Goal: Task Accomplishment & Management: Manage account settings

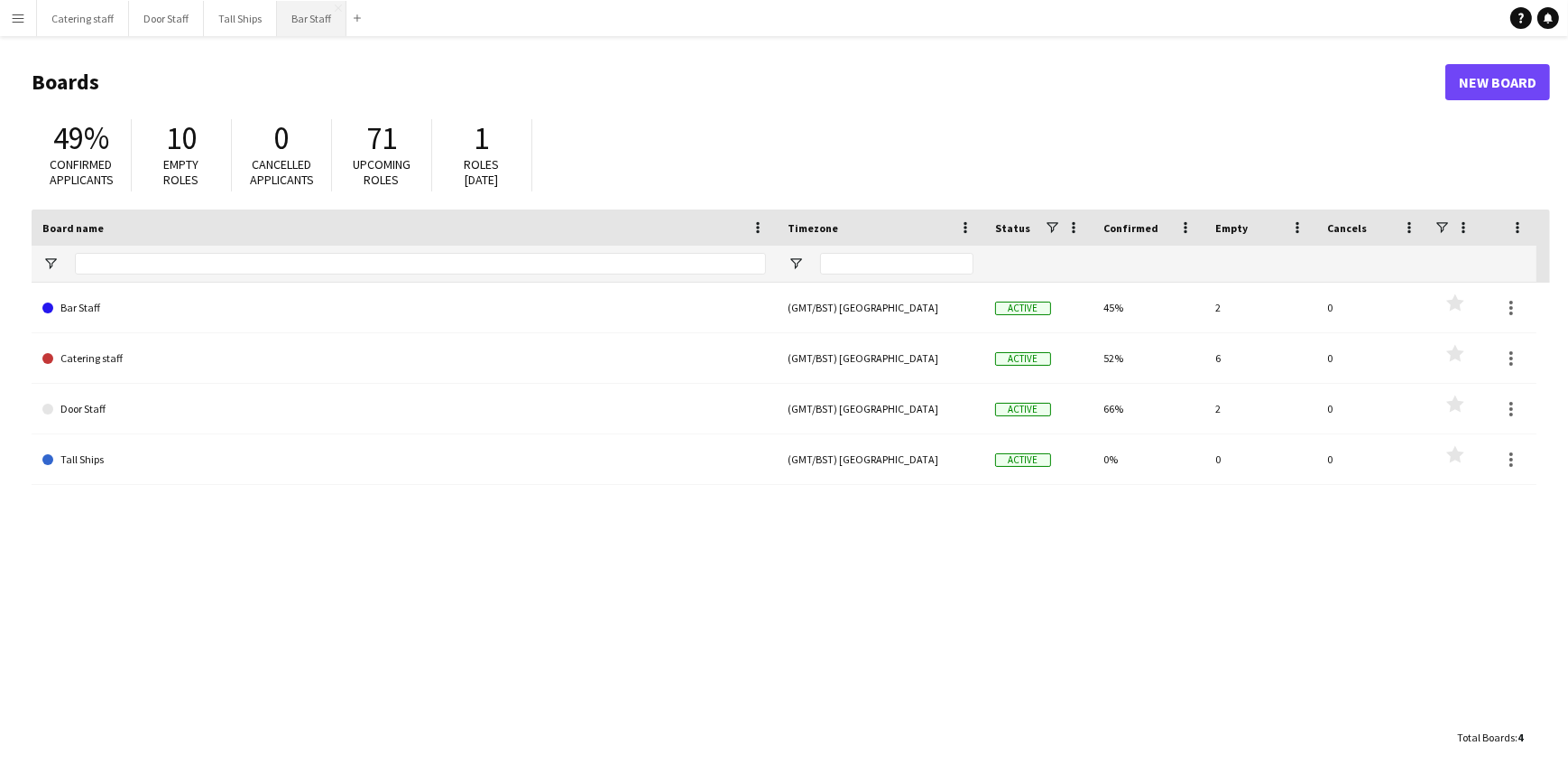
click at [302, 25] on button "Bar Staff Close" at bounding box center [311, 18] width 69 height 36
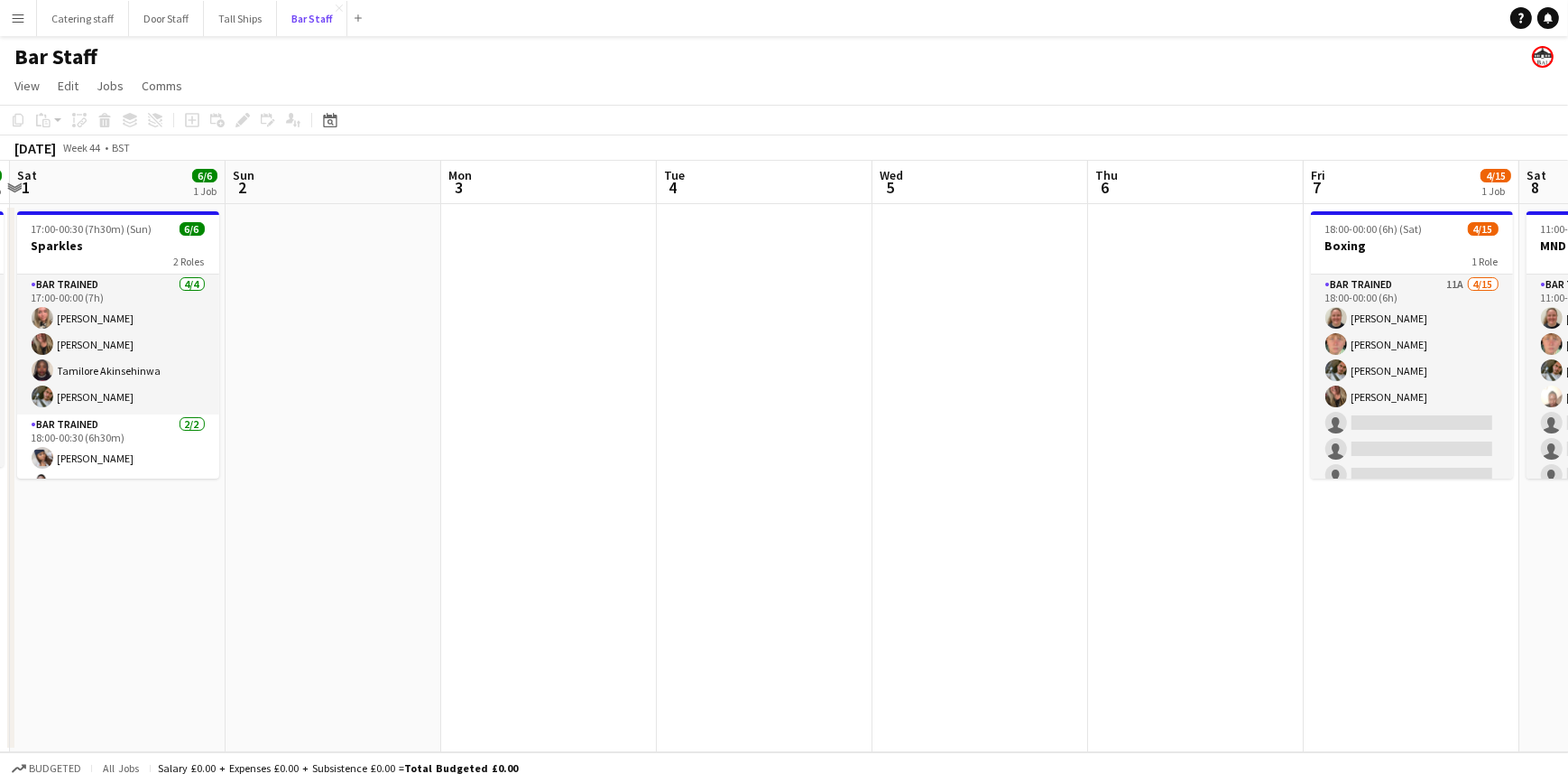
scroll to position [0, 698]
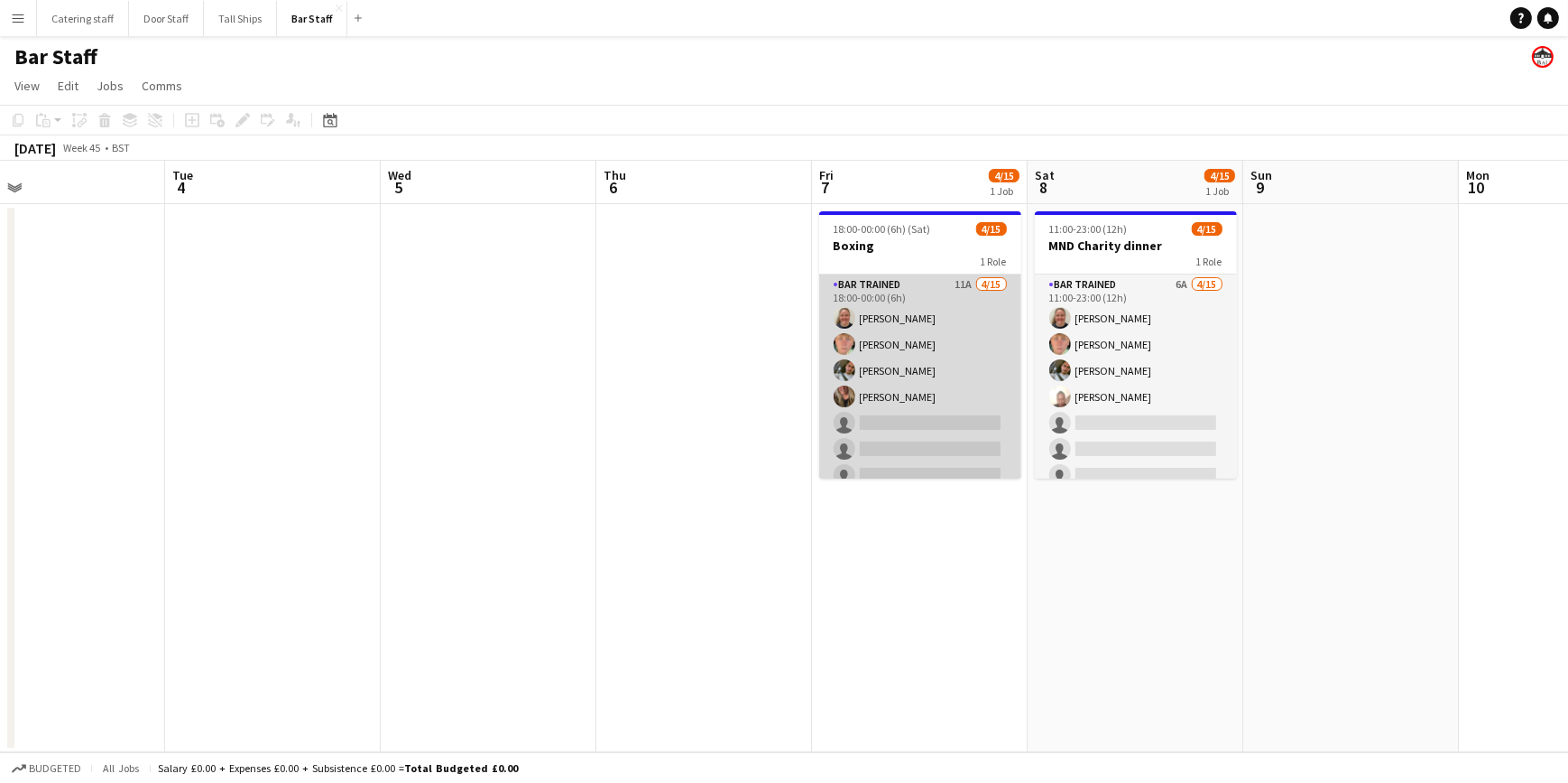
click at [974, 366] on app-card-role "Bar trained 11A [DATE] 18:00-00:00 (6h) [PERSON_NAME] [PERSON_NAME] [PERSON_NAM…" at bounding box center [920, 489] width 202 height 428
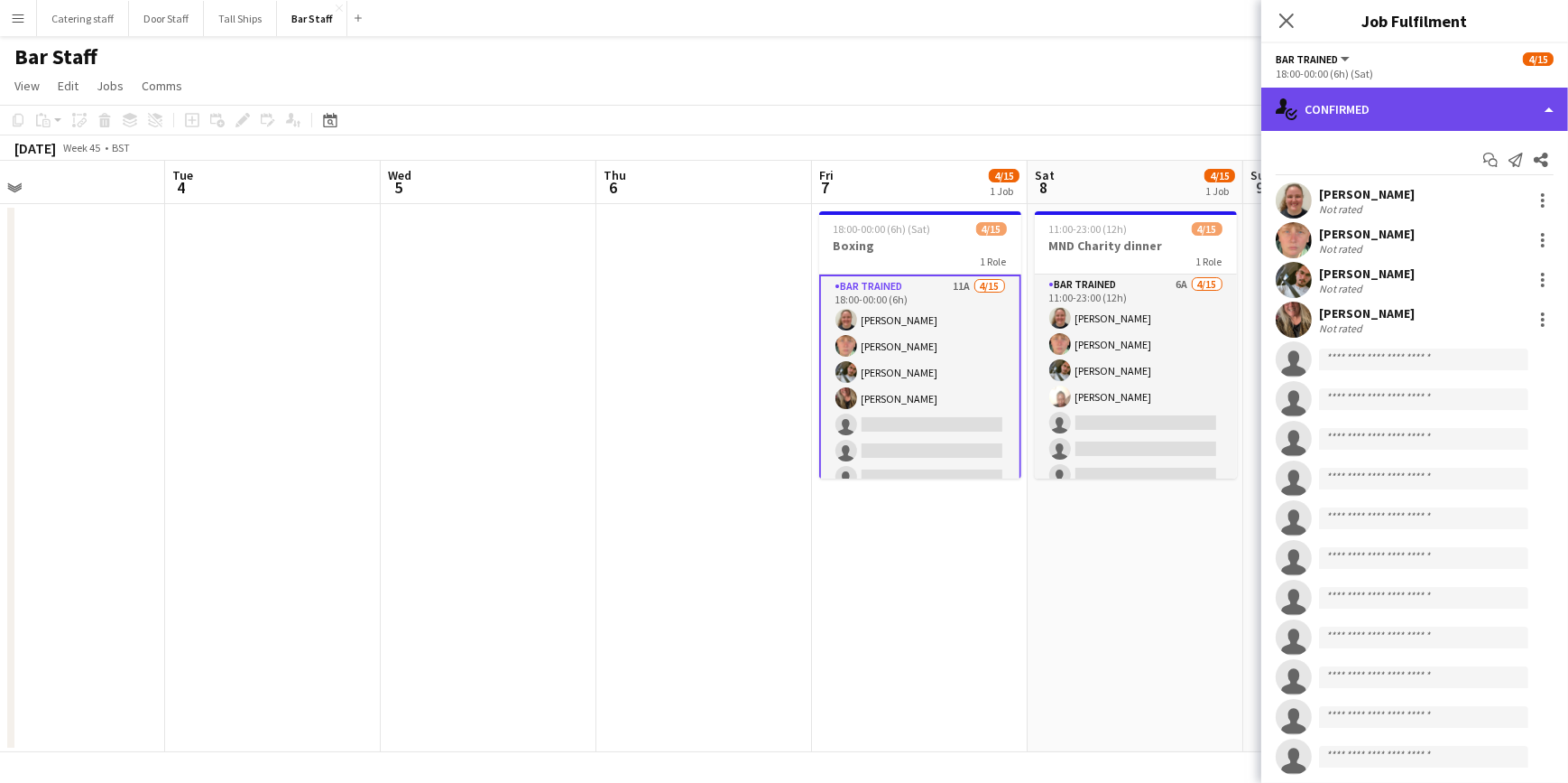
click at [1388, 98] on div "single-neutral-actions-check-2 Confirmed" at bounding box center [1415, 109] width 306 height 43
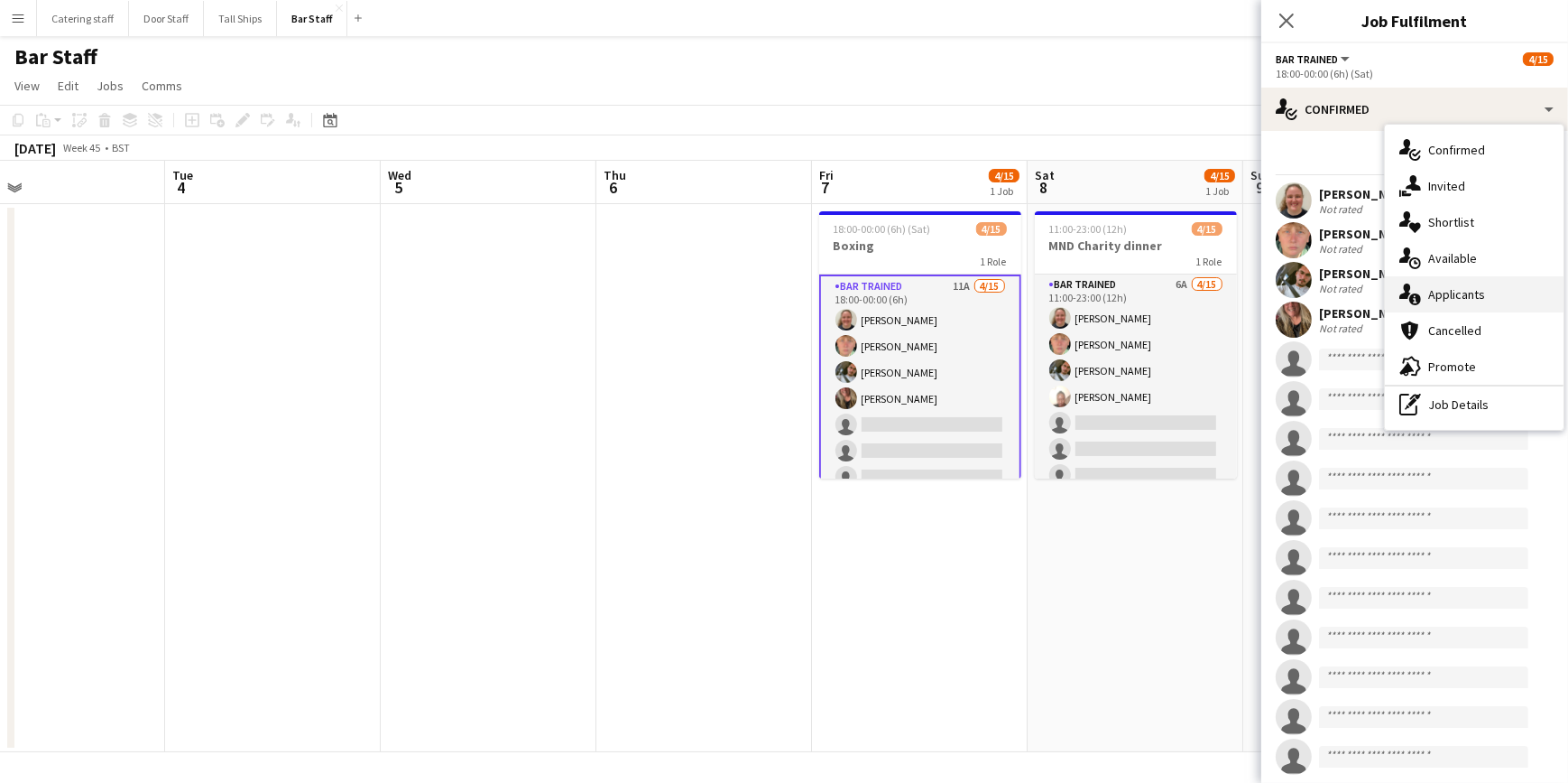
click at [1429, 286] on span "Applicants" at bounding box center [1456, 294] width 57 height 16
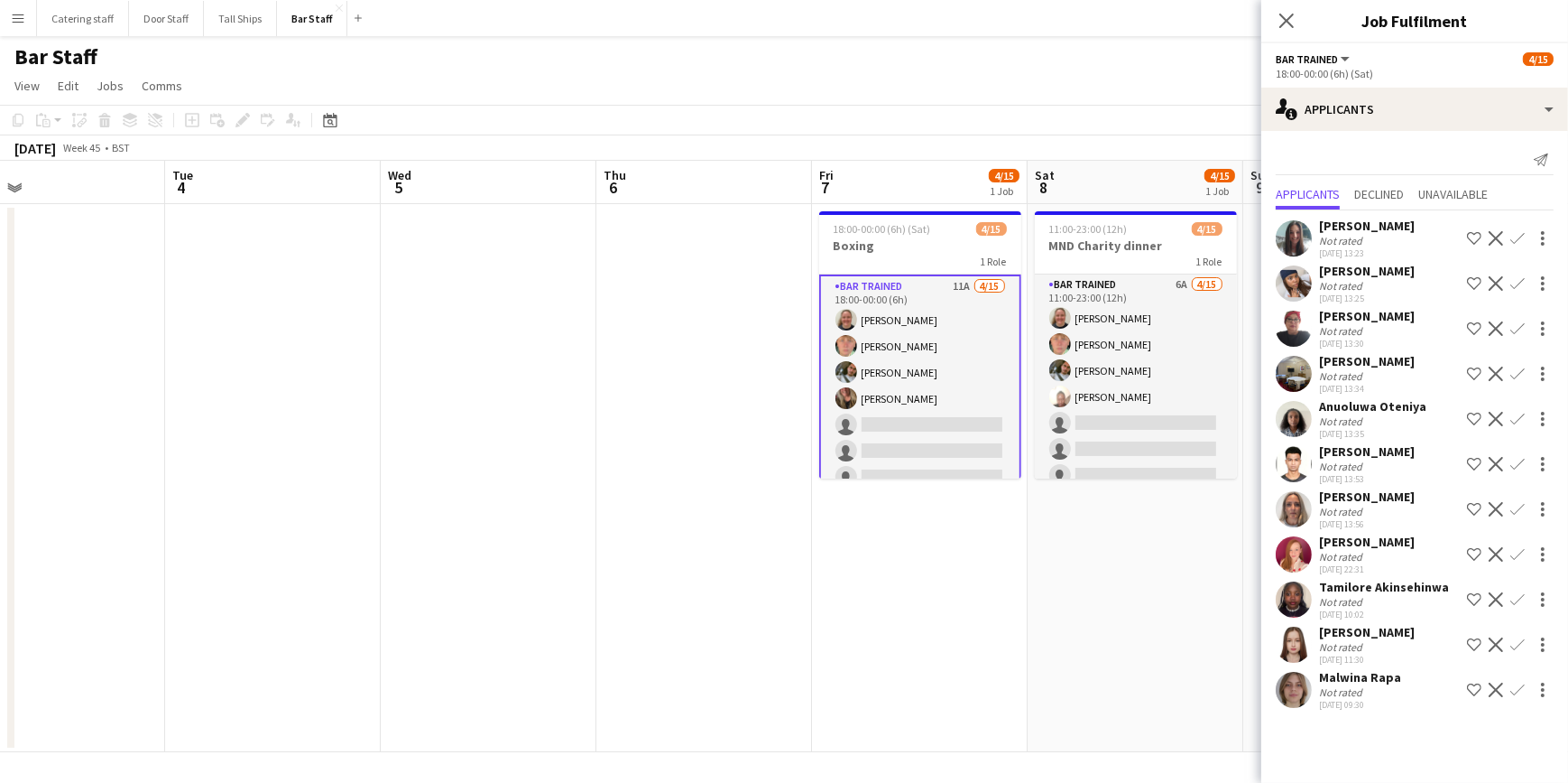
click at [1517, 554] on app-icon "Confirm" at bounding box center [1518, 554] width 14 height 14
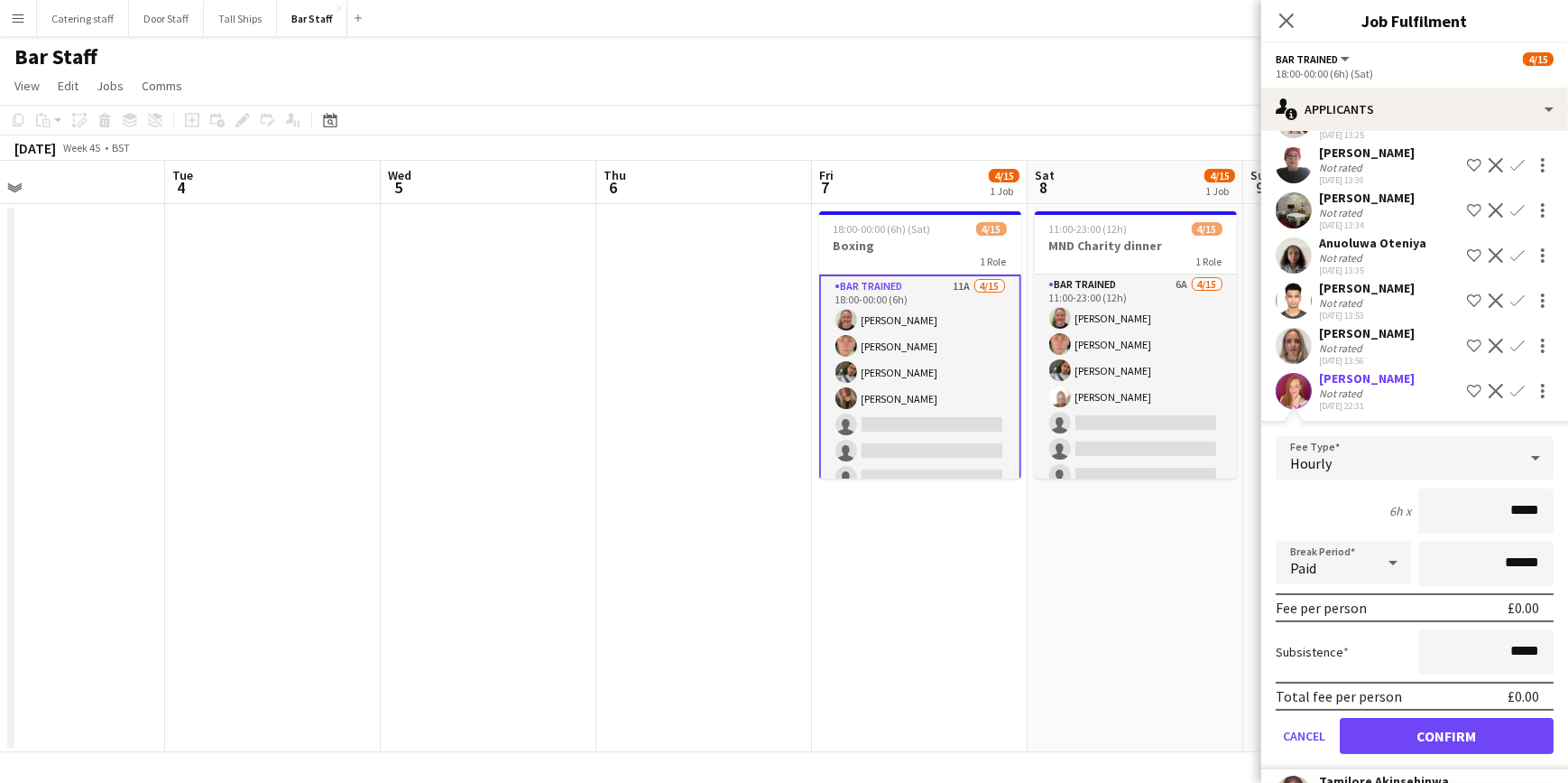
scroll to position [301, 0]
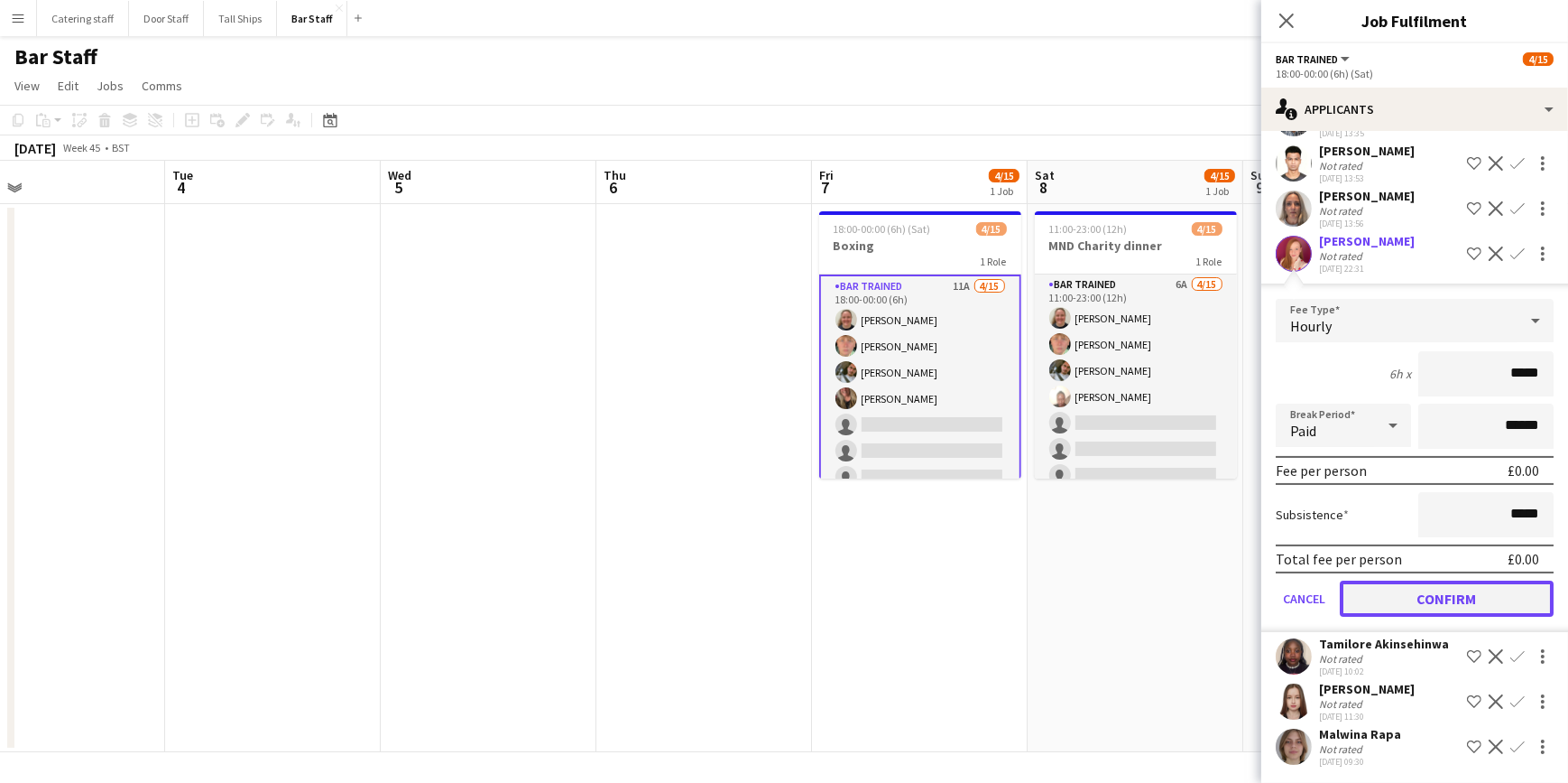
click at [1410, 601] on button "Confirm" at bounding box center [1448, 598] width 214 height 36
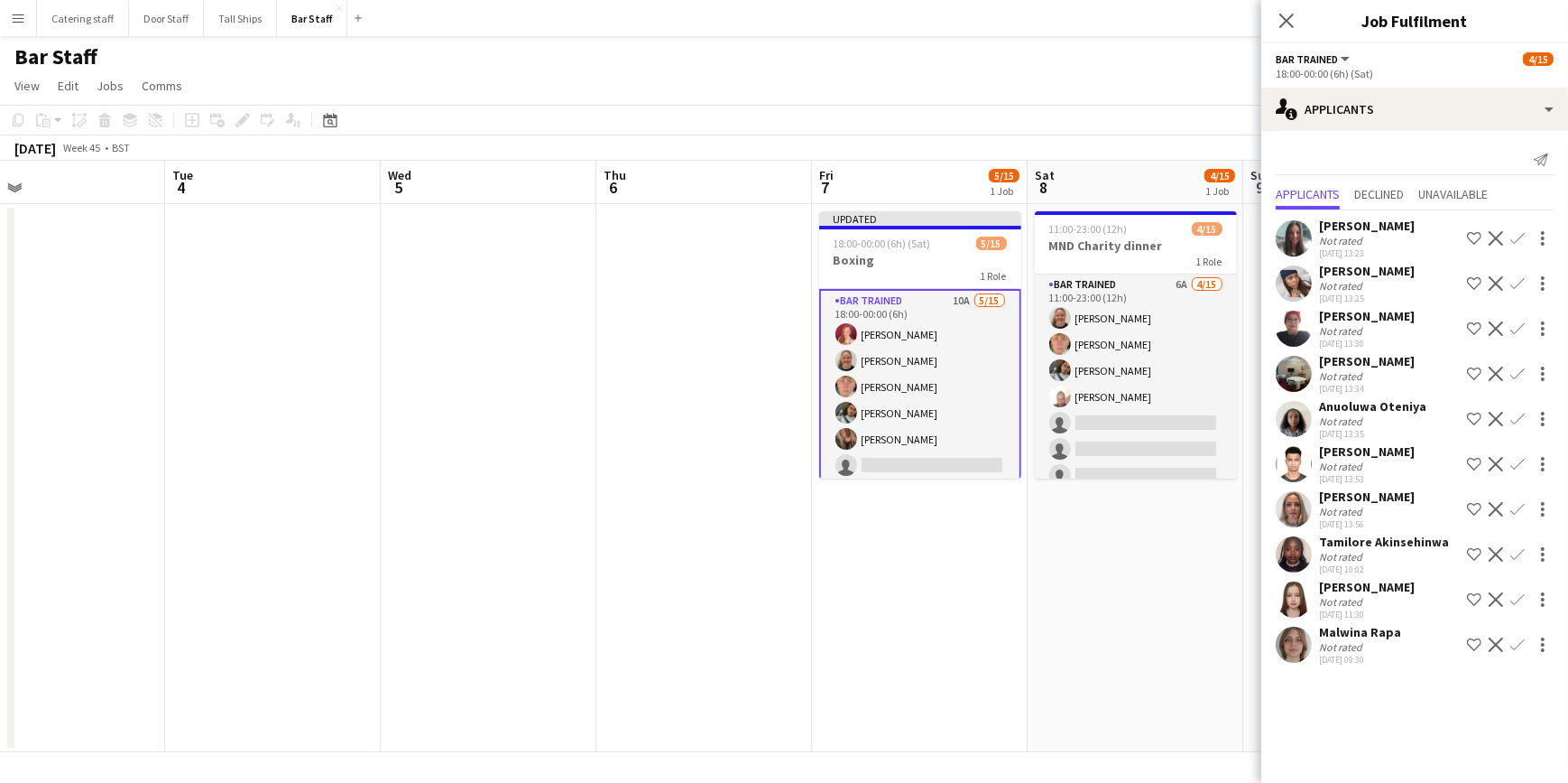
click at [1516, 644] on app-icon "Confirm" at bounding box center [1518, 644] width 14 height 14
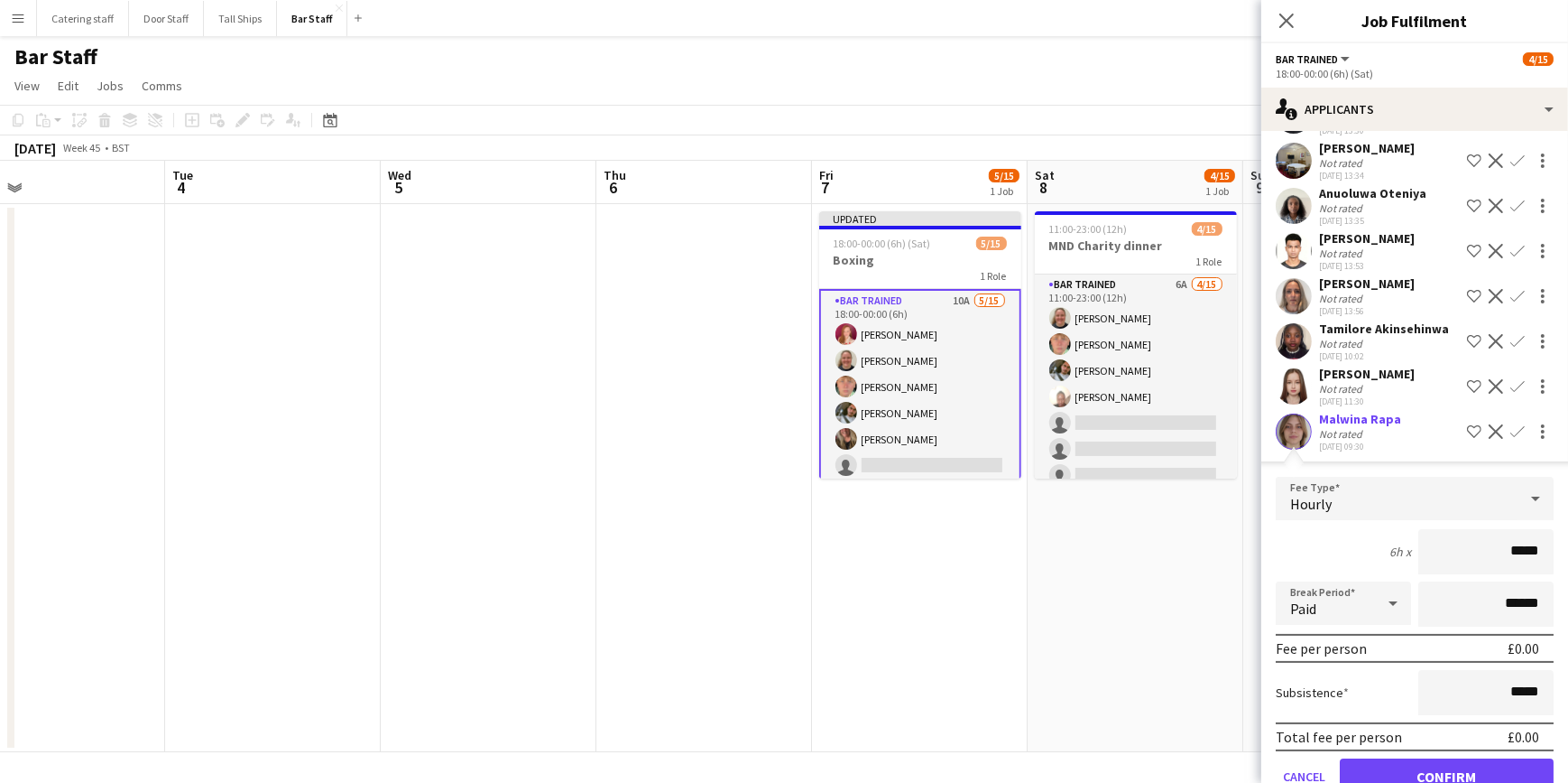
scroll to position [256, 0]
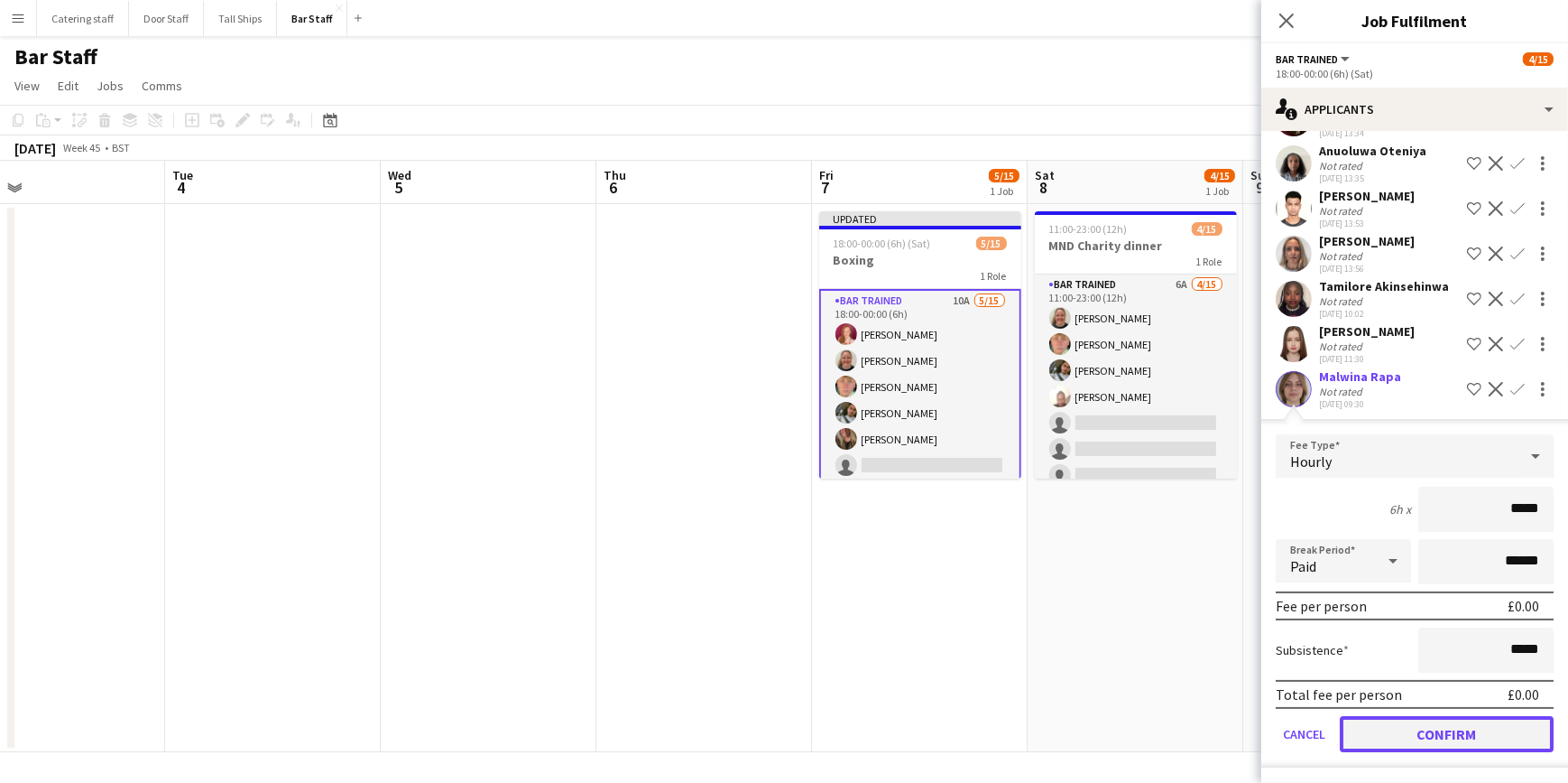
click at [1383, 720] on button "Confirm" at bounding box center [1448, 734] width 214 height 36
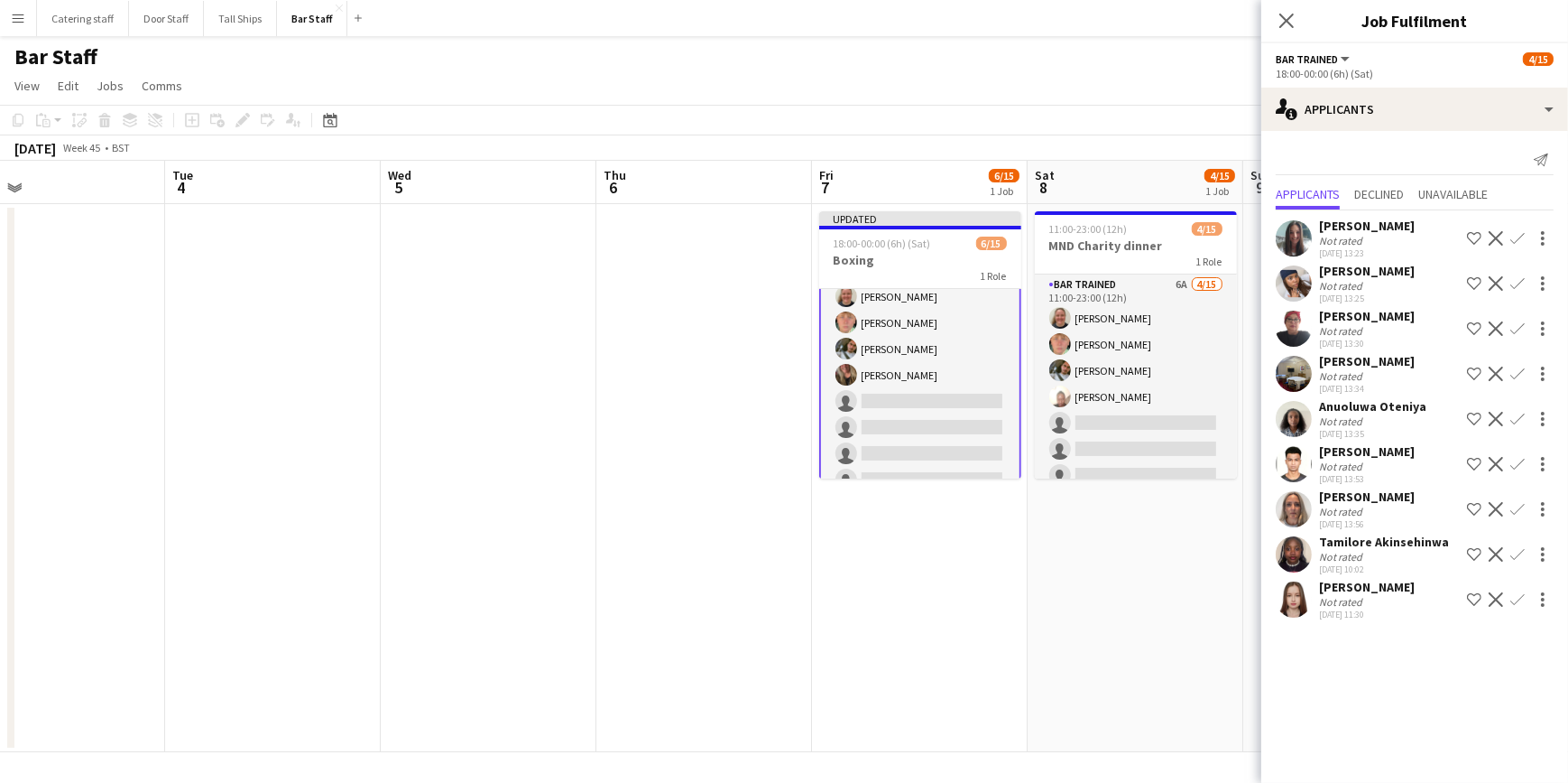
scroll to position [241, 0]
click at [1517, 595] on app-icon "Confirm" at bounding box center [1518, 599] width 14 height 14
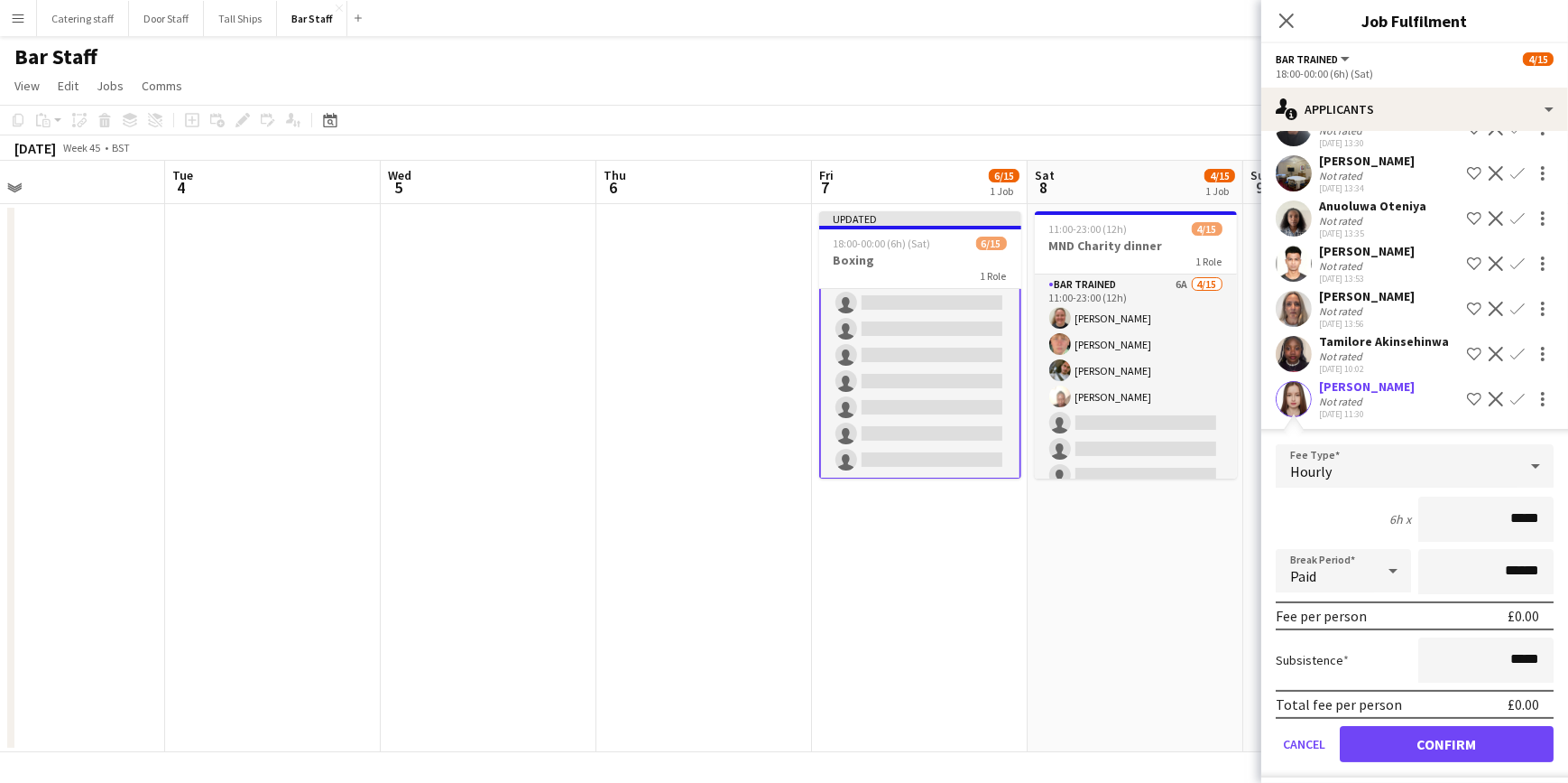
scroll to position [210, 0]
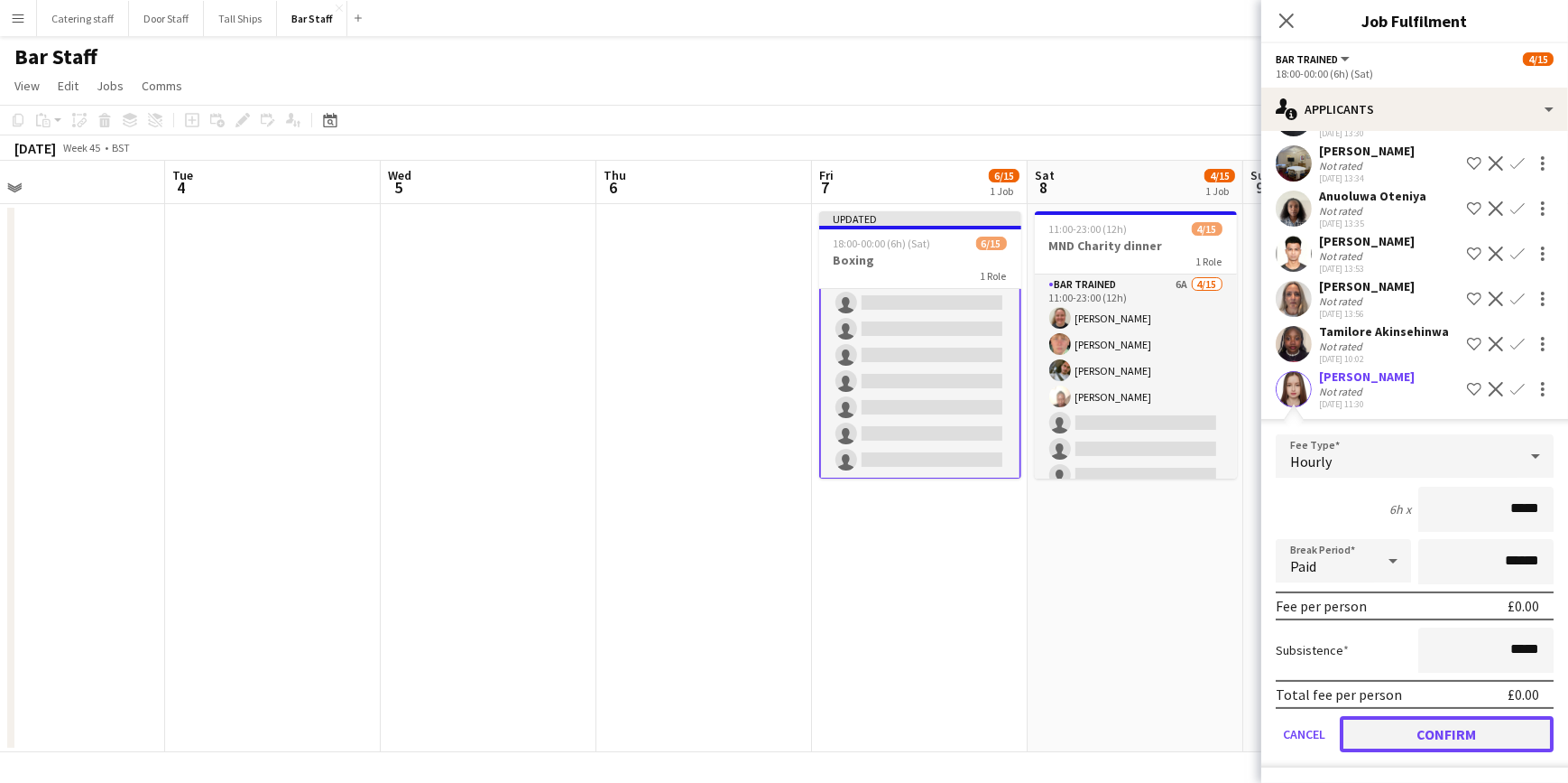
click at [1411, 742] on button "Confirm" at bounding box center [1448, 734] width 214 height 36
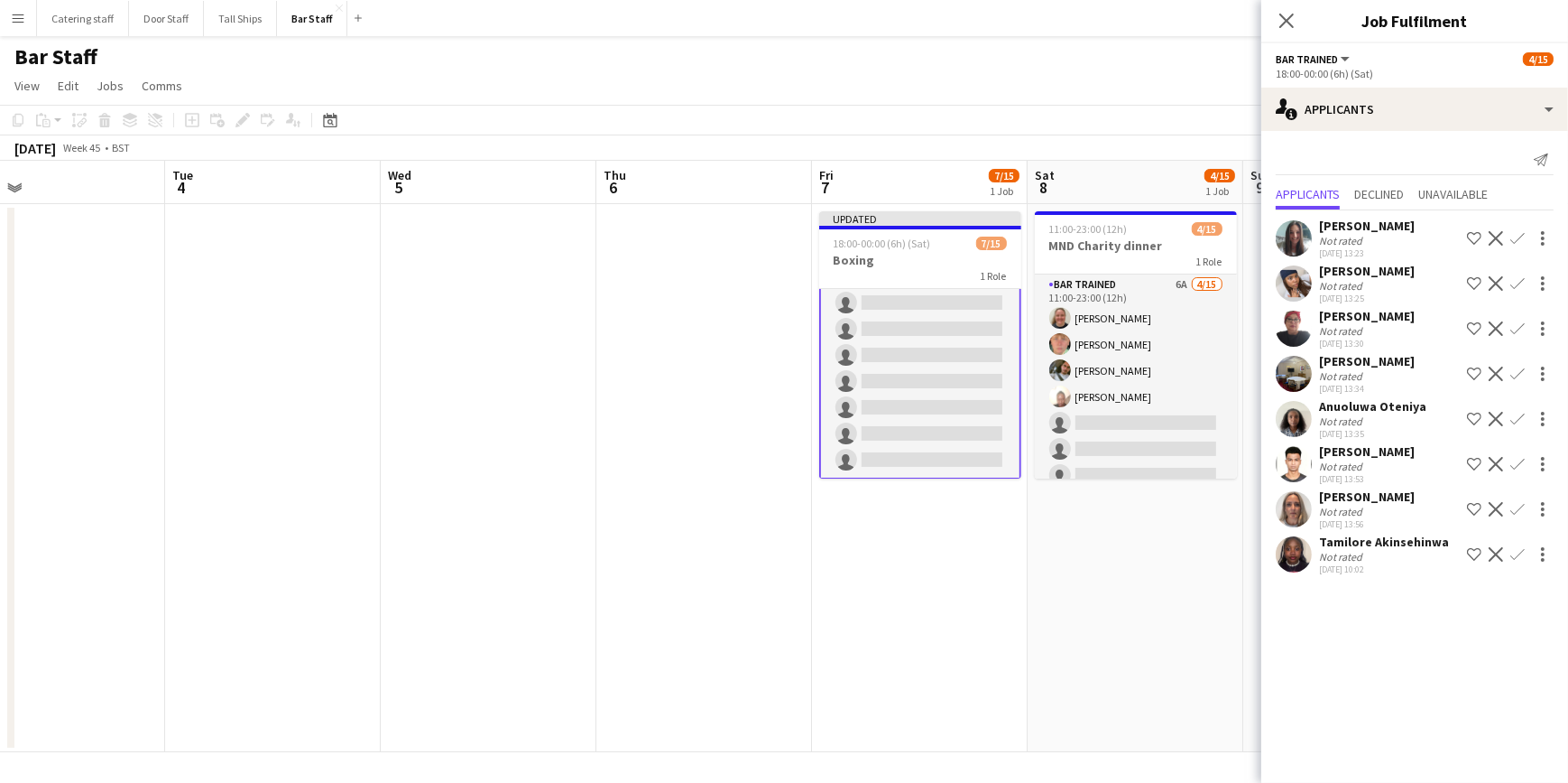
scroll to position [0, 0]
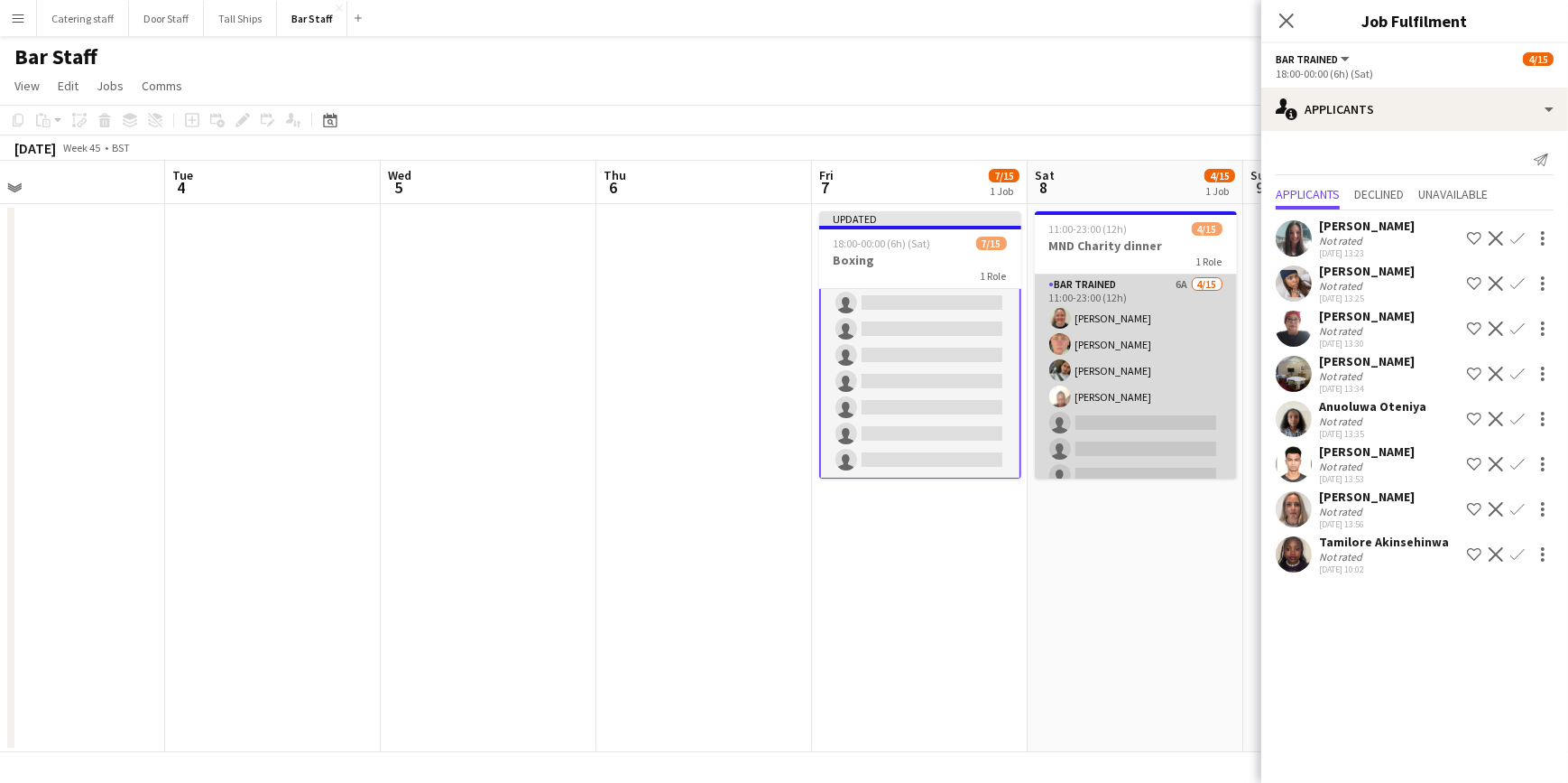
click at [1129, 438] on app-card-role "Bar trained 6A 4/15 11:00-23:00 (12h) Lucy Hutchison Hutchison Ellie Fyffe Shiv…" at bounding box center [1136, 489] width 202 height 428
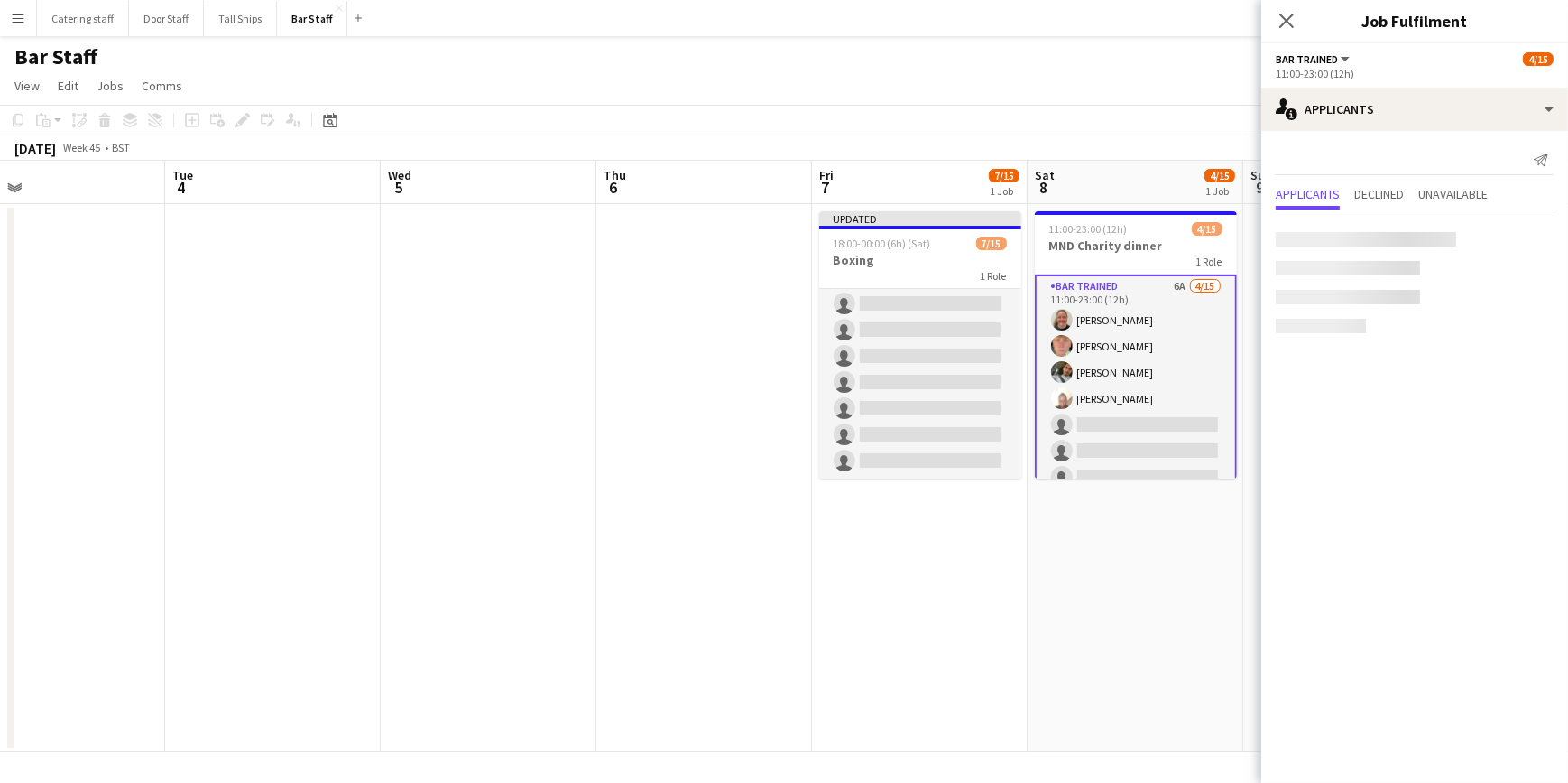
scroll to position [237, 0]
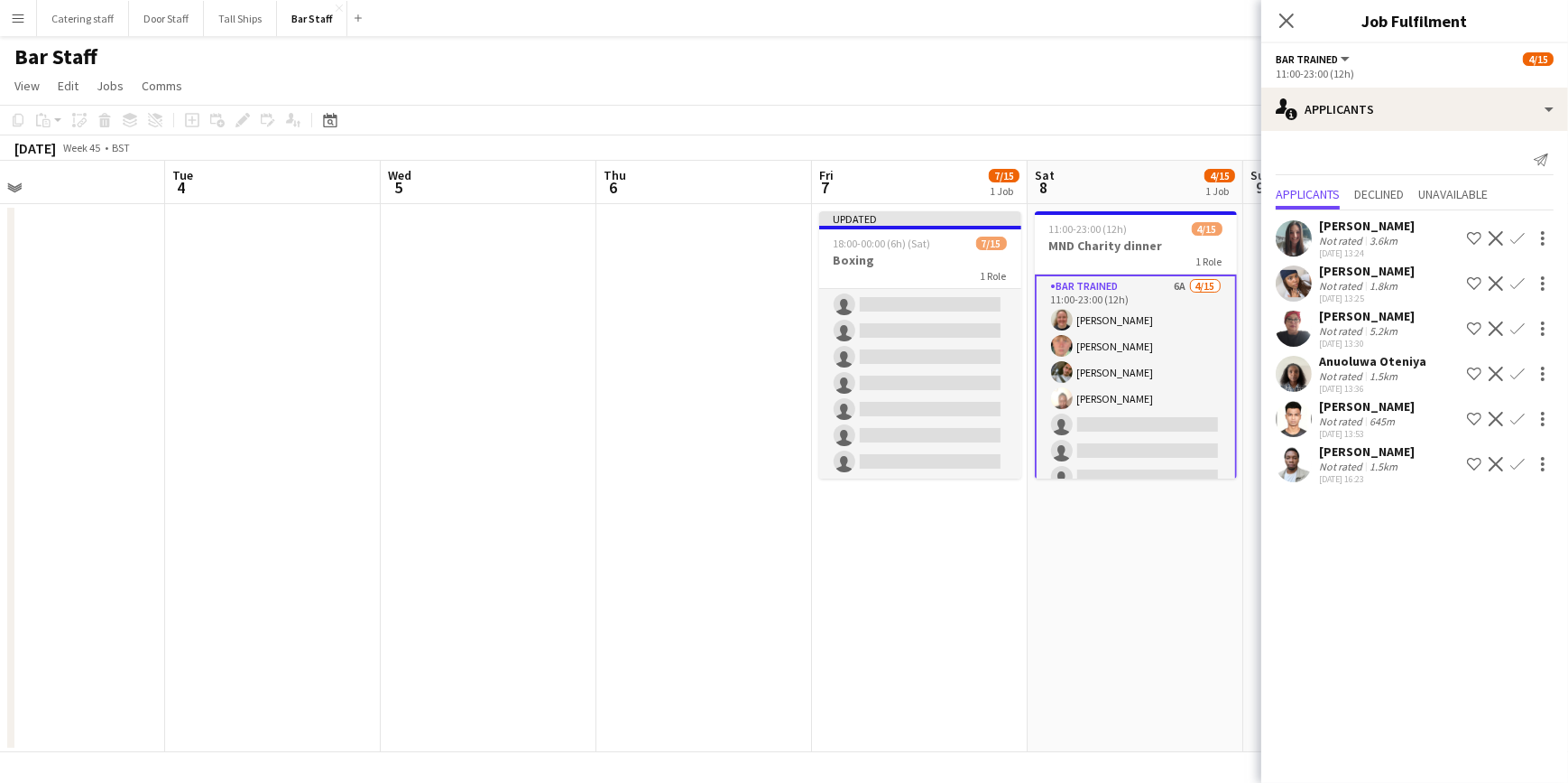
click at [1516, 466] on app-icon "Confirm" at bounding box center [1518, 464] width 14 height 14
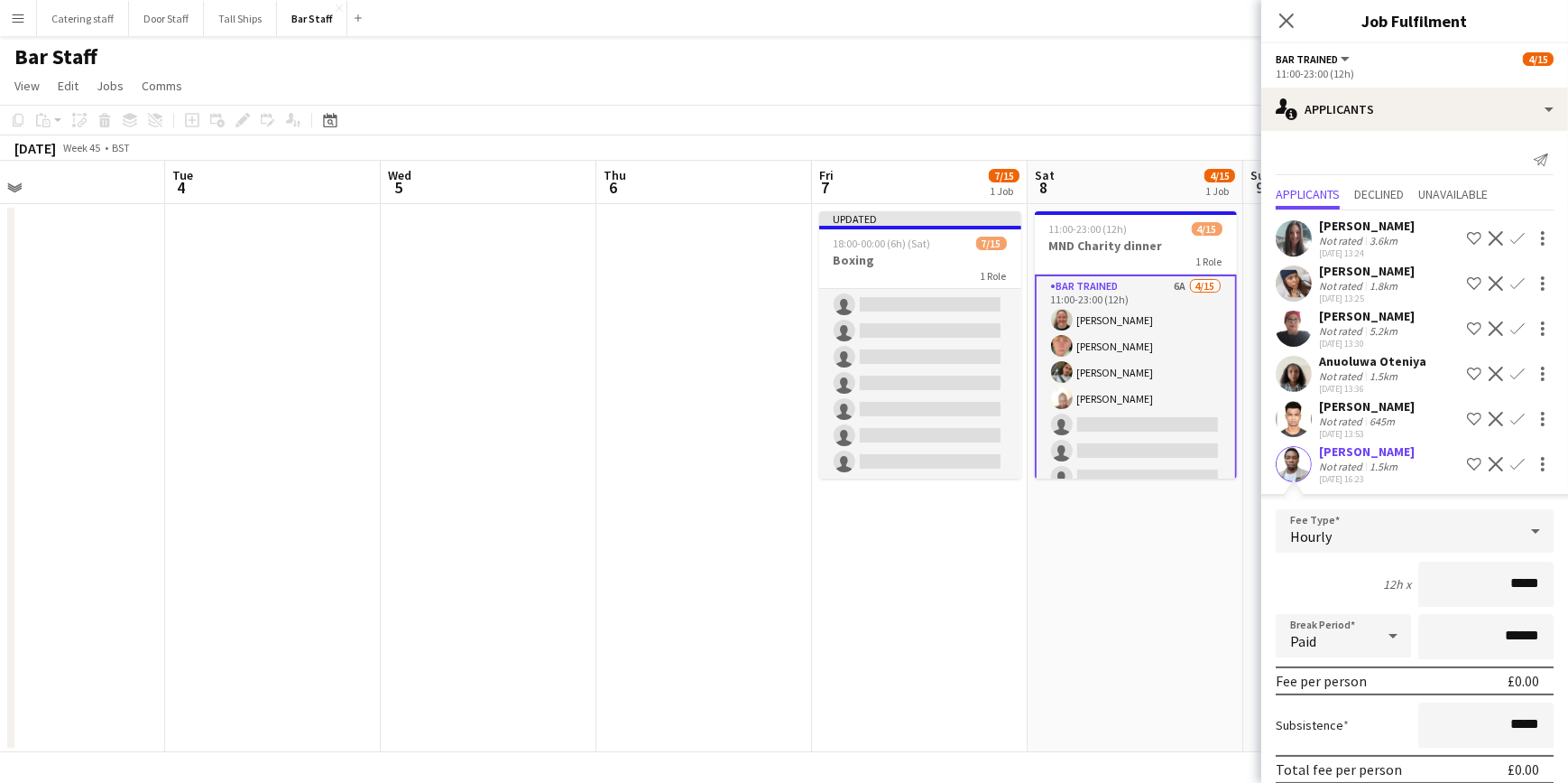
scroll to position [75, 0]
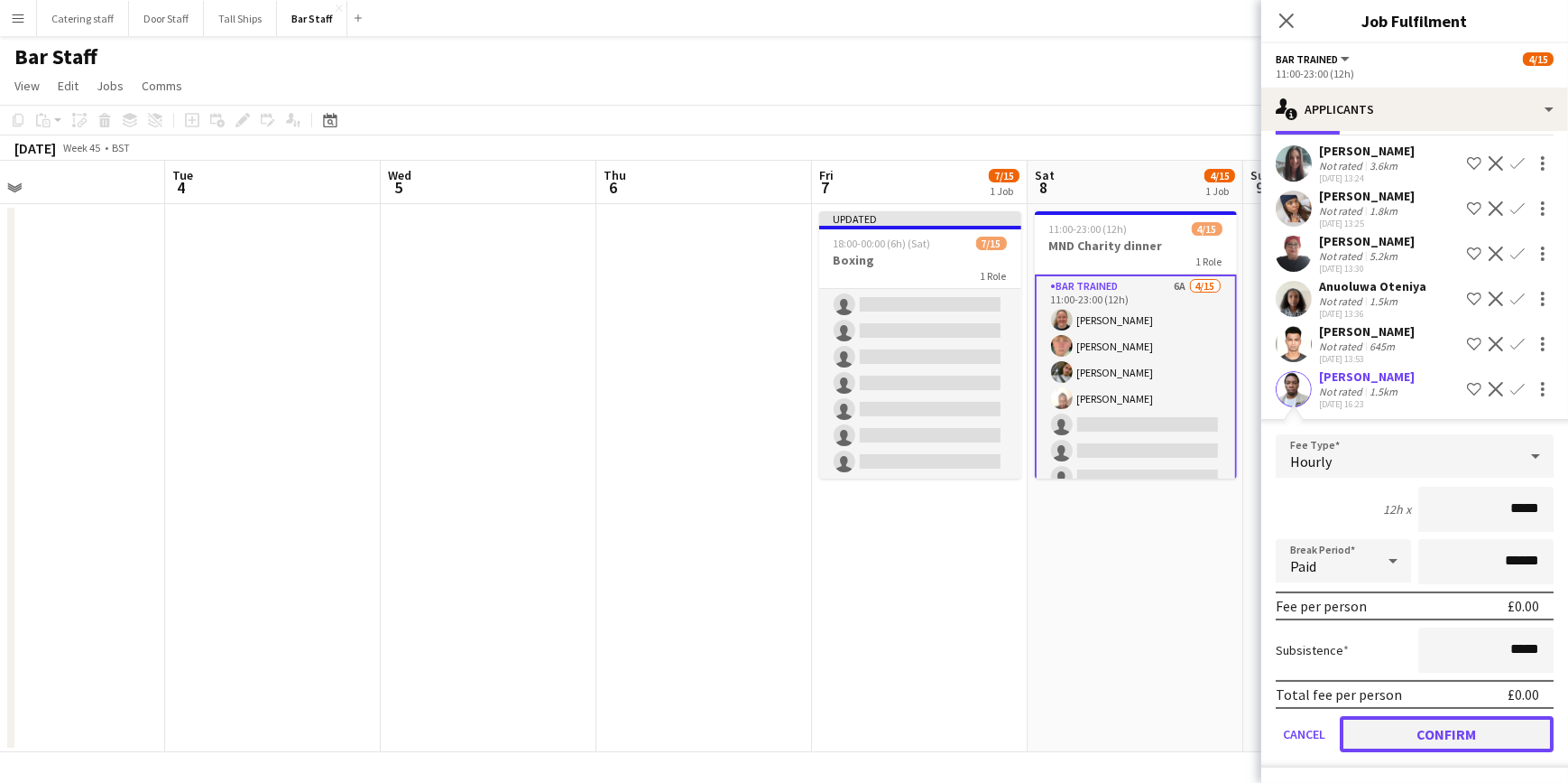
click at [1436, 722] on button "Confirm" at bounding box center [1448, 734] width 214 height 36
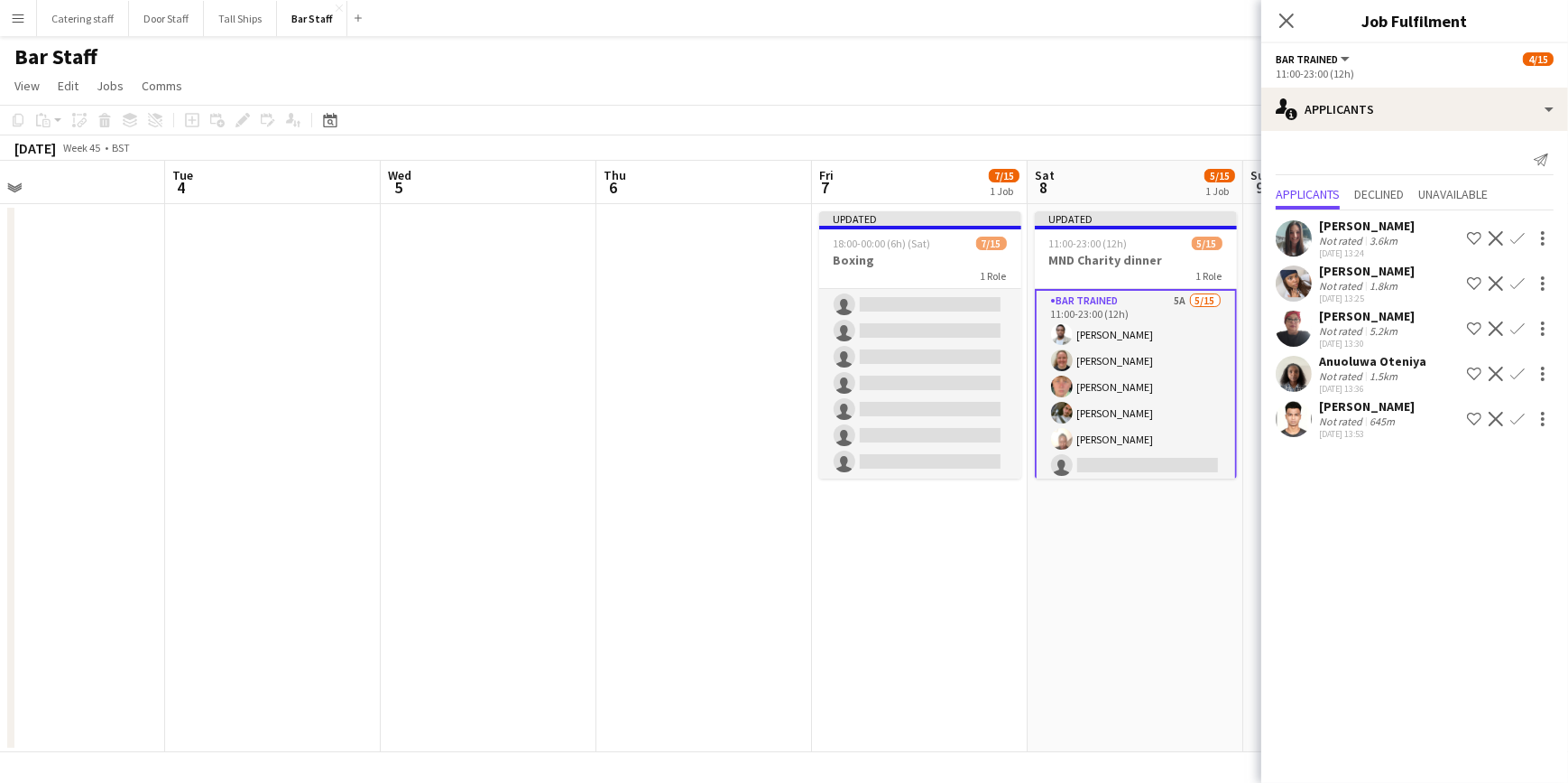
scroll to position [0, 0]
click at [1284, 370] on app-user-avatar at bounding box center [1293, 373] width 36 height 36
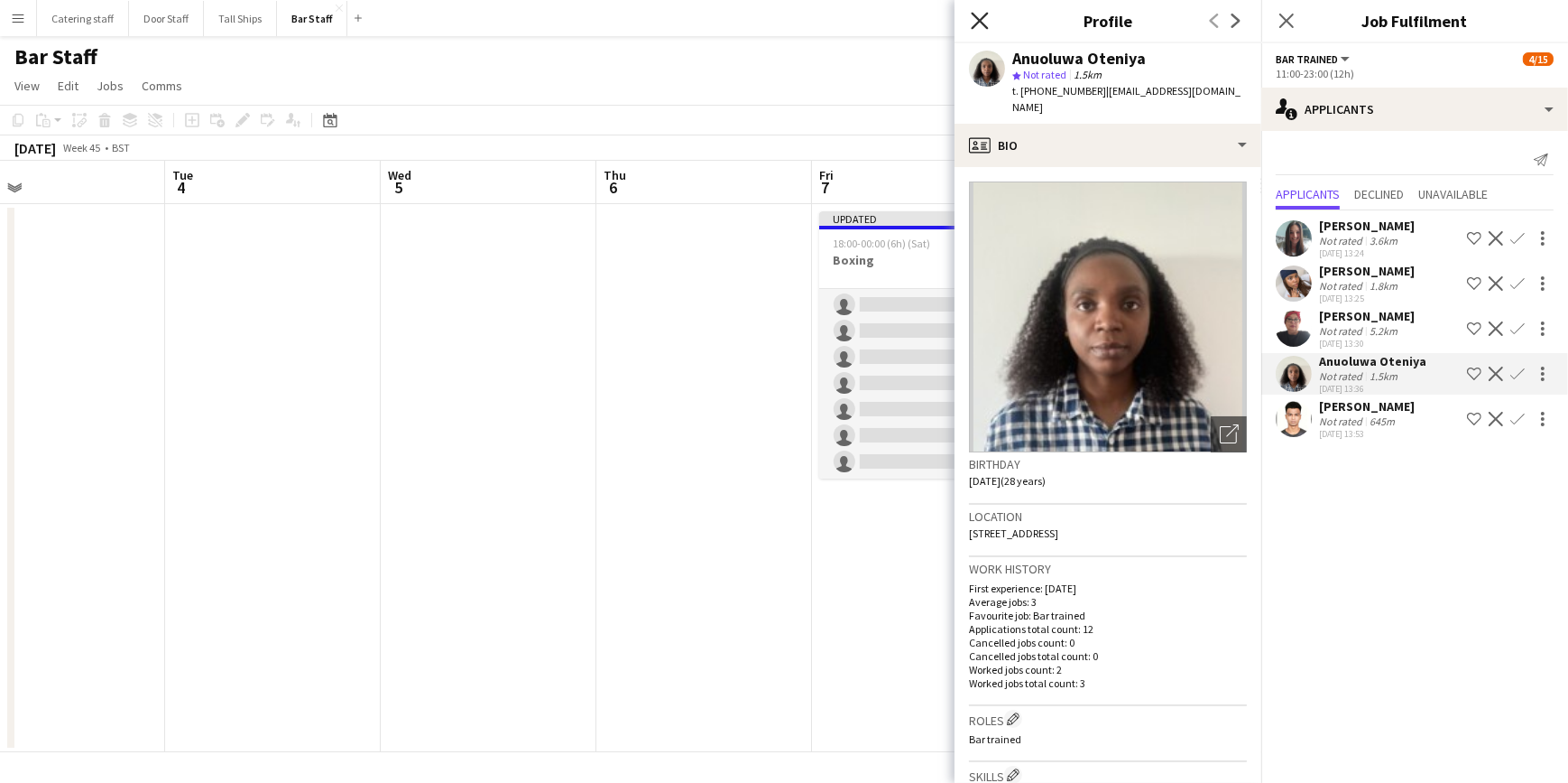
click at [971, 21] on icon "Close pop-in" at bounding box center [980, 20] width 17 height 17
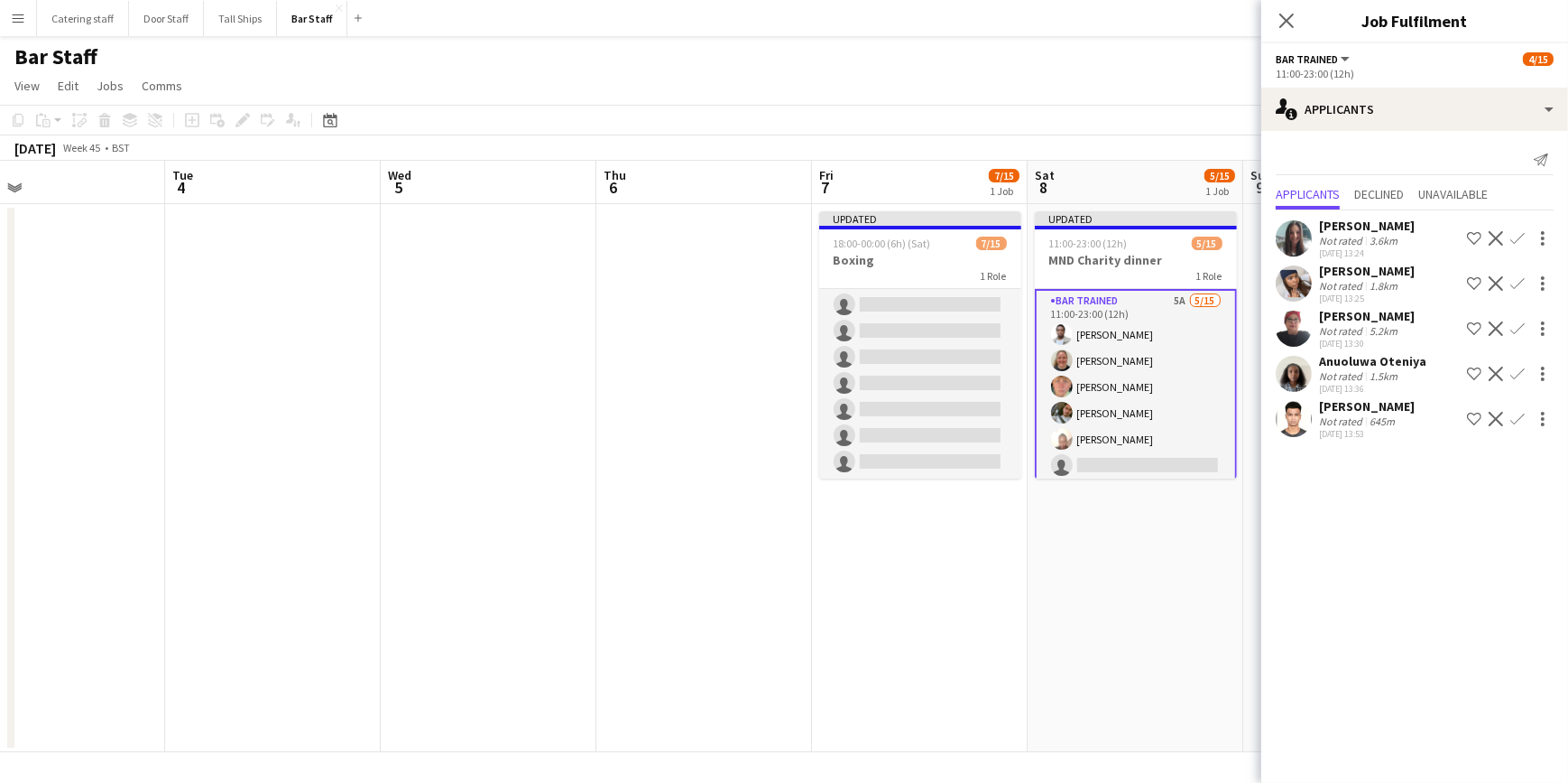
click at [1515, 282] on app-icon "Confirm" at bounding box center [1518, 284] width 14 height 14
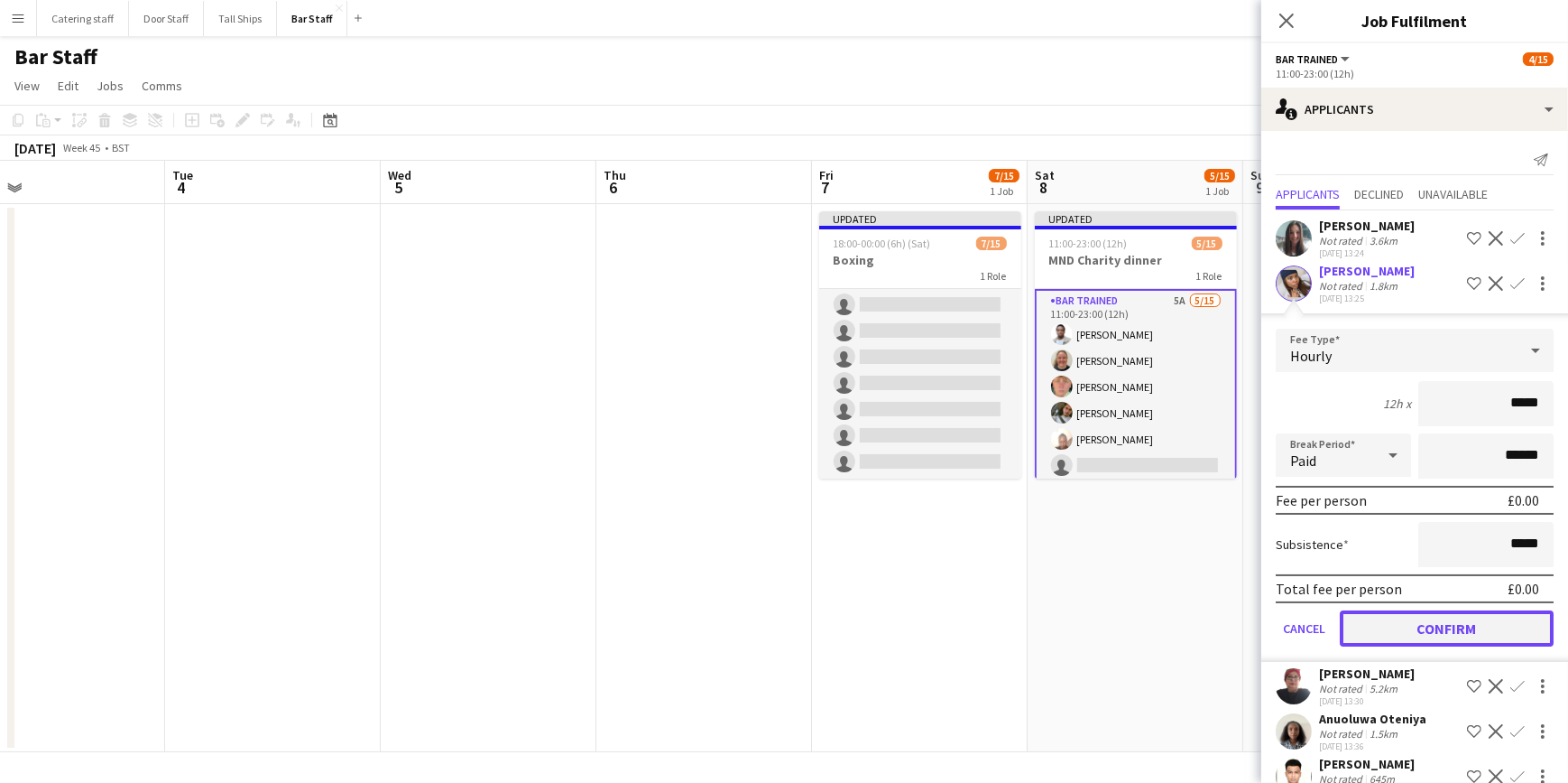
click at [1444, 631] on button "Confirm" at bounding box center [1448, 628] width 214 height 36
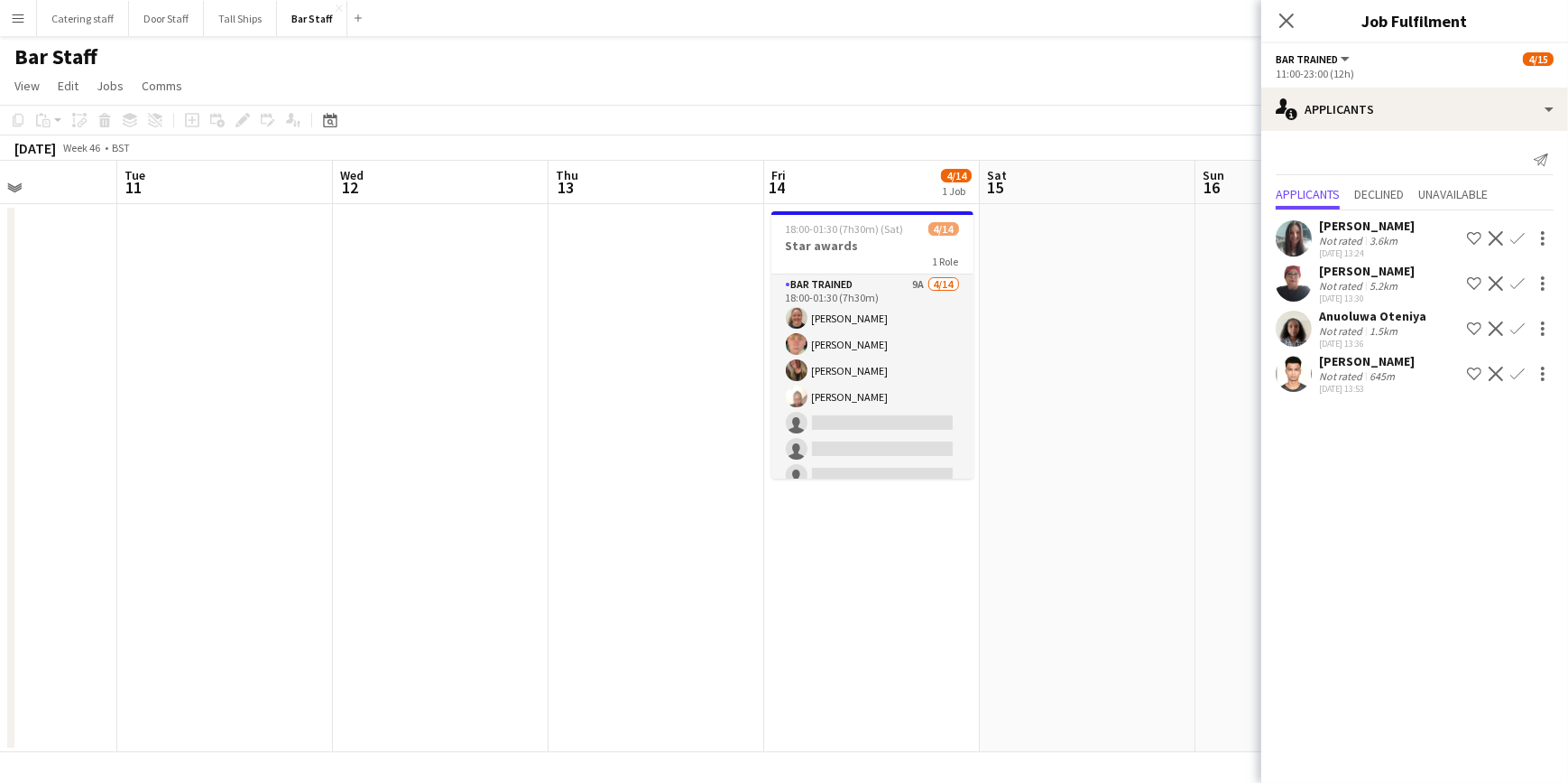
scroll to position [0, 531]
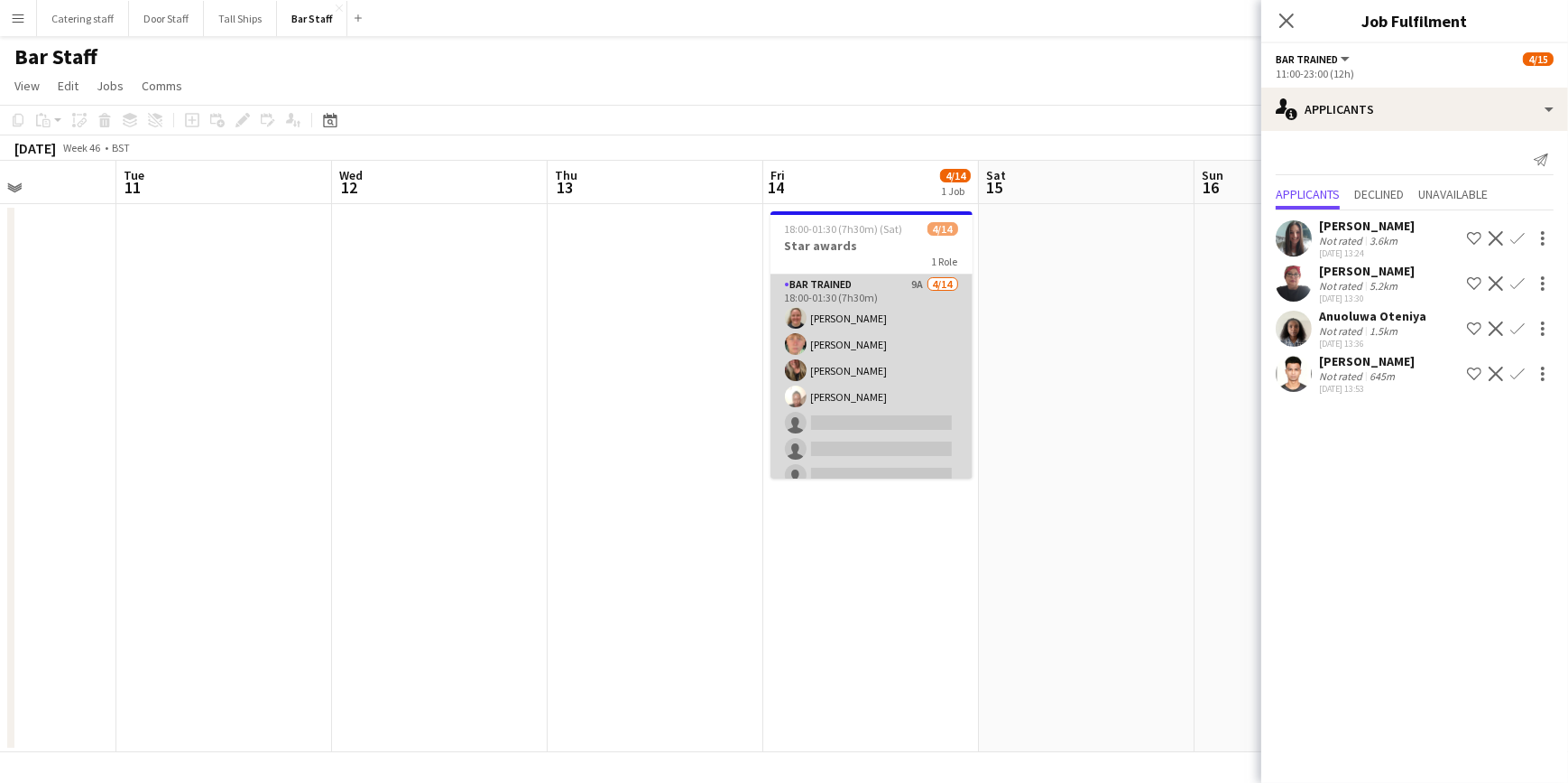
click at [914, 338] on app-card-role "Bar trained 9A 4/14 18:00-01:30 (7h30m) Lucy Hutchison Hutchison Ellie Fyffe Te…" at bounding box center [872, 475] width 202 height 402
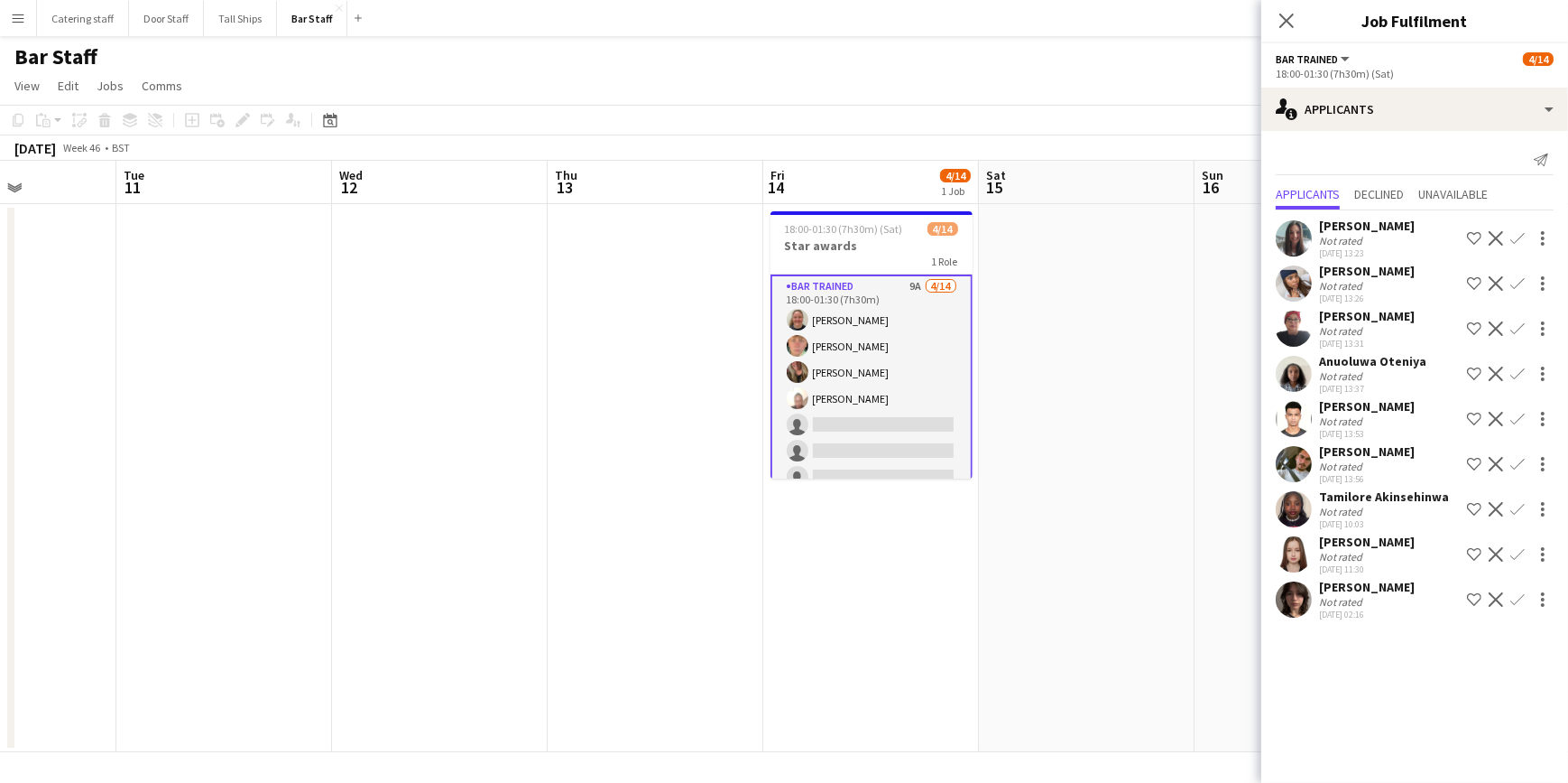
click at [1519, 596] on app-icon "Confirm" at bounding box center [1518, 599] width 14 height 14
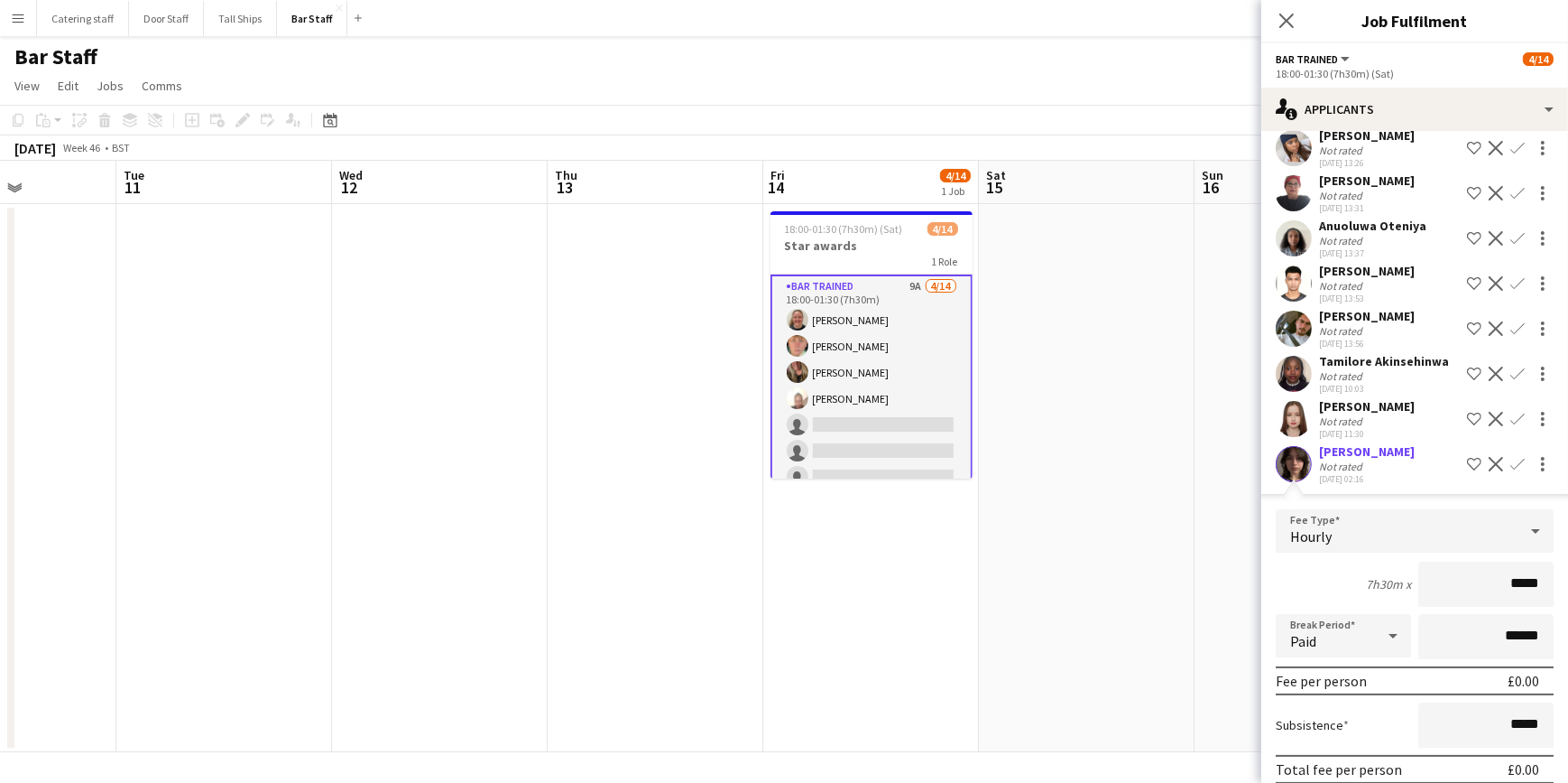
scroll to position [210, 0]
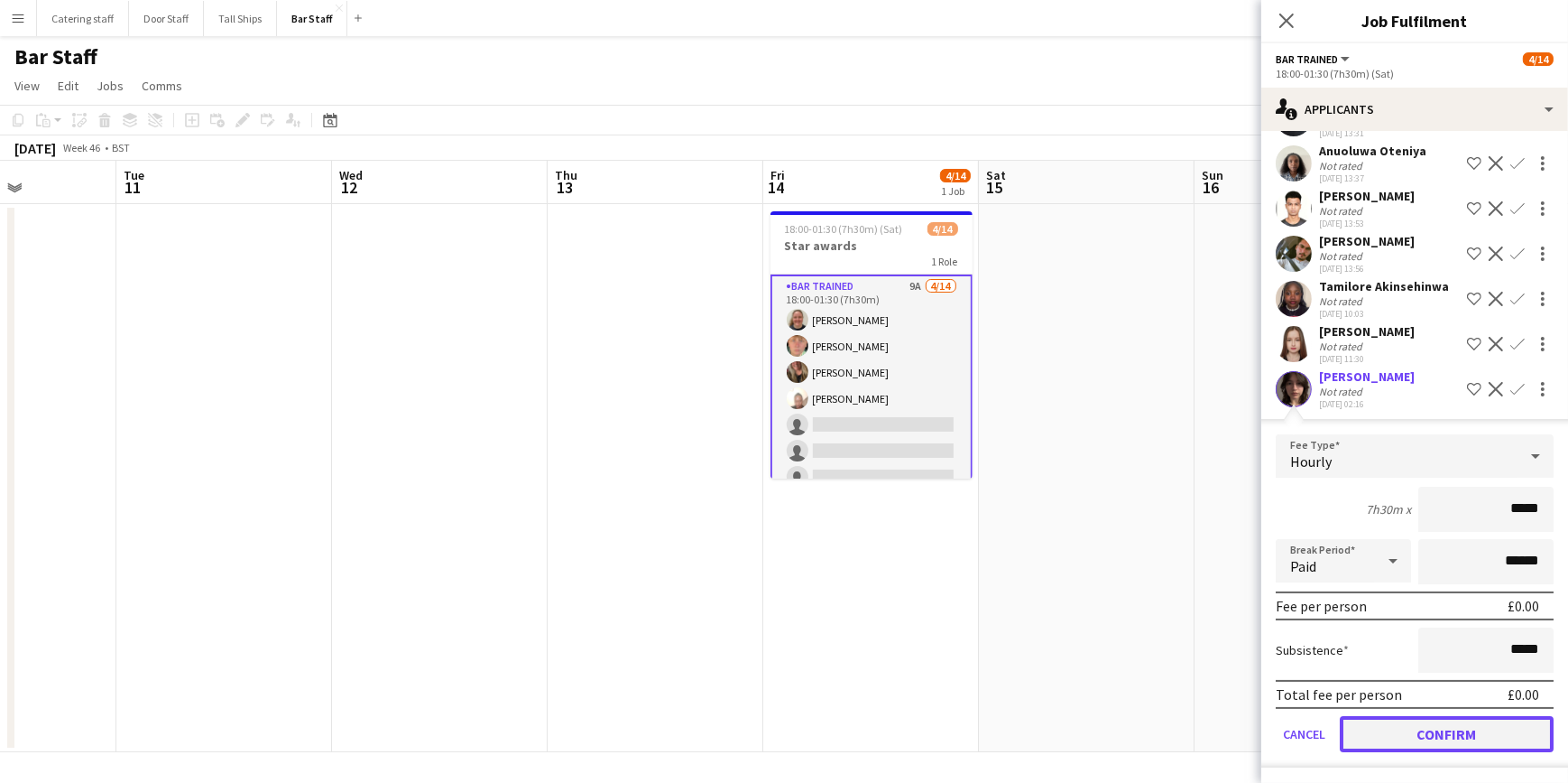
click at [1419, 729] on button "Confirm" at bounding box center [1448, 734] width 214 height 36
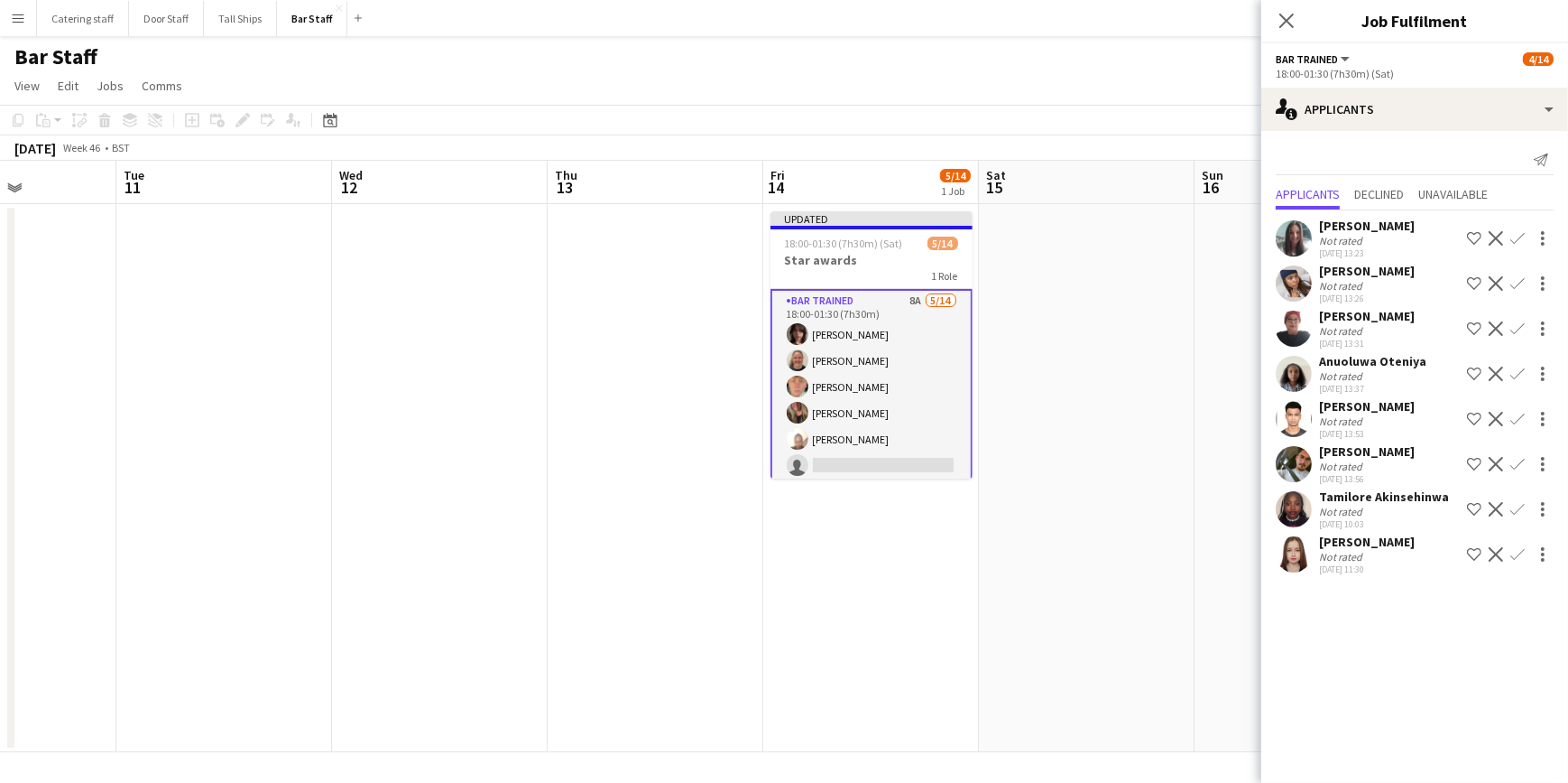
scroll to position [0, 0]
click at [1384, 542] on div "Eilidh Ramsay" at bounding box center [1367, 541] width 95 height 16
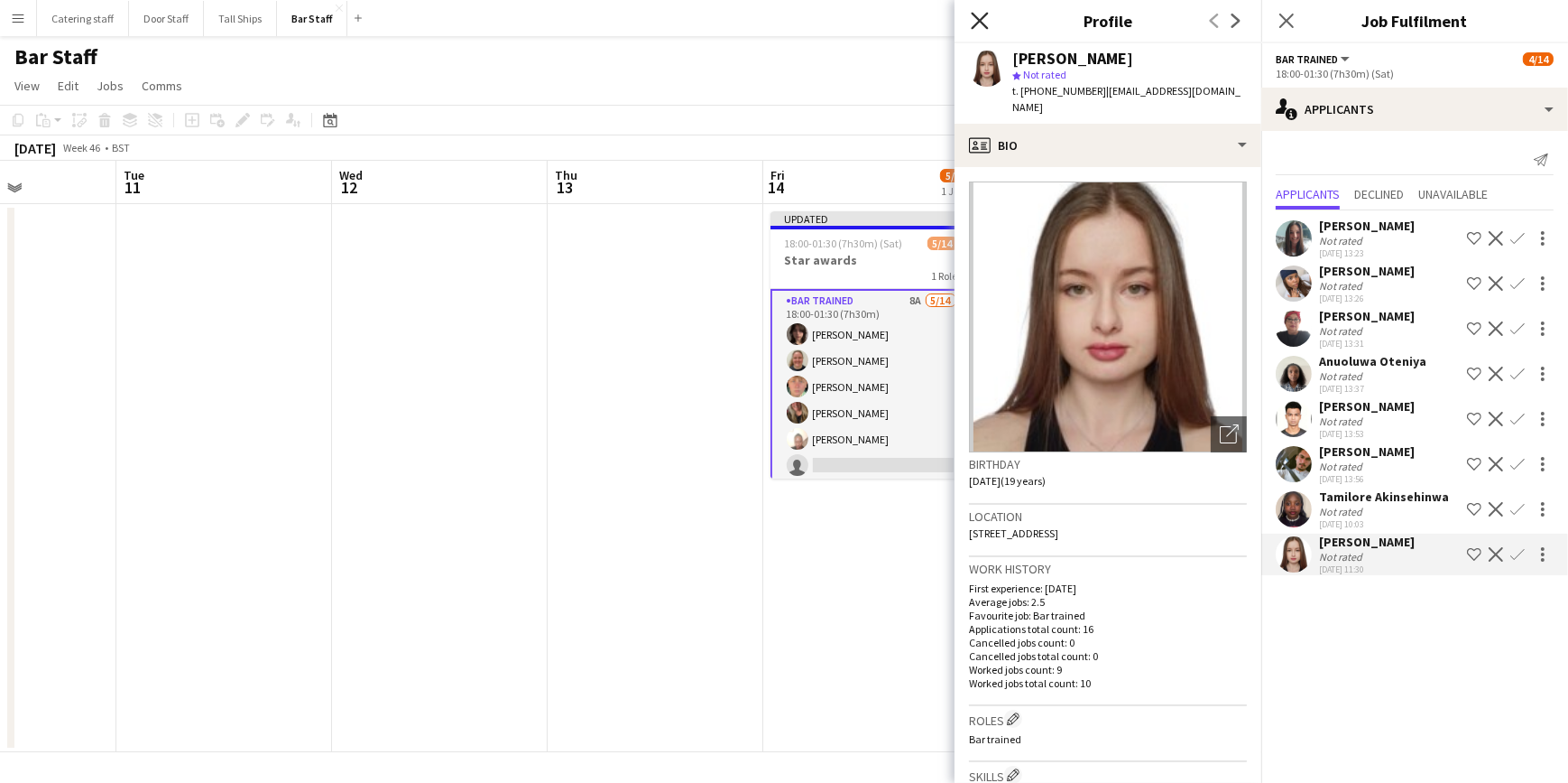
click at [980, 21] on icon at bounding box center [980, 20] width 17 height 17
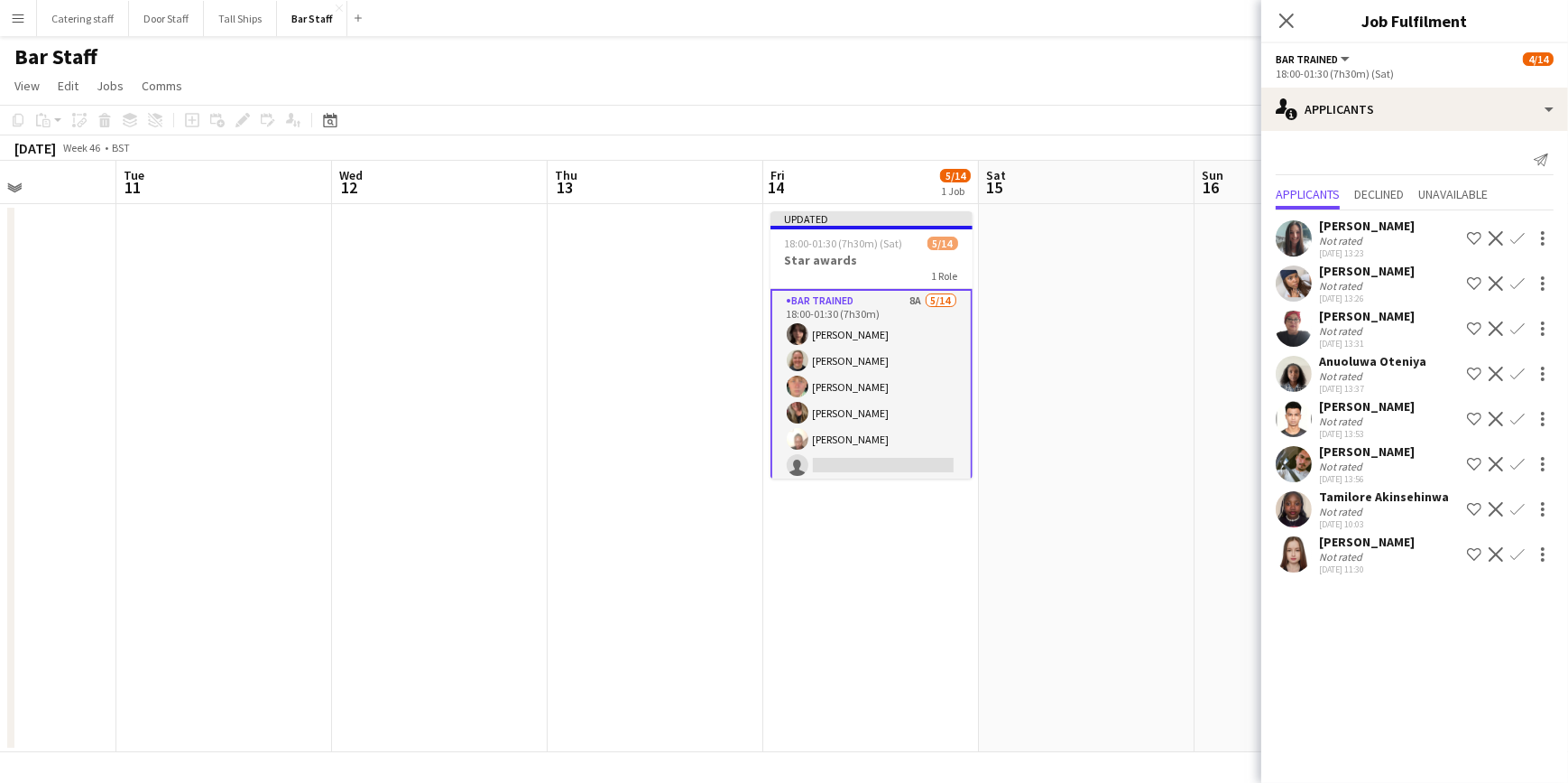
click at [1517, 556] on app-icon "Confirm" at bounding box center [1518, 554] width 14 height 14
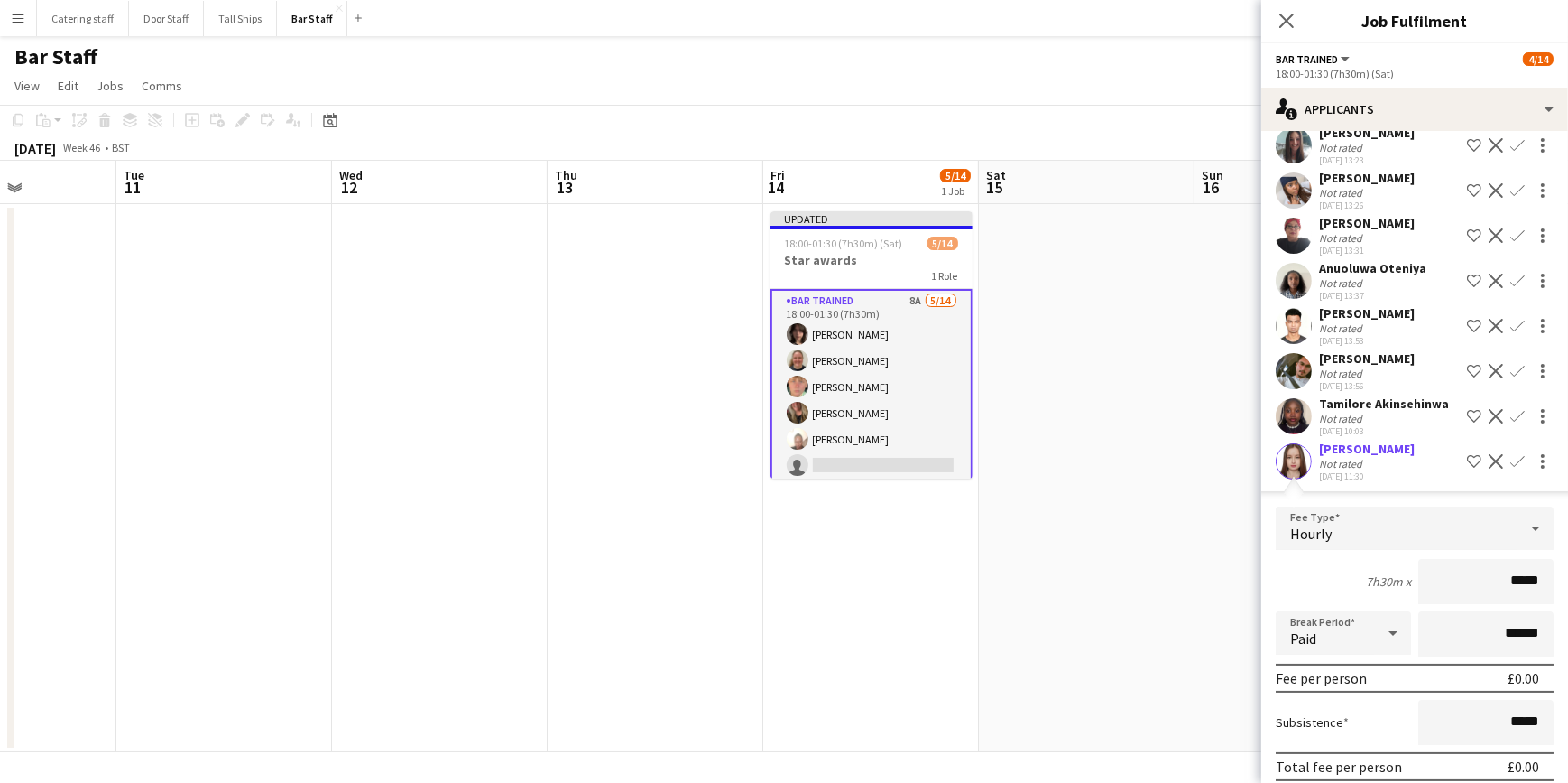
scroll to position [165, 0]
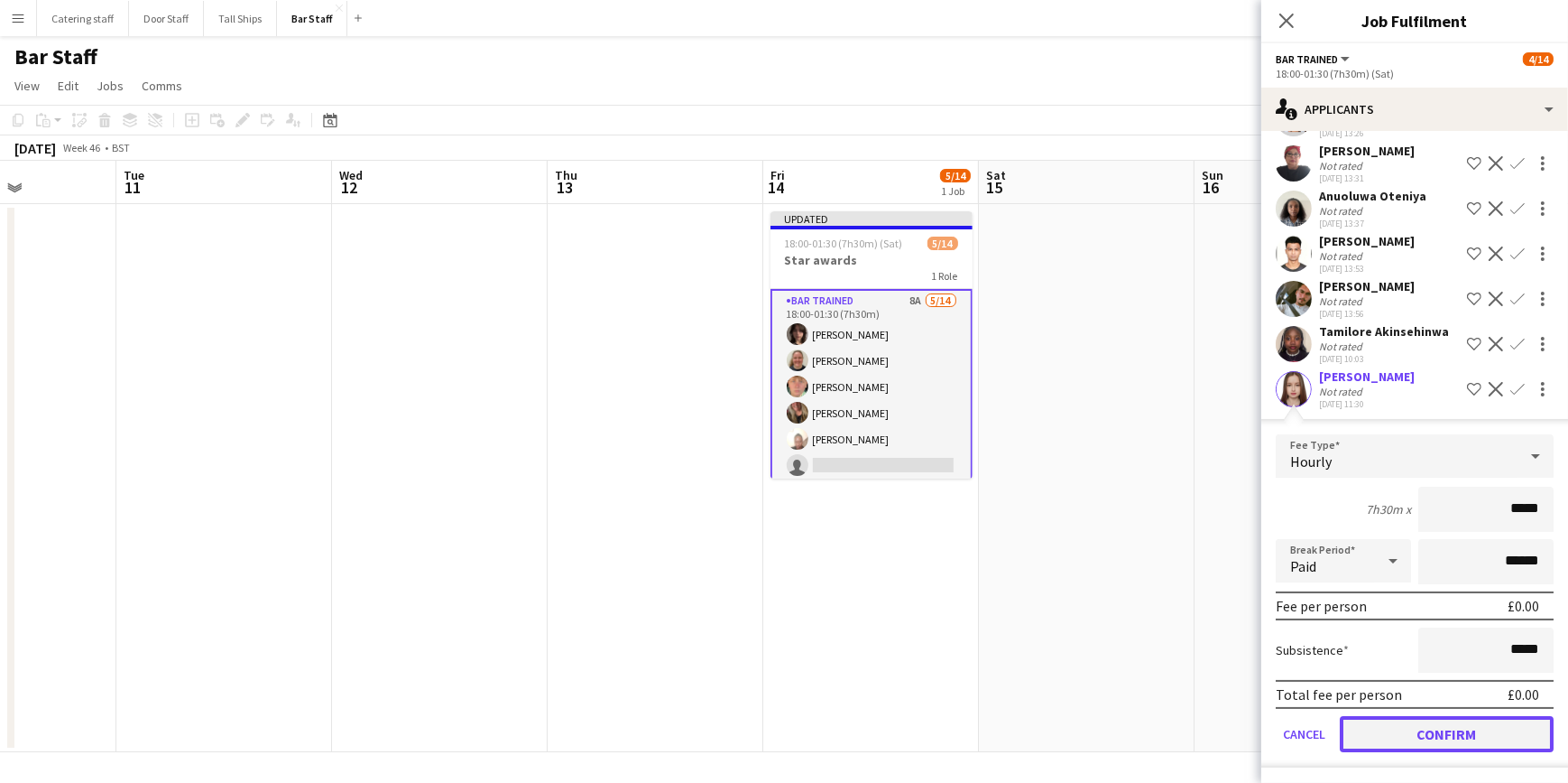
click at [1429, 736] on button "Confirm" at bounding box center [1448, 734] width 214 height 36
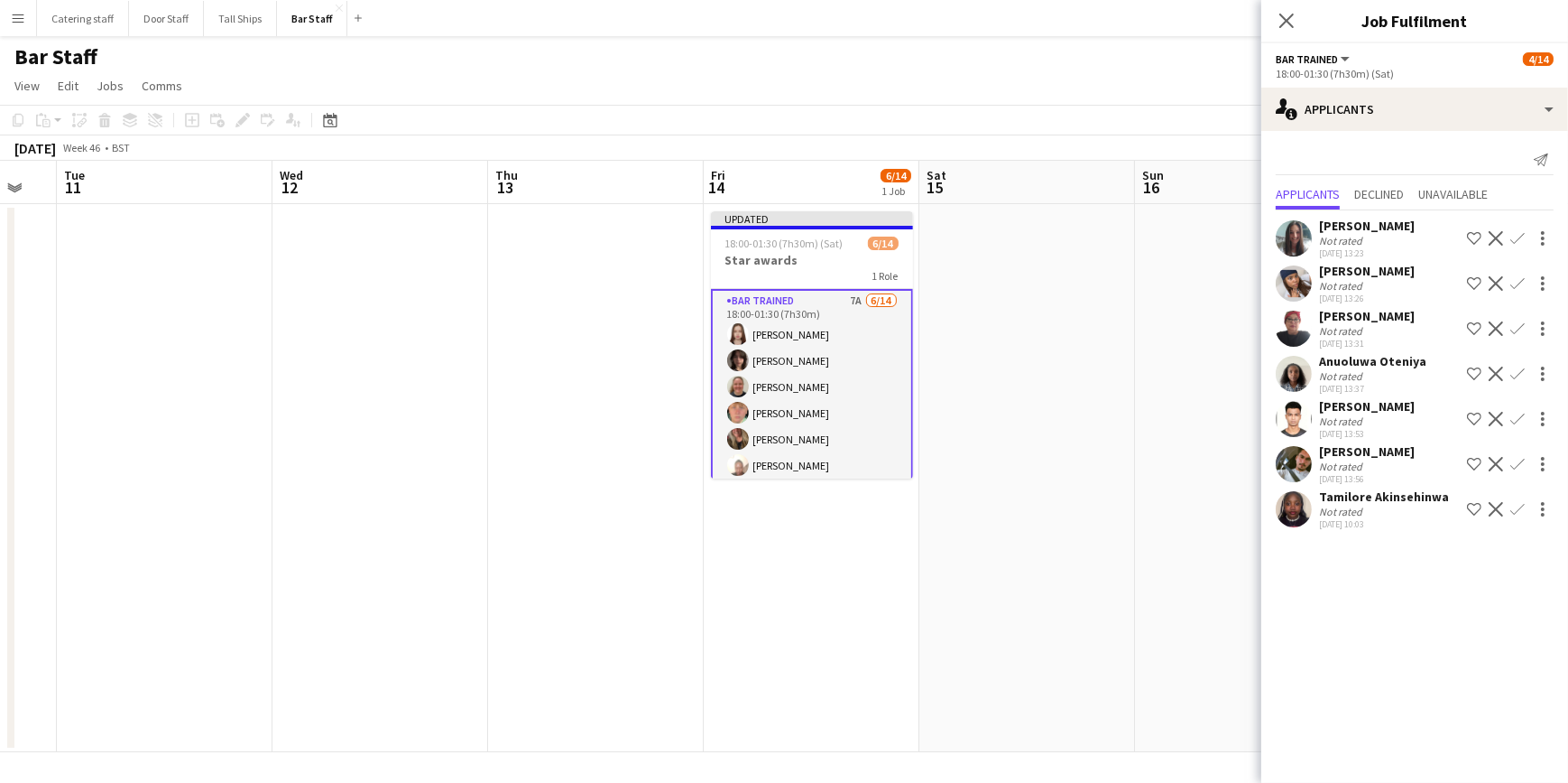
scroll to position [0, 560]
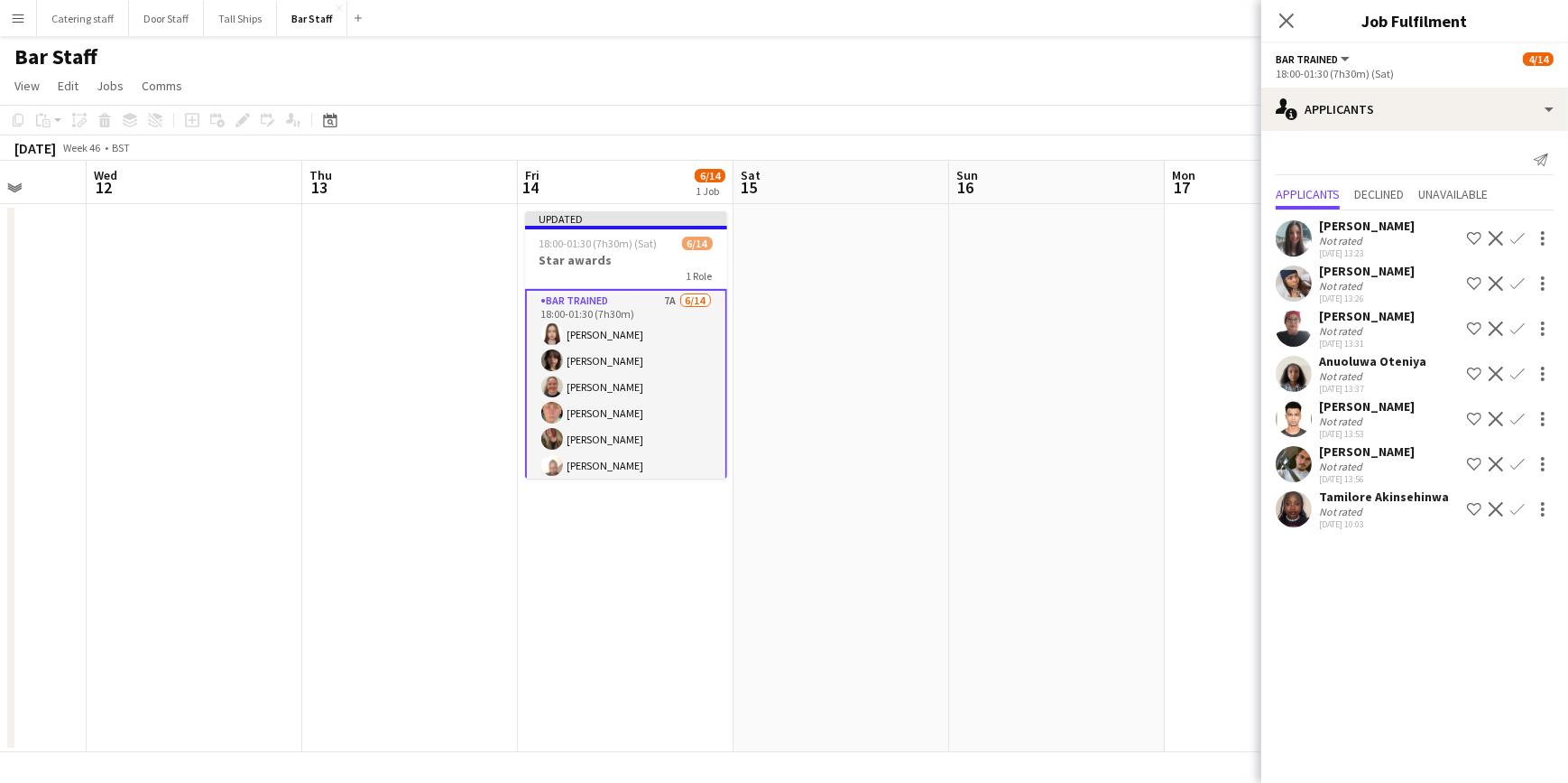
click at [1519, 326] on app-icon "Confirm" at bounding box center [1518, 328] width 14 height 14
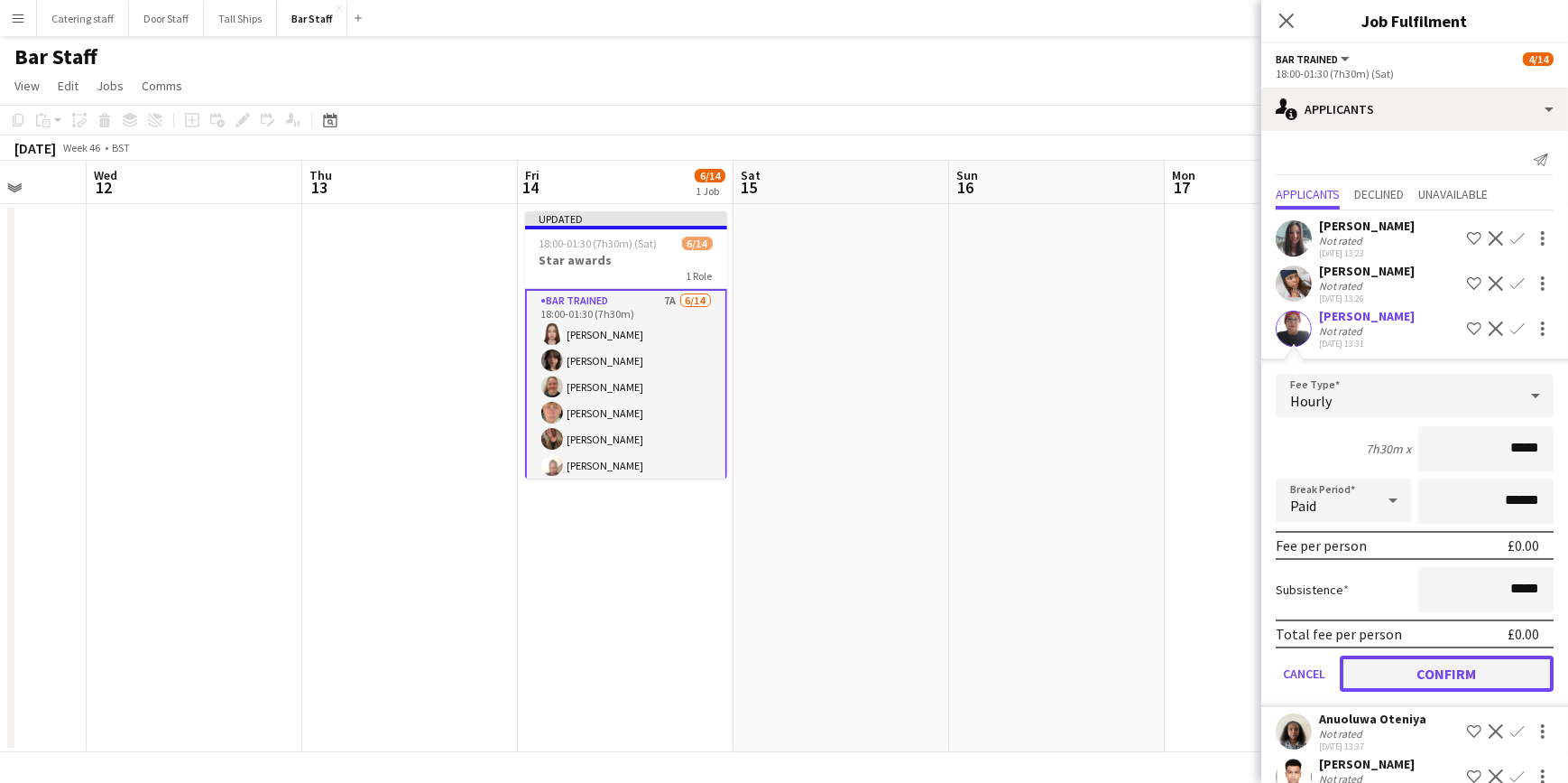
click at [1410, 664] on button "Confirm" at bounding box center [1448, 673] width 214 height 36
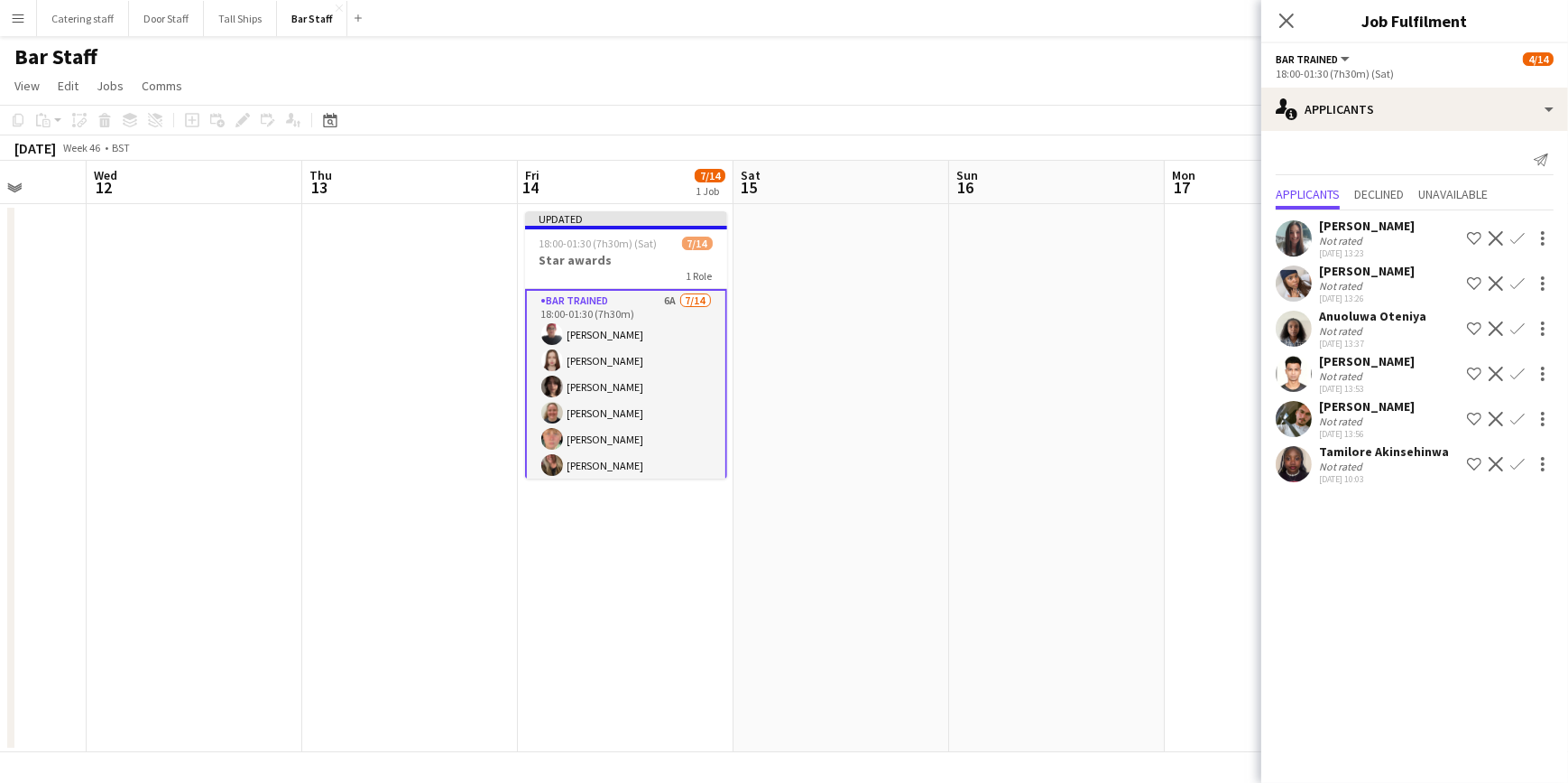
click at [1520, 284] on app-icon "Confirm" at bounding box center [1518, 284] width 14 height 14
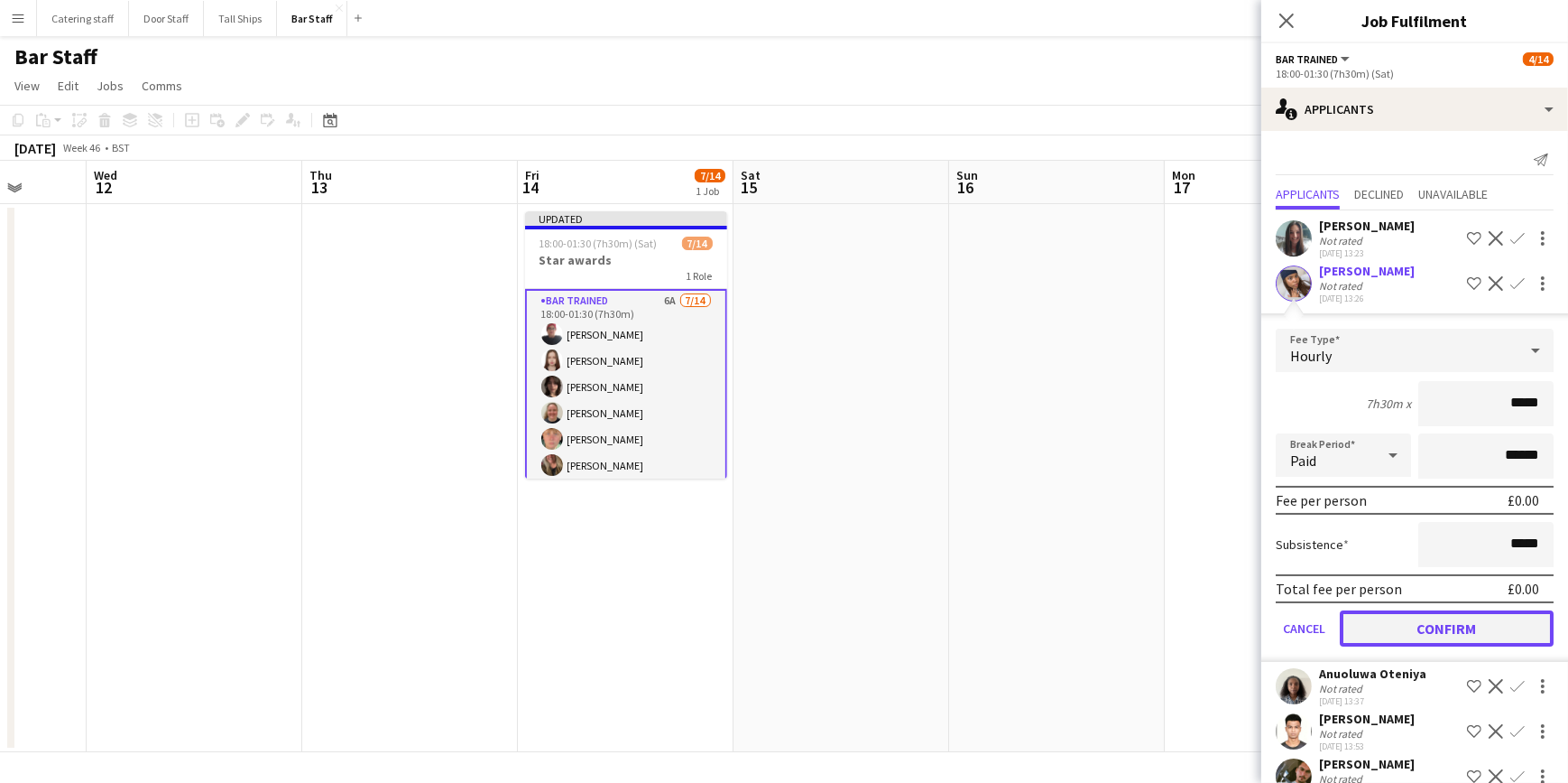
click at [1451, 627] on button "Confirm" at bounding box center [1448, 628] width 214 height 36
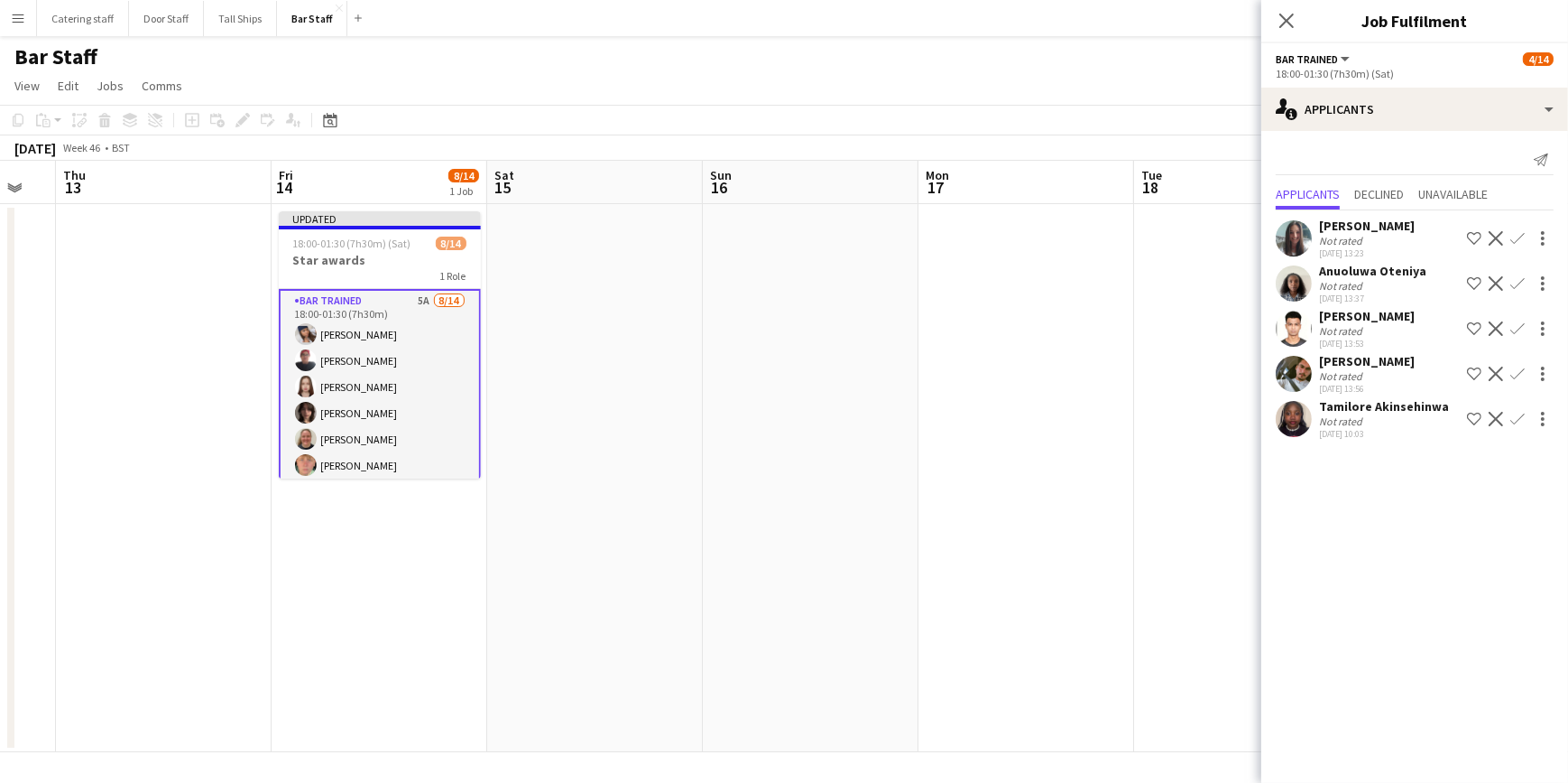
scroll to position [0, 725]
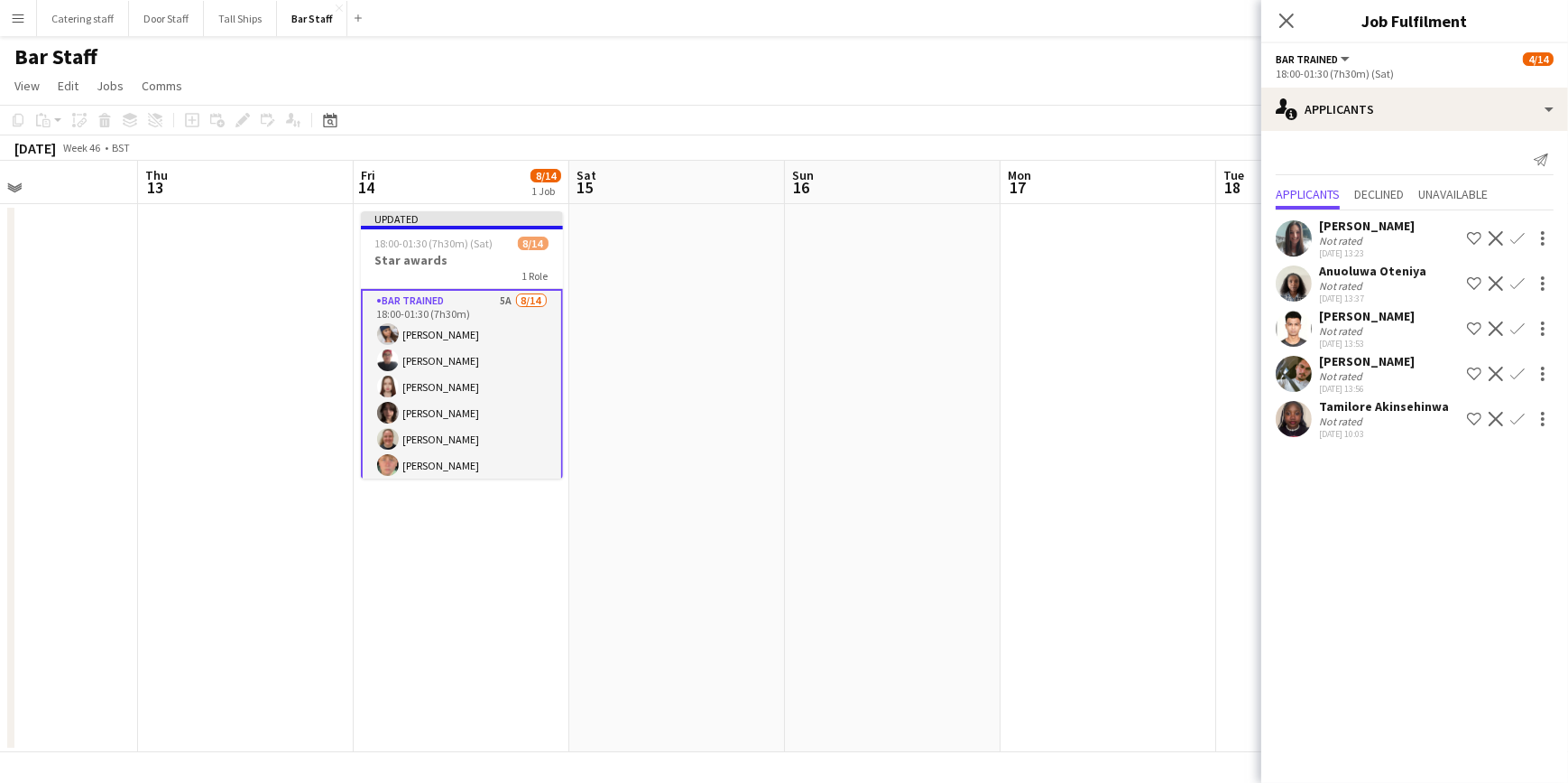
click at [1515, 377] on app-icon "Confirm" at bounding box center [1518, 373] width 14 height 14
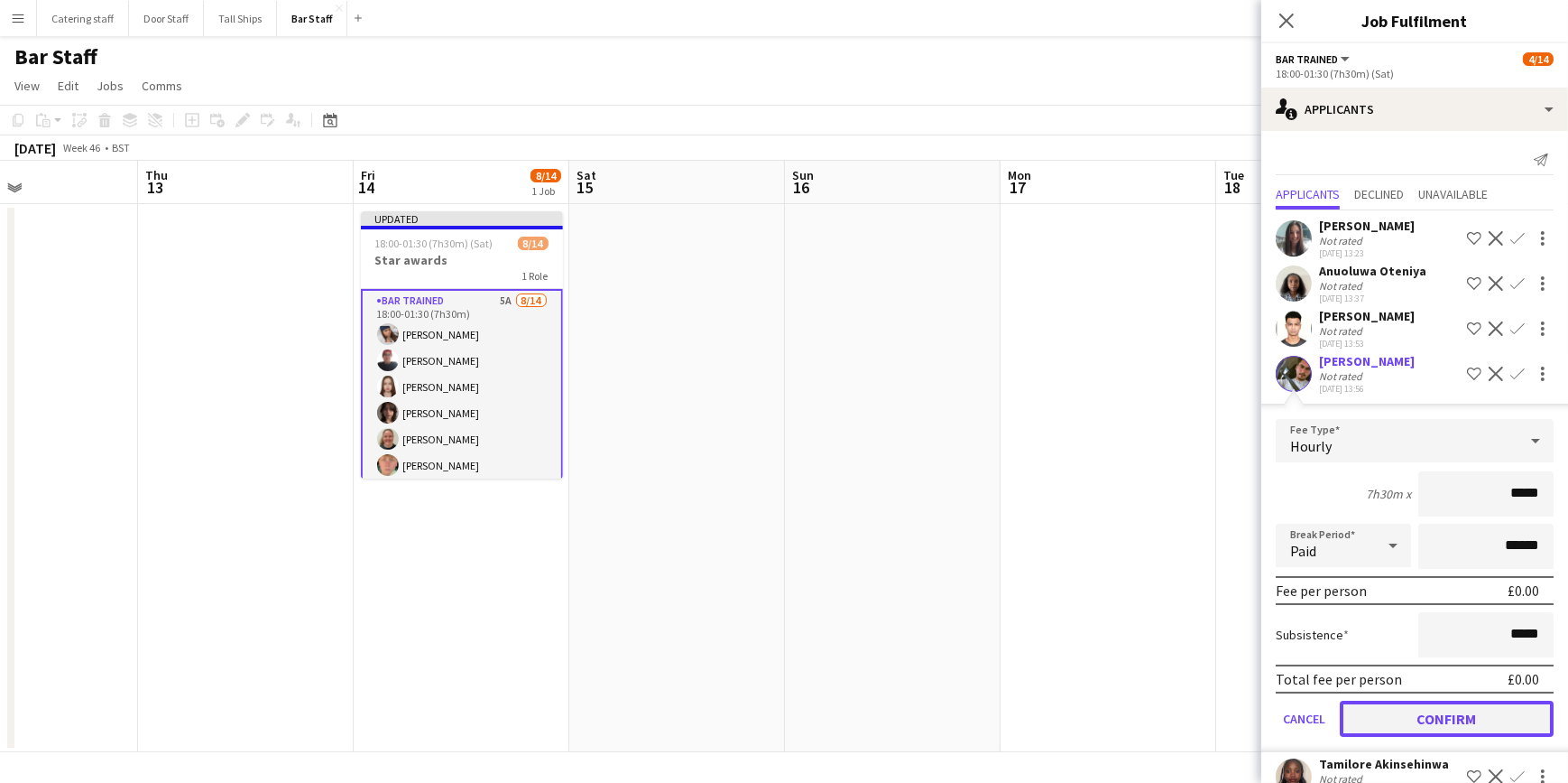
click at [1415, 707] on button "Confirm" at bounding box center [1448, 718] width 214 height 36
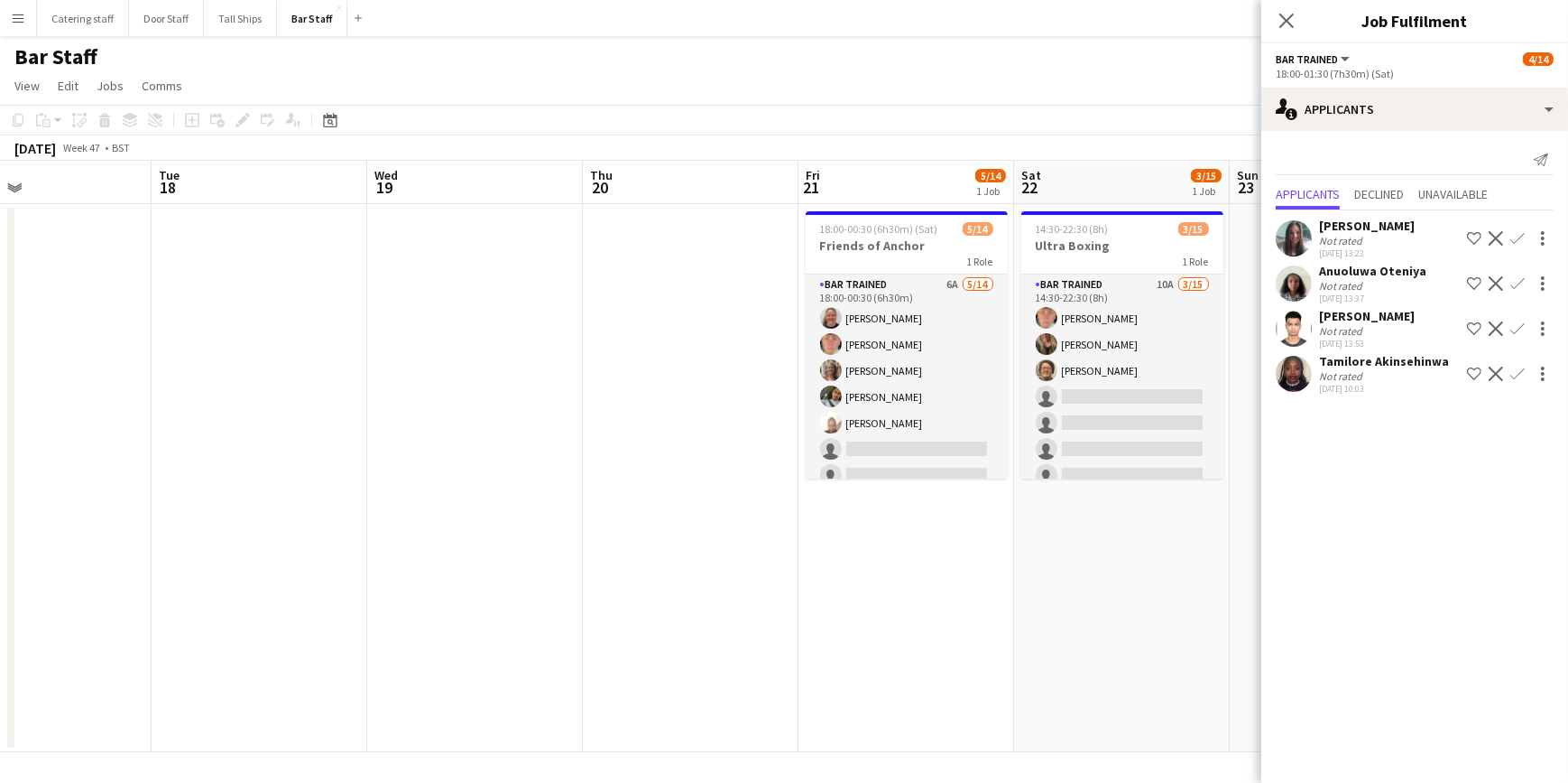
scroll to position [0, 578]
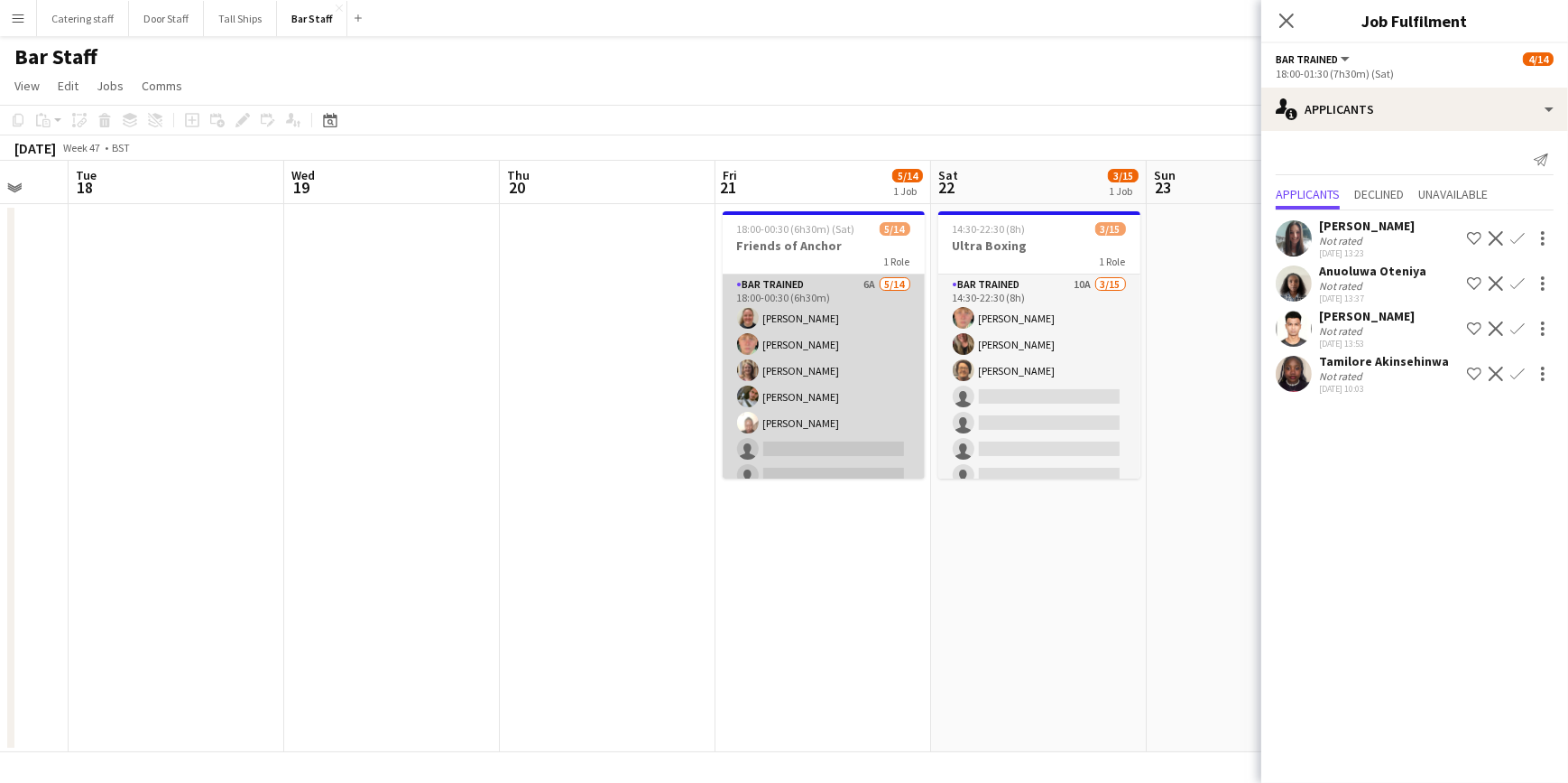
click at [844, 396] on app-card-role "Bar trained 6A 5/14 18:00-00:30 (6h30m) Lucy Hutchison Hutchison Ellie Fyffe Si…" at bounding box center [824, 475] width 202 height 402
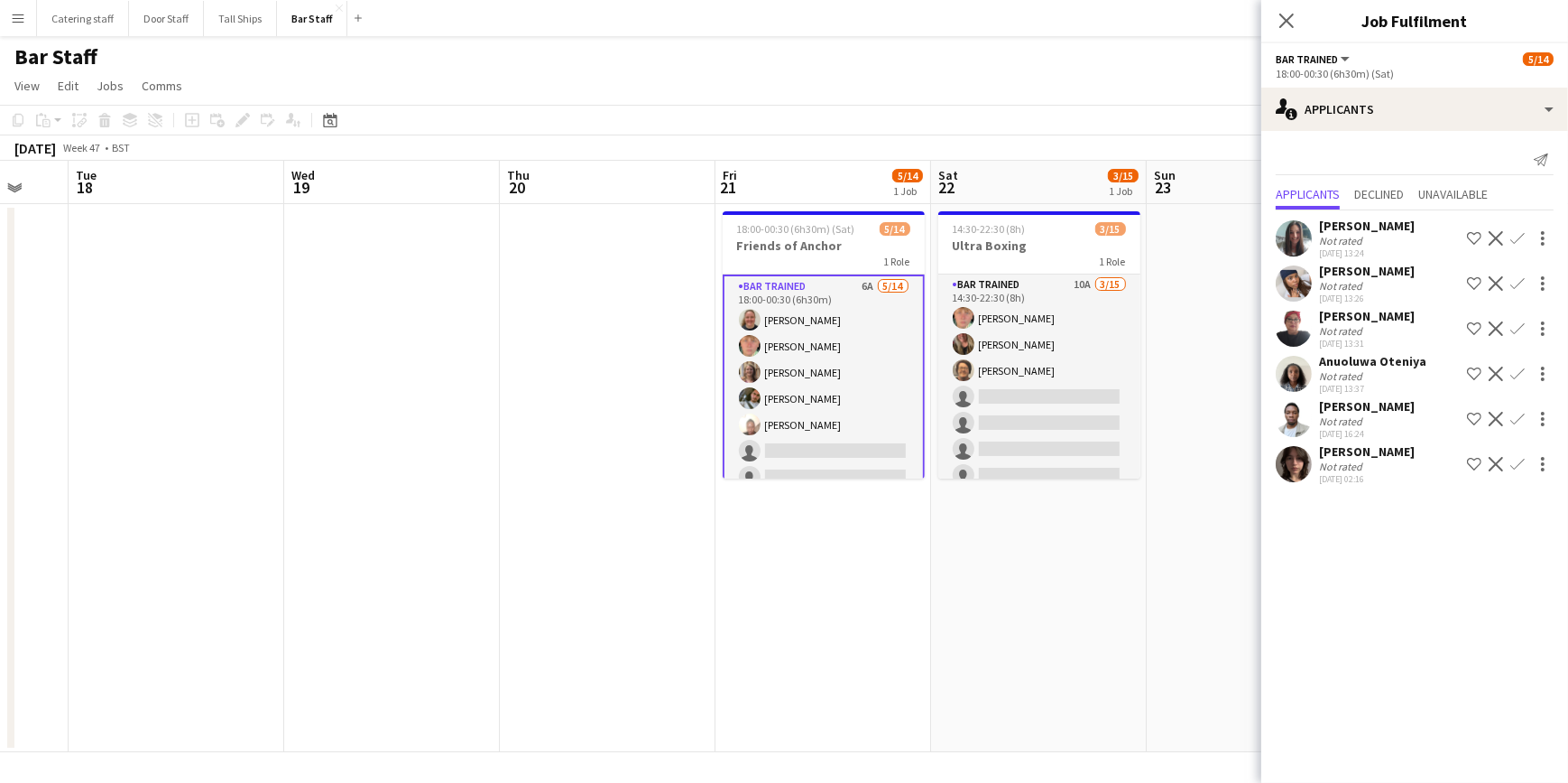
click at [1521, 461] on app-icon "Confirm" at bounding box center [1518, 464] width 14 height 14
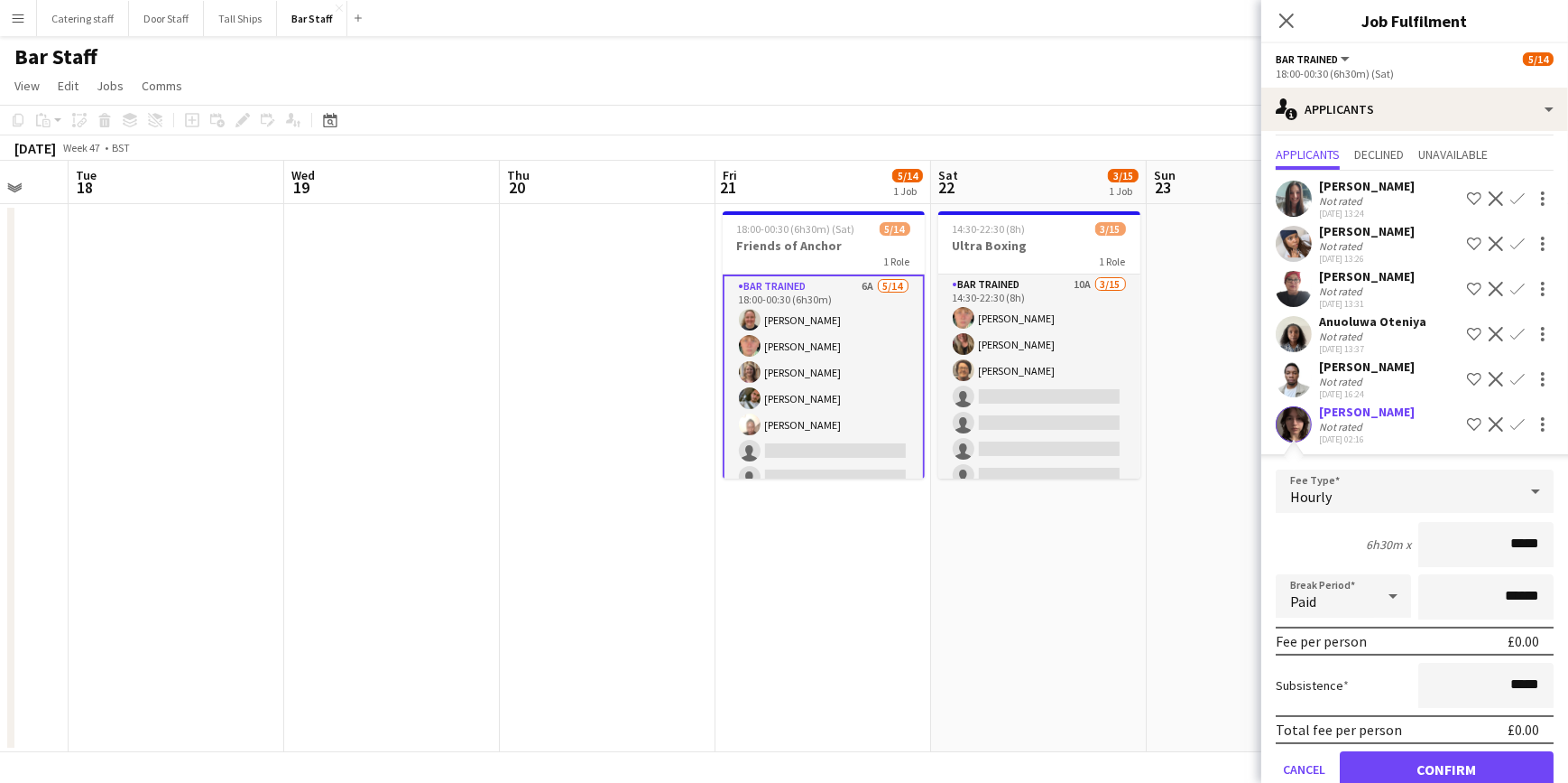
scroll to position [75, 0]
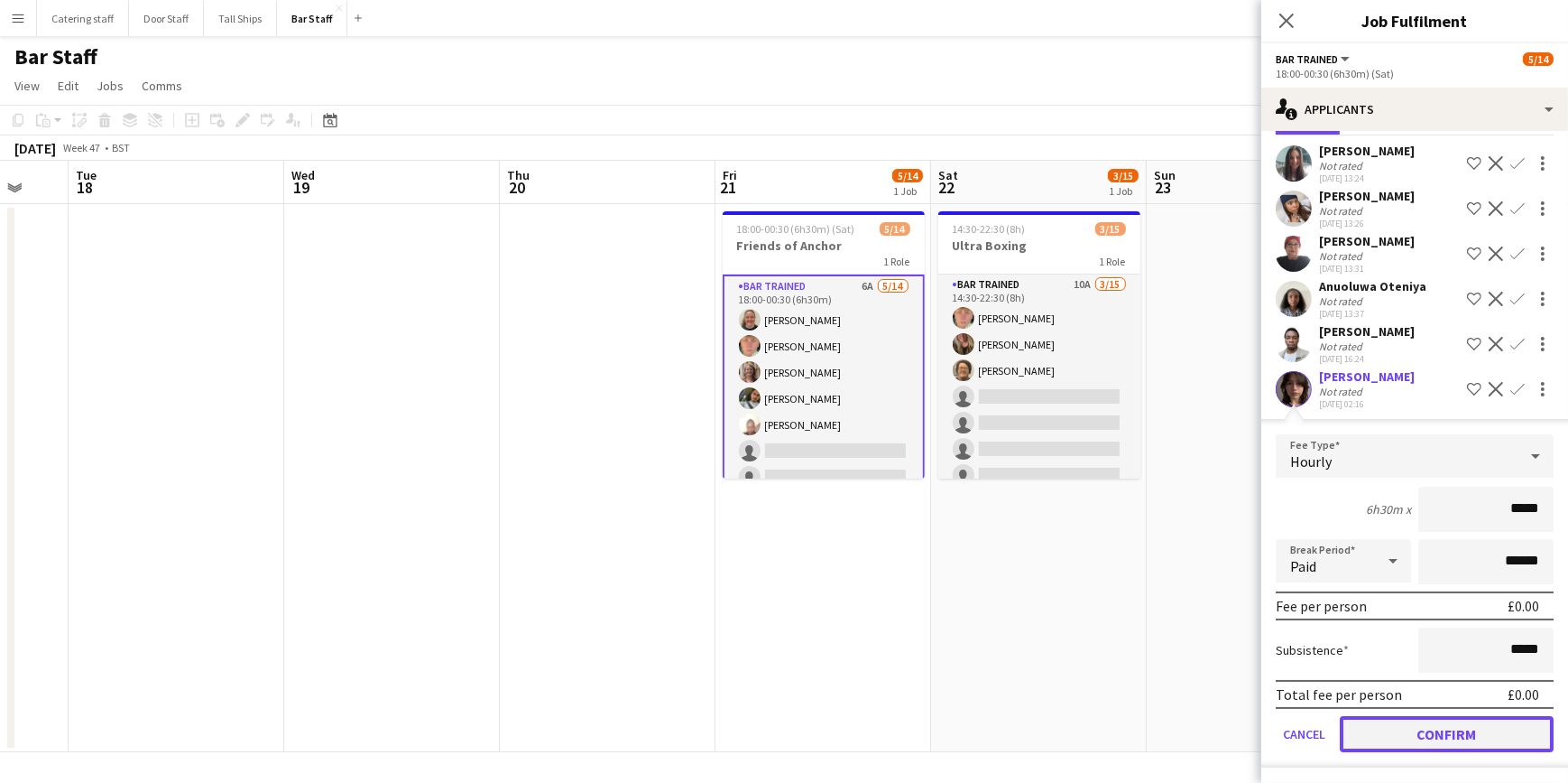
click at [1433, 728] on button "Confirm" at bounding box center [1448, 734] width 214 height 36
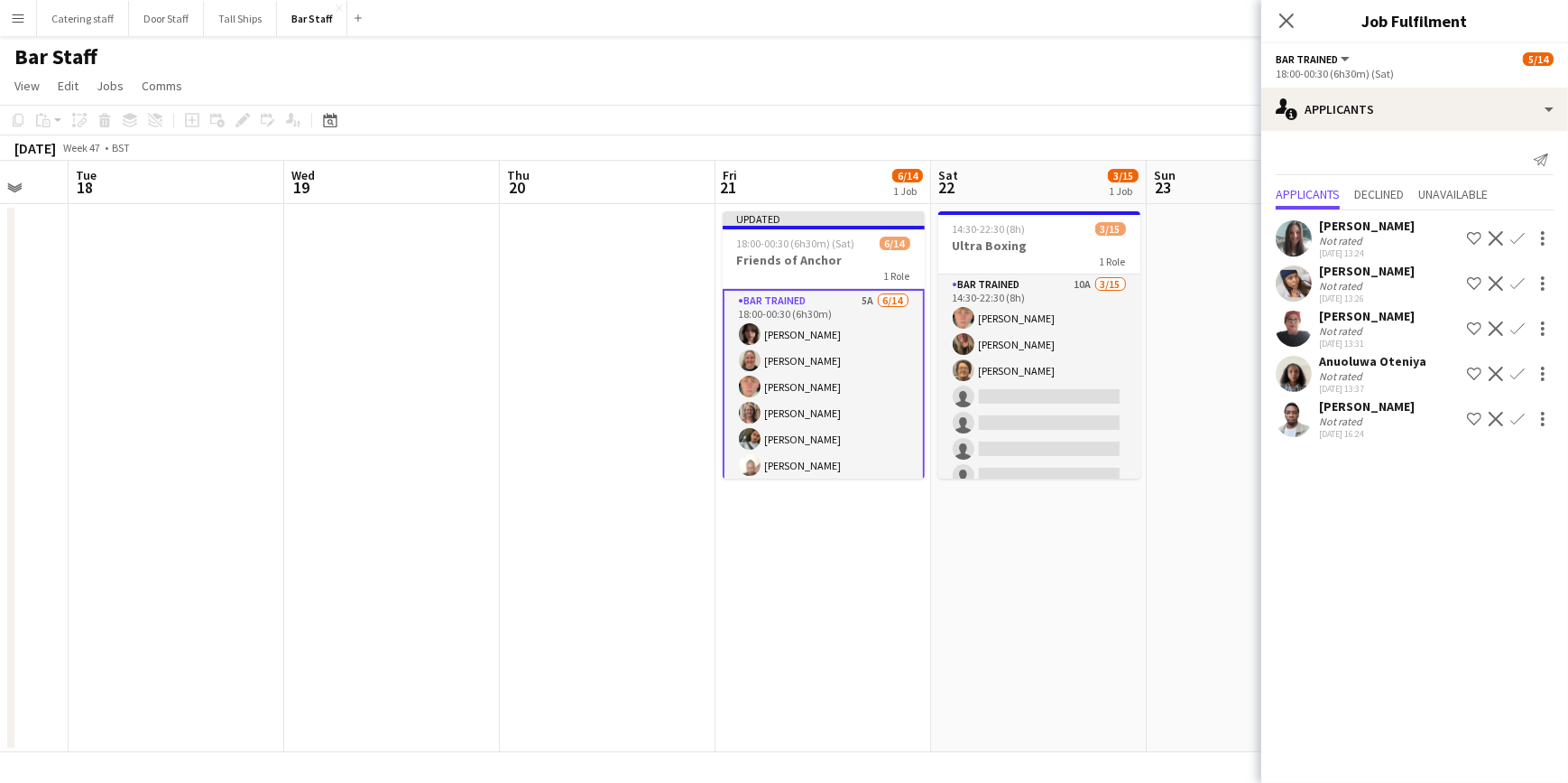
scroll to position [0, 0]
click at [1511, 420] on app-icon "Confirm" at bounding box center [1518, 418] width 14 height 14
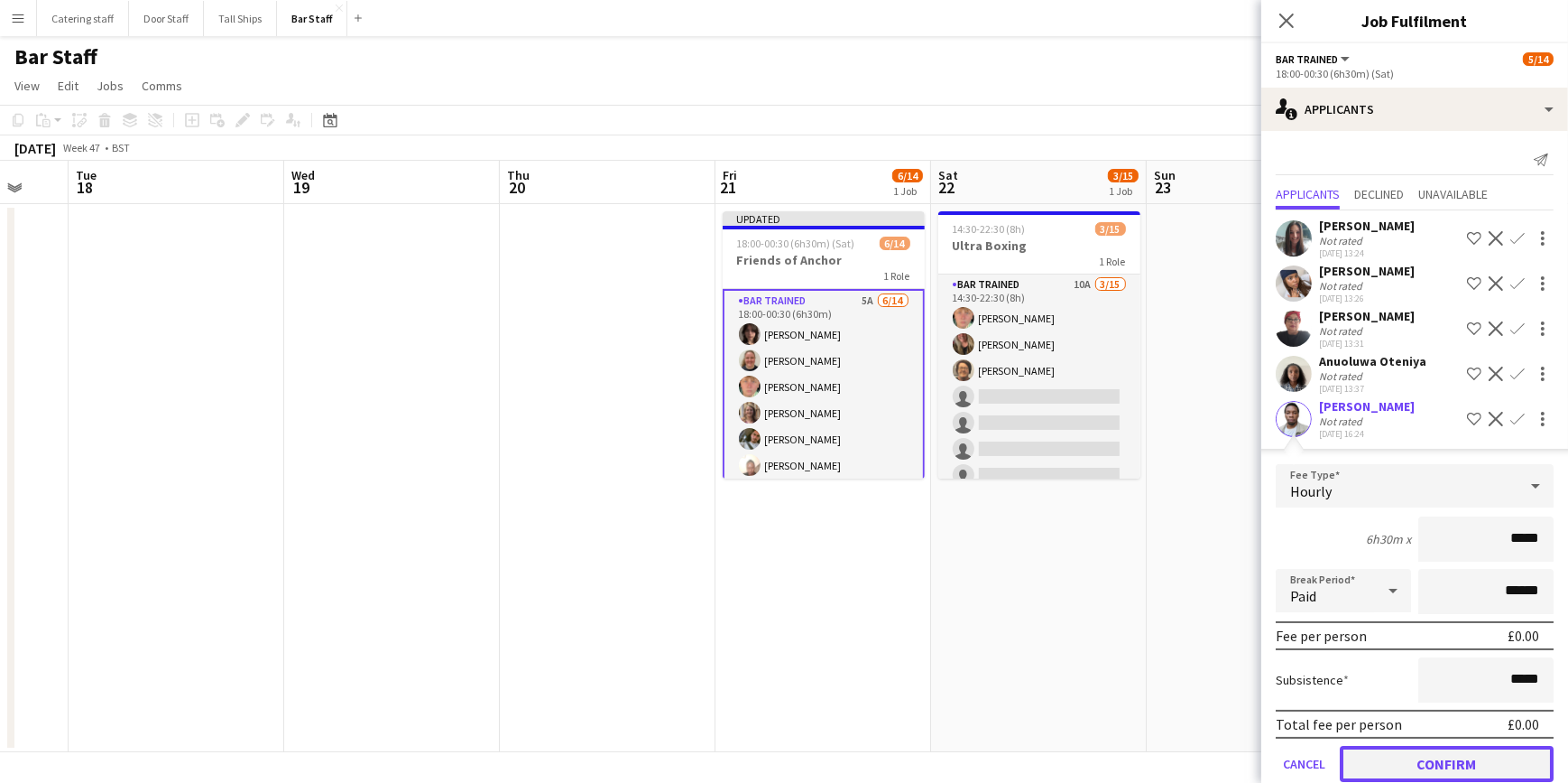
click at [1407, 750] on button "Confirm" at bounding box center [1448, 763] width 214 height 36
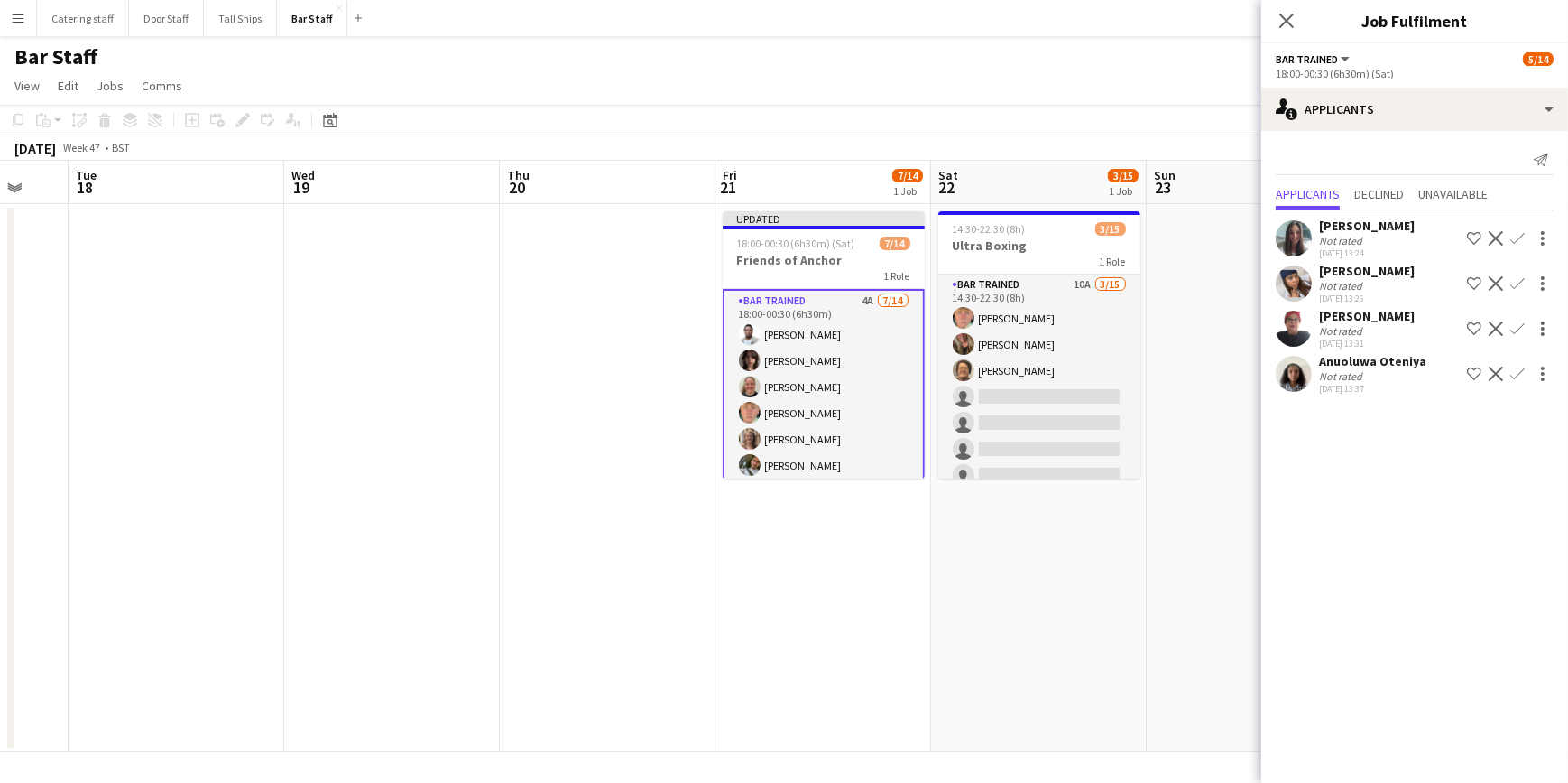
click at [1521, 280] on app-icon "Confirm" at bounding box center [1518, 284] width 14 height 14
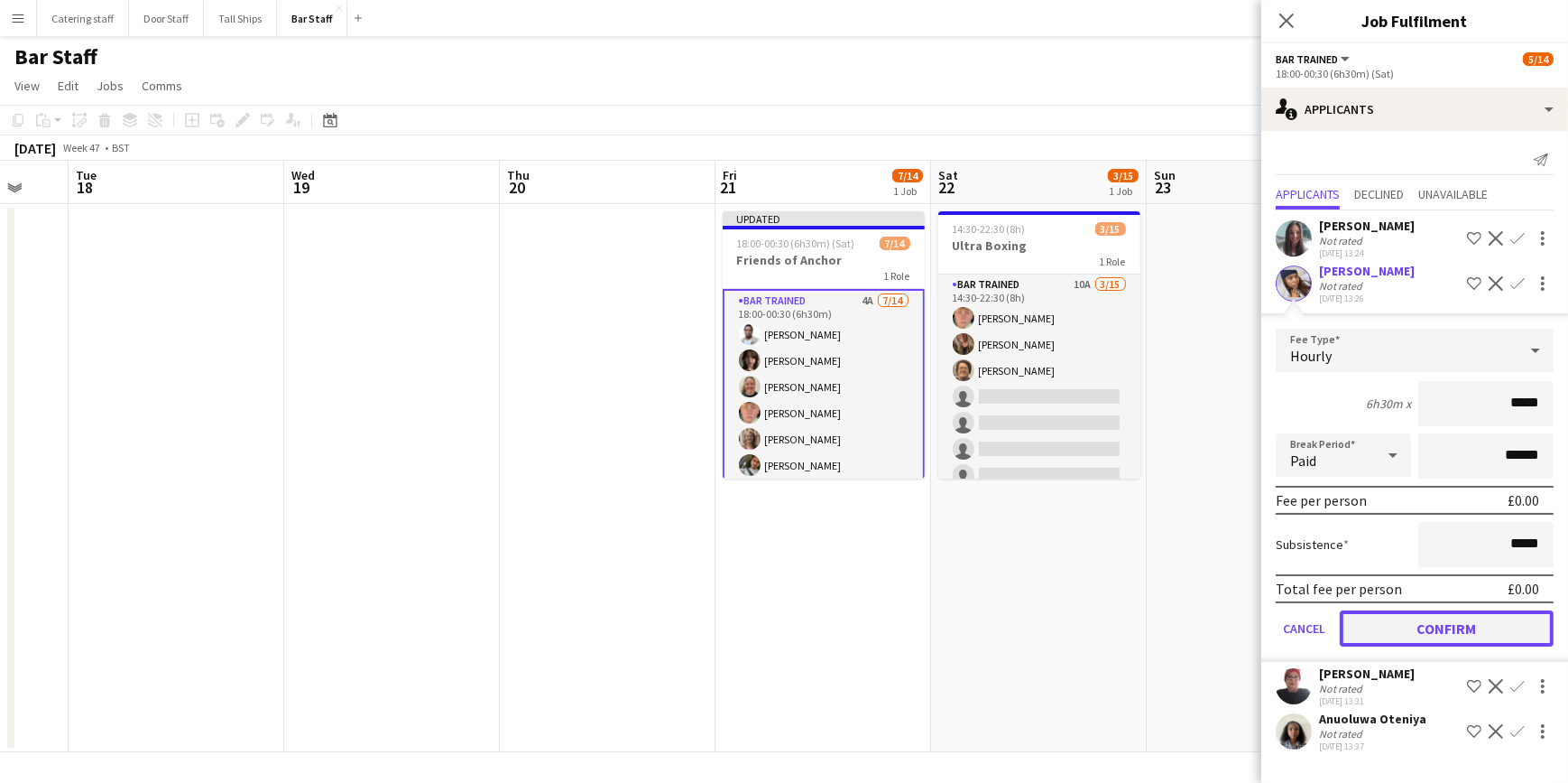
click at [1399, 625] on button "Confirm" at bounding box center [1448, 628] width 214 height 36
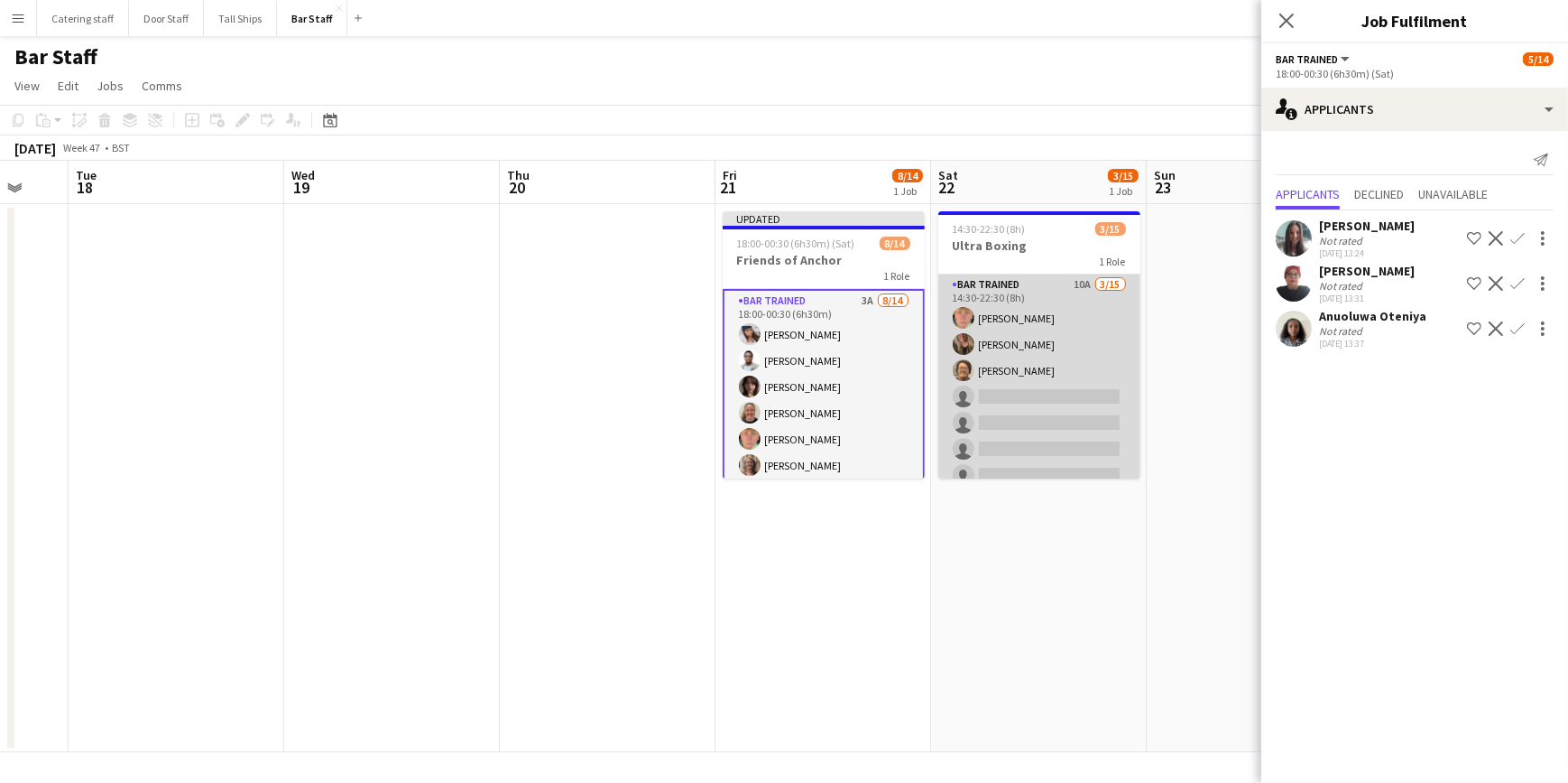
click at [1044, 383] on app-card-role "Bar trained 10A 3/15 14:30-22:30 (8h) Ellie Fyffe Teresa Massie Lisa Hutchison …" at bounding box center [1040, 489] width 202 height 428
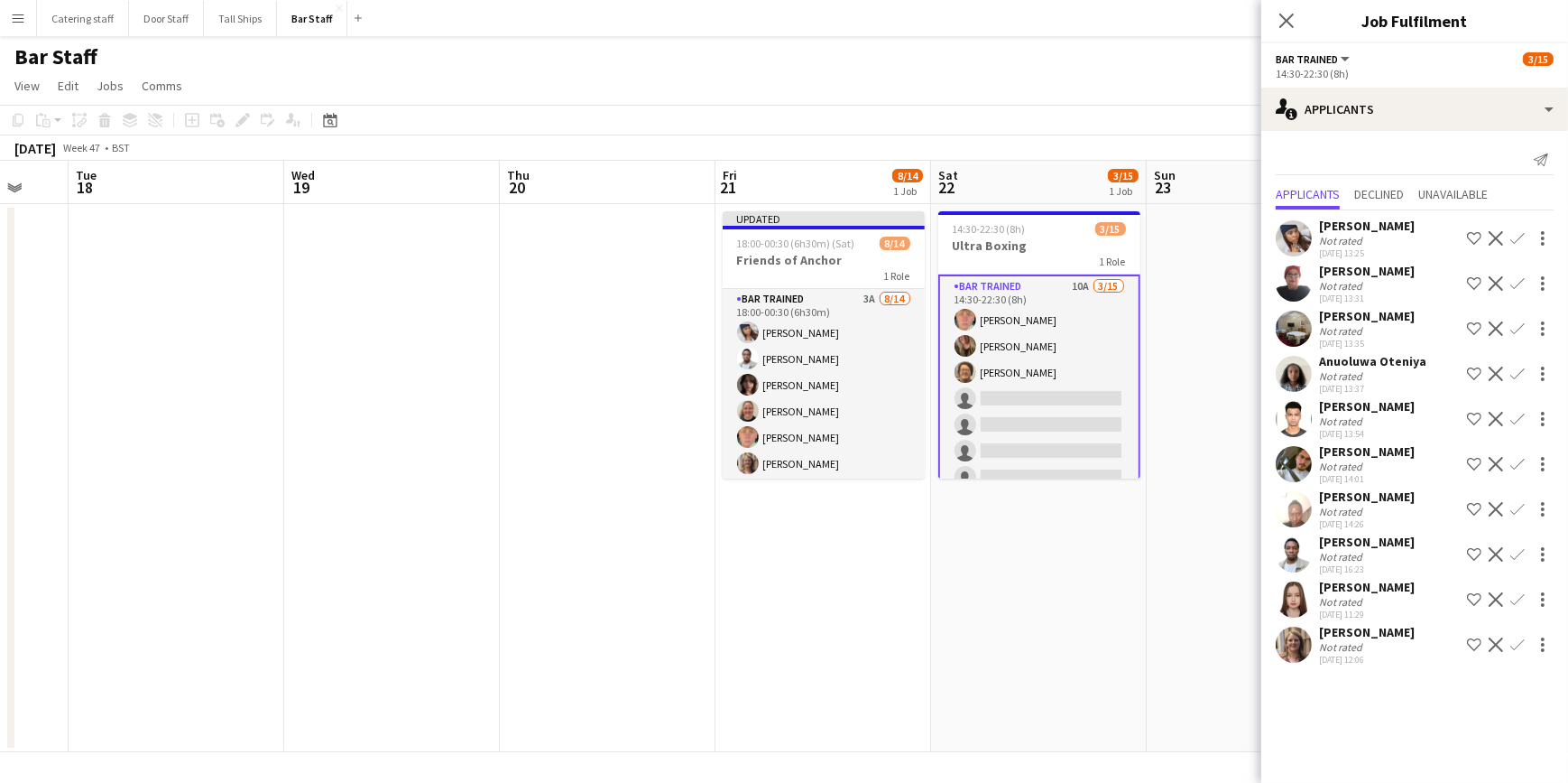
click at [1517, 641] on app-icon "Confirm" at bounding box center [1518, 644] width 14 height 14
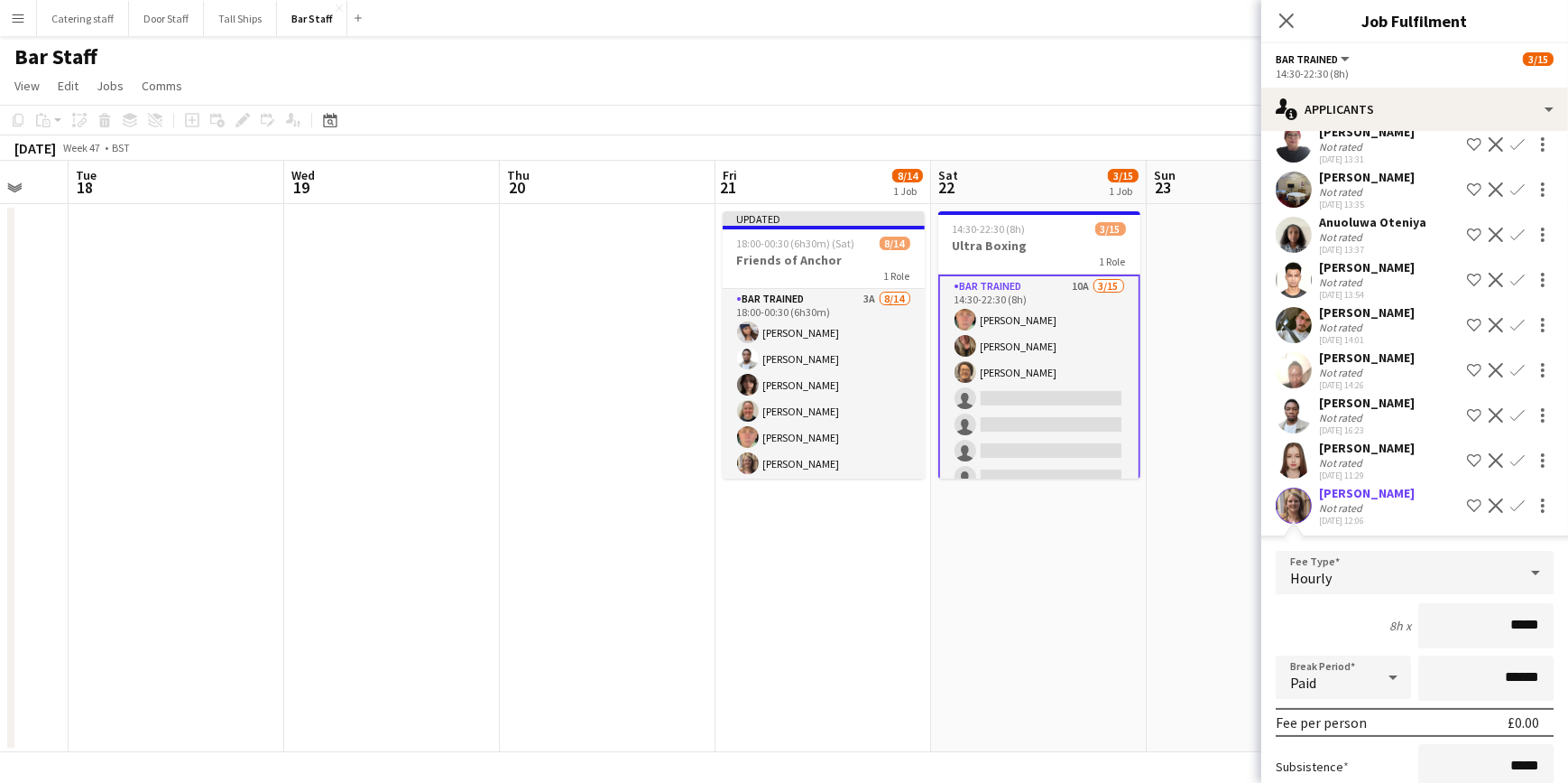
scroll to position [256, 0]
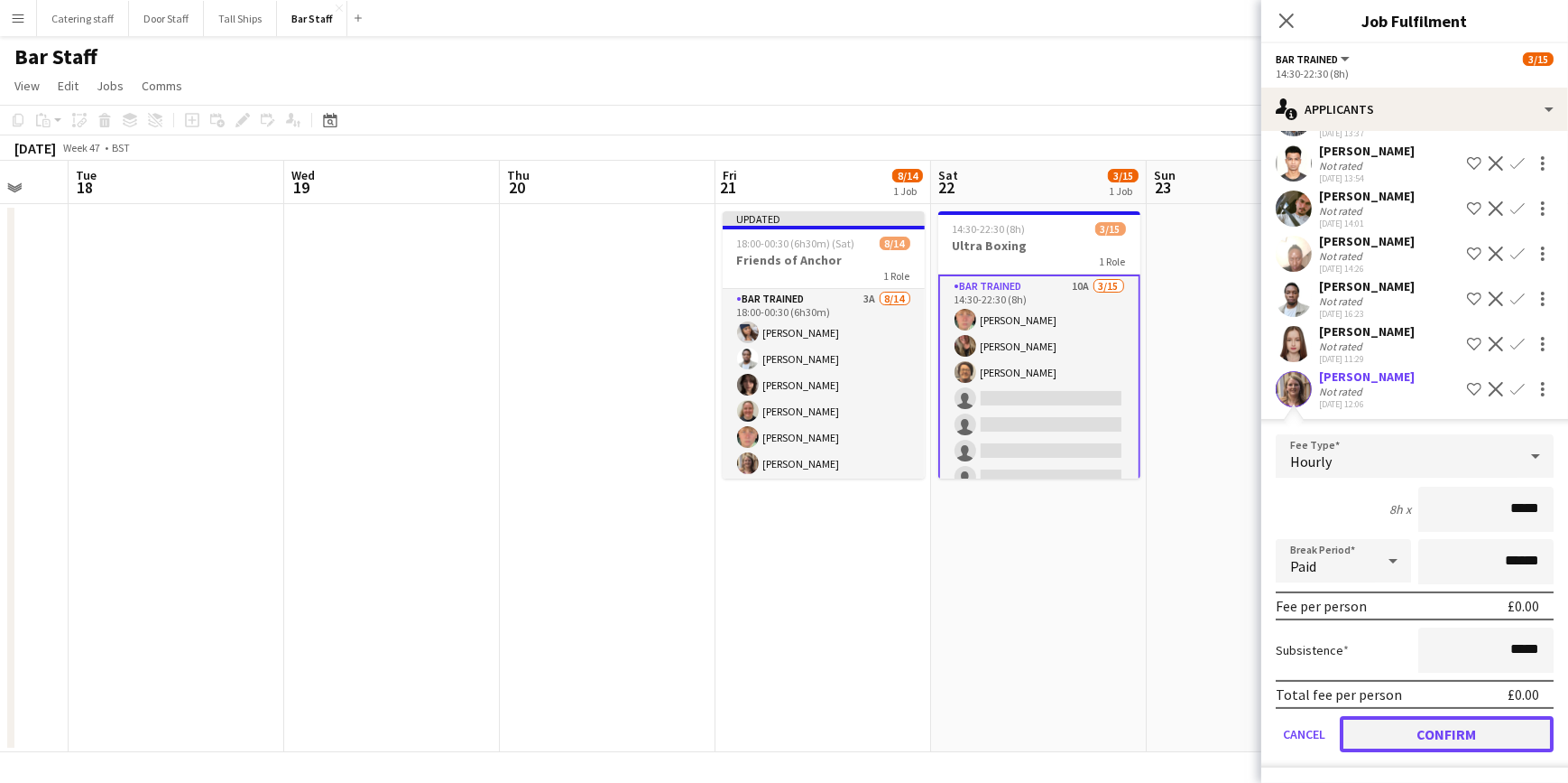
click at [1418, 726] on button "Confirm" at bounding box center [1448, 734] width 214 height 36
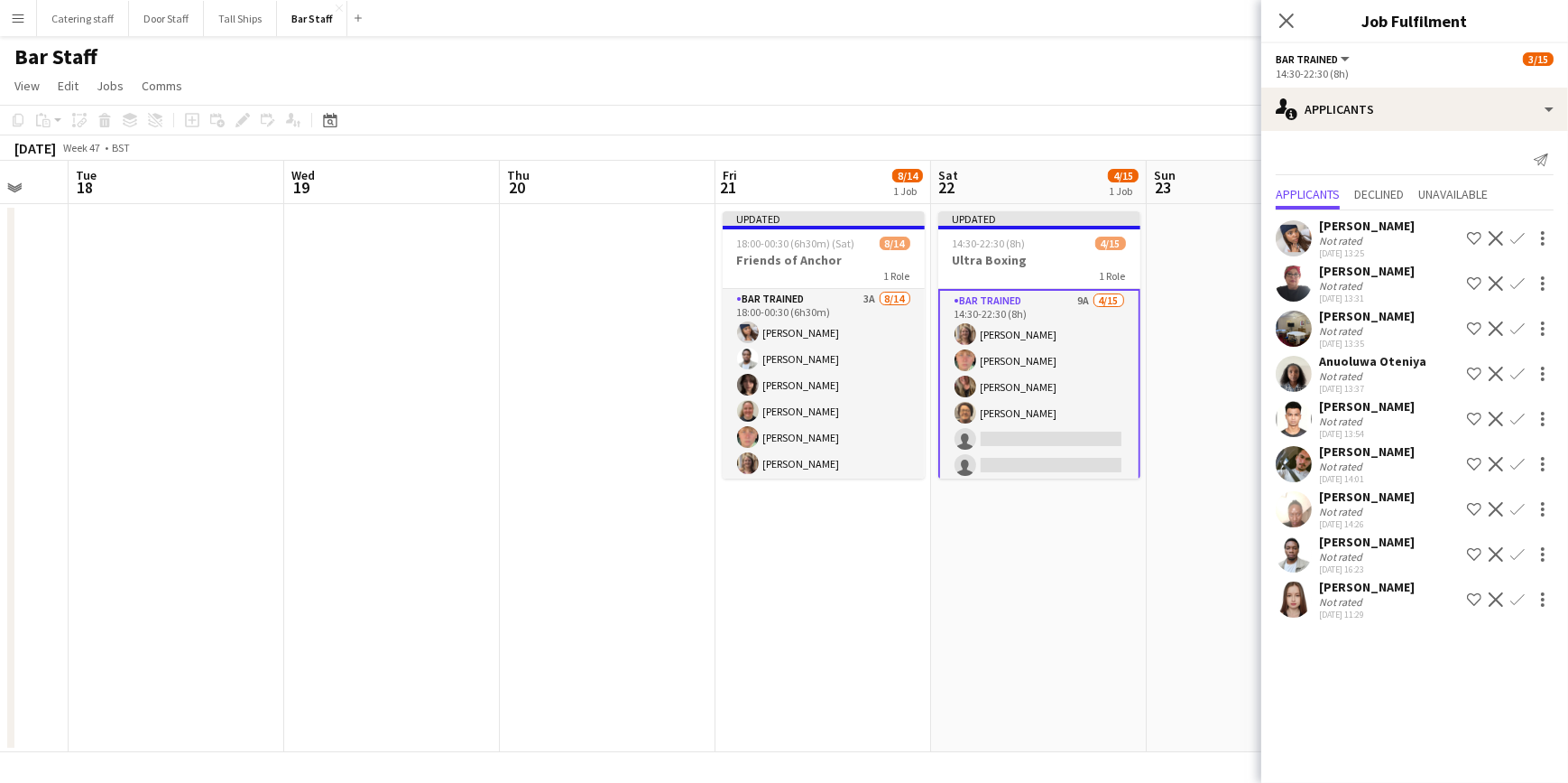
scroll to position [0, 0]
click at [1515, 594] on app-icon "Confirm" at bounding box center [1518, 599] width 14 height 14
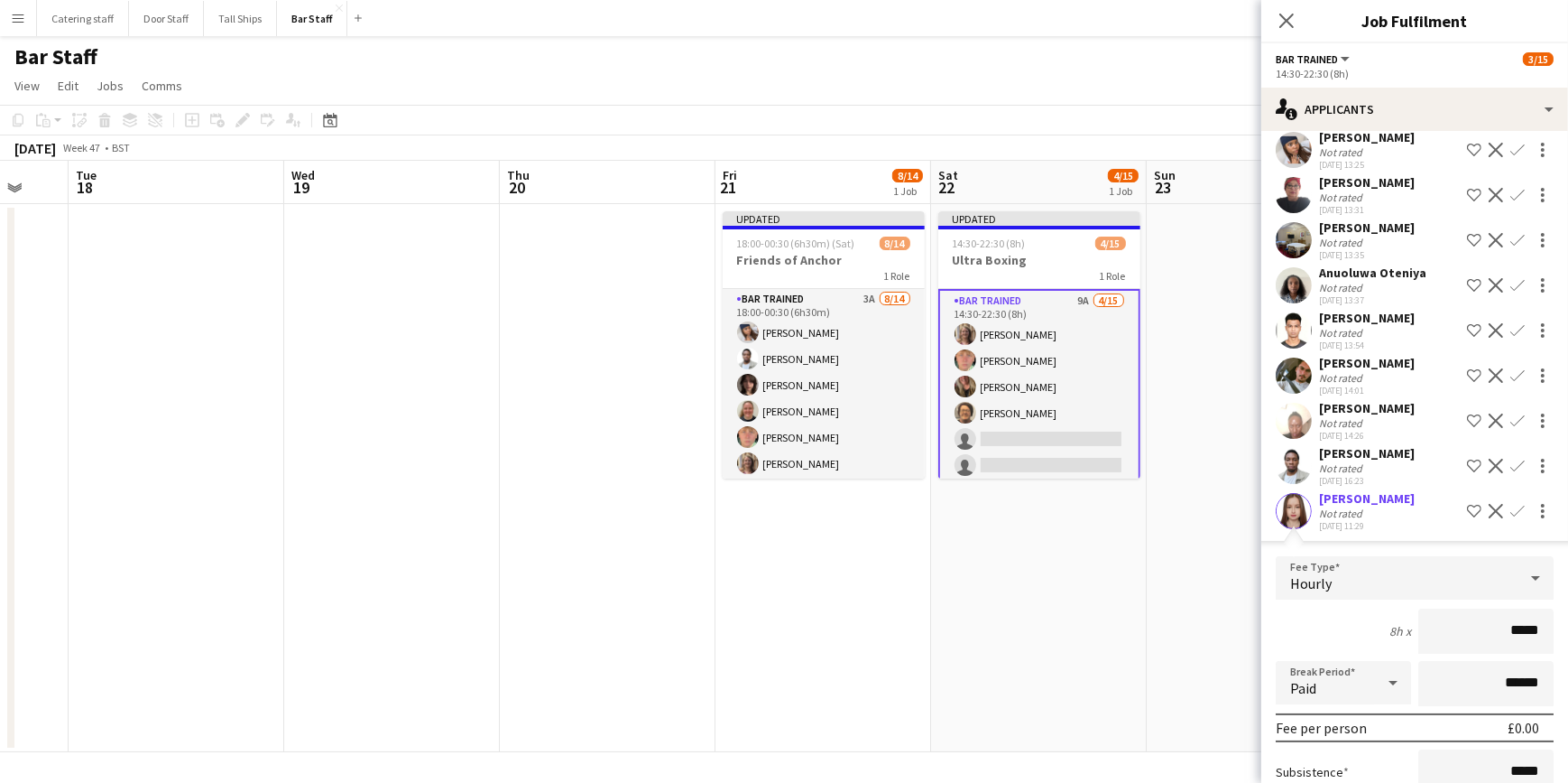
scroll to position [210, 0]
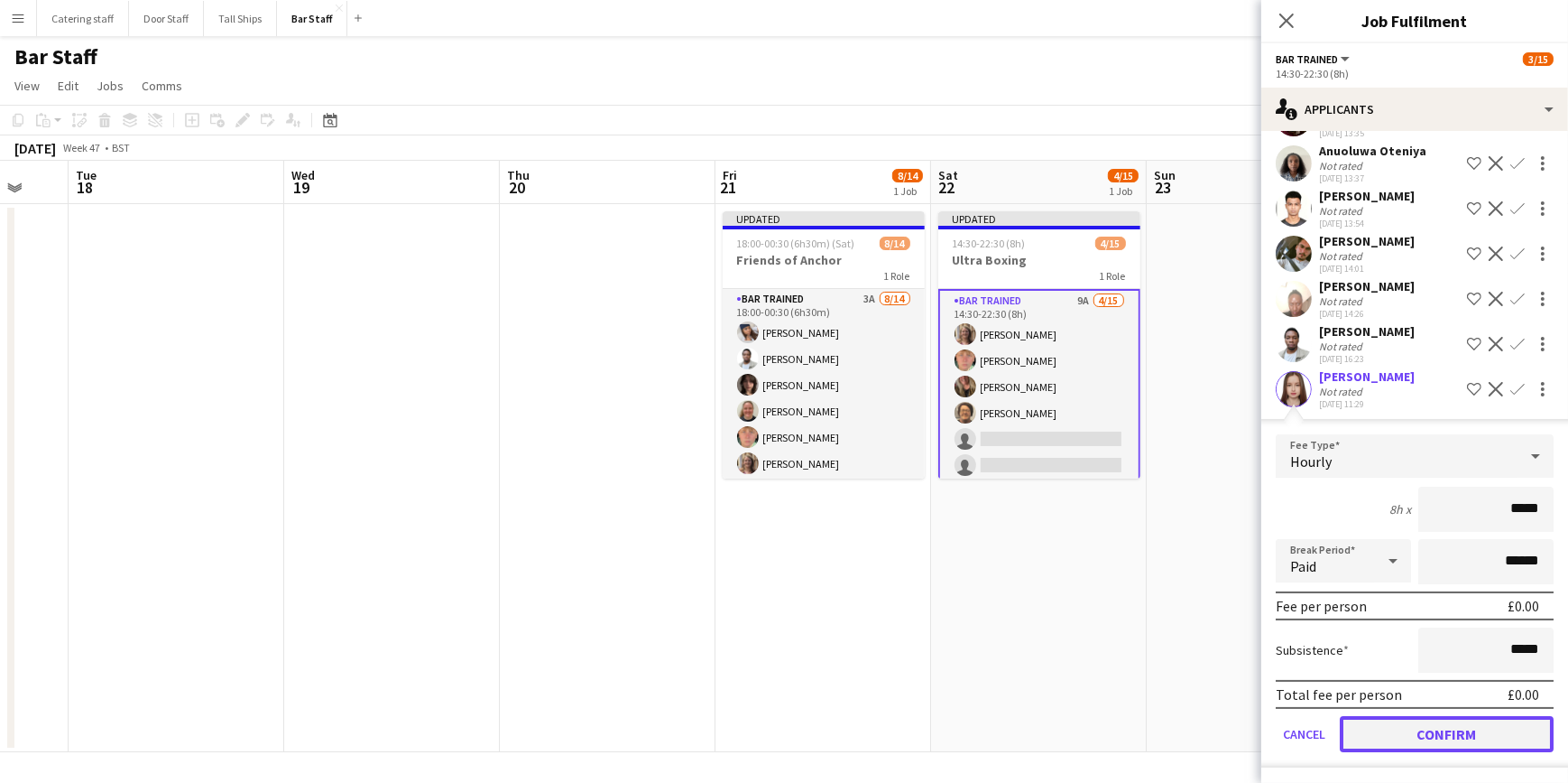
click at [1429, 742] on button "Confirm" at bounding box center [1448, 734] width 214 height 36
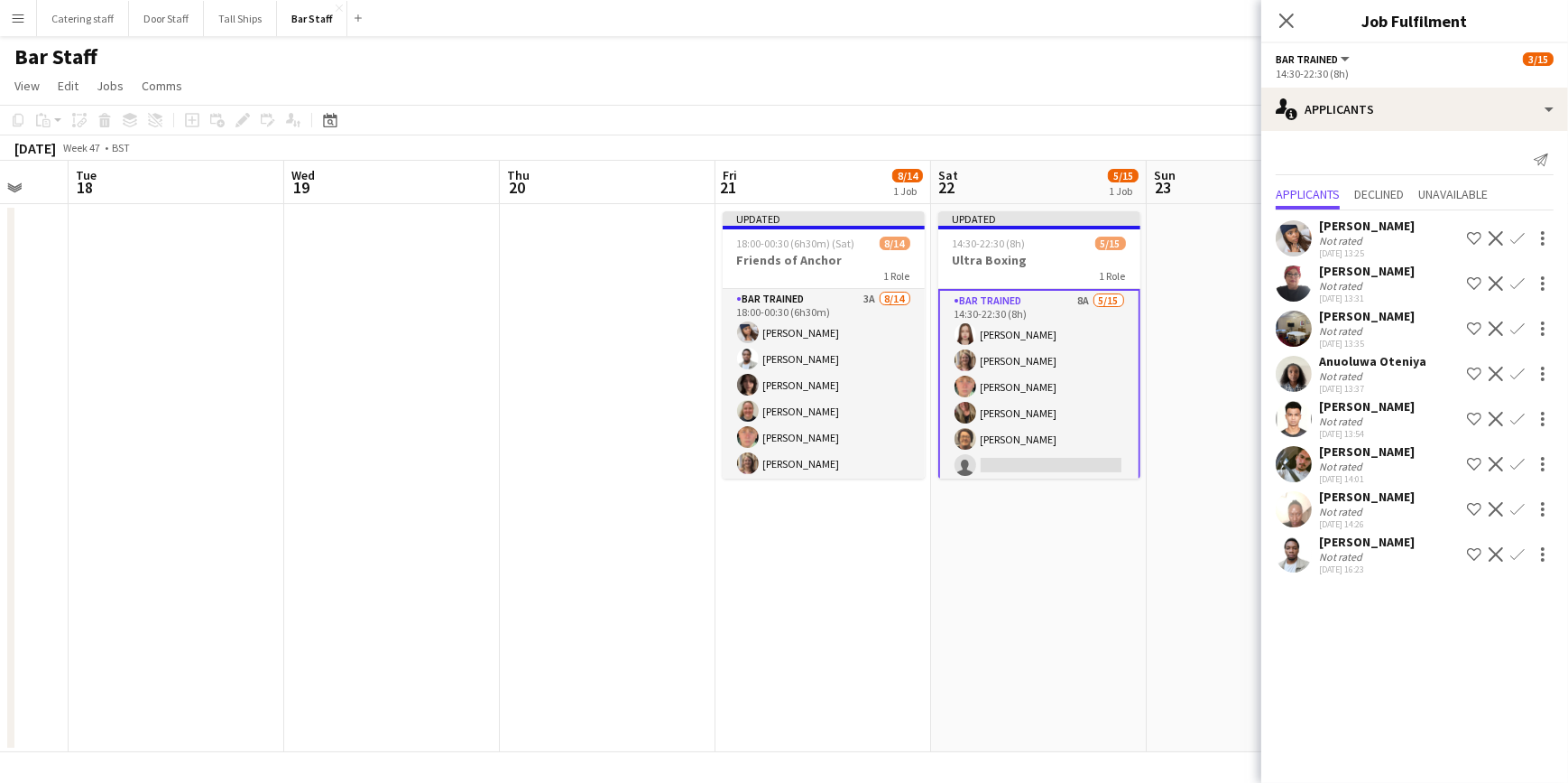
click at [1514, 510] on app-icon "Confirm" at bounding box center [1518, 509] width 14 height 14
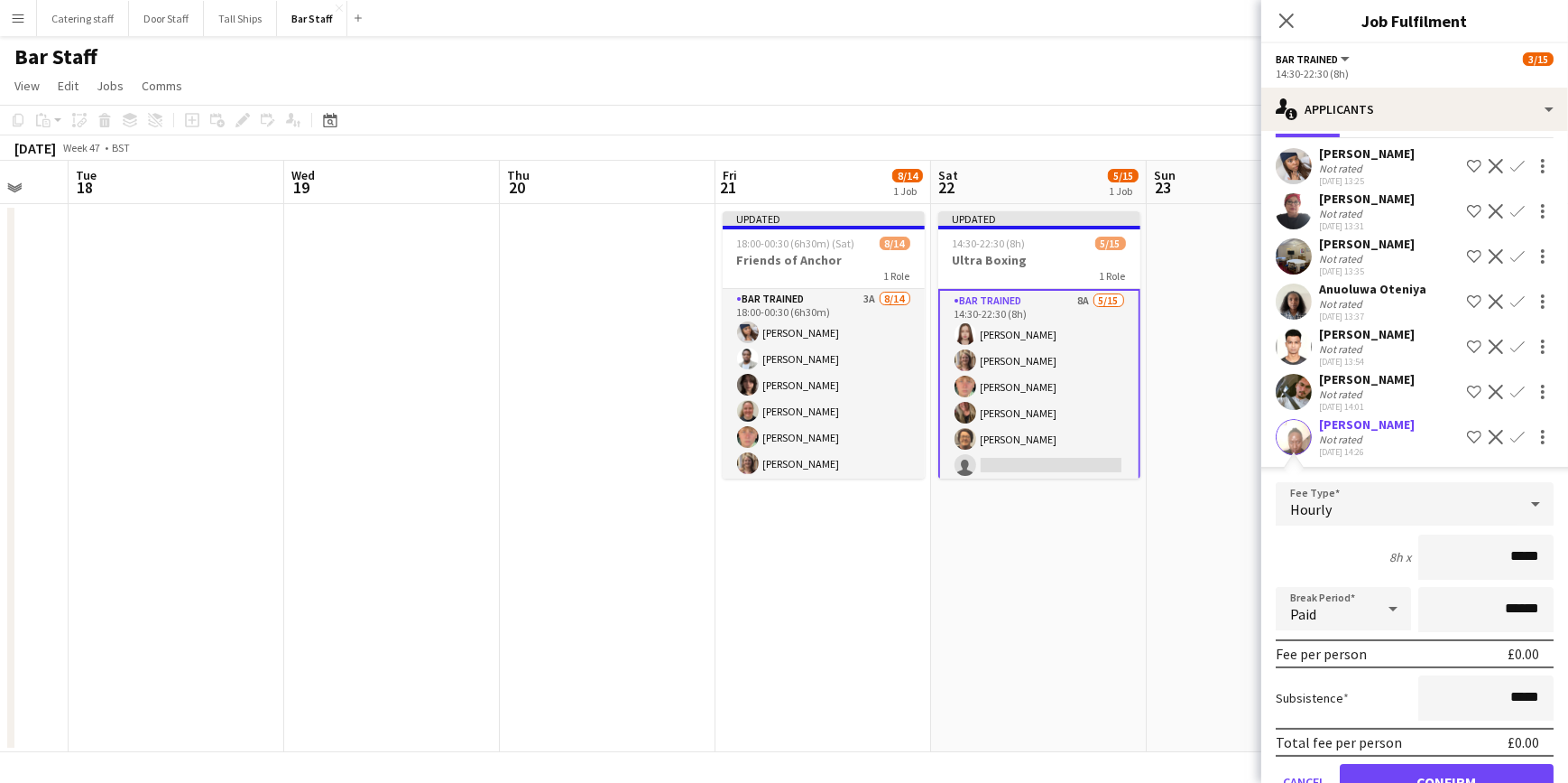
scroll to position [165, 0]
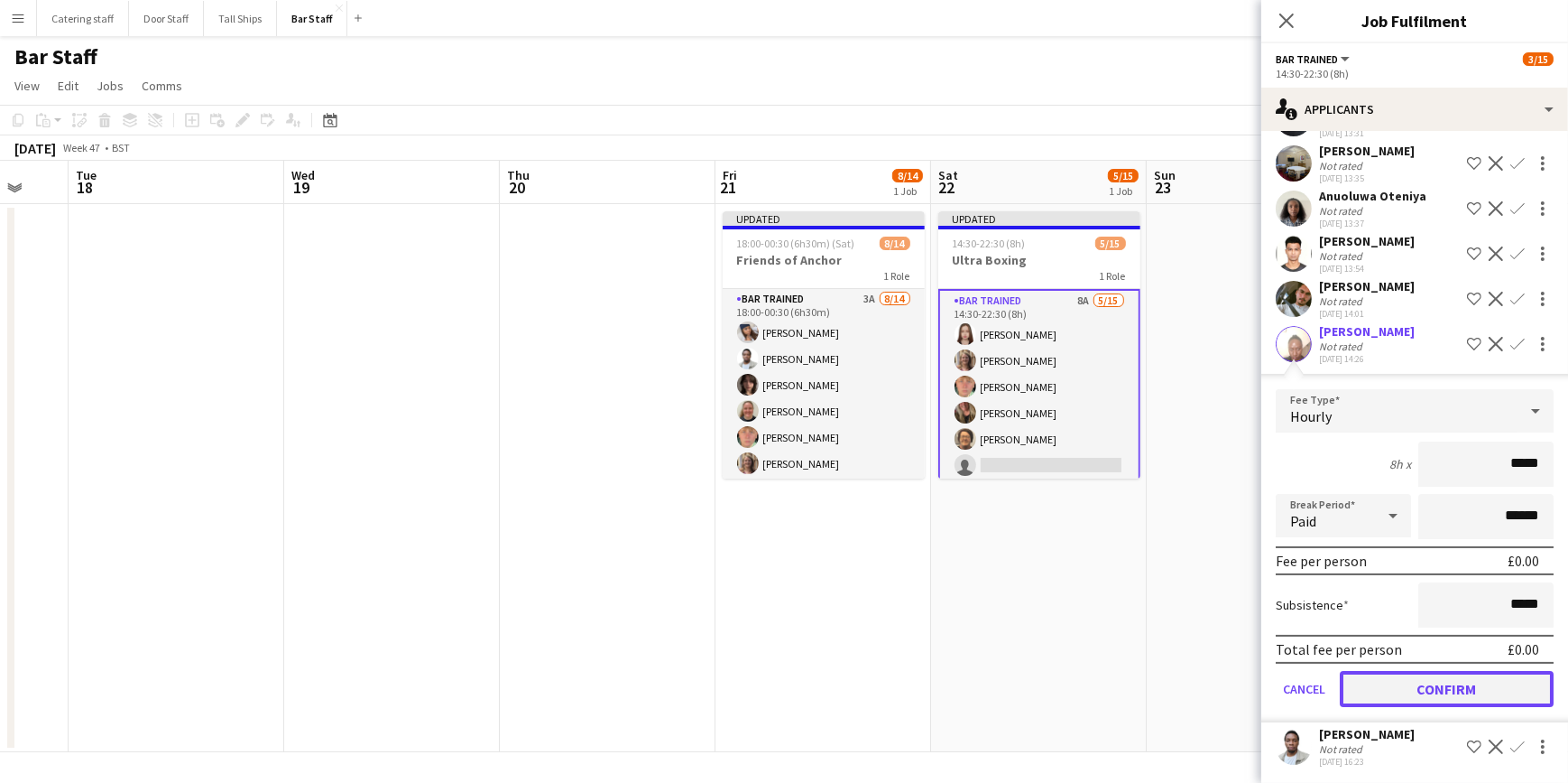
click at [1413, 685] on button "Confirm" at bounding box center [1448, 688] width 214 height 36
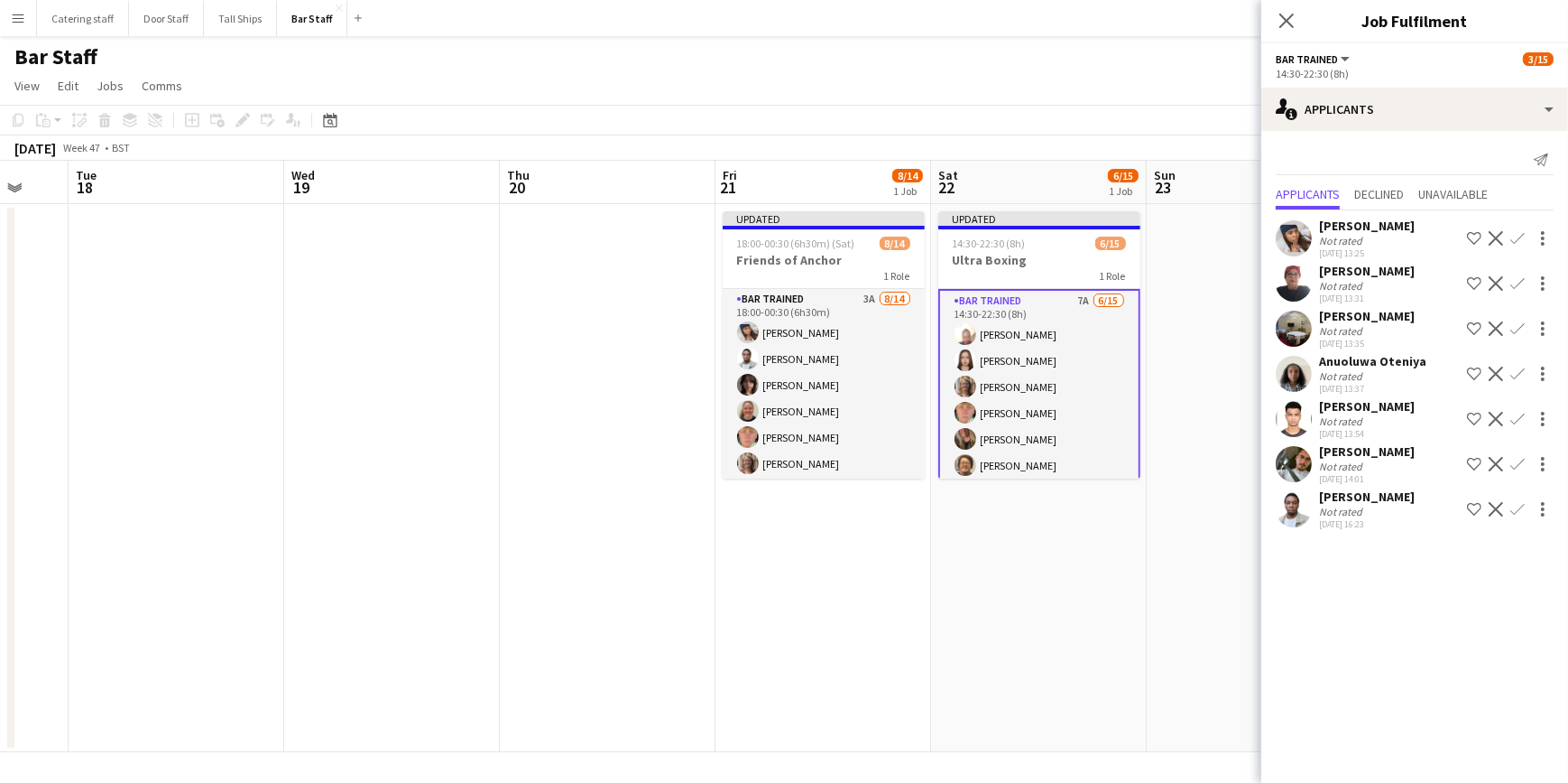
scroll to position [0, 0]
click at [1515, 505] on app-icon "Confirm" at bounding box center [1518, 509] width 14 height 14
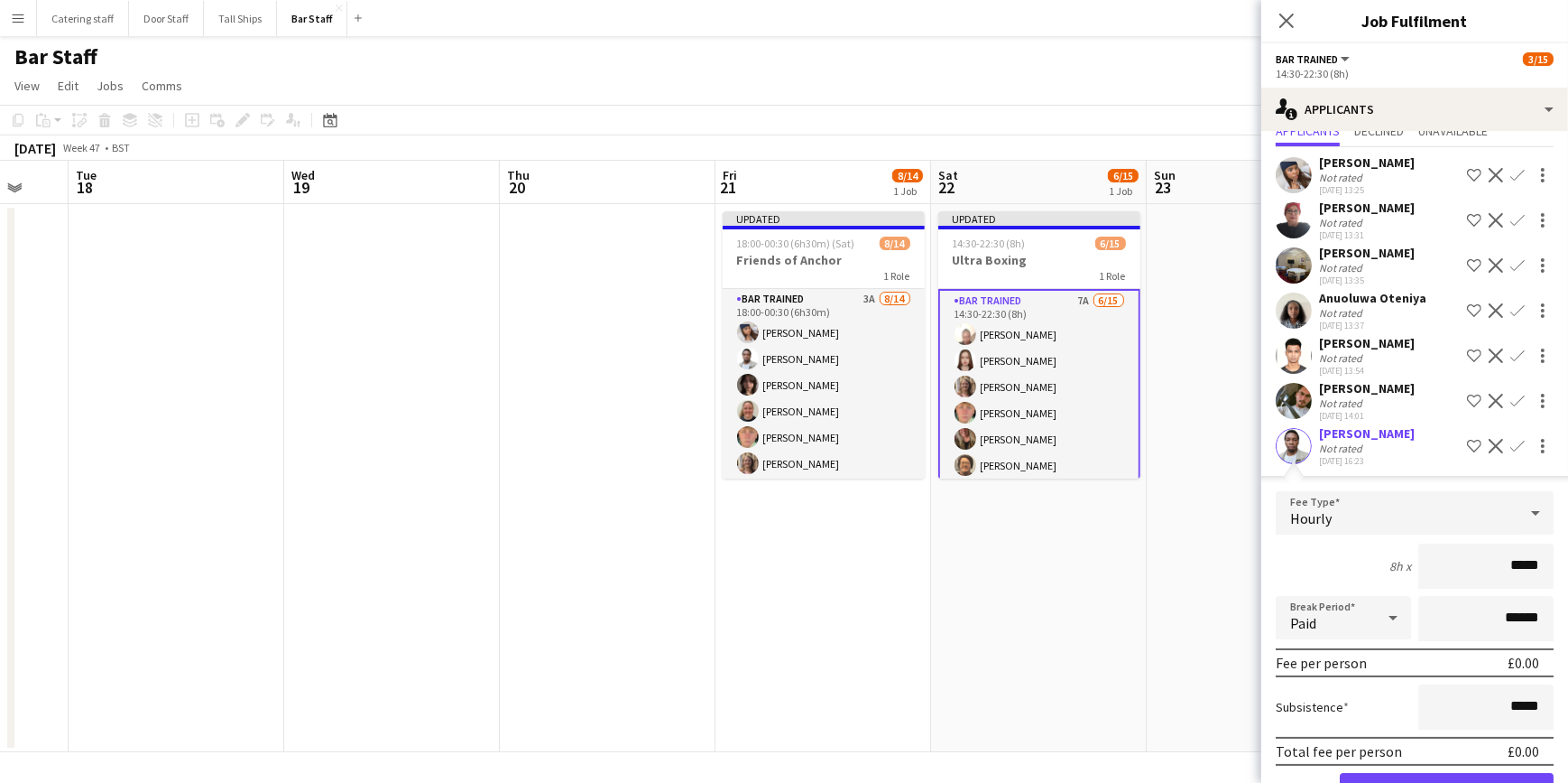
scroll to position [121, 0]
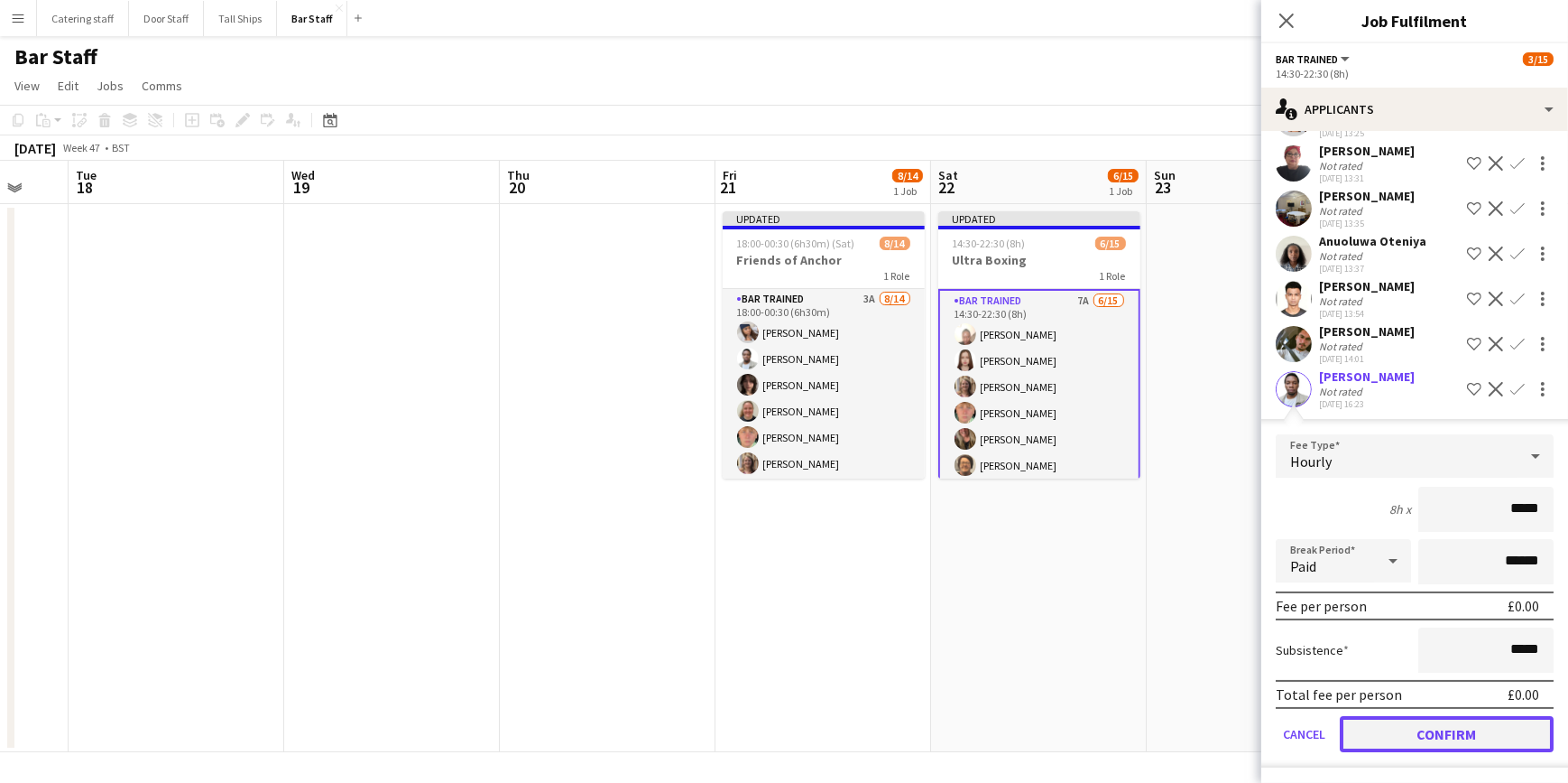
click at [1445, 727] on button "Confirm" at bounding box center [1448, 734] width 214 height 36
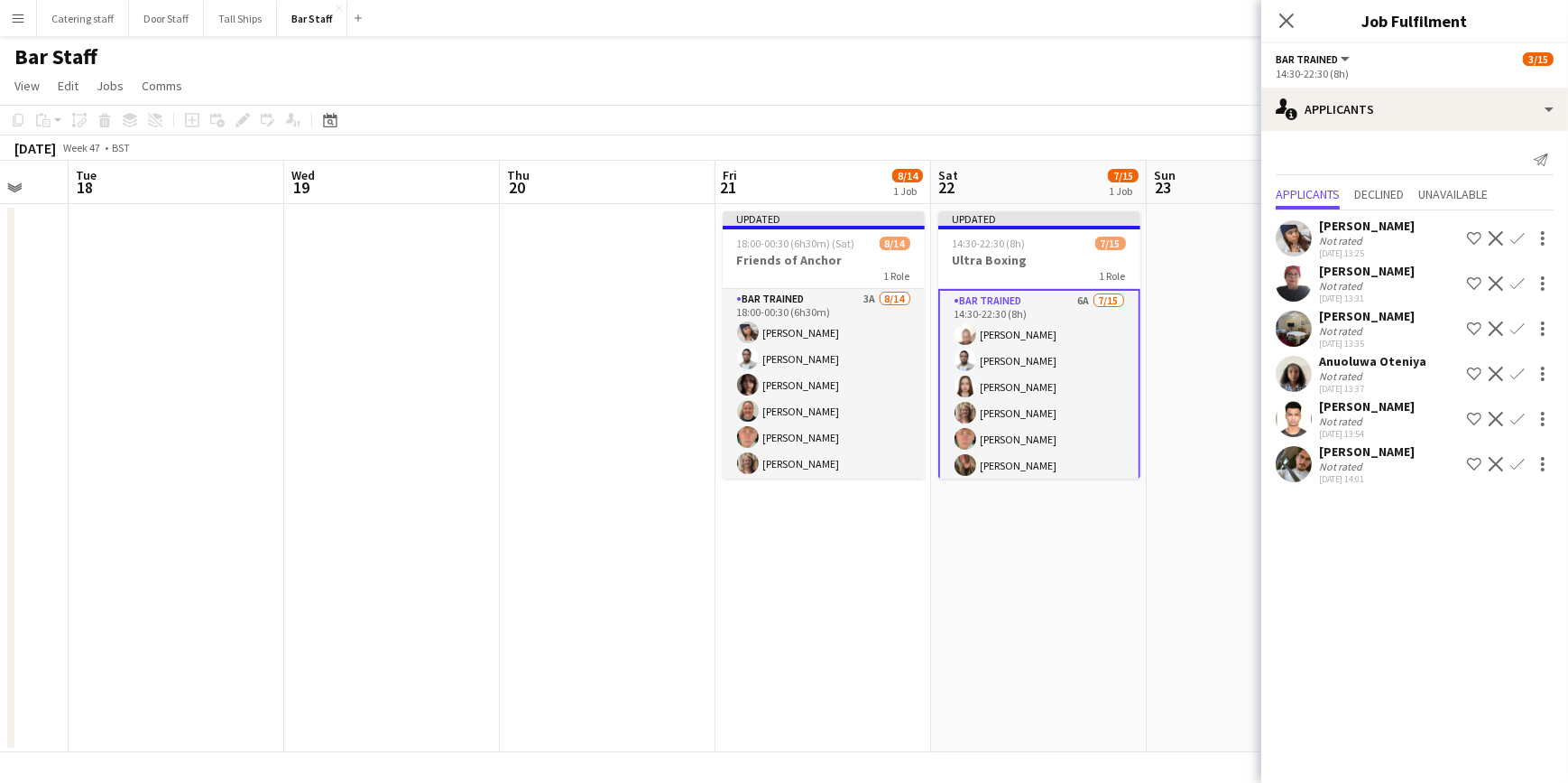
scroll to position [0, 0]
click at [1517, 235] on app-icon "Confirm" at bounding box center [1518, 238] width 14 height 14
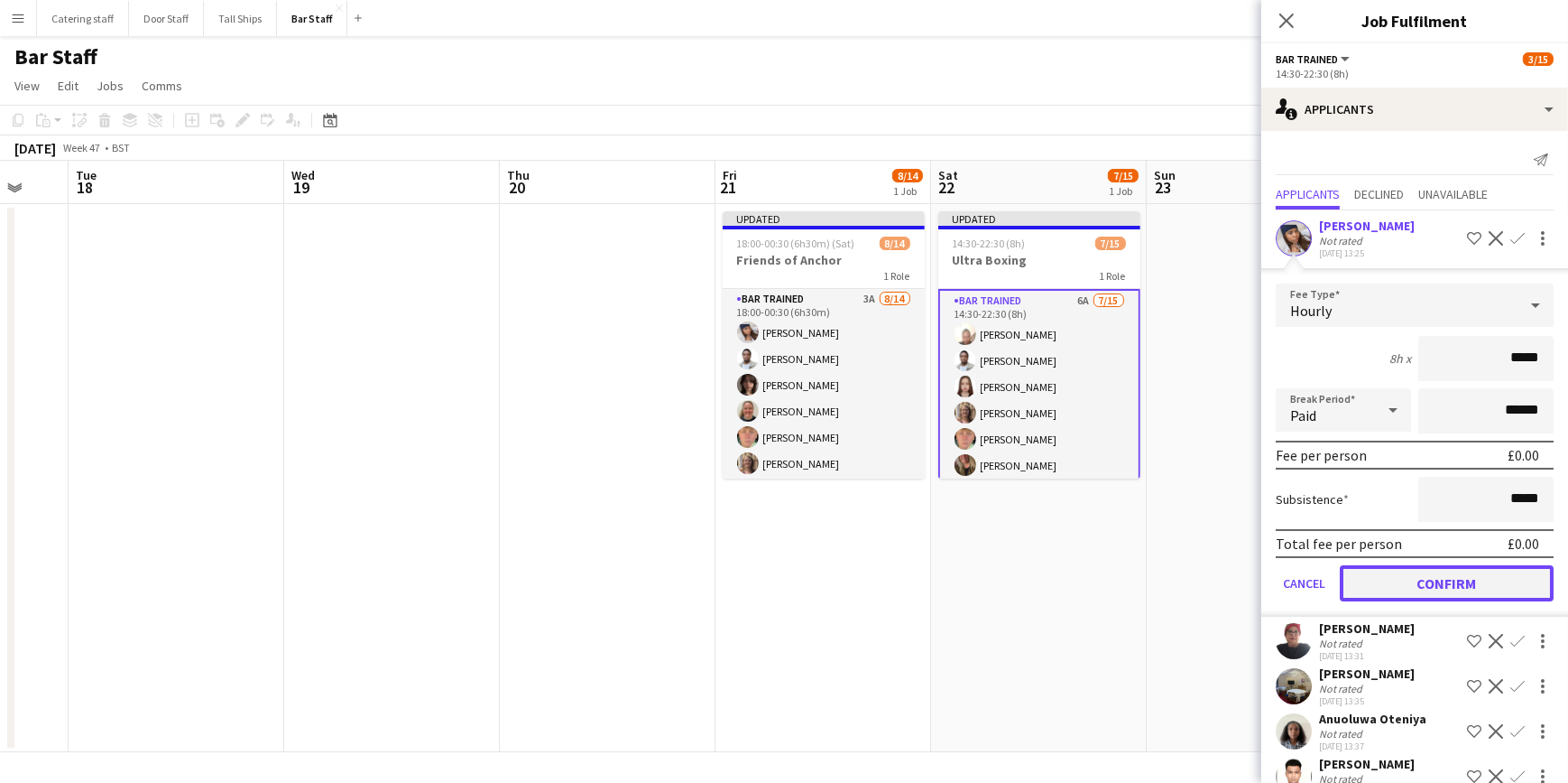
click at [1436, 575] on button "Confirm" at bounding box center [1448, 582] width 214 height 36
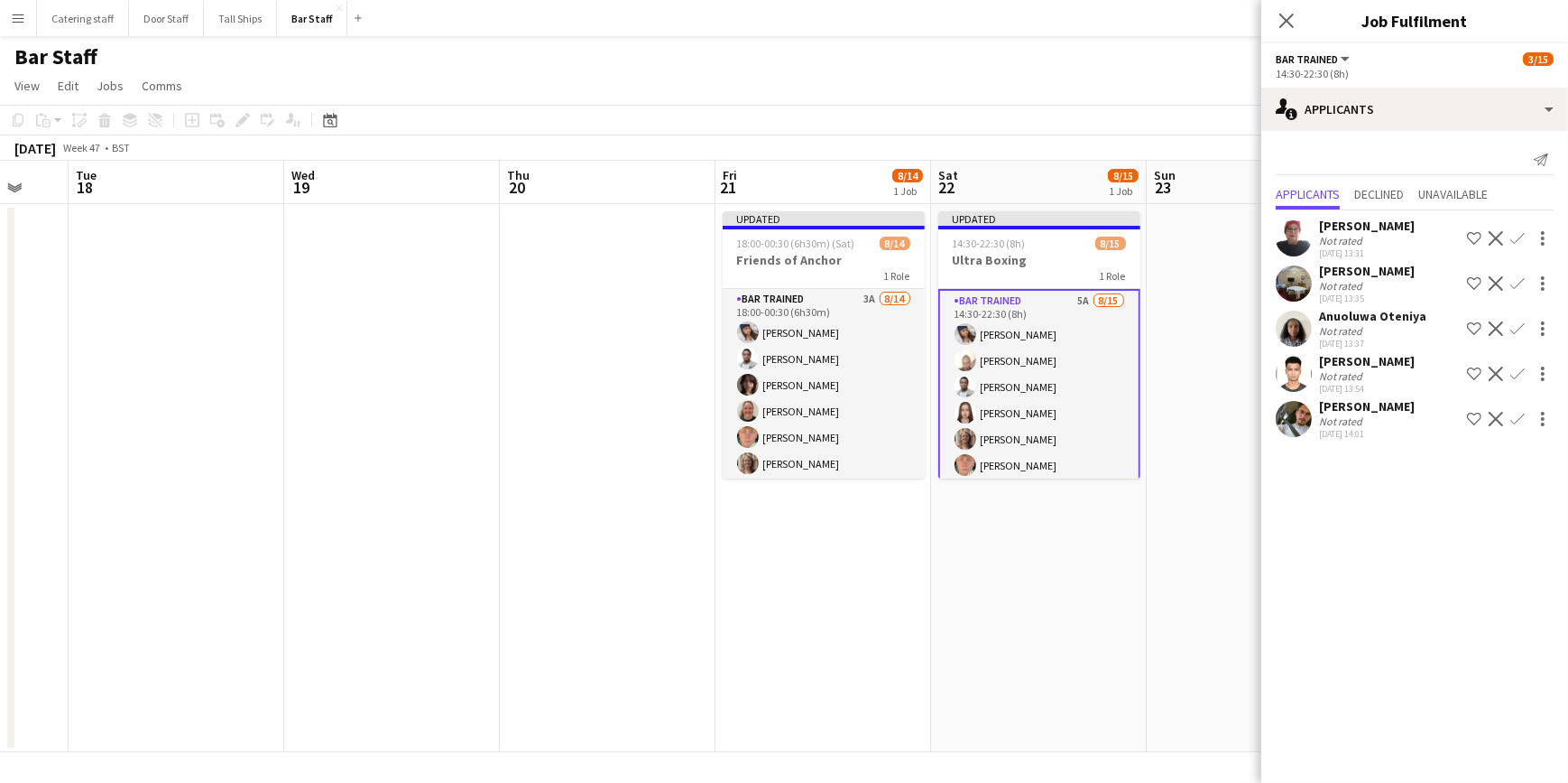
click at [1516, 419] on app-icon "Confirm" at bounding box center [1518, 418] width 14 height 14
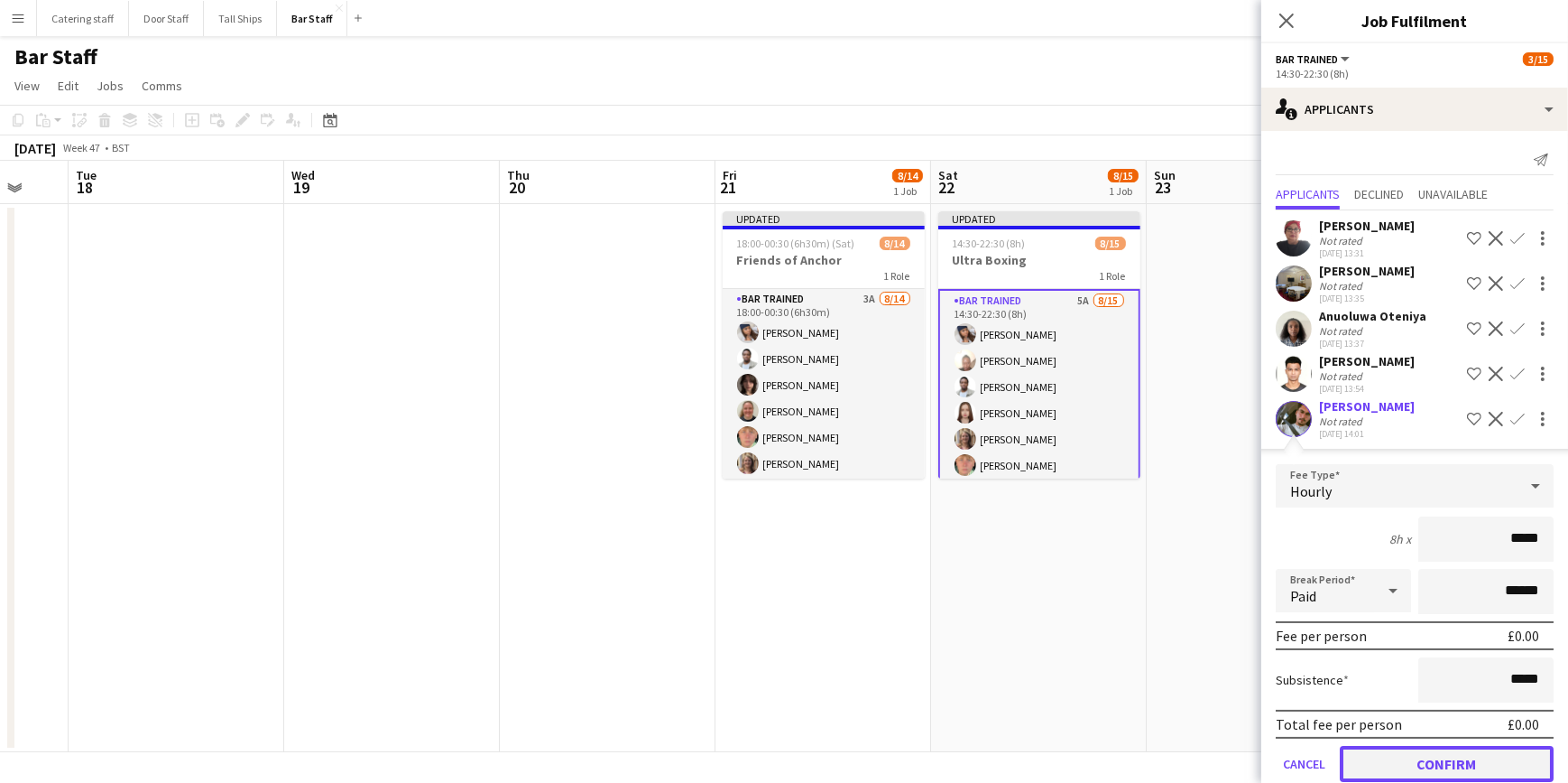
click at [1423, 751] on button "Confirm" at bounding box center [1448, 763] width 214 height 36
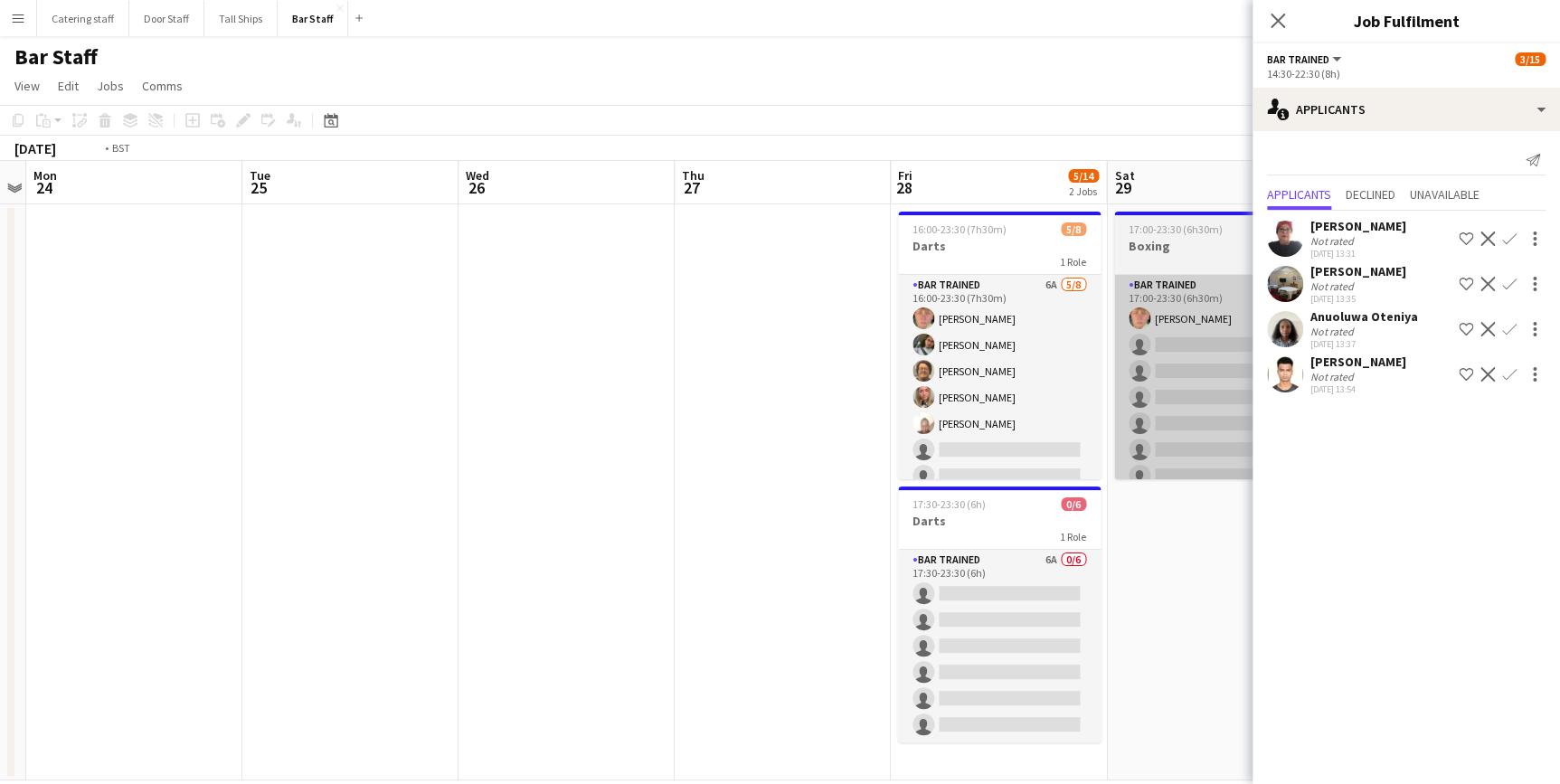
scroll to position [0, 845]
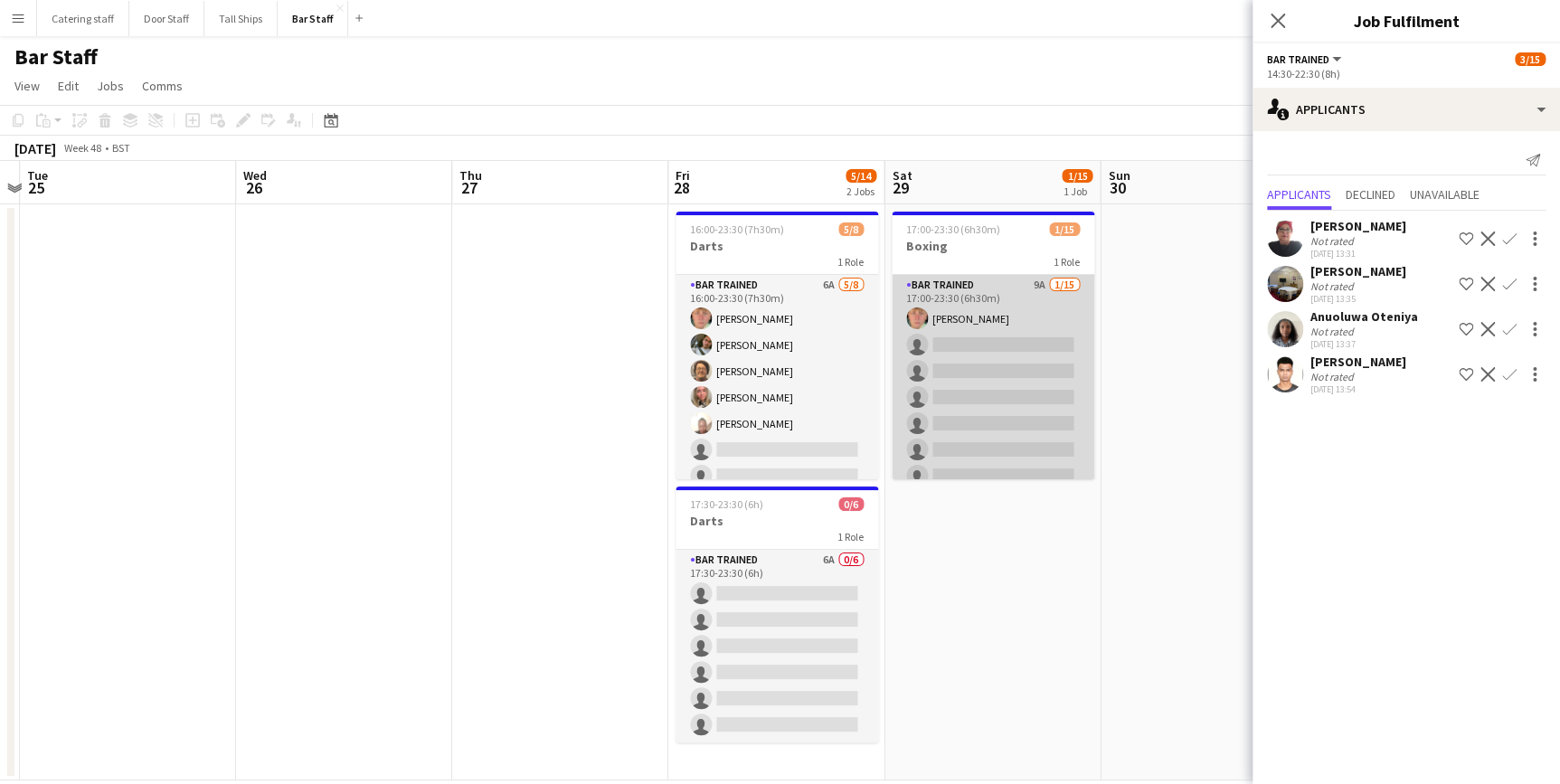
click at [1004, 308] on app-card-role "Bar trained 9A 1/15 17:00-23:30 (6h30m) Ellie Fyffe single-neutral-actions sing…" at bounding box center [993, 490] width 203 height 429
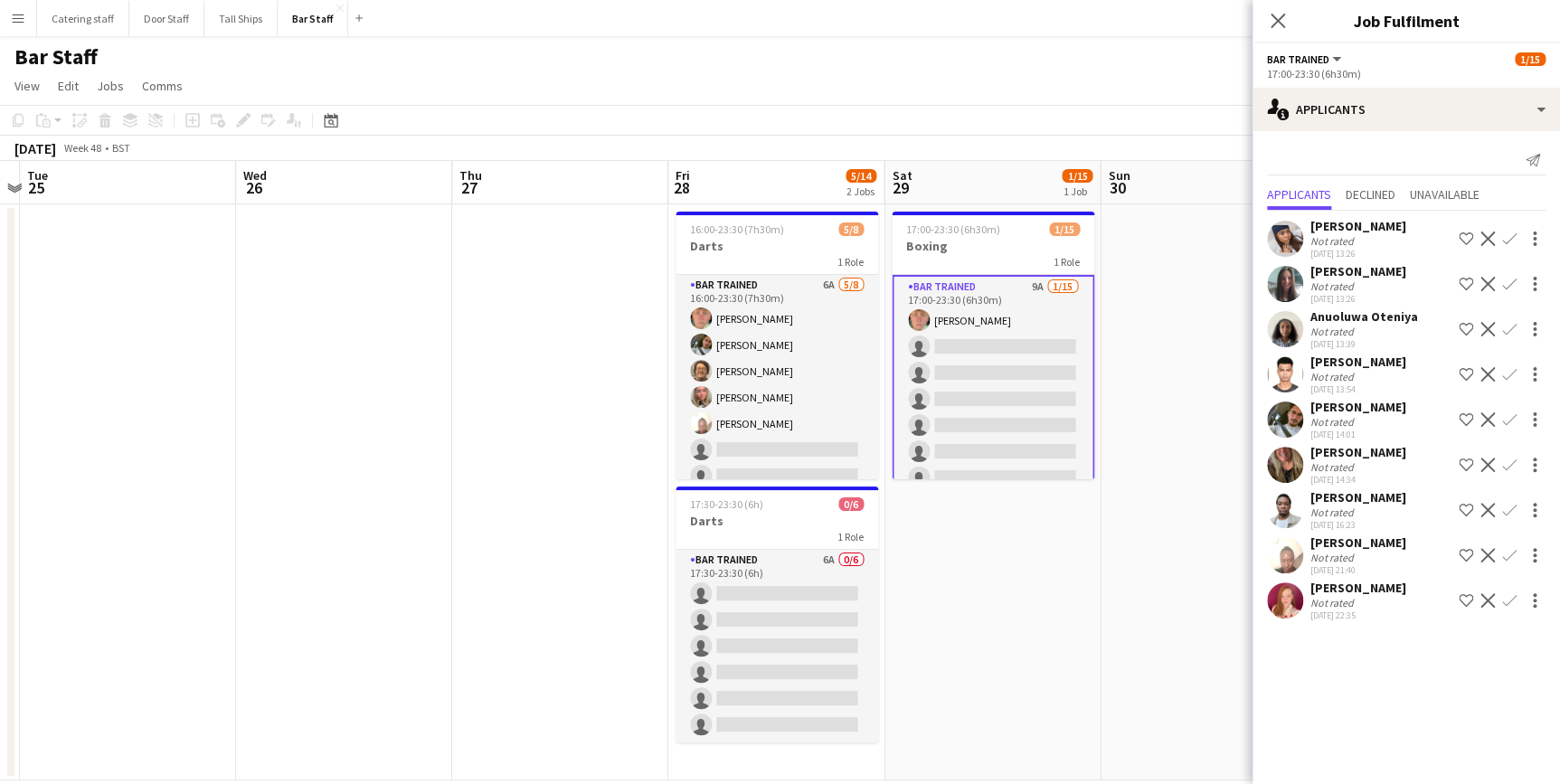
click at [1508, 604] on app-icon "Confirm" at bounding box center [1509, 600] width 14 height 14
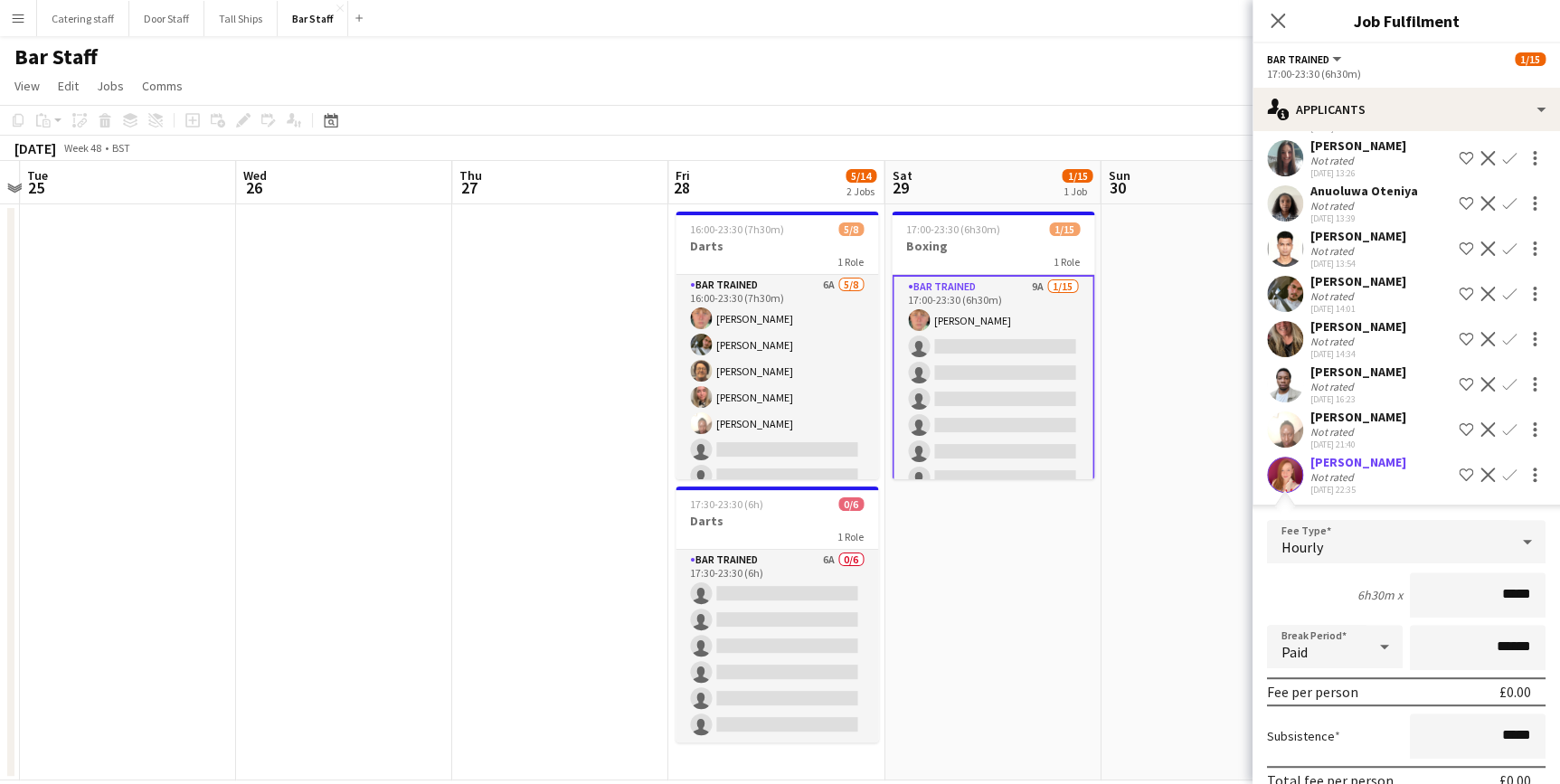
scroll to position [210, 0]
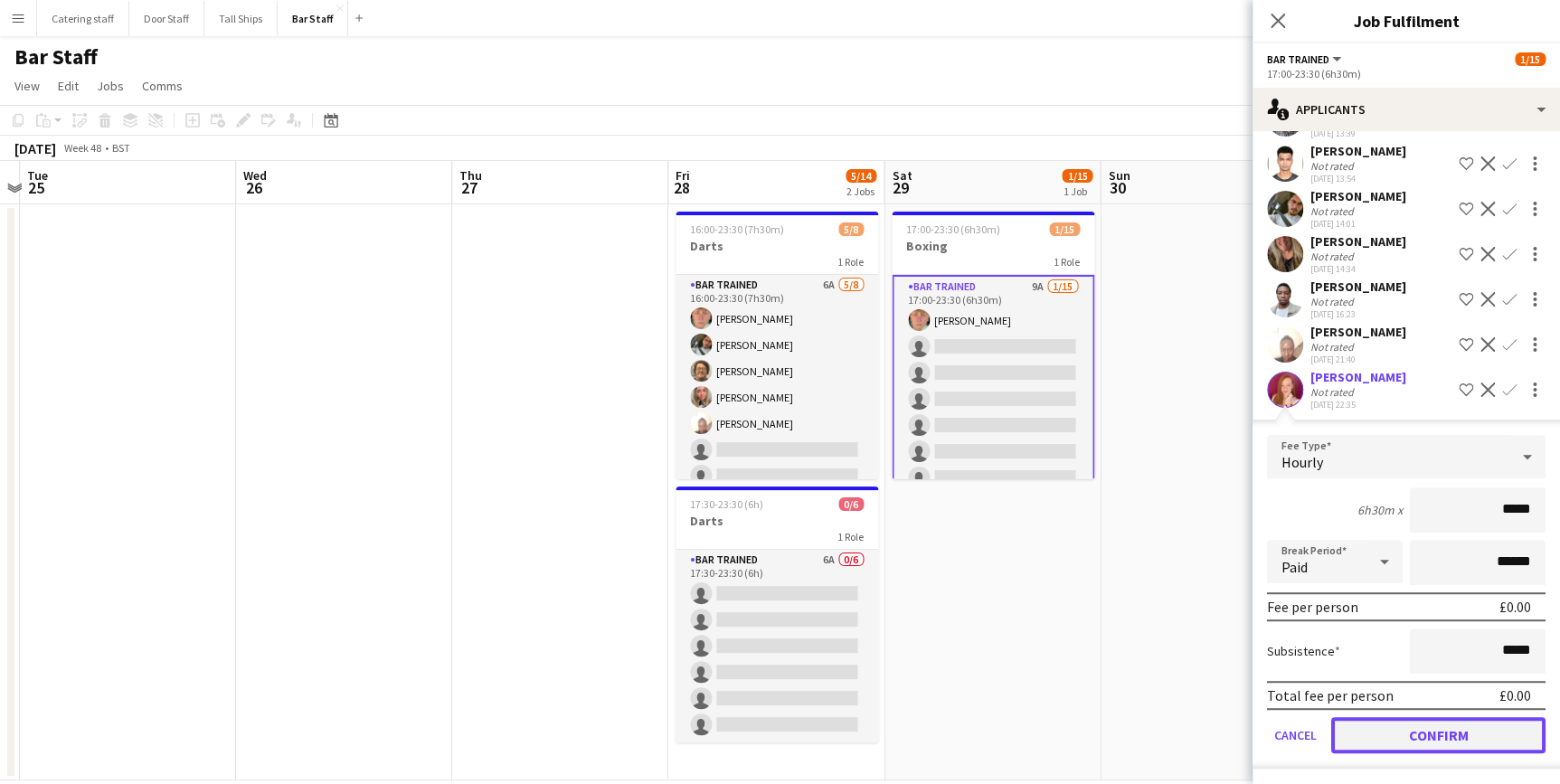
click at [1415, 748] on button "Confirm" at bounding box center [1438, 735] width 214 height 36
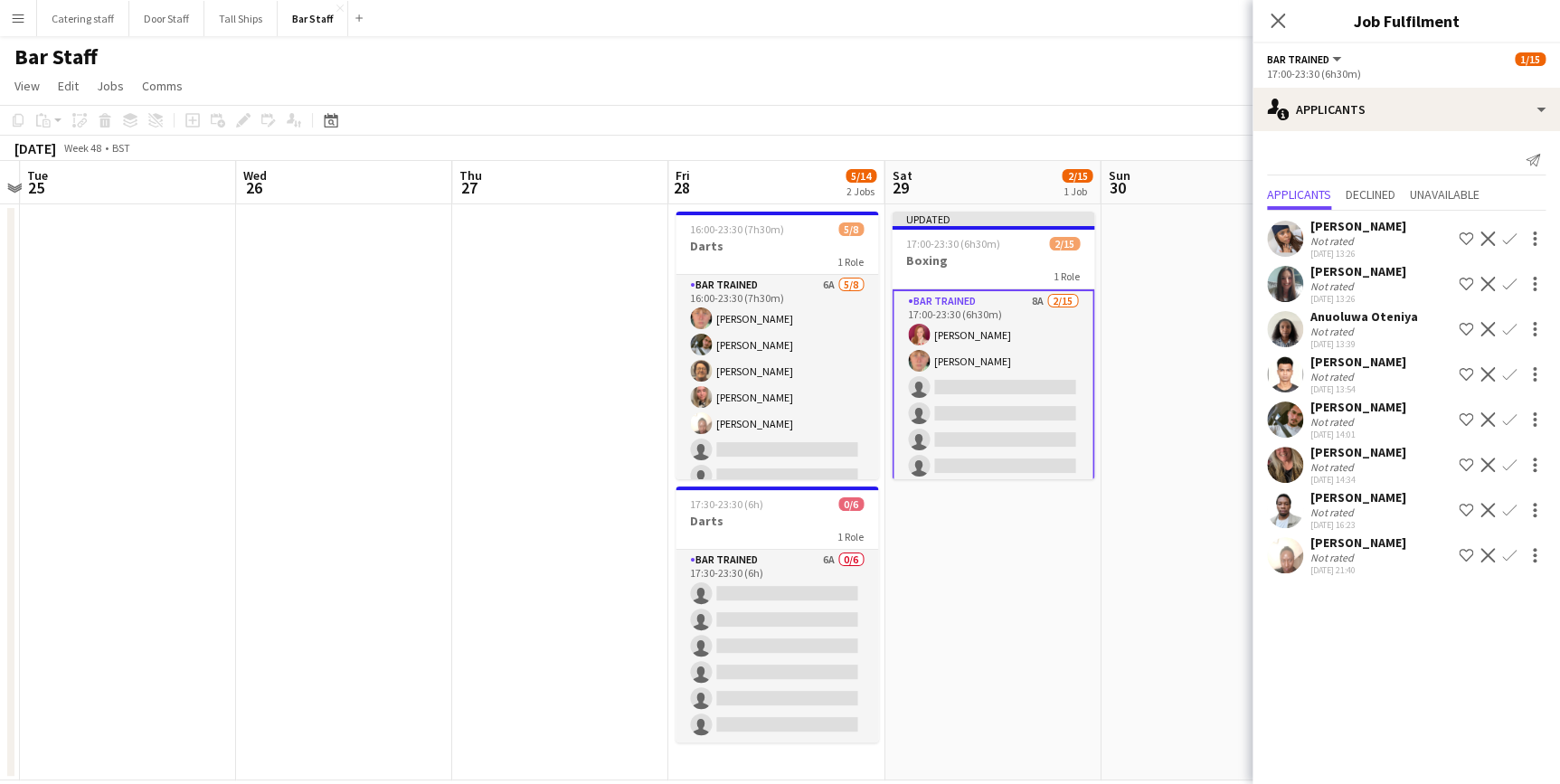
scroll to position [0, 0]
click at [1507, 556] on app-icon "Confirm" at bounding box center [1509, 554] width 14 height 14
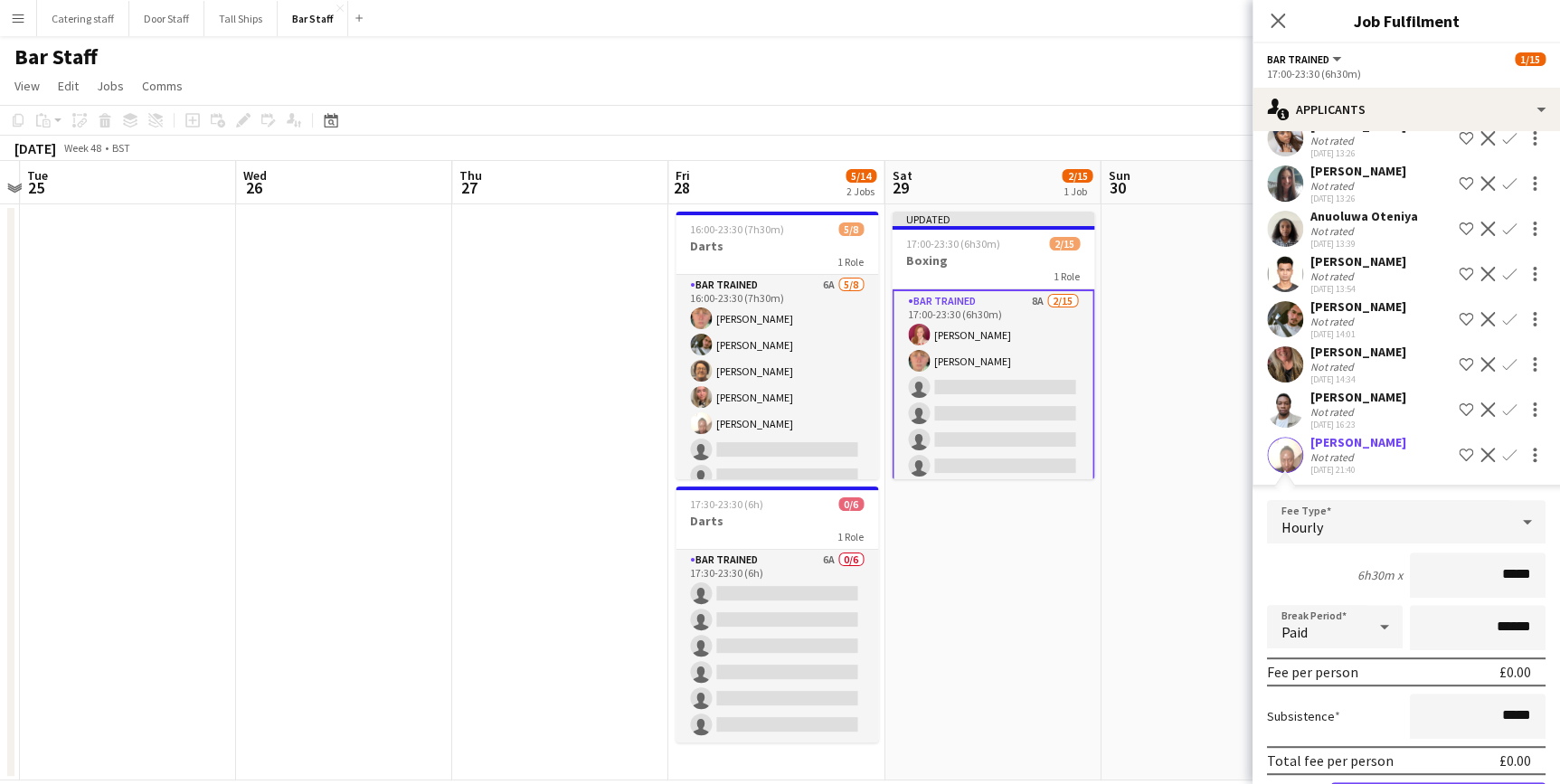
scroll to position [165, 0]
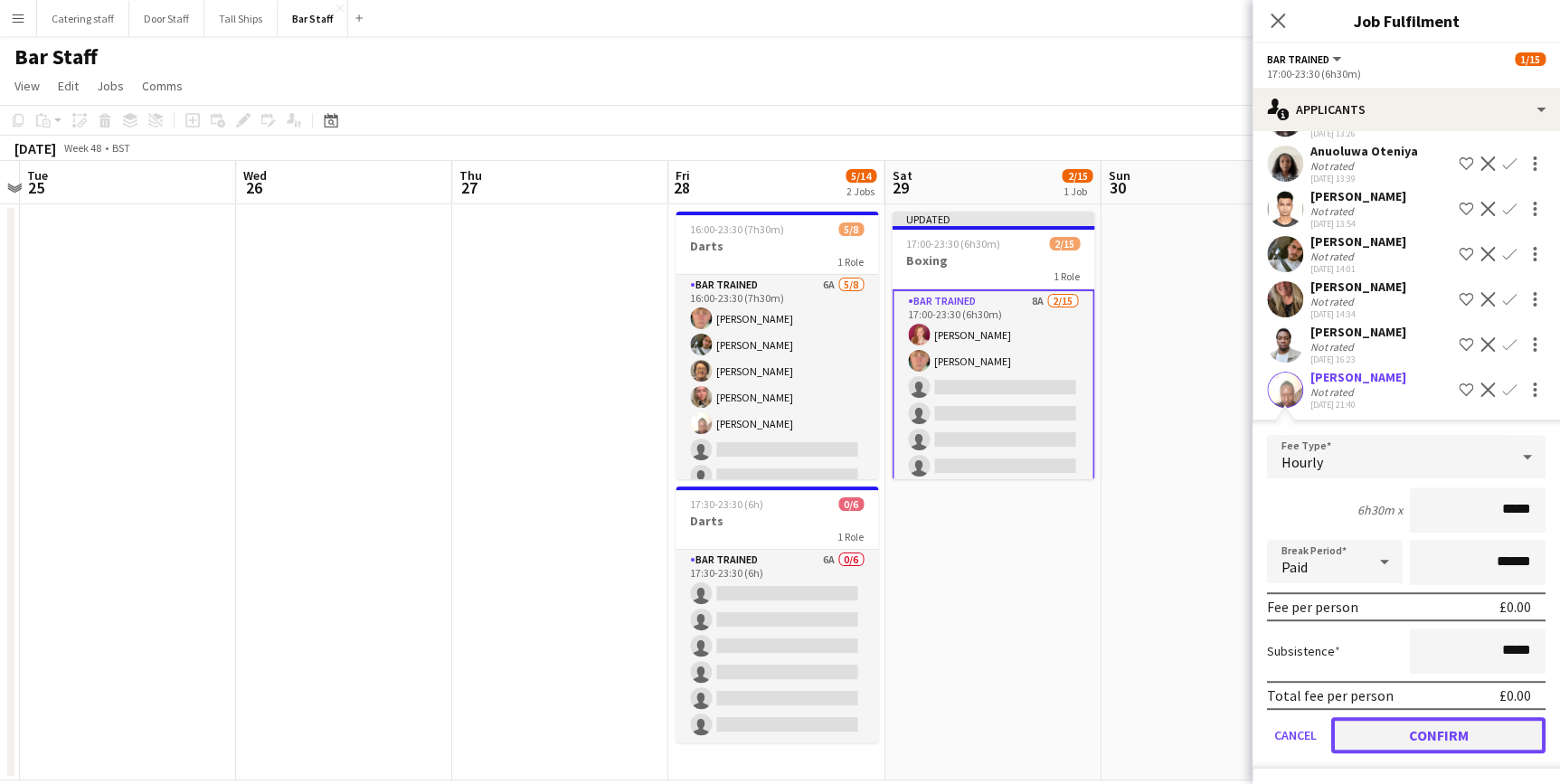
click at [1435, 723] on button "Confirm" at bounding box center [1438, 735] width 214 height 36
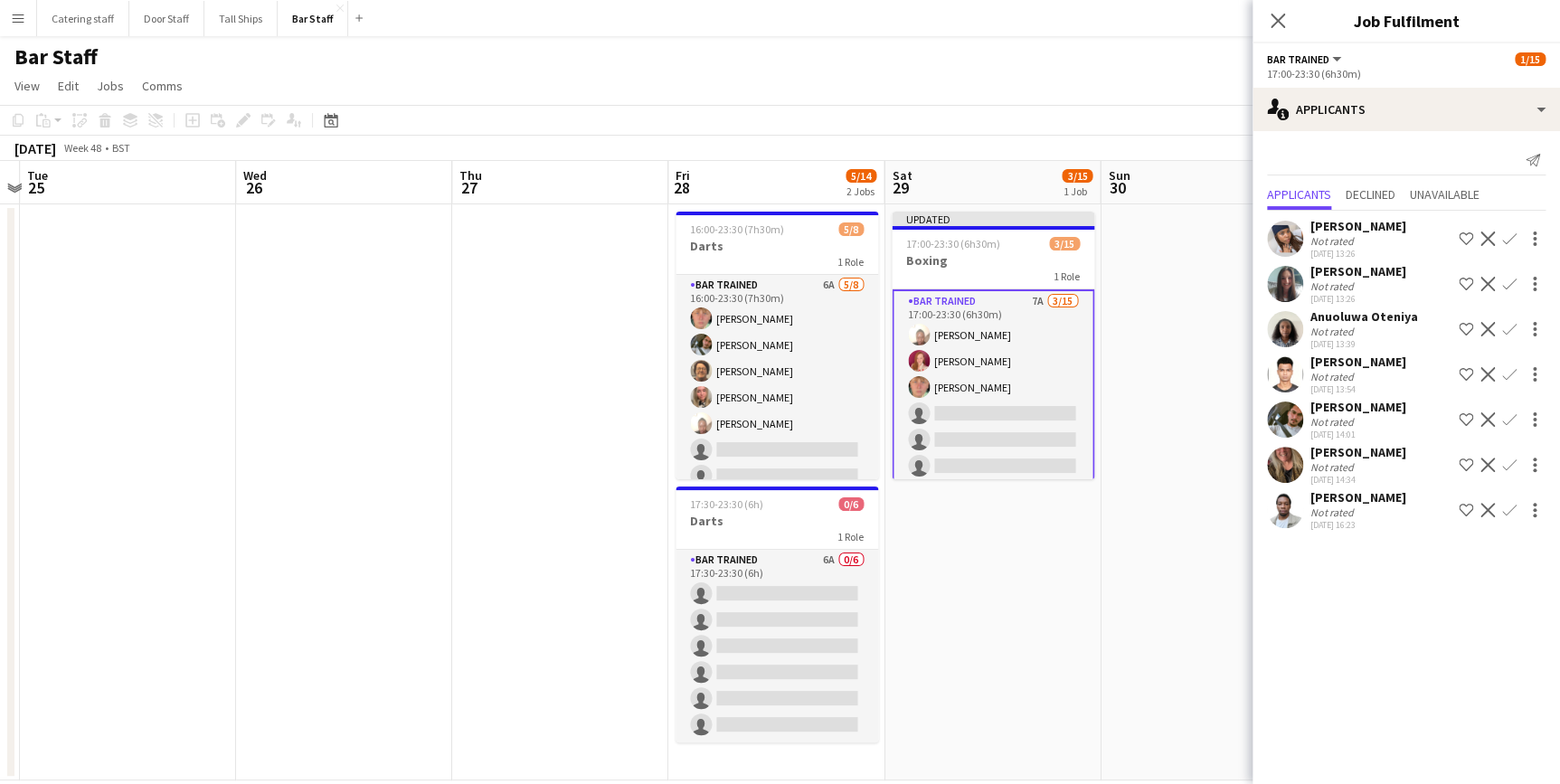
scroll to position [0, 0]
click at [1516, 510] on div "Shortlist crew Decline Confirm" at bounding box center [1501, 510] width 91 height 21
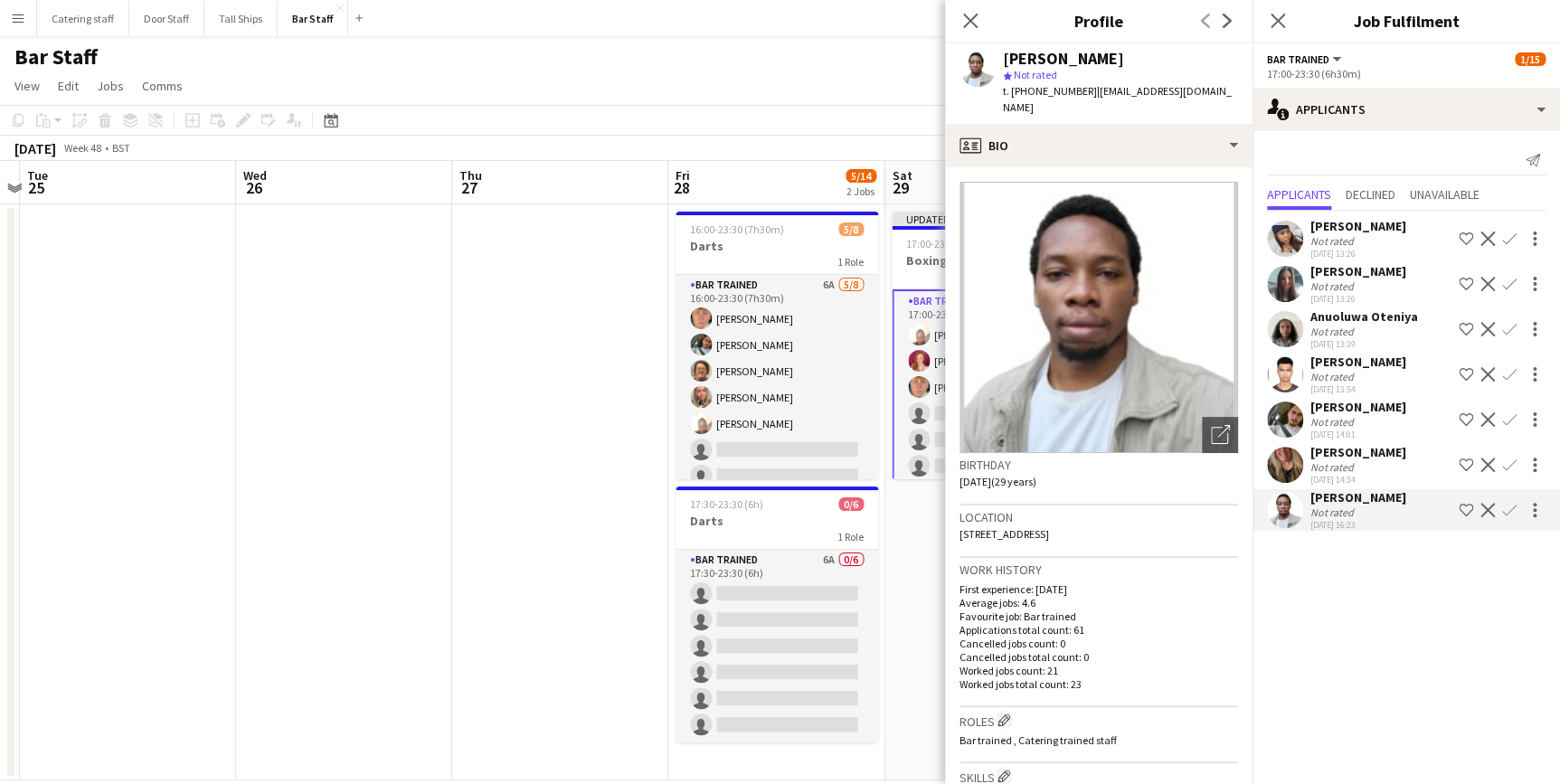
click at [1509, 509] on app-icon "Confirm" at bounding box center [1509, 510] width 14 height 14
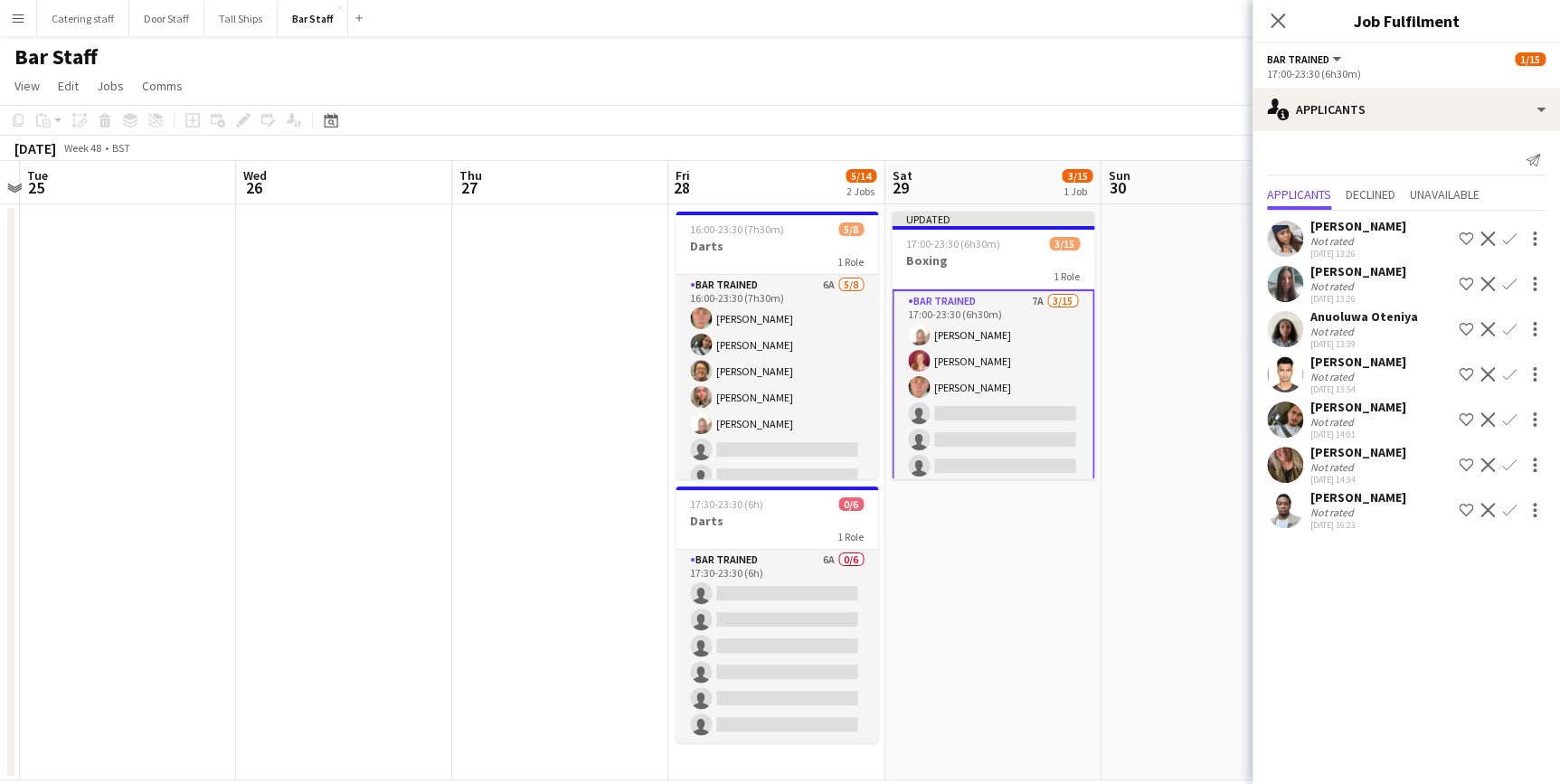
click at [1511, 462] on app-icon "Confirm" at bounding box center [1509, 464] width 14 height 14
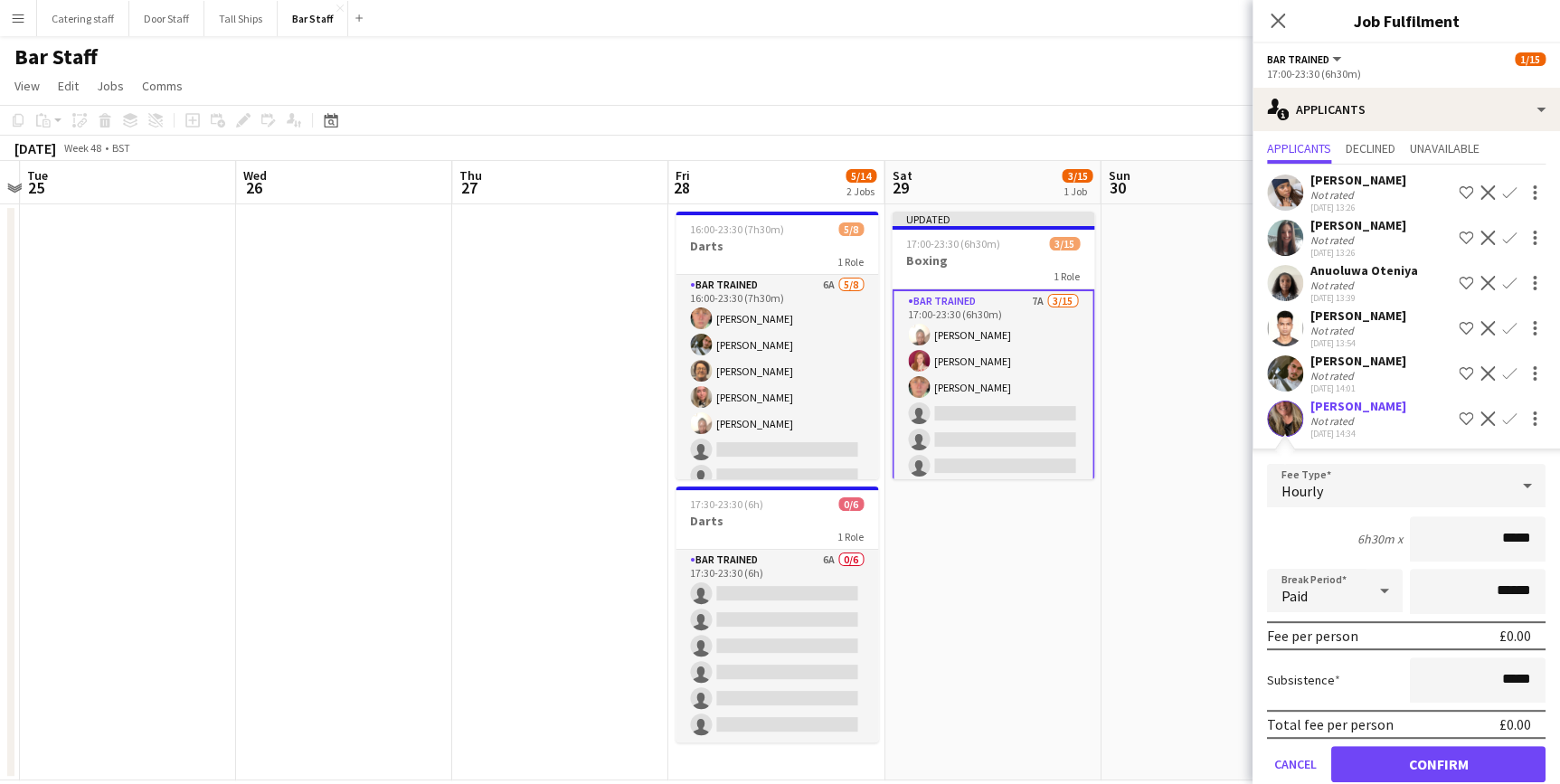
scroll to position [121, 0]
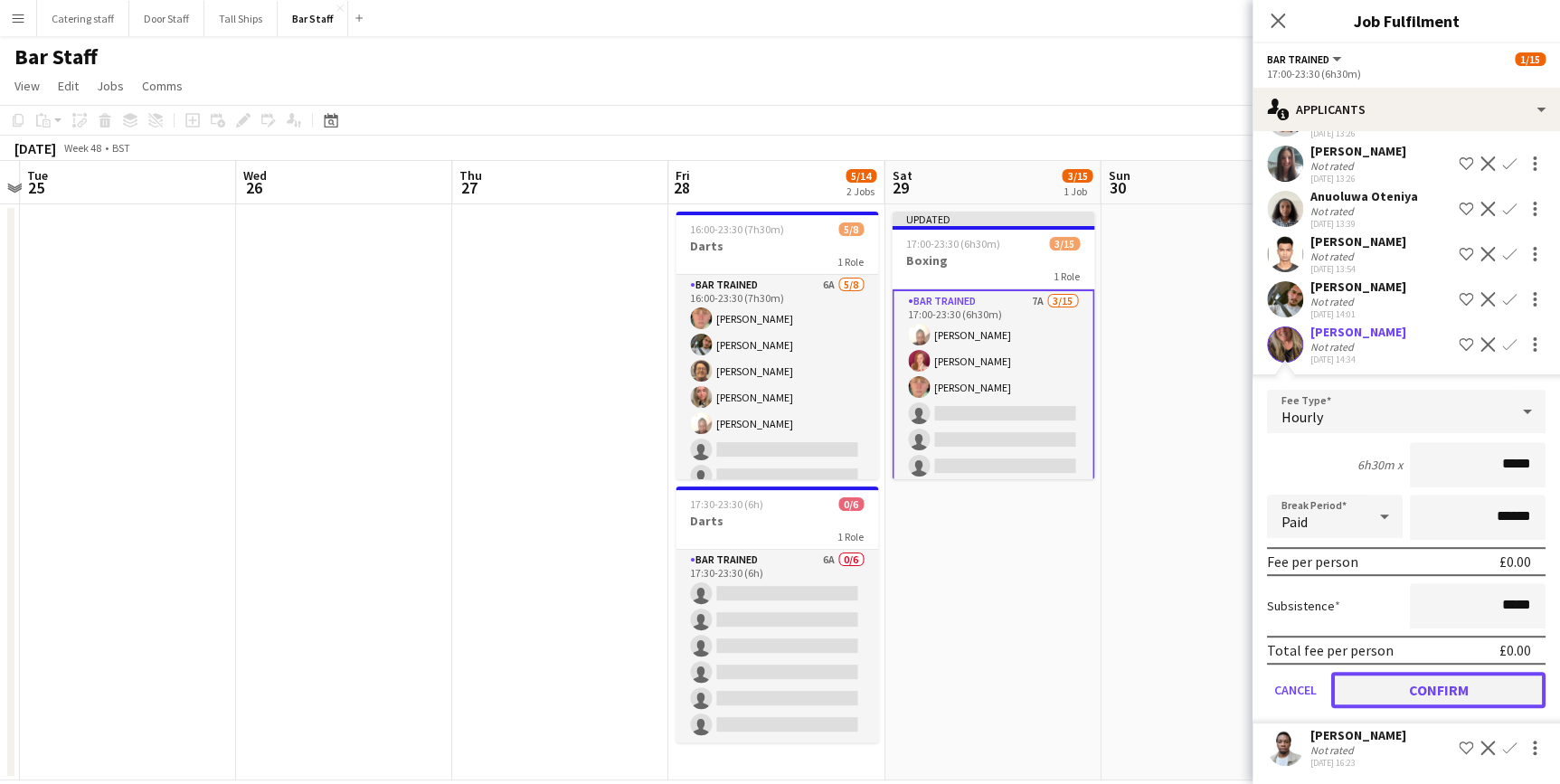
click at [1401, 679] on button "Confirm" at bounding box center [1438, 689] width 214 height 36
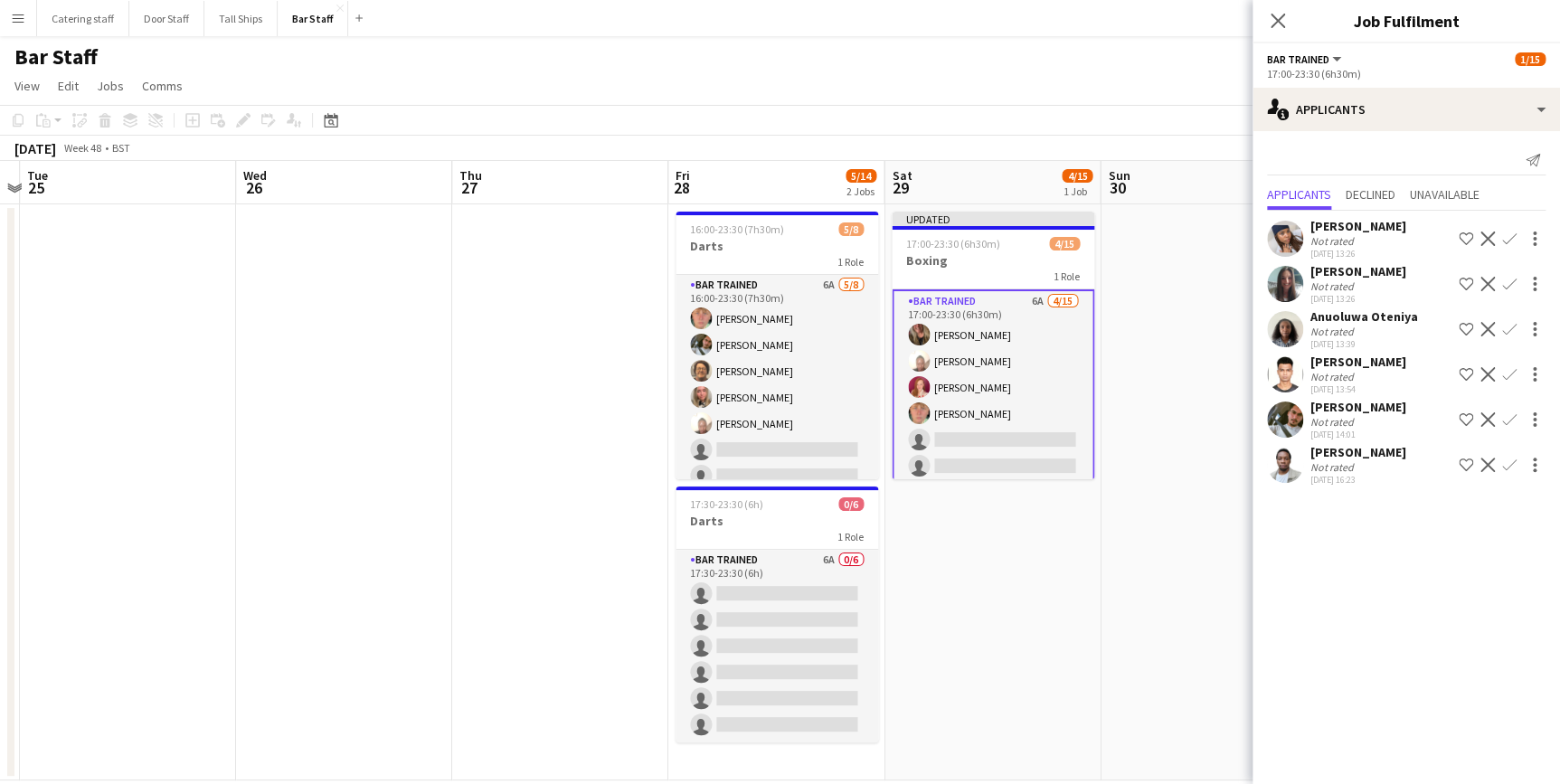
click at [1513, 417] on app-icon "Confirm" at bounding box center [1509, 419] width 14 height 14
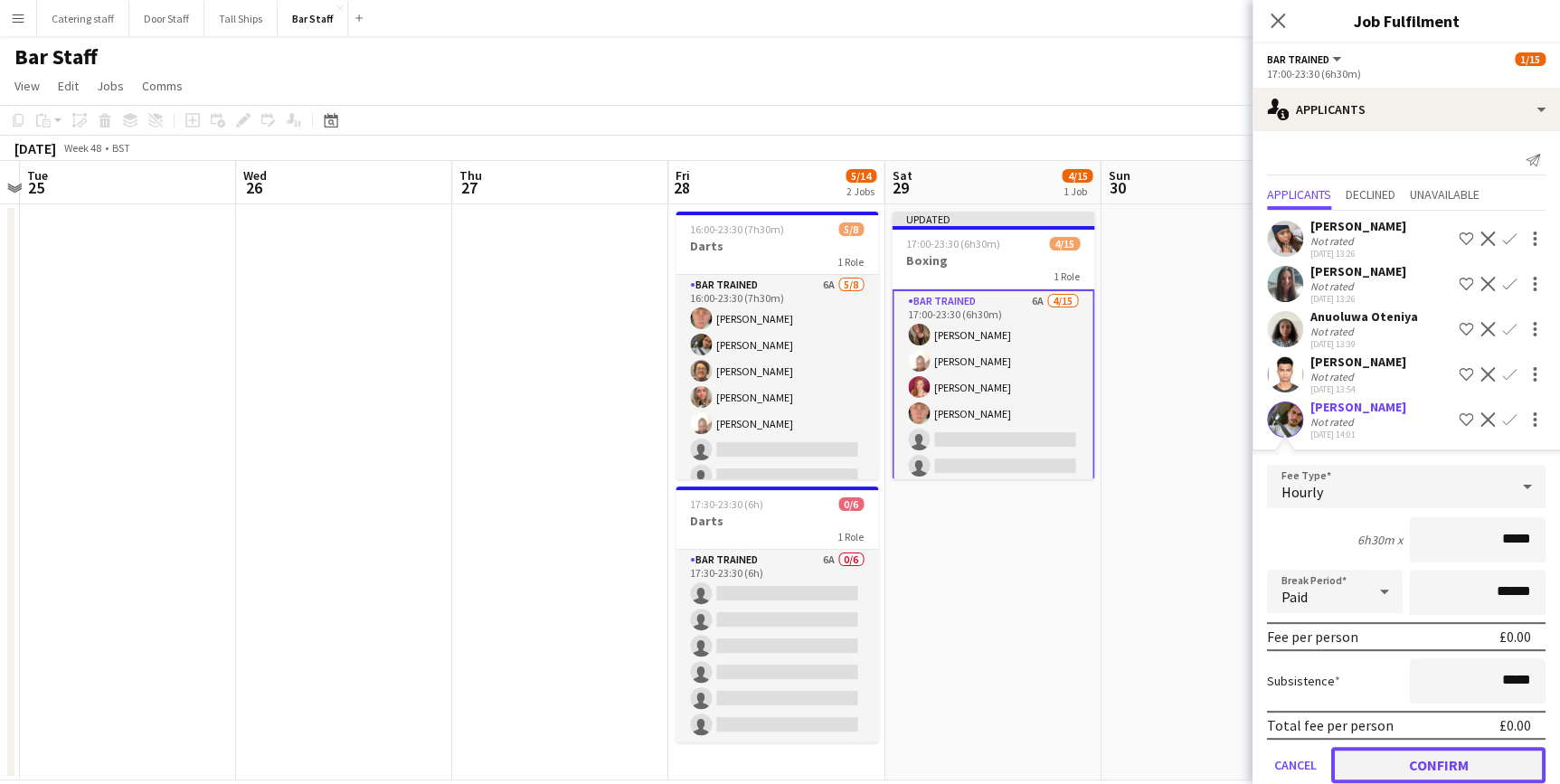
click at [1424, 759] on button "Confirm" at bounding box center [1438, 764] width 214 height 36
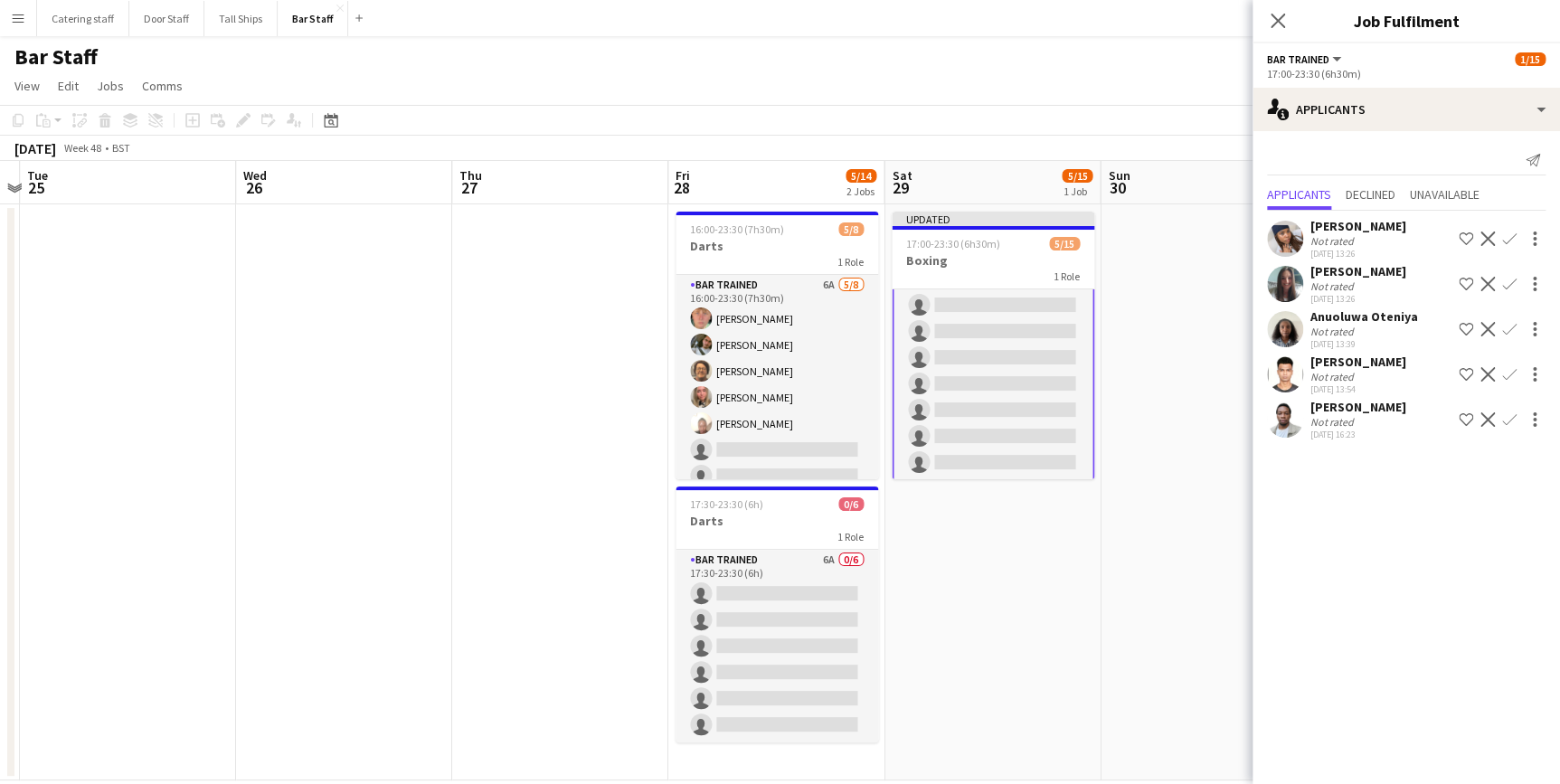
scroll to position [241, 0]
click at [1506, 416] on app-icon "Confirm" at bounding box center [1509, 419] width 14 height 14
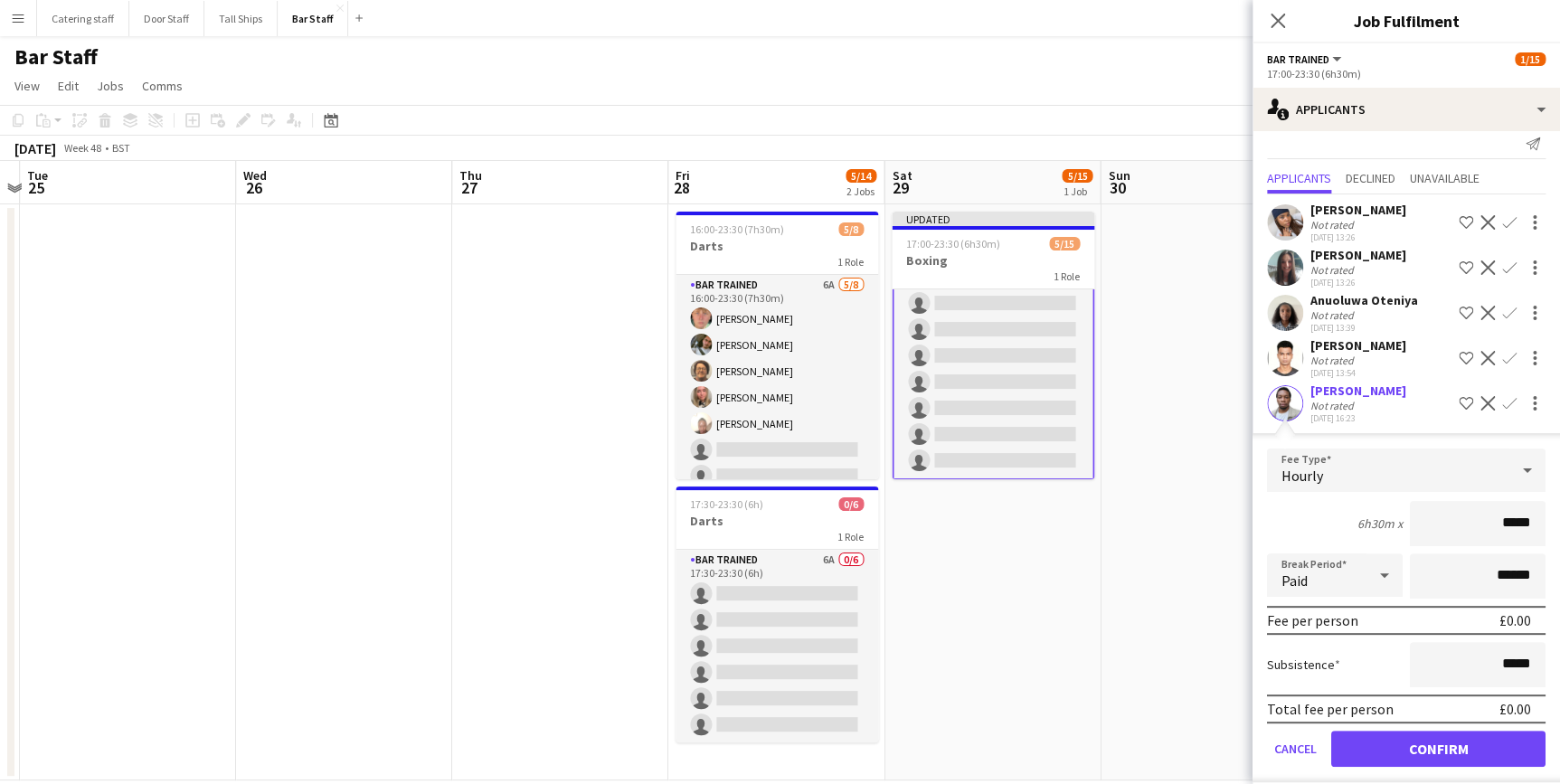
scroll to position [30, 0]
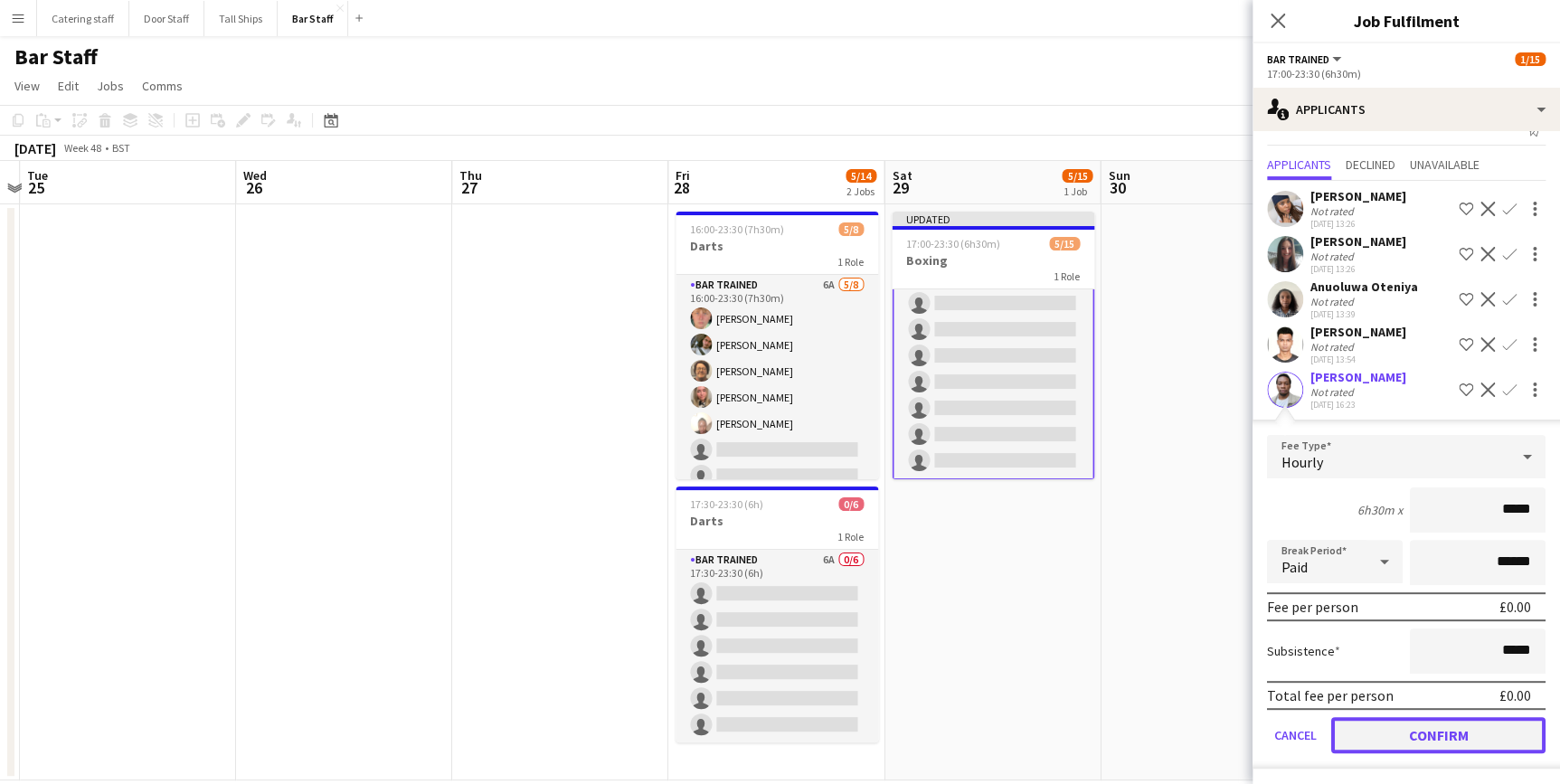
click at [1419, 732] on button "Confirm" at bounding box center [1438, 735] width 214 height 36
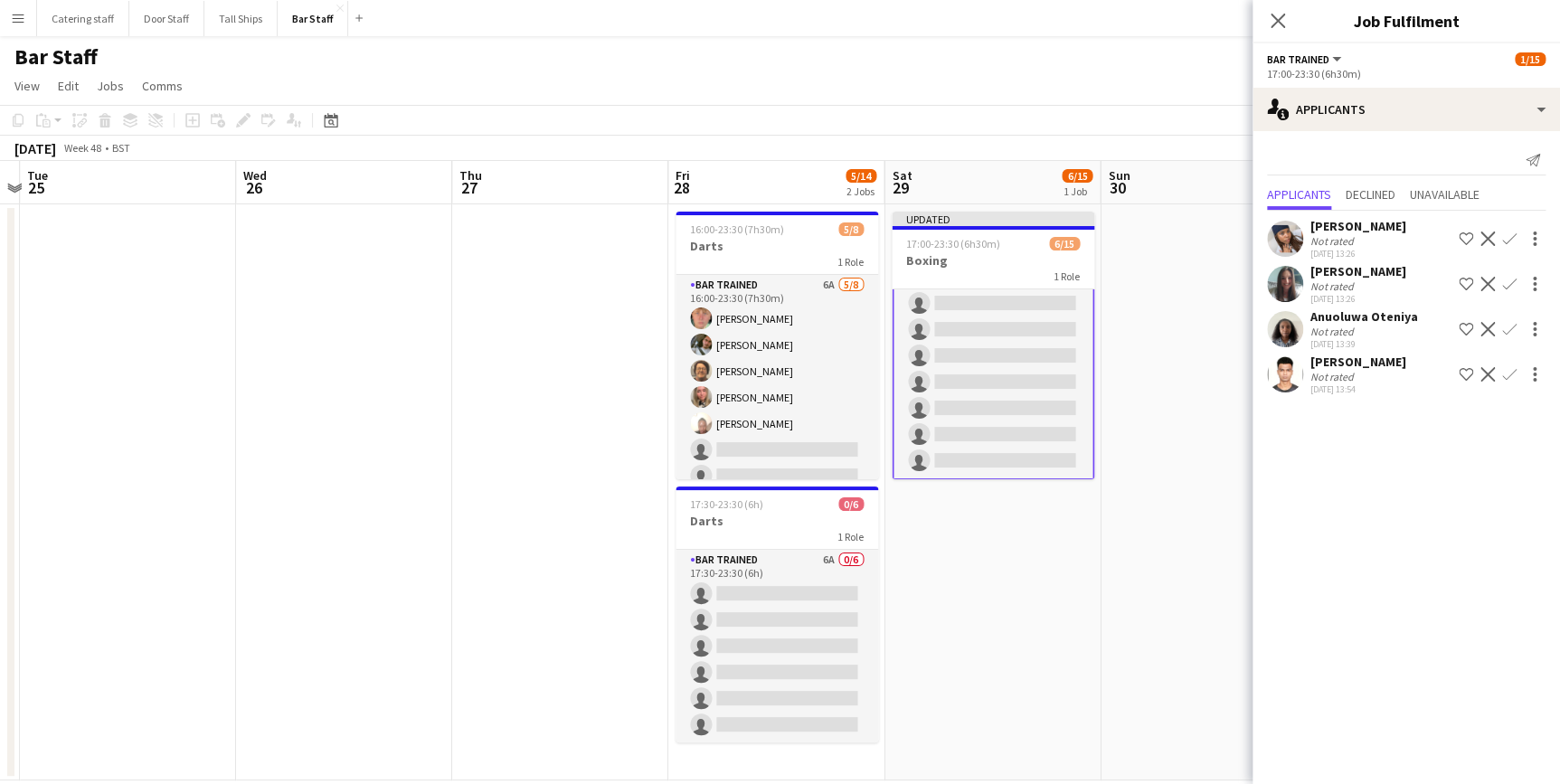
scroll to position [0, 0]
click at [1513, 238] on app-icon "Confirm" at bounding box center [1509, 238] width 14 height 14
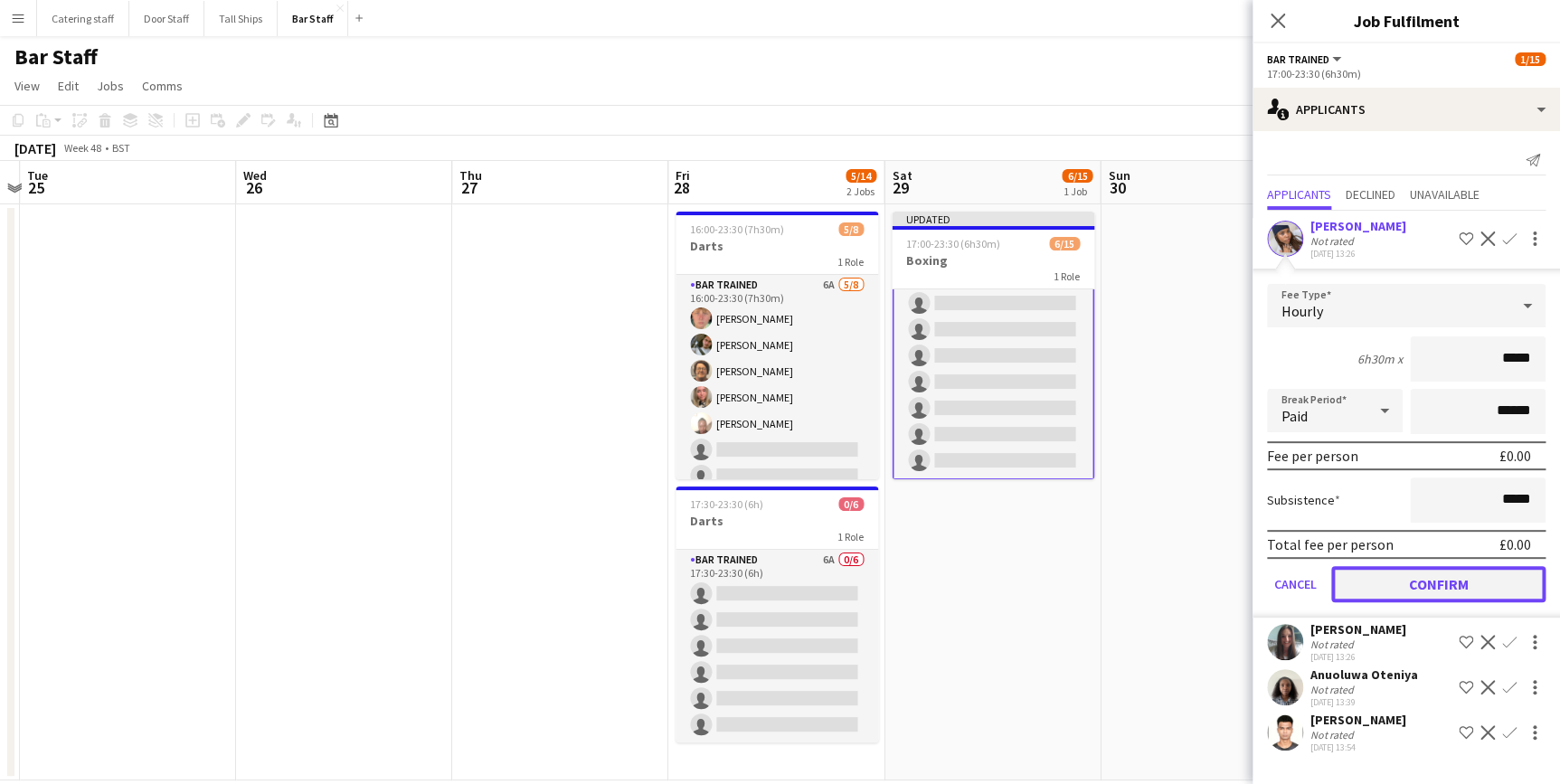
click at [1478, 585] on button "Confirm" at bounding box center [1438, 583] width 214 height 36
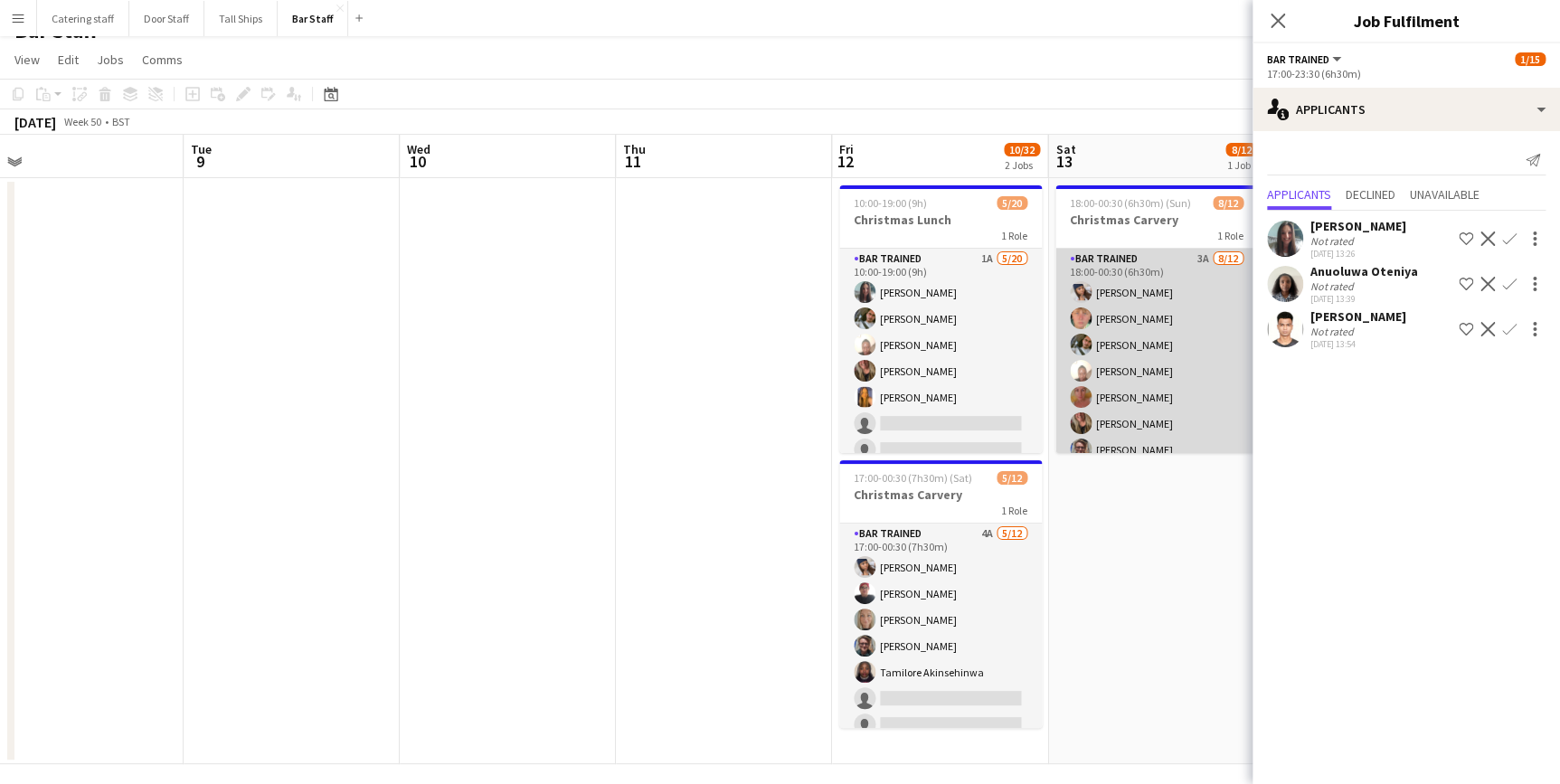
scroll to position [0, 695]
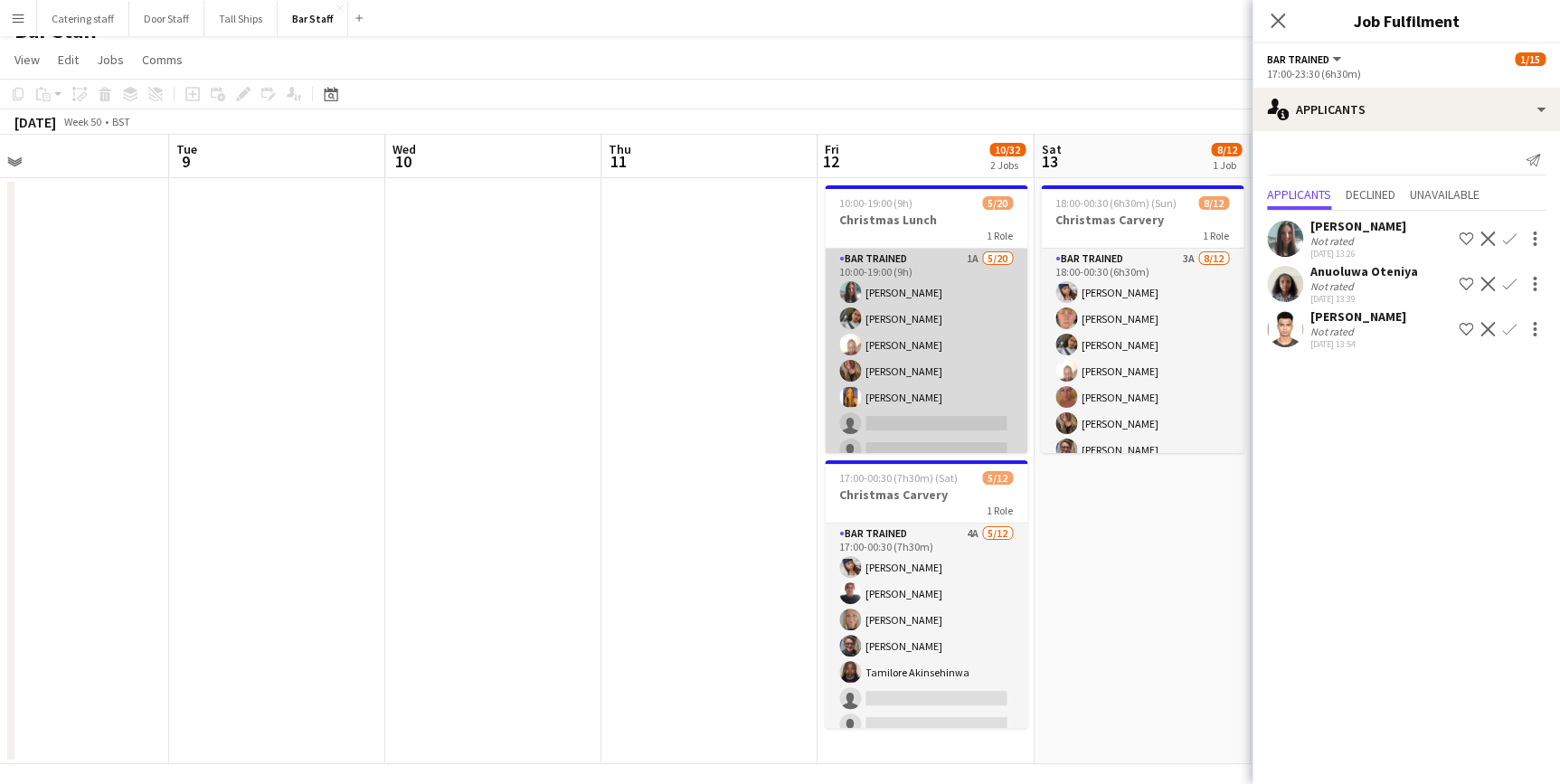
click at [960, 362] on app-card-role "Bar trained 1A 5/20 10:00-19:00 (9h) Naiomi Dryburgh Shivam Choudhary Lydia Lew…" at bounding box center [926, 529] width 203 height 560
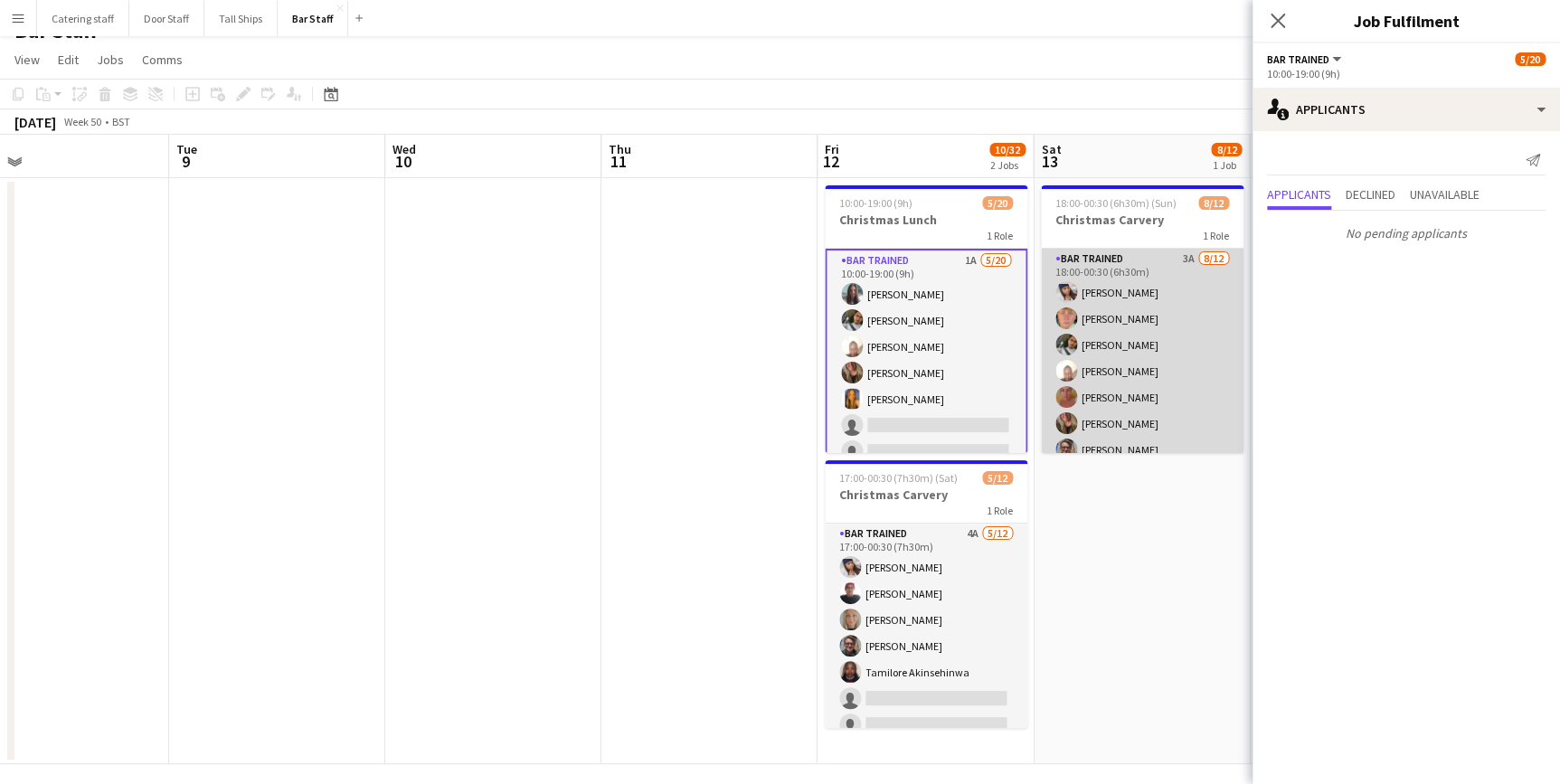
click at [1116, 341] on app-card-role "Bar trained 3A 8/12 18:00-00:30 (6h30m) Hadassah Eleje-Abili Ellie Fyffe Shivam…" at bounding box center [1143, 424] width 203 height 350
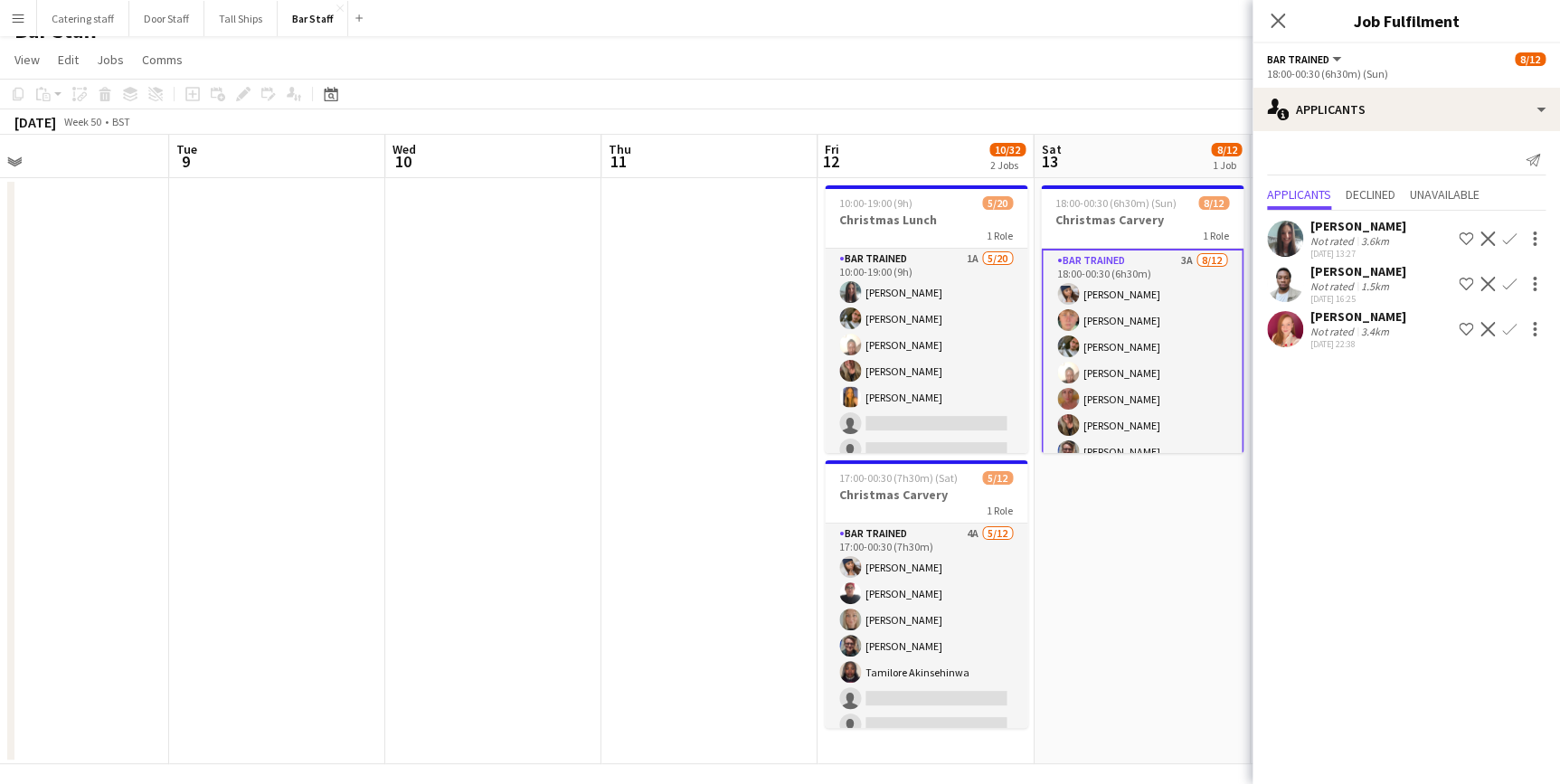
scroll to position [149, 0]
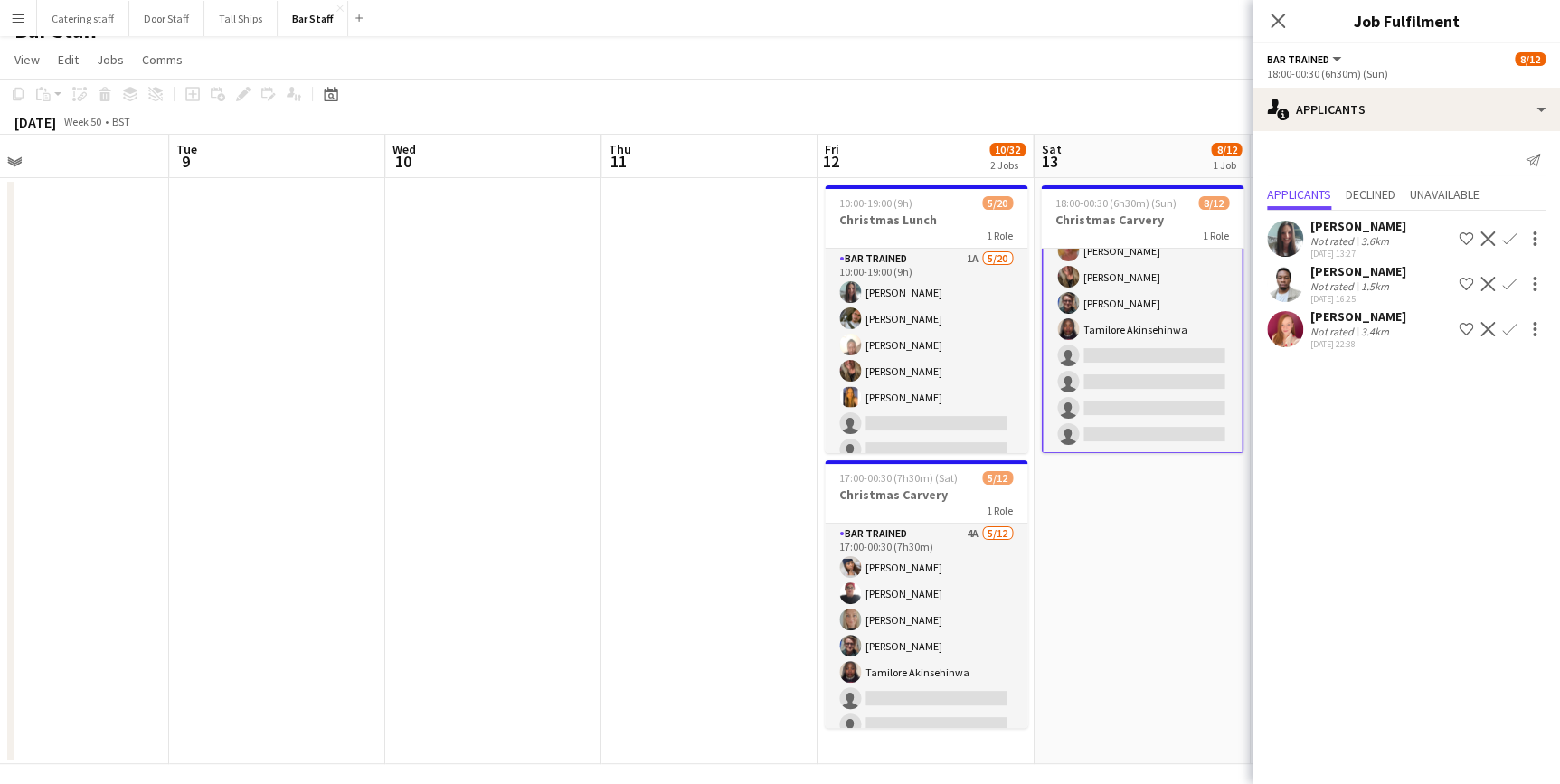
click at [1507, 330] on app-icon "Confirm" at bounding box center [1509, 328] width 14 height 14
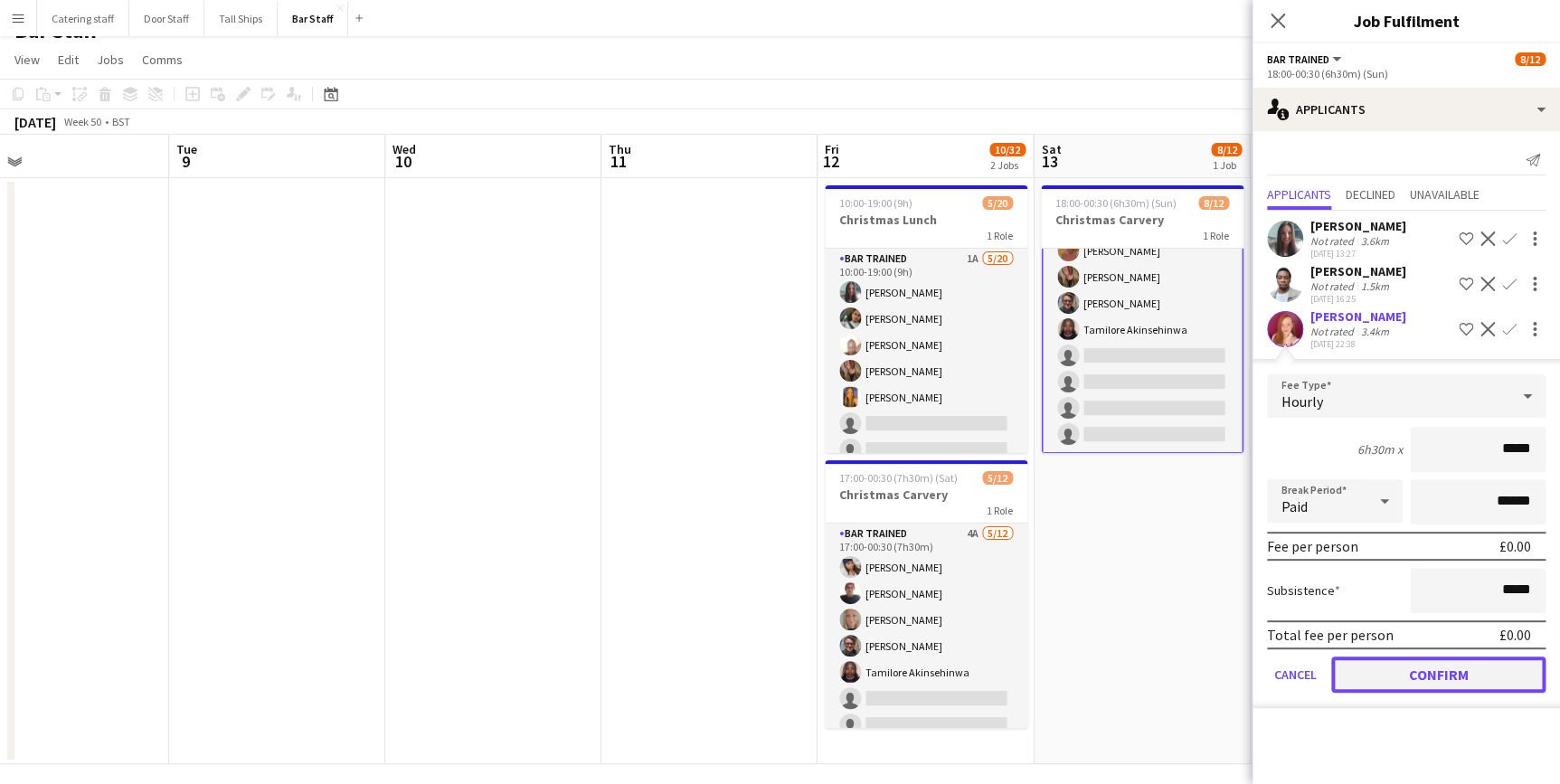
click at [1385, 665] on button "Confirm" at bounding box center [1438, 674] width 214 height 36
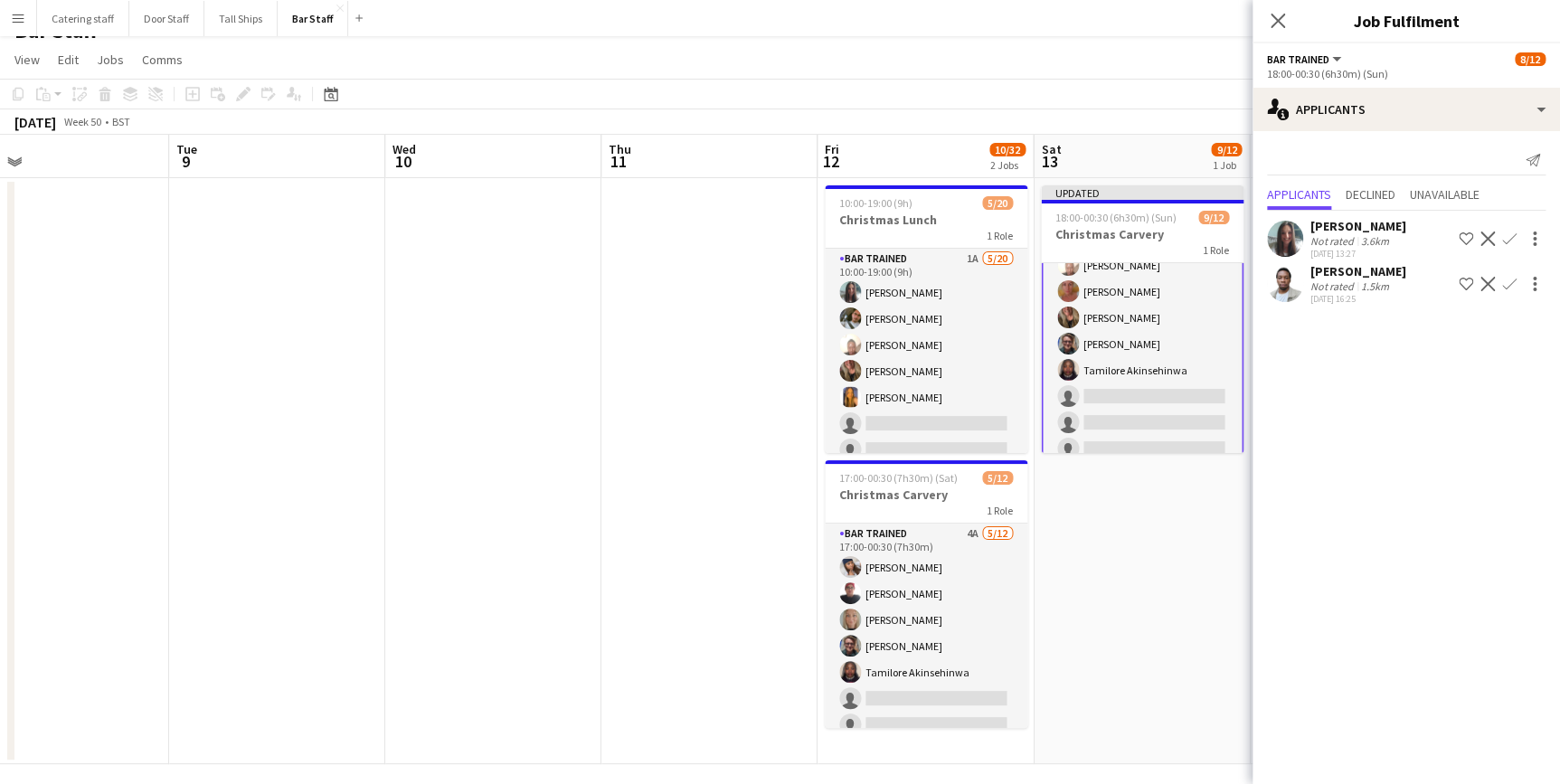
click at [1508, 282] on app-icon "Confirm" at bounding box center [1509, 284] width 14 height 14
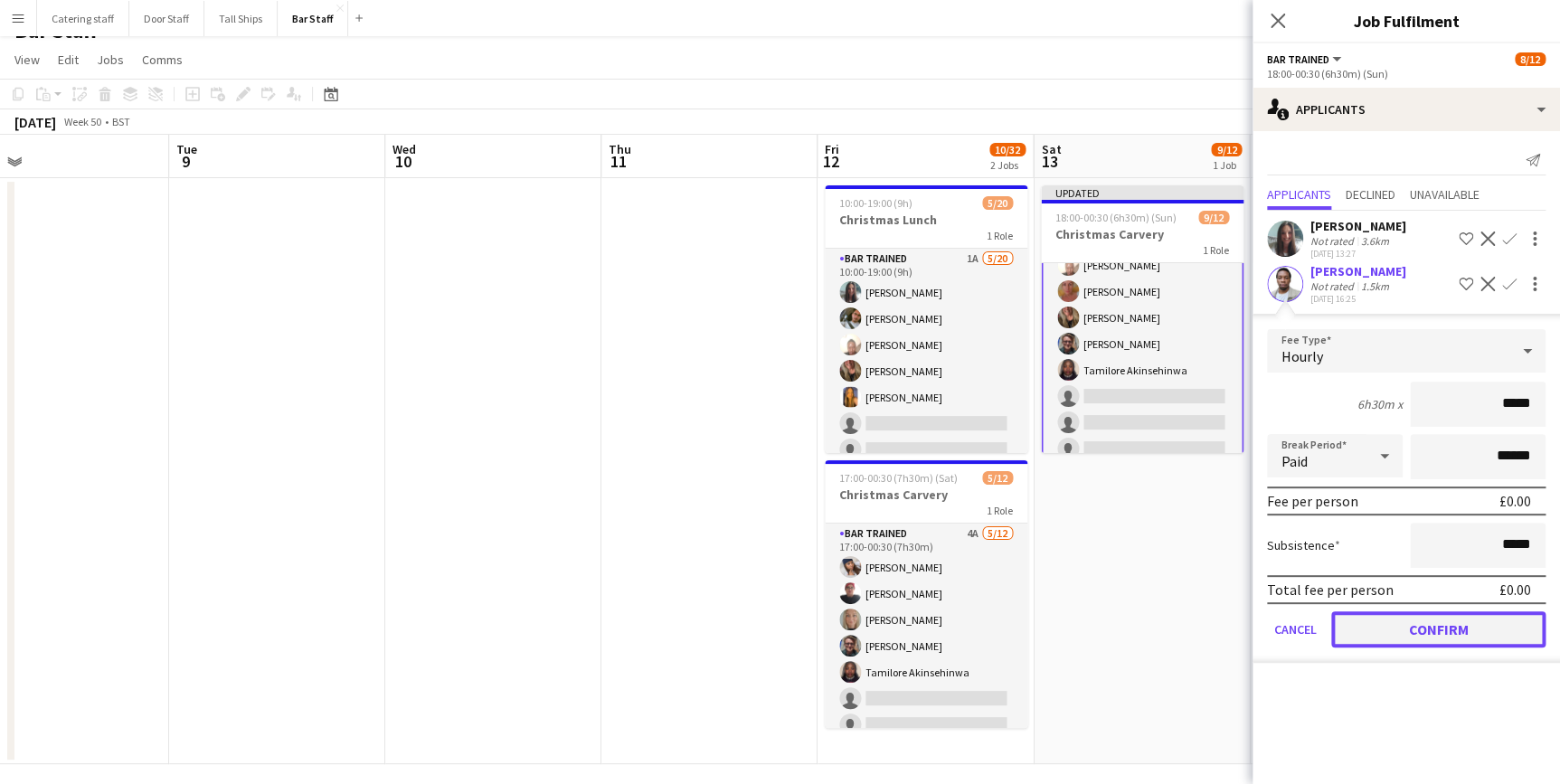
click at [1421, 624] on button "Confirm" at bounding box center [1438, 629] width 214 height 36
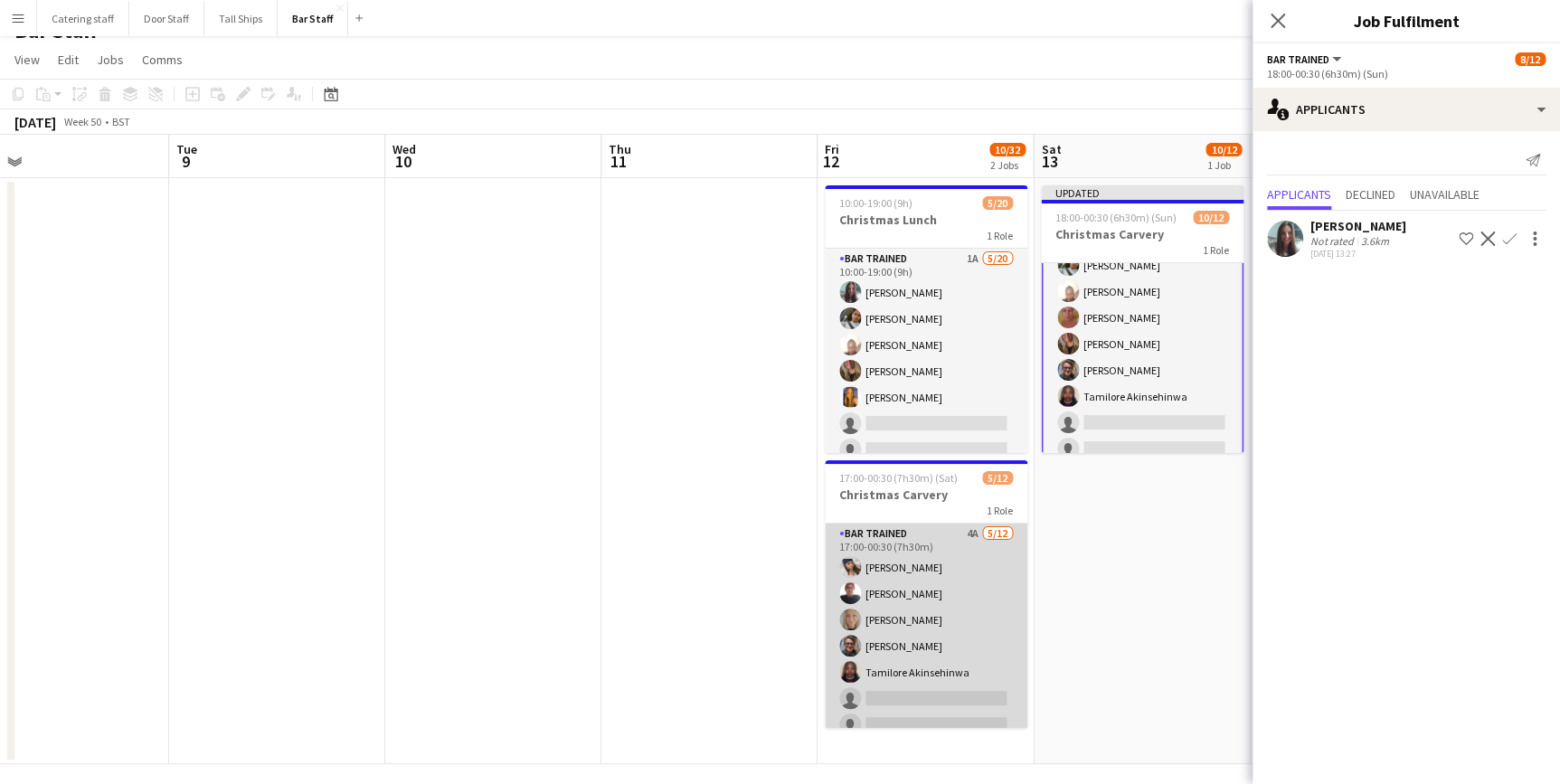
click at [971, 577] on app-card-role "Bar trained 4A 5/12 17:00-00:30 (7h30m) Hadassah Eleje-Abili Romanita Hatara An…" at bounding box center [926, 698] width 203 height 350
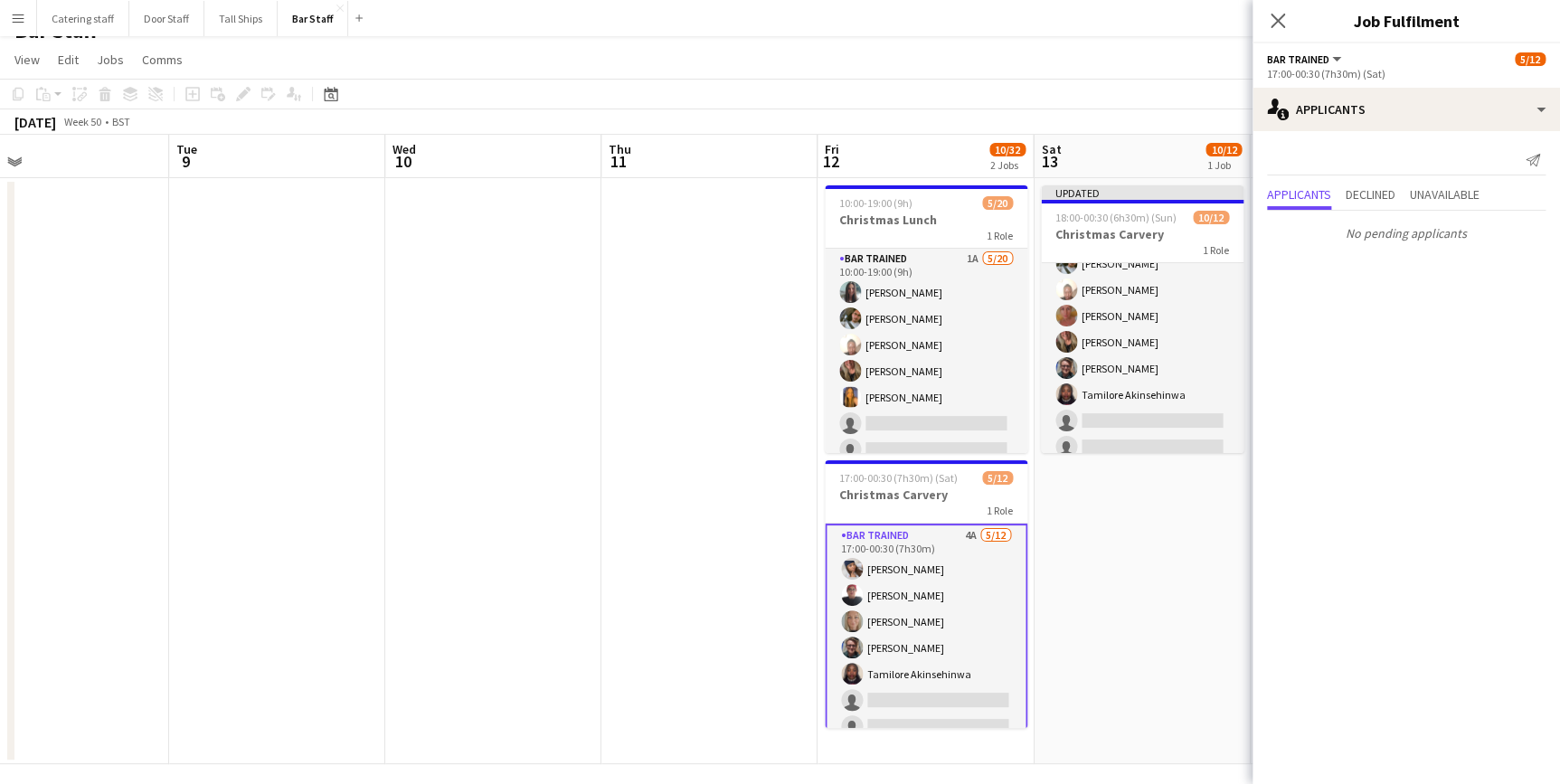
scroll to position [147, 0]
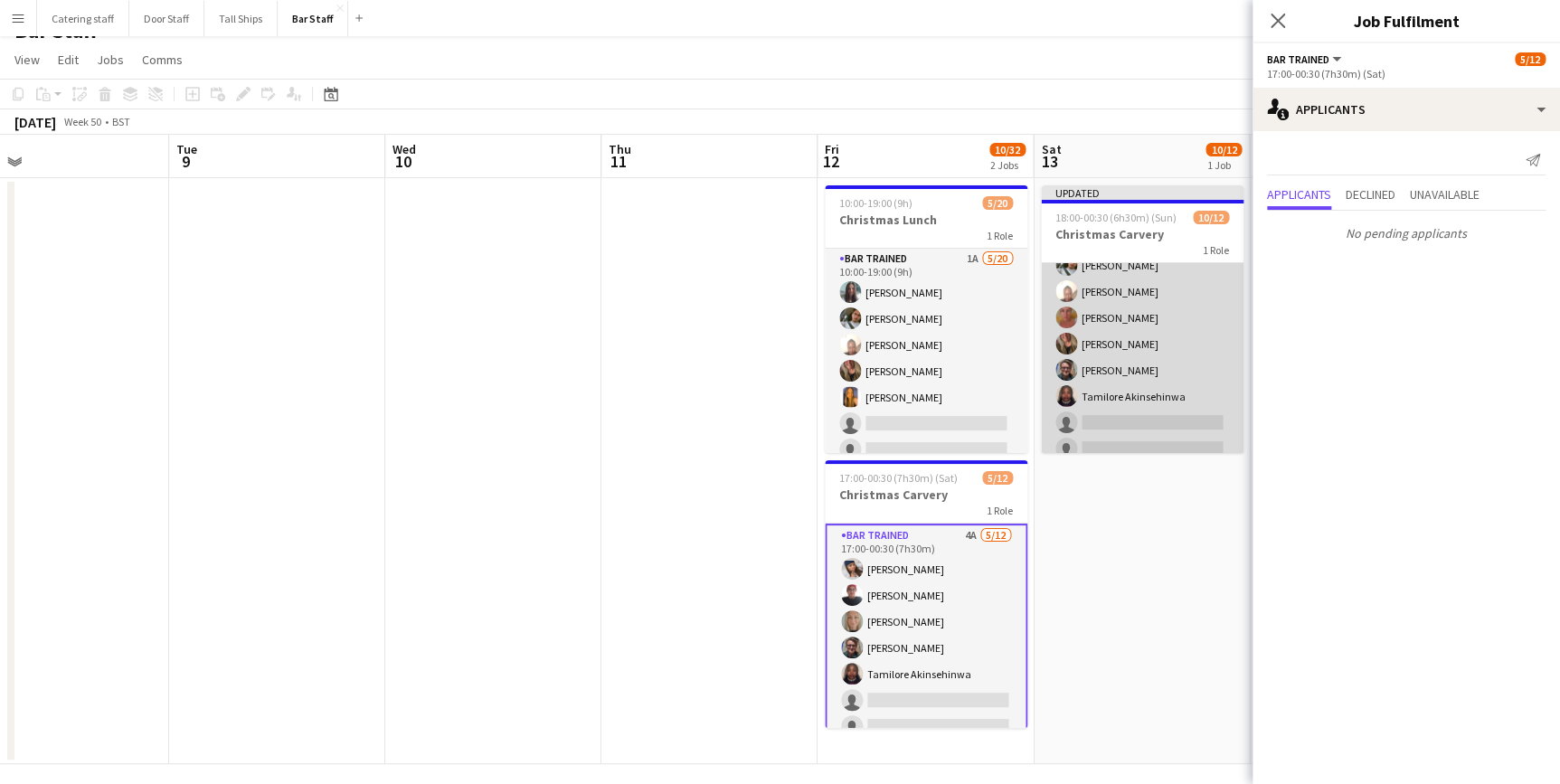
click at [1108, 422] on app-card-role "Bar trained 1A 10/12 18:00-00:30 (6h30m) Cassidy Imhanlahimi Louise McEwan Hada…" at bounding box center [1143, 292] width 203 height 350
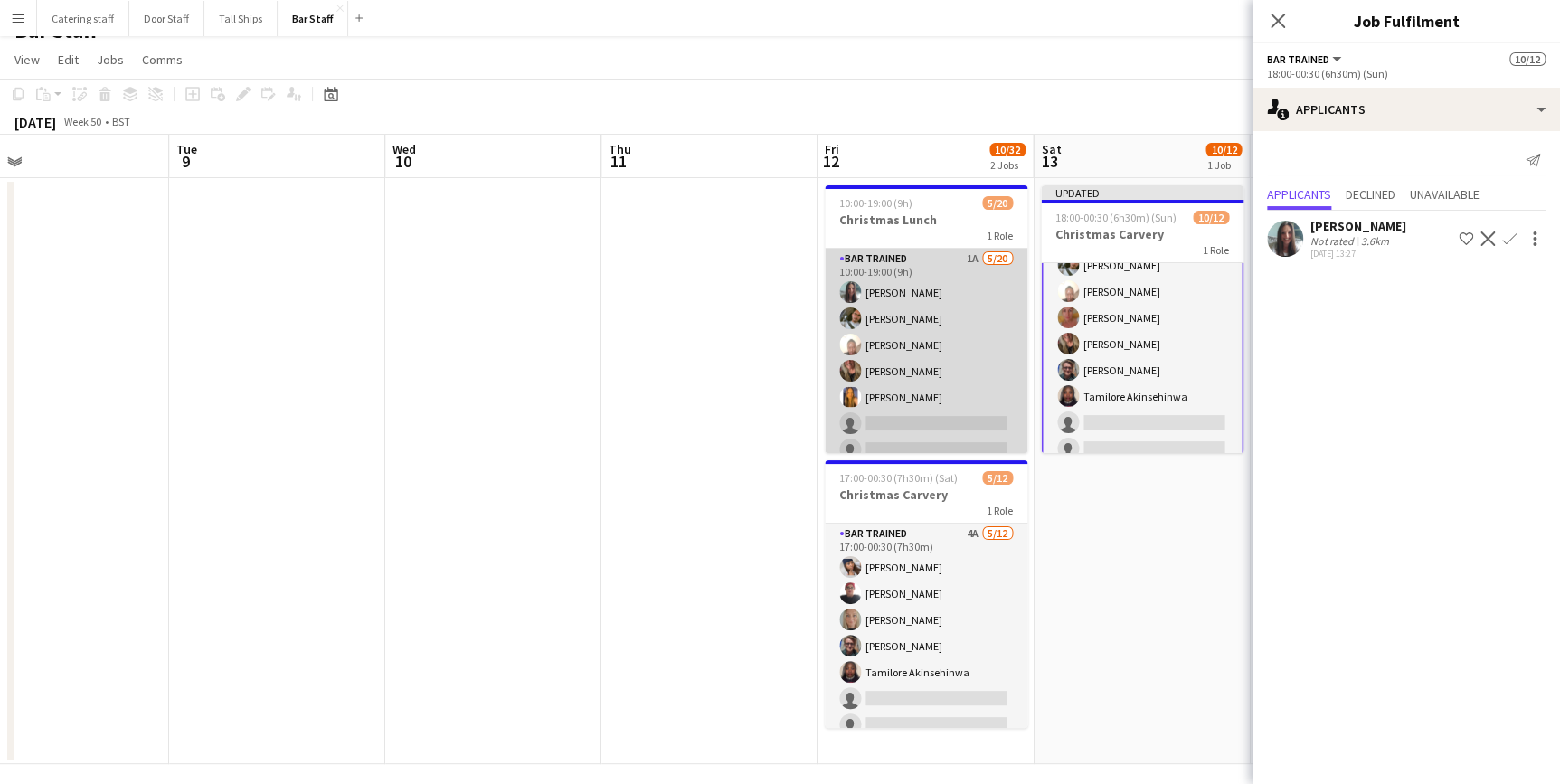
click at [989, 355] on app-card-role "Bar trained 1A 5/20 10:00-19:00 (9h) Naiomi Dryburgh Shivam Choudhary Lydia Lew…" at bounding box center [926, 529] width 203 height 560
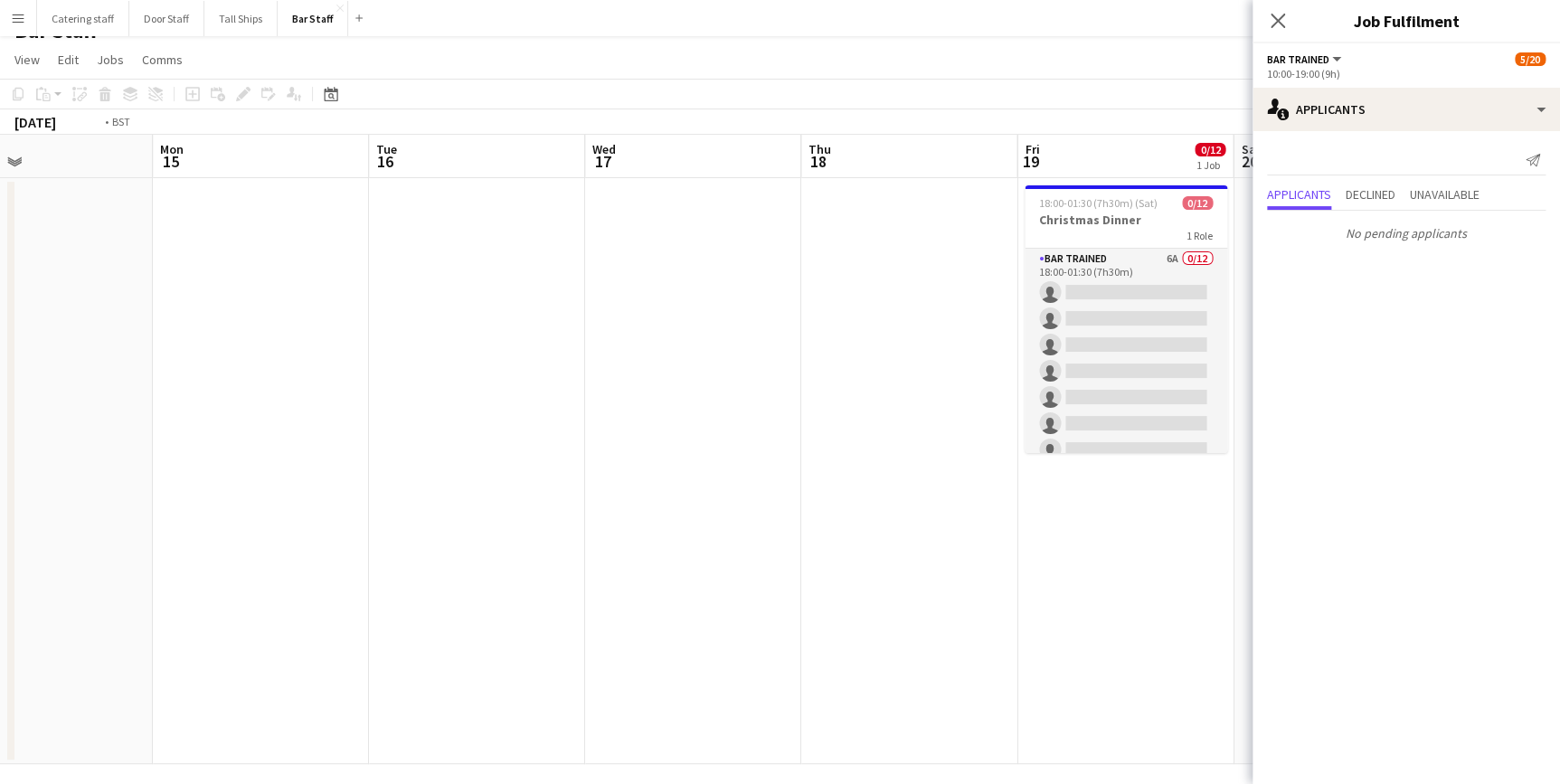
scroll to position [0, 527]
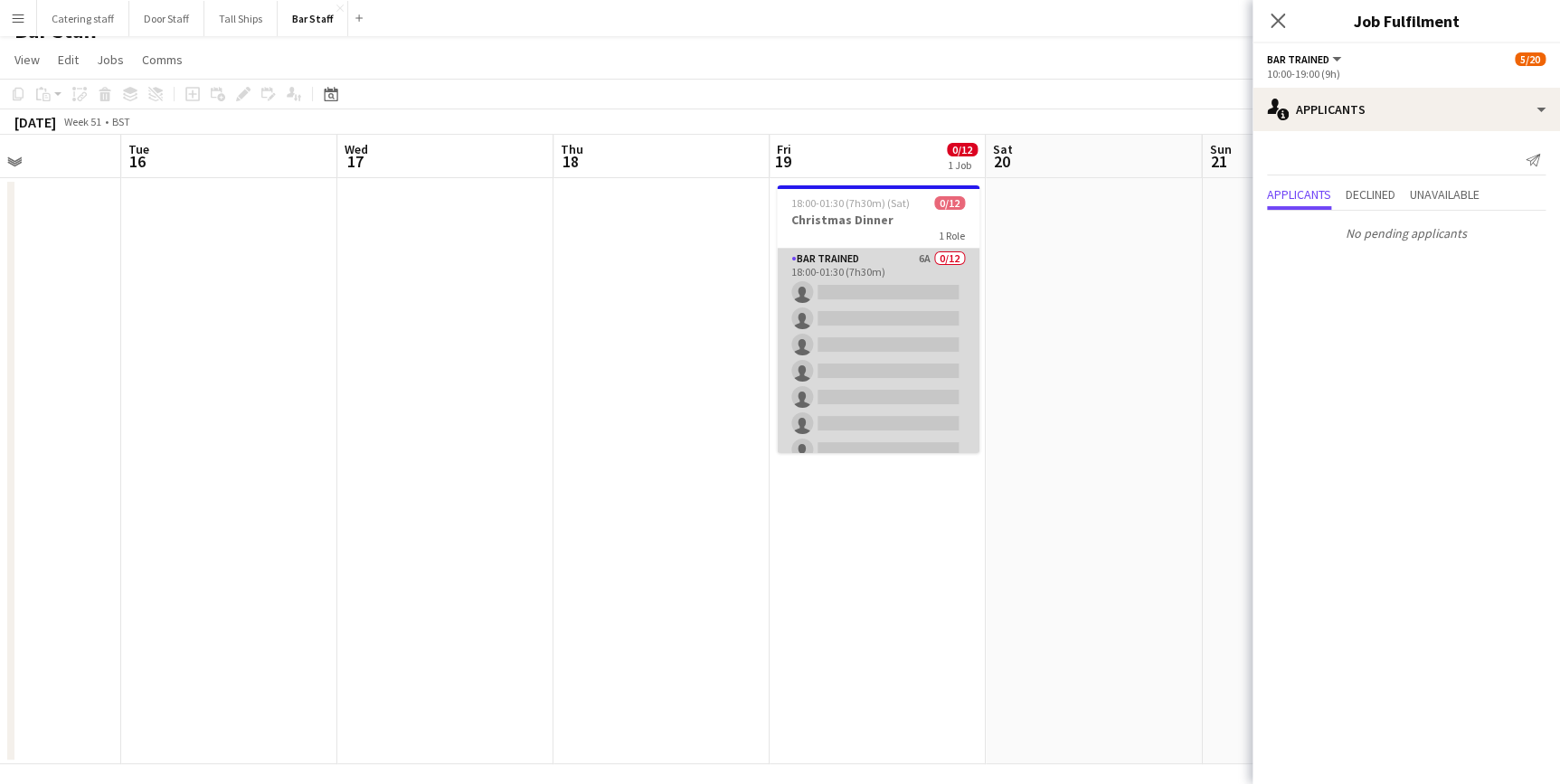
click at [903, 362] on app-card-role "Bar trained 6A 0/12 18:00-01:30 (7h30m) single-neutral-actions single-neutral-a…" at bounding box center [878, 424] width 203 height 350
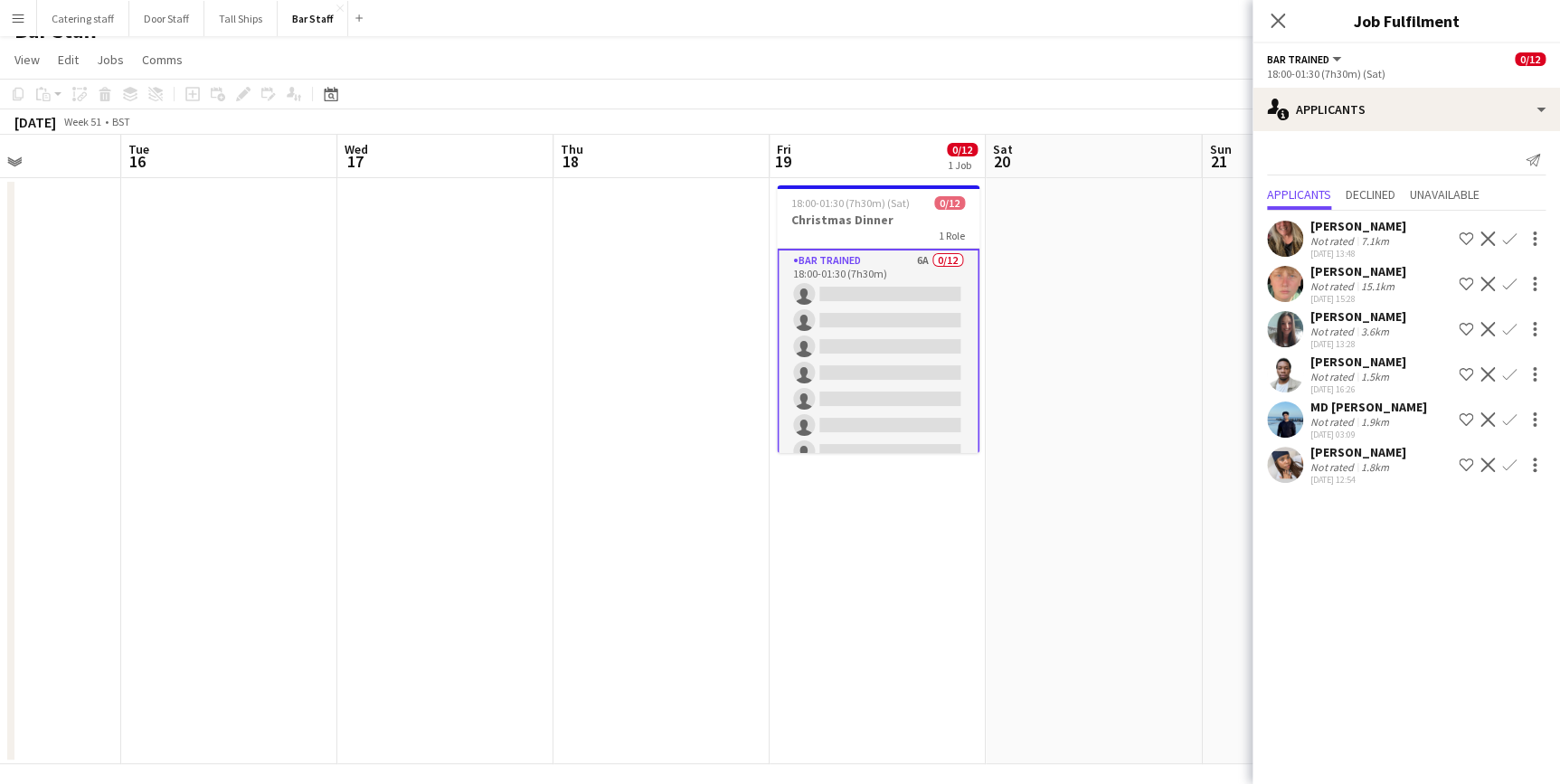
click at [1510, 241] on app-icon "Confirm" at bounding box center [1509, 238] width 14 height 14
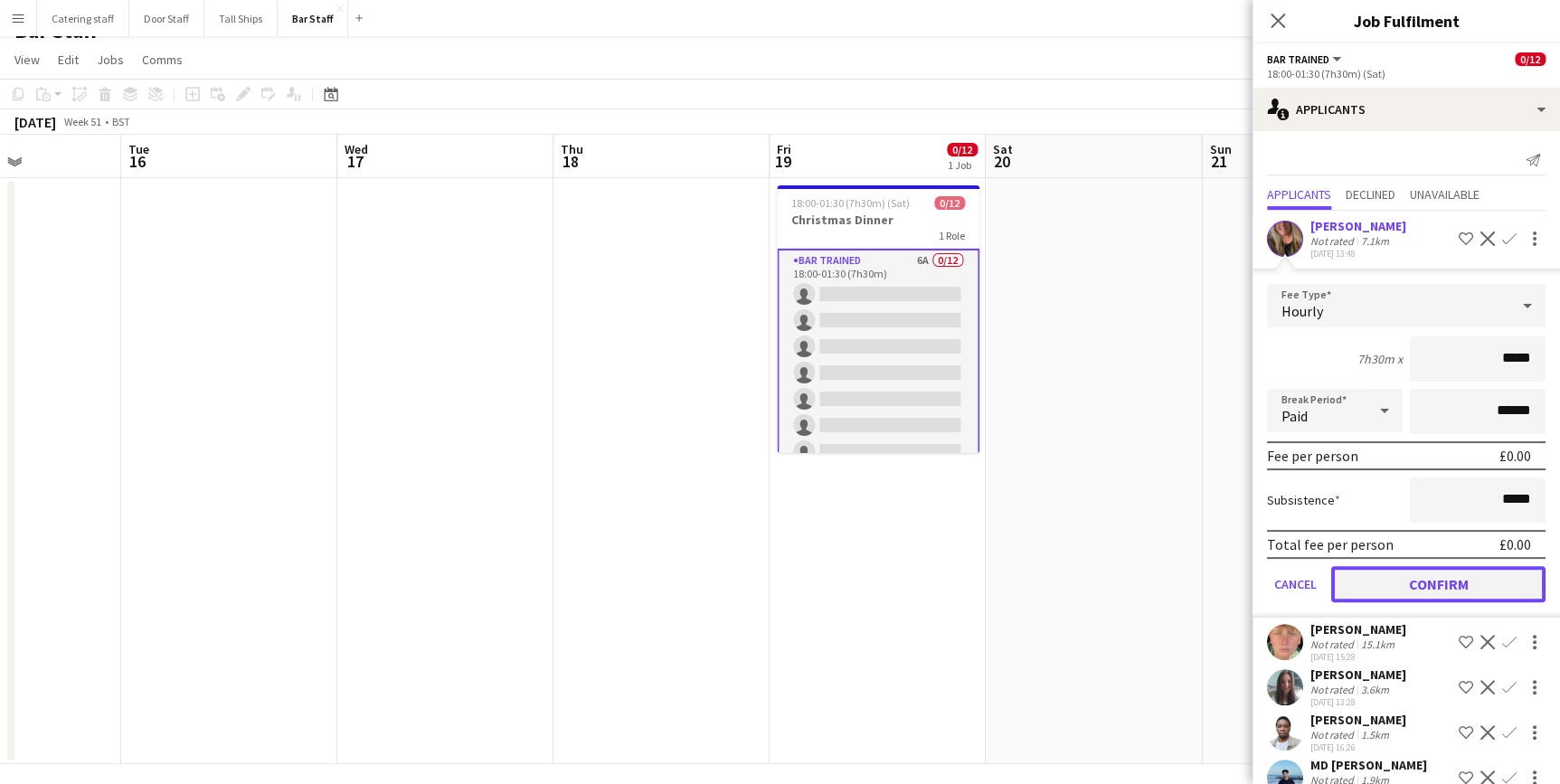
click at [1410, 581] on button "Confirm" at bounding box center [1438, 583] width 214 height 36
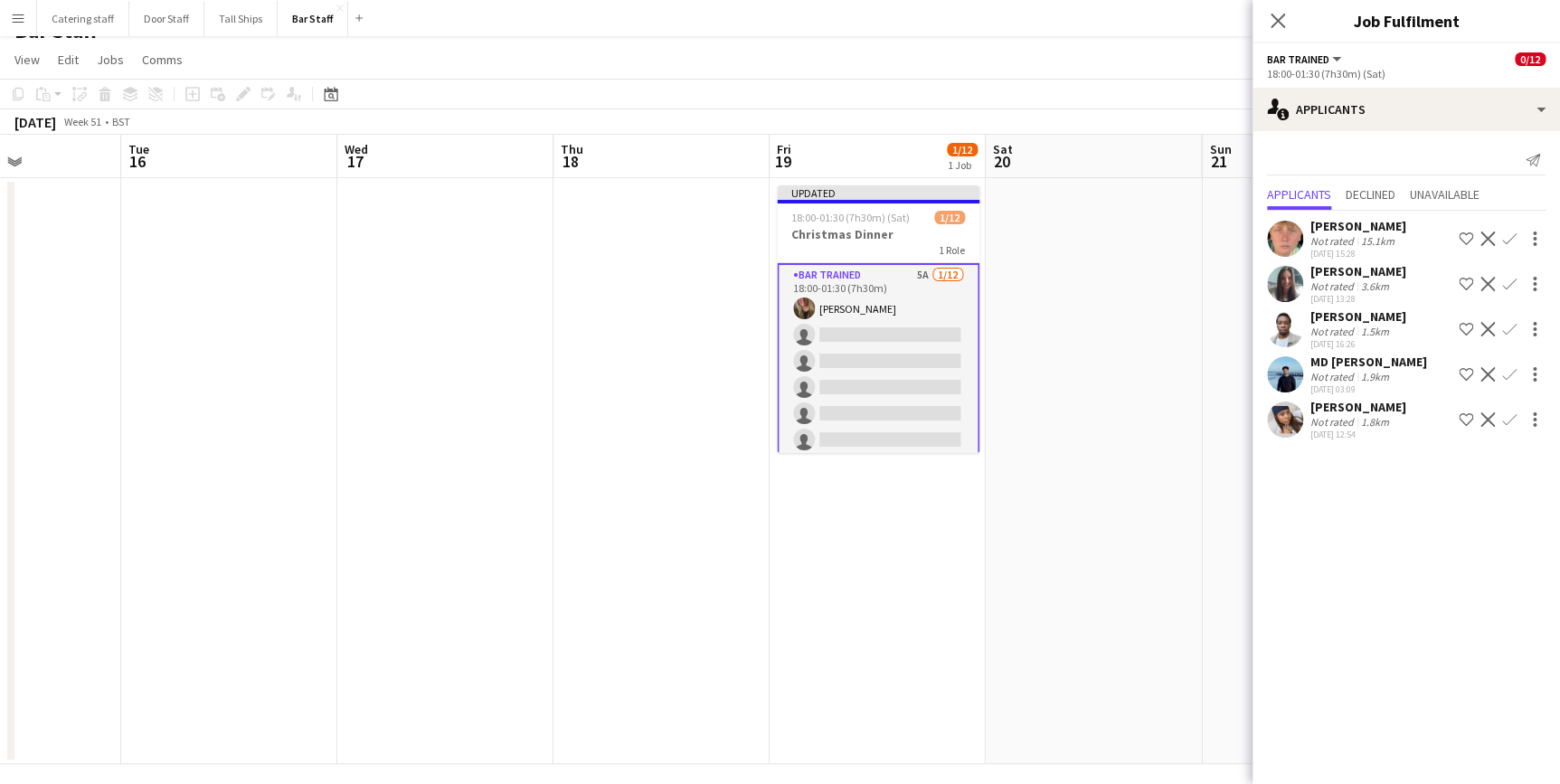
click at [1510, 239] on app-icon "Confirm" at bounding box center [1509, 238] width 14 height 14
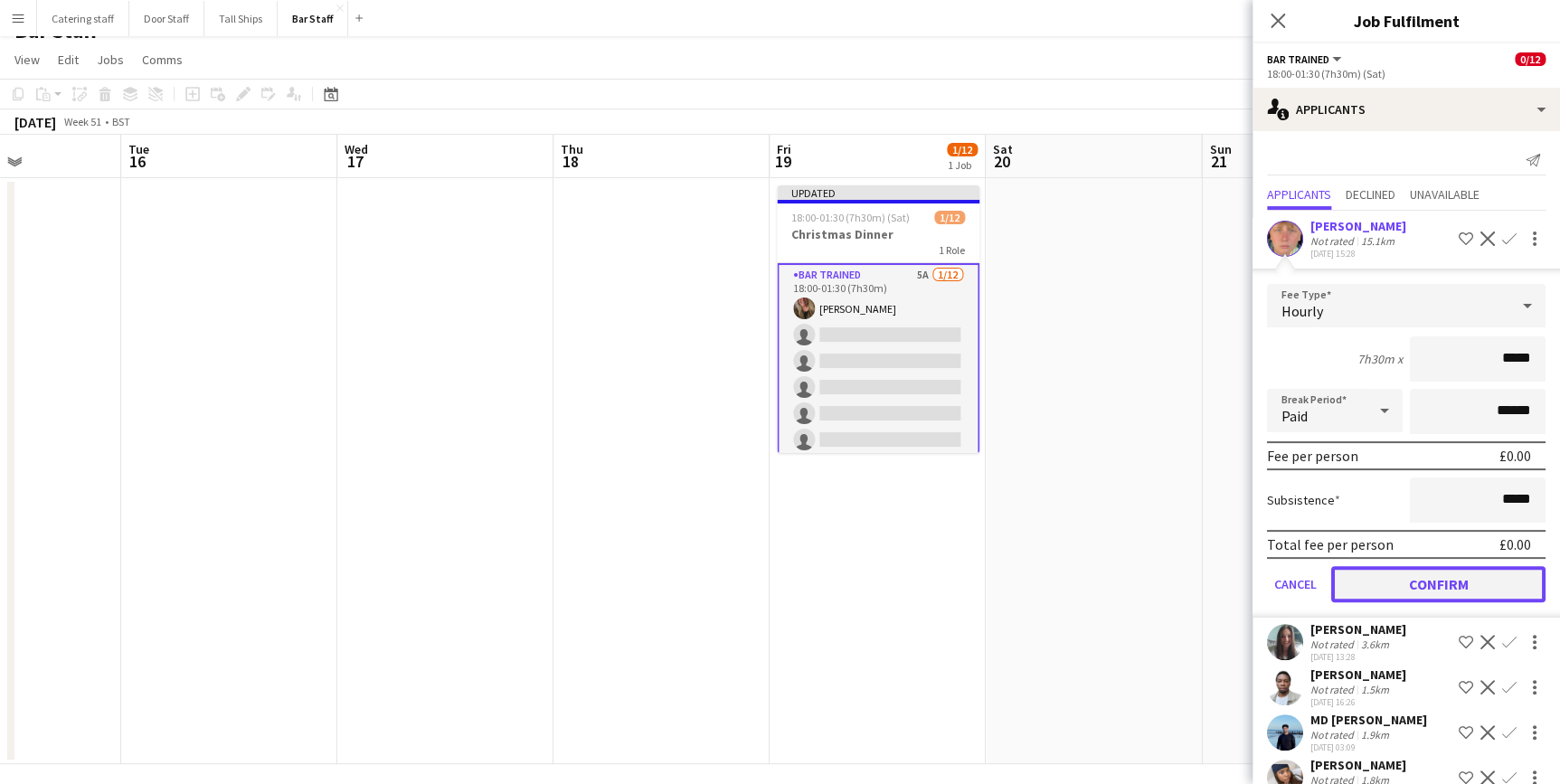
click at [1404, 570] on button "Confirm" at bounding box center [1438, 583] width 214 height 36
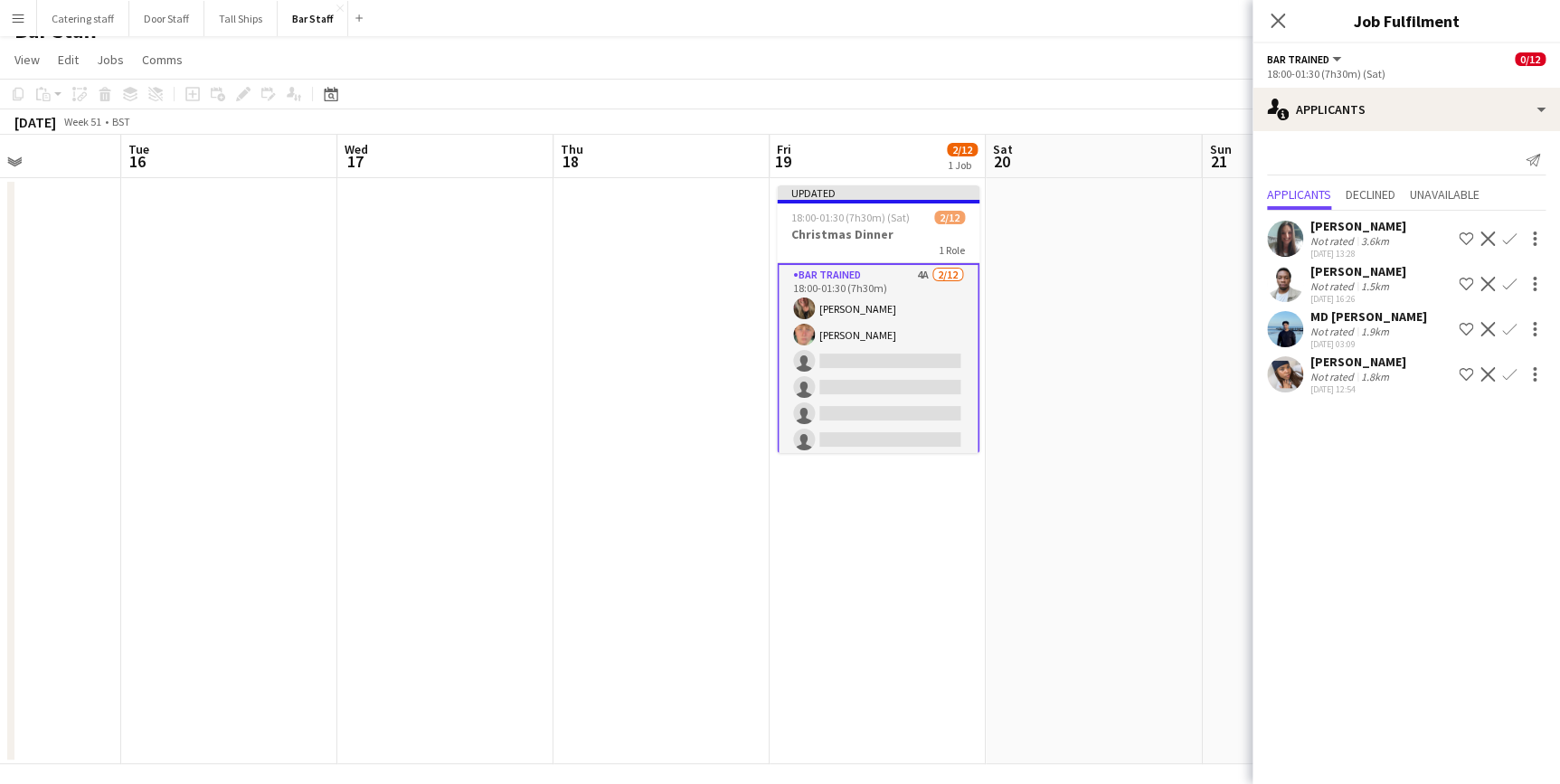
click at [1506, 279] on app-icon "Confirm" at bounding box center [1509, 284] width 14 height 14
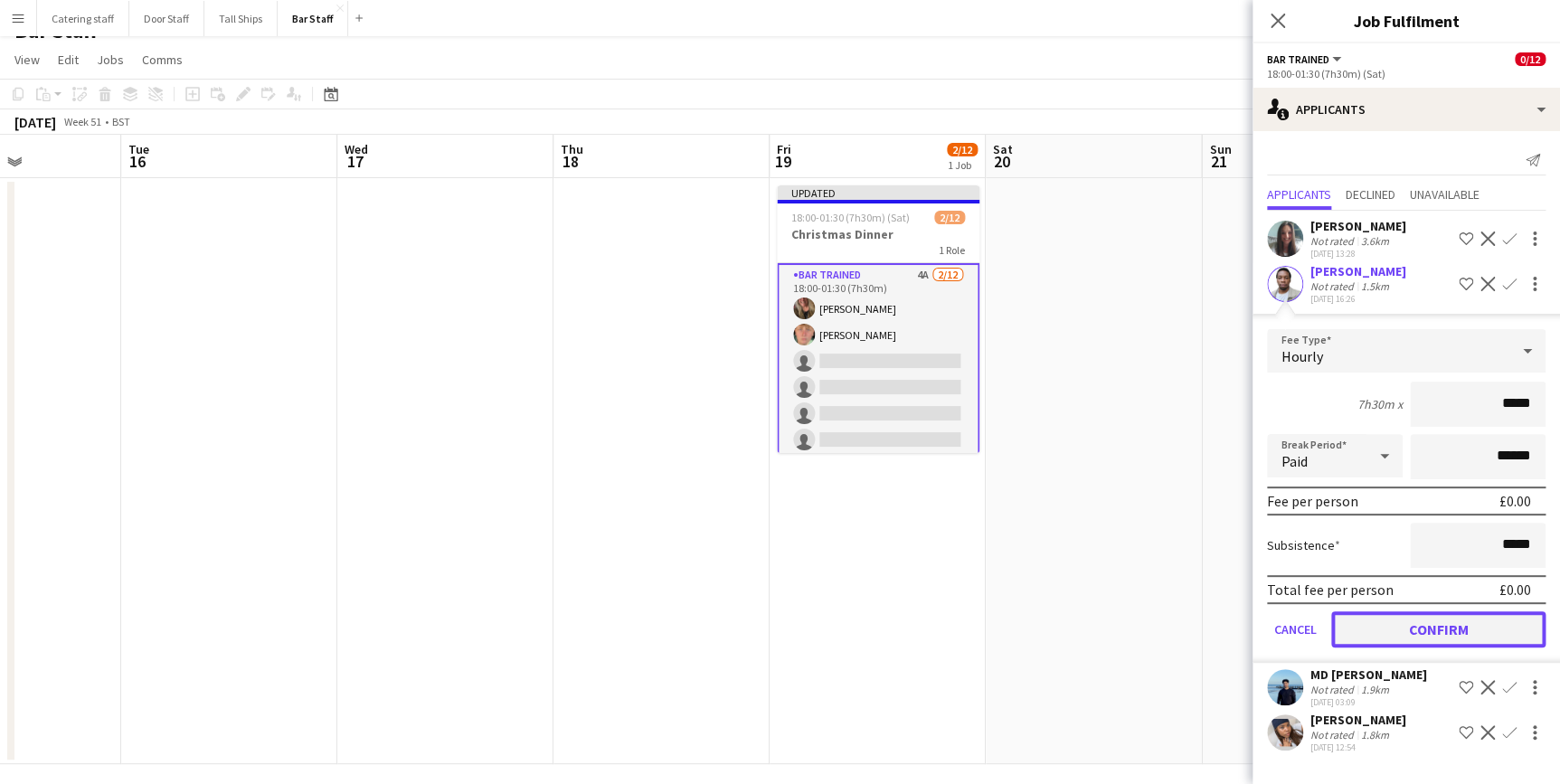
click at [1373, 627] on button "Confirm" at bounding box center [1438, 629] width 214 height 36
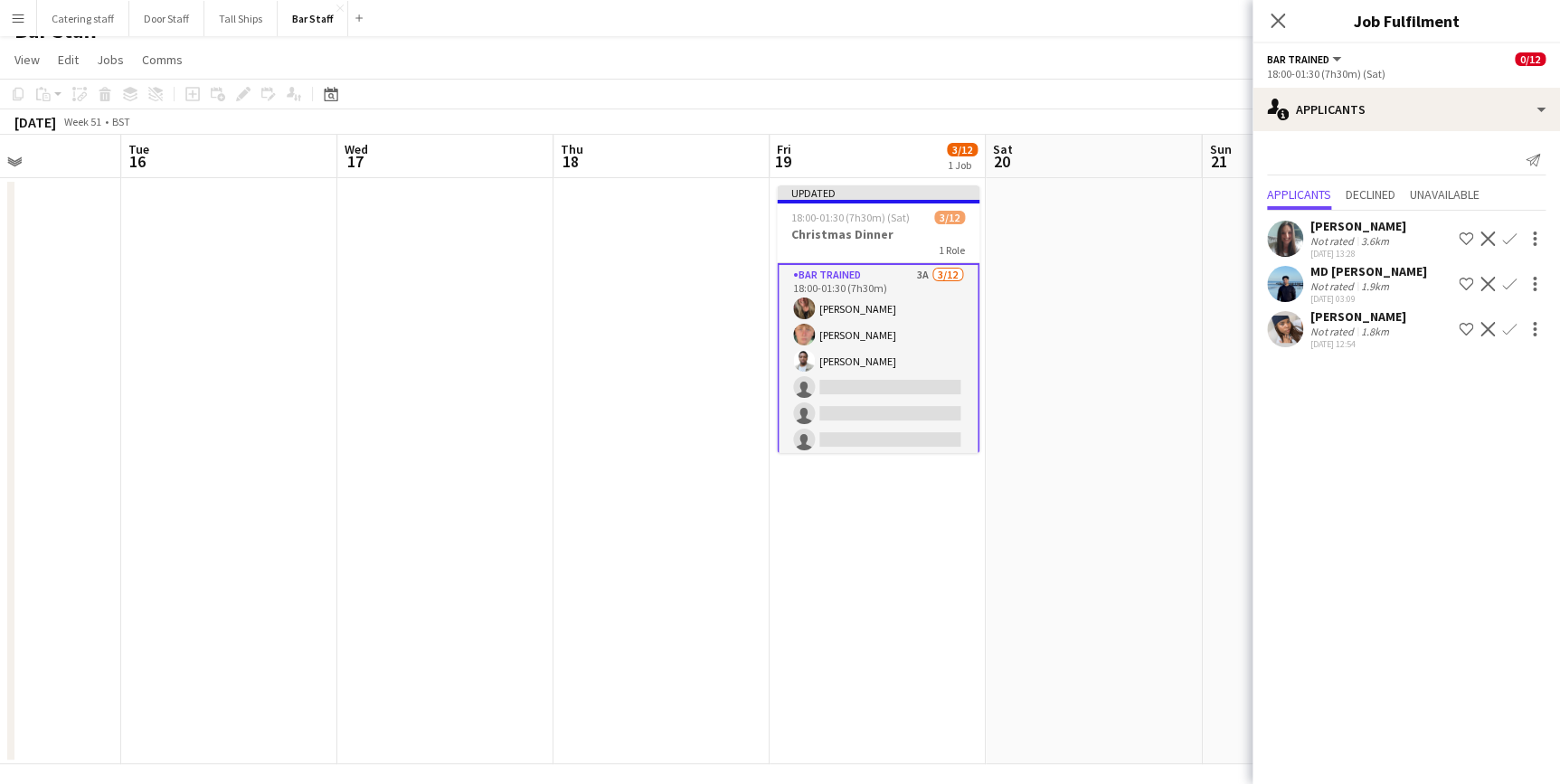
click at [1506, 336] on app-icon "Confirm" at bounding box center [1509, 328] width 14 height 14
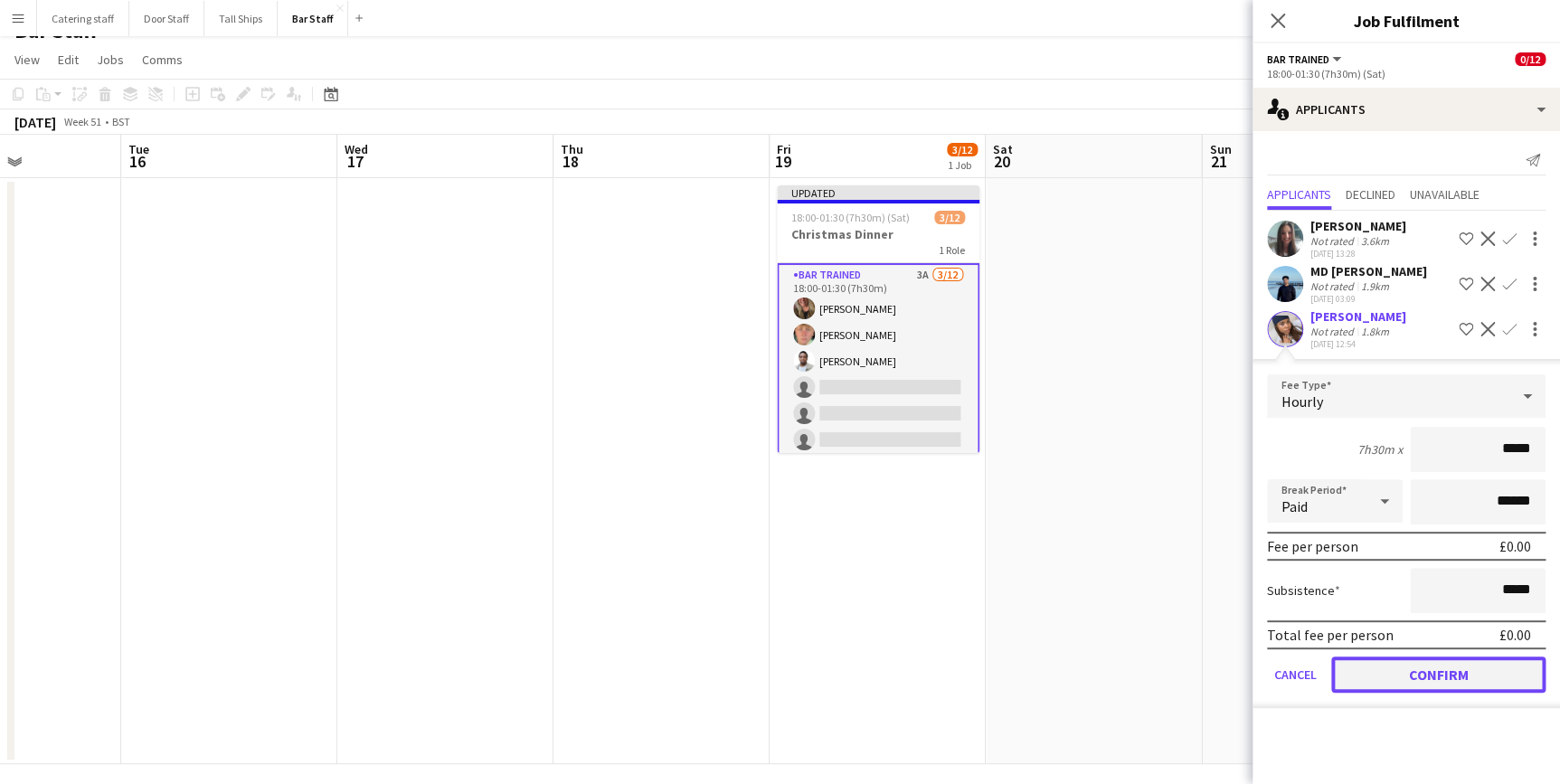
click at [1461, 691] on button "Confirm" at bounding box center [1438, 674] width 214 height 36
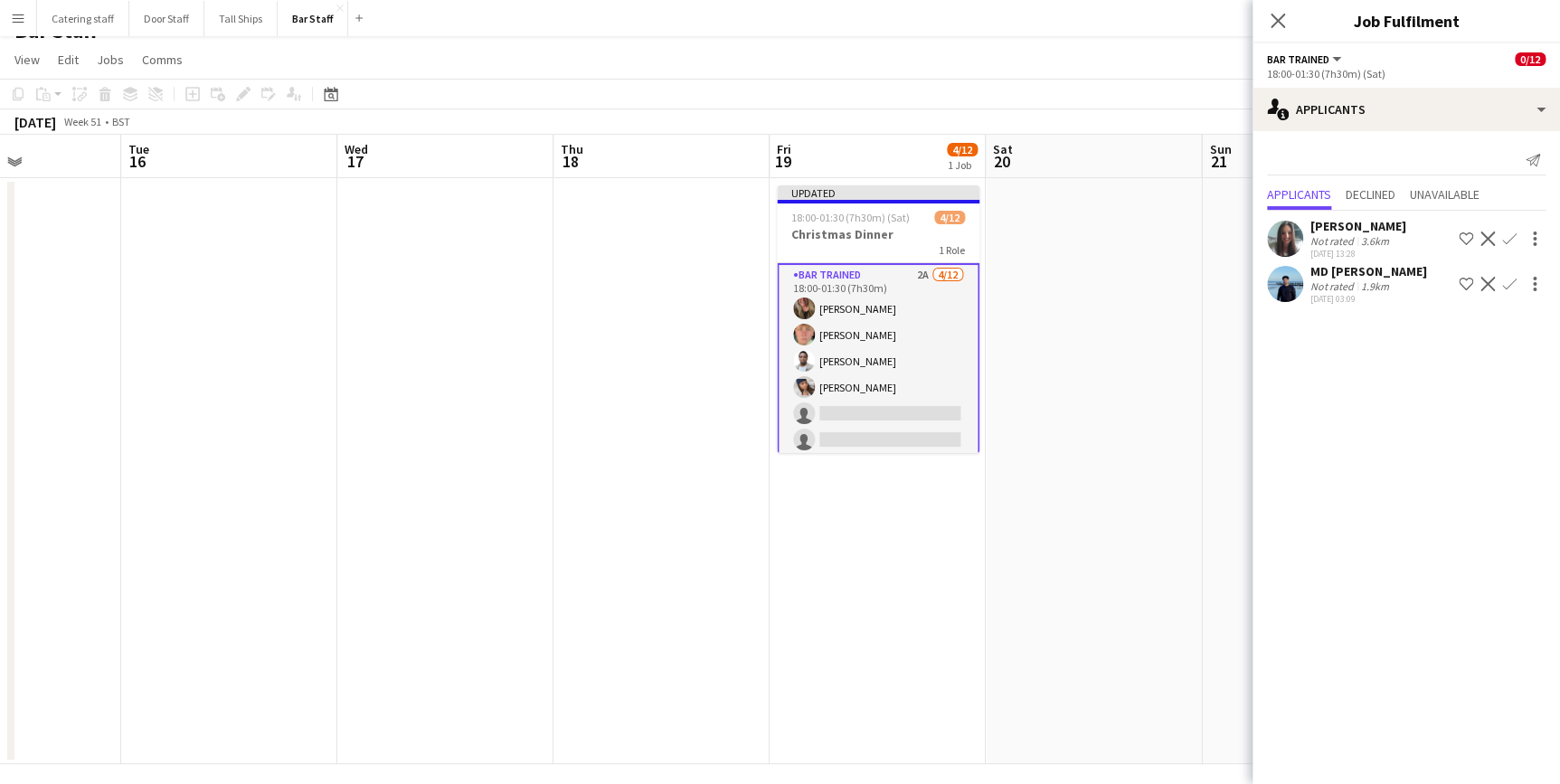
click at [1287, 294] on app-user-avatar at bounding box center [1285, 283] width 36 height 36
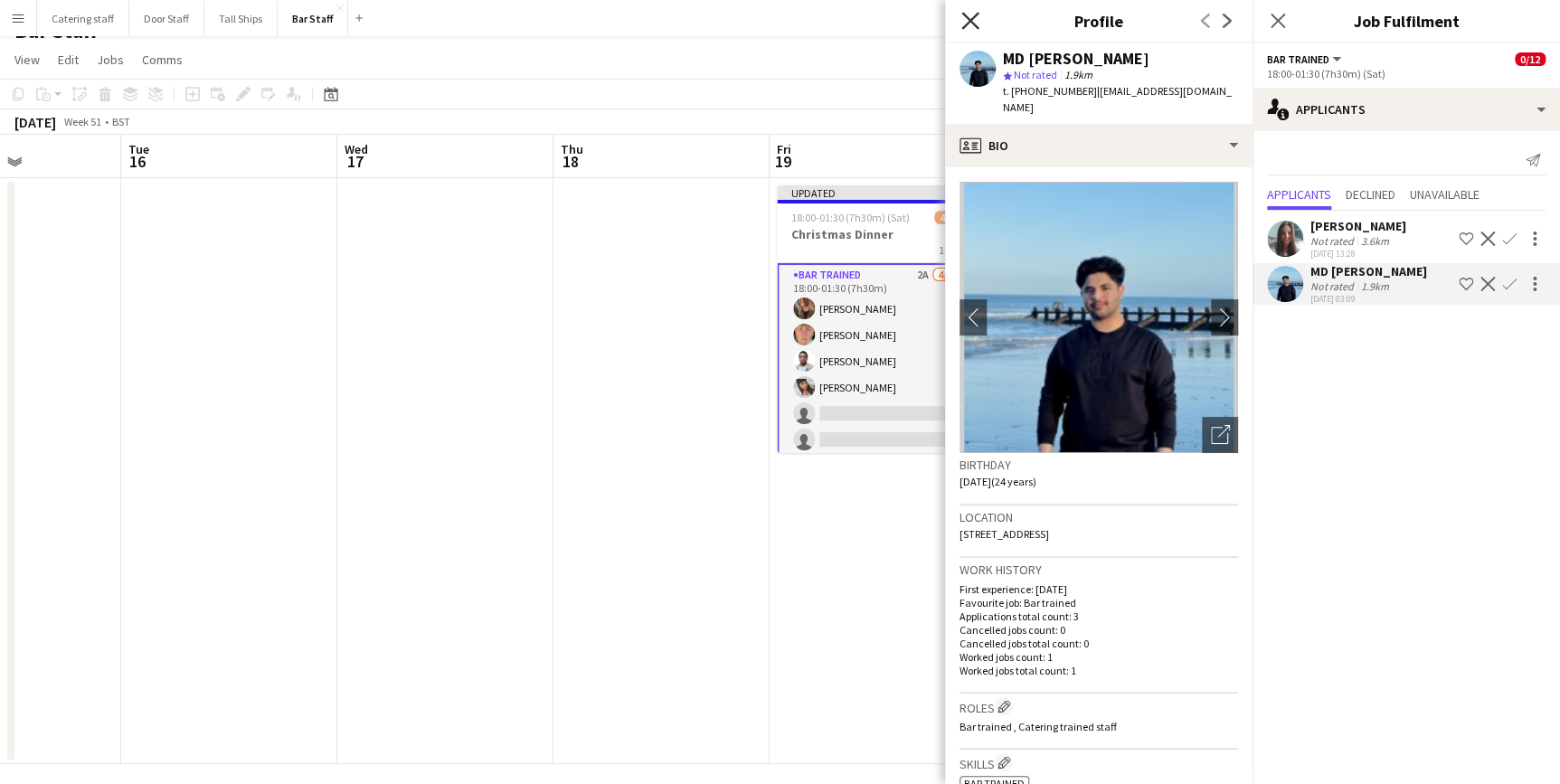
click at [965, 21] on icon "Close pop-in" at bounding box center [970, 20] width 17 height 17
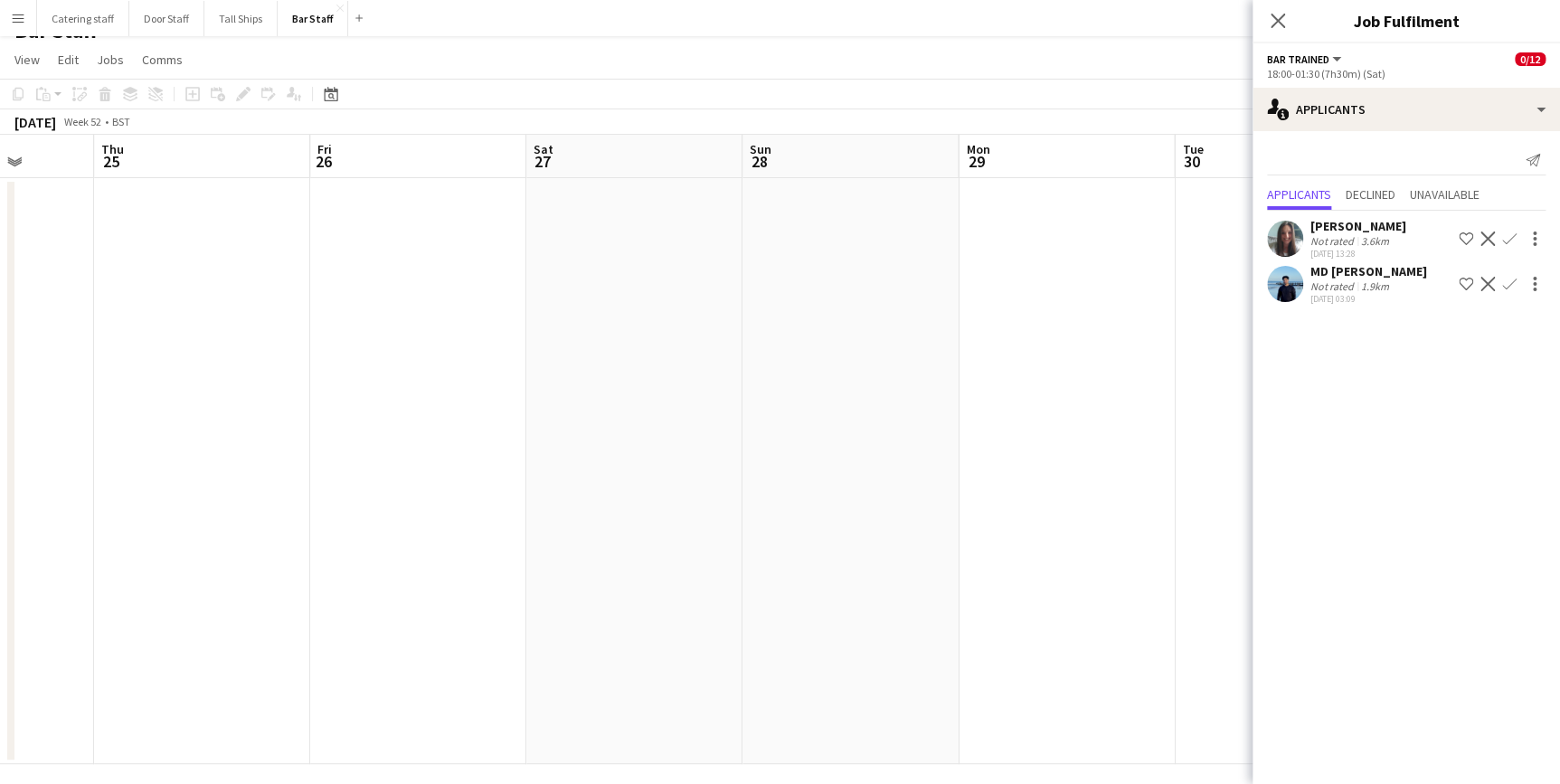
scroll to position [0, 817]
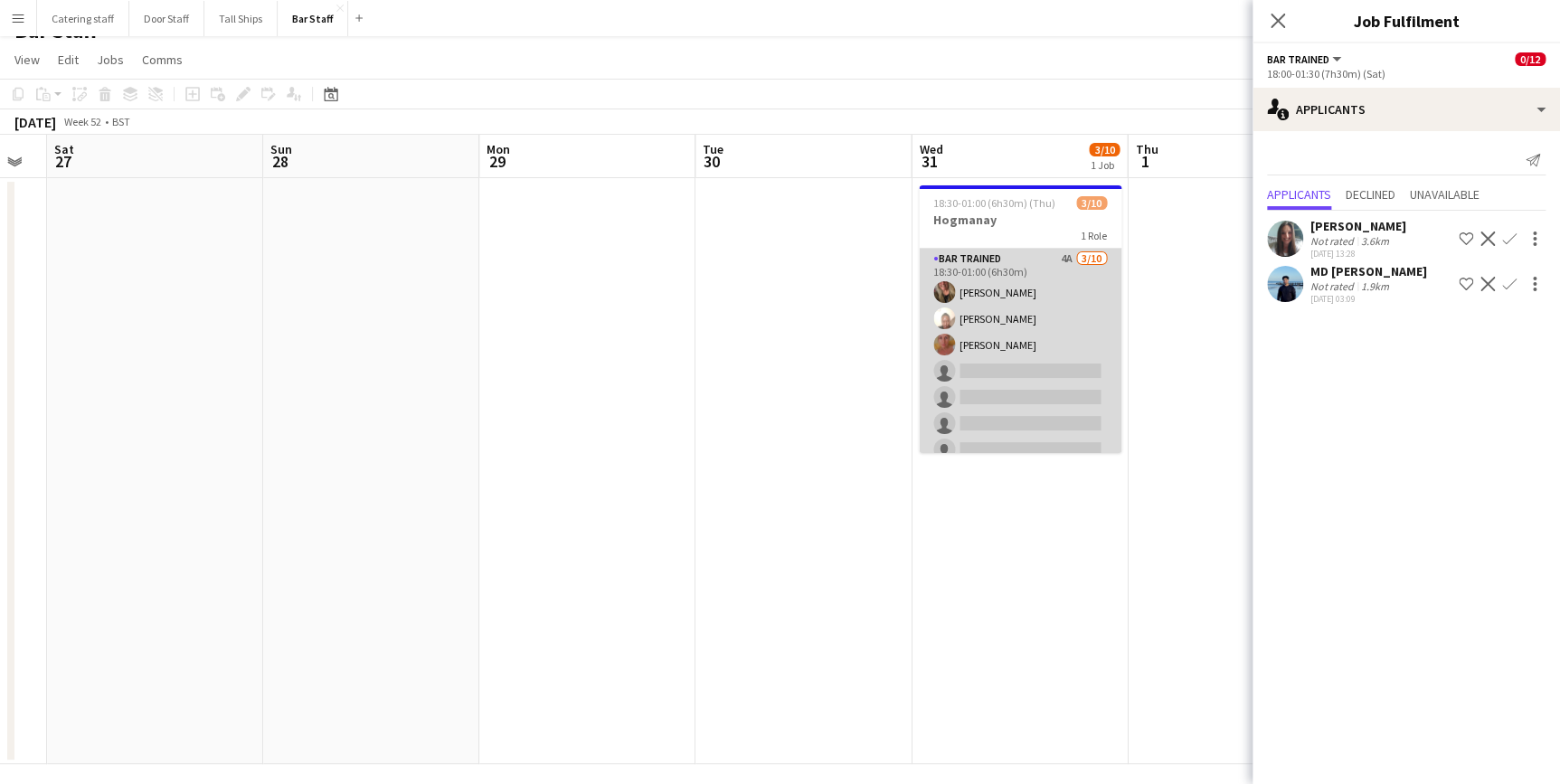
click at [1064, 328] on app-card-role "Bar trained 4A 3/10 18:30-01:00 (6h30m) Teresa Massie Lydia Lewis Tanya Rennie …" at bounding box center [1020, 398] width 203 height 297
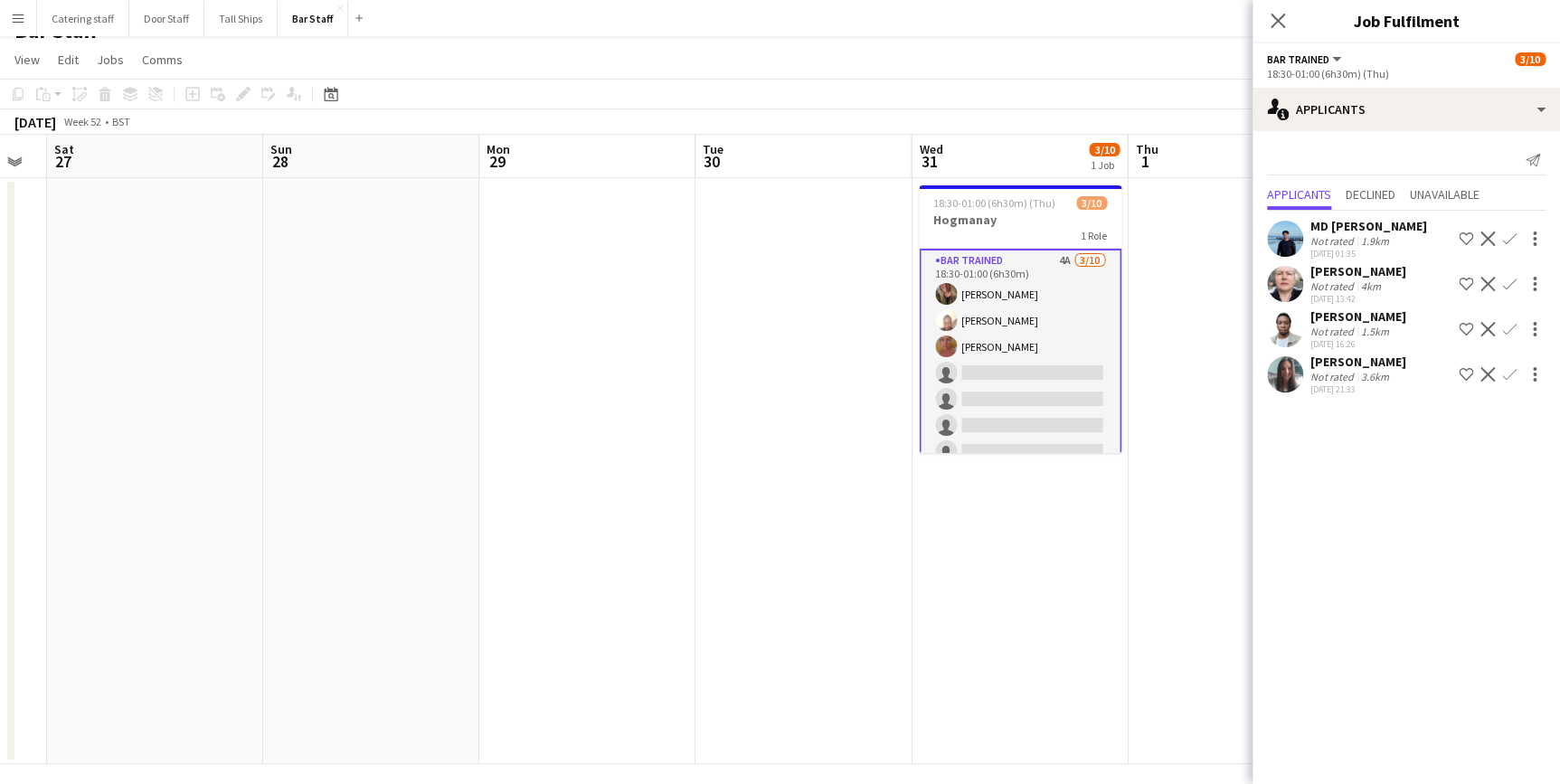
click at [1511, 336] on app-icon "Confirm" at bounding box center [1509, 328] width 14 height 14
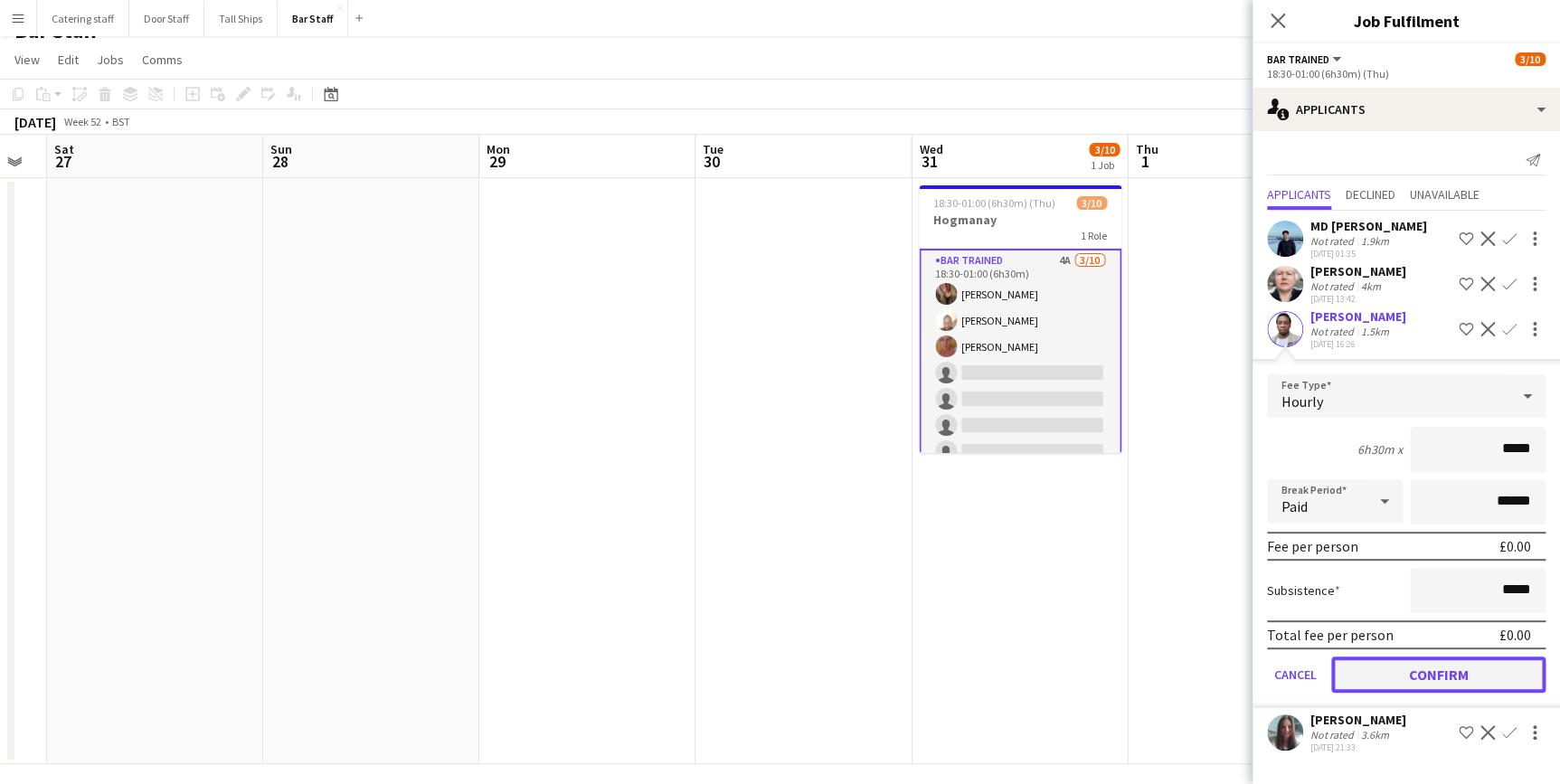
click at [1396, 675] on button "Confirm" at bounding box center [1438, 674] width 214 height 36
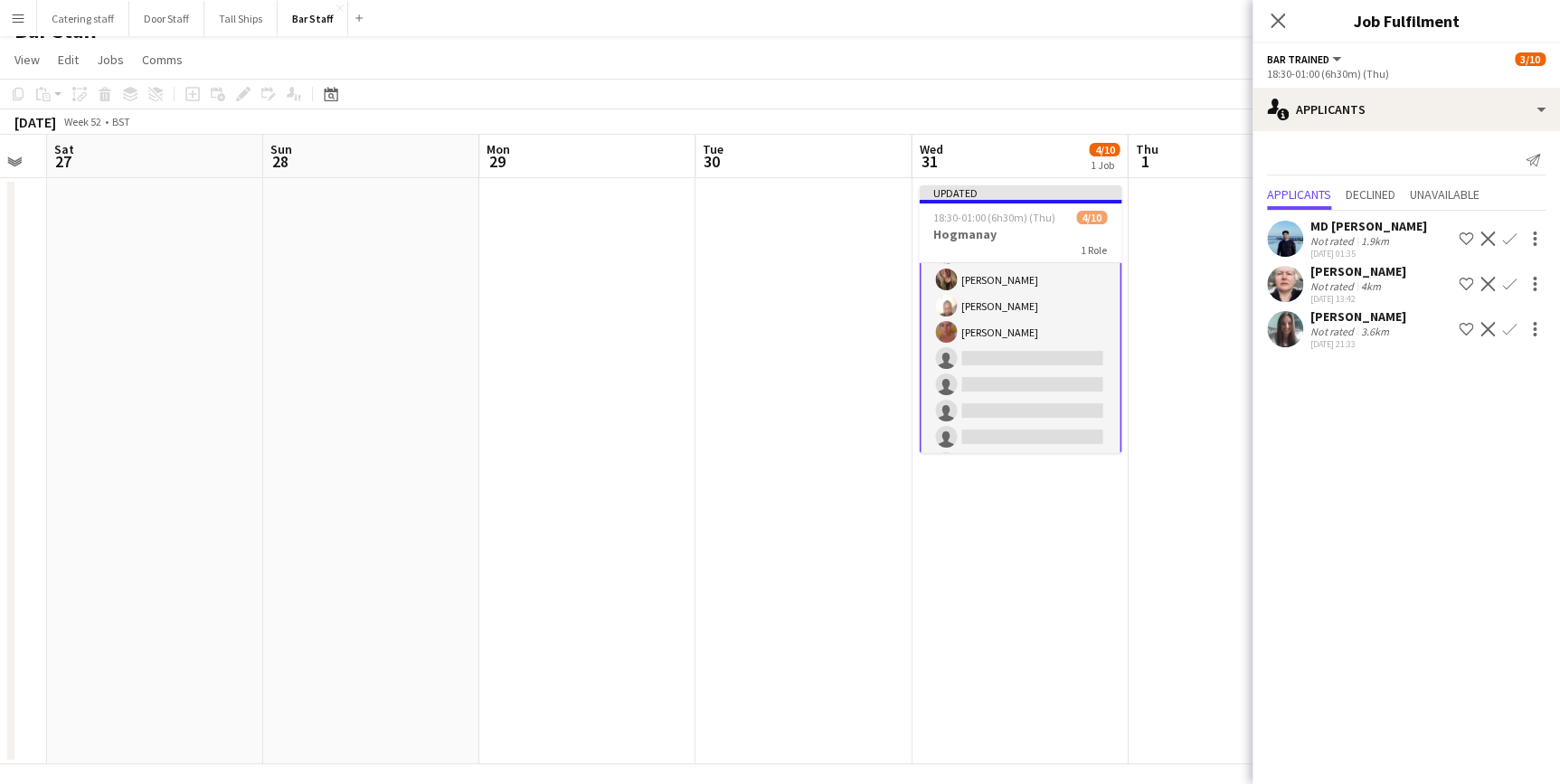
scroll to position [0, 0]
click at [1275, 18] on icon at bounding box center [1278, 20] width 17 height 17
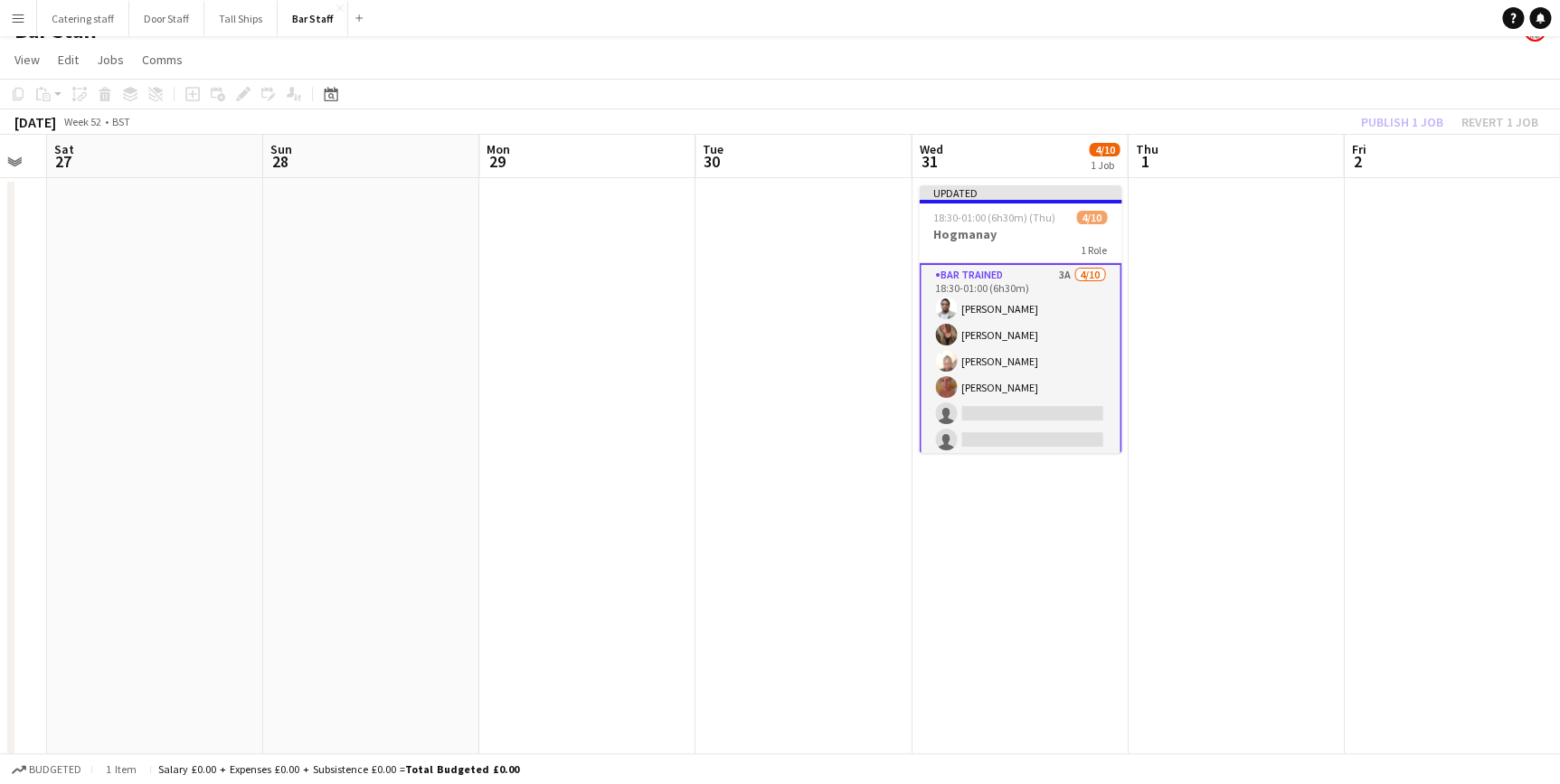
click at [1371, 294] on app-date-cell at bounding box center [1452, 470] width 216 height 586
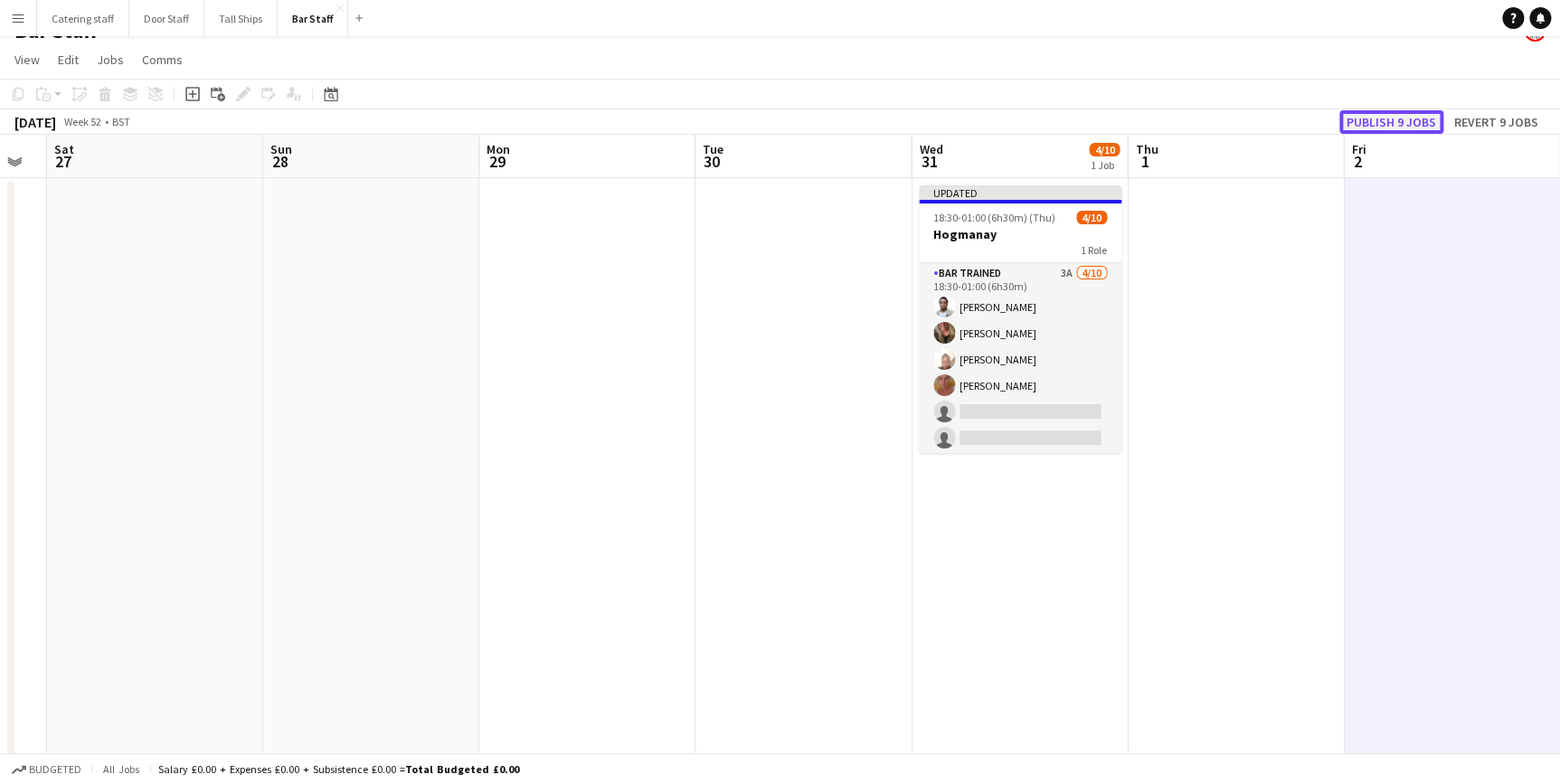
click at [1397, 125] on button "Publish 9 jobs" at bounding box center [1392, 122] width 104 height 23
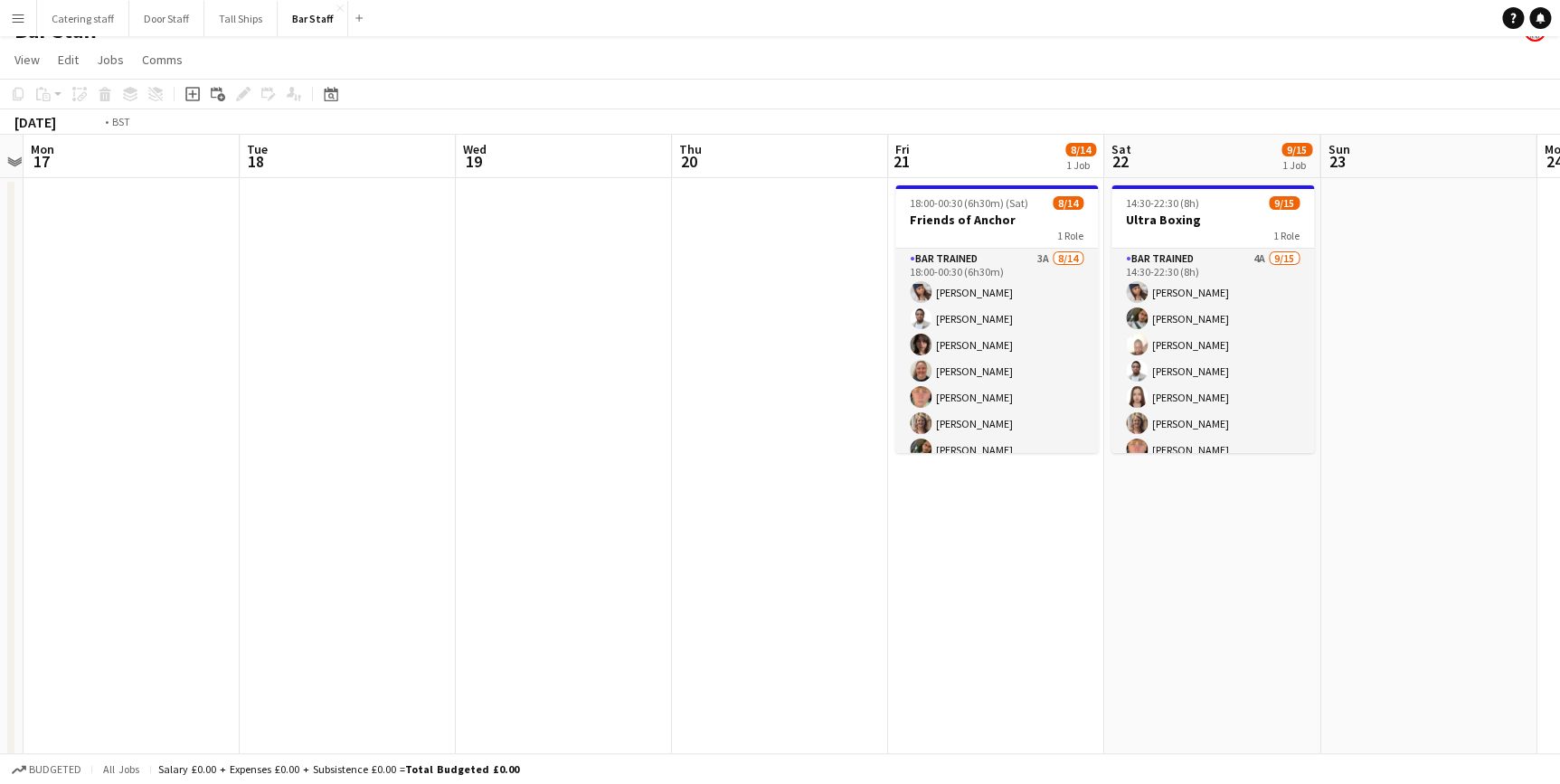
scroll to position [0, 557]
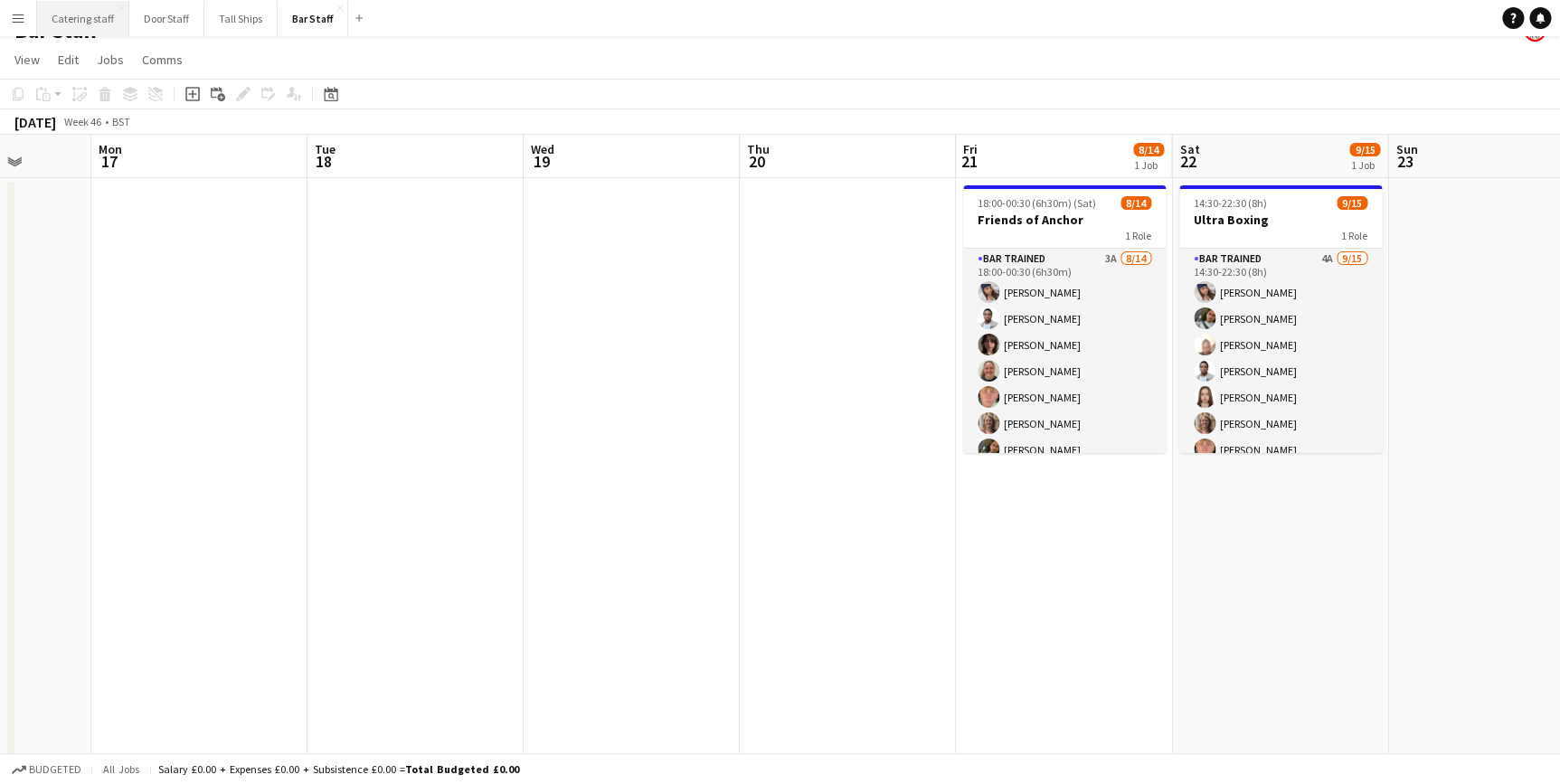
click at [63, 8] on button "Catering staff Close" at bounding box center [83, 18] width 93 height 36
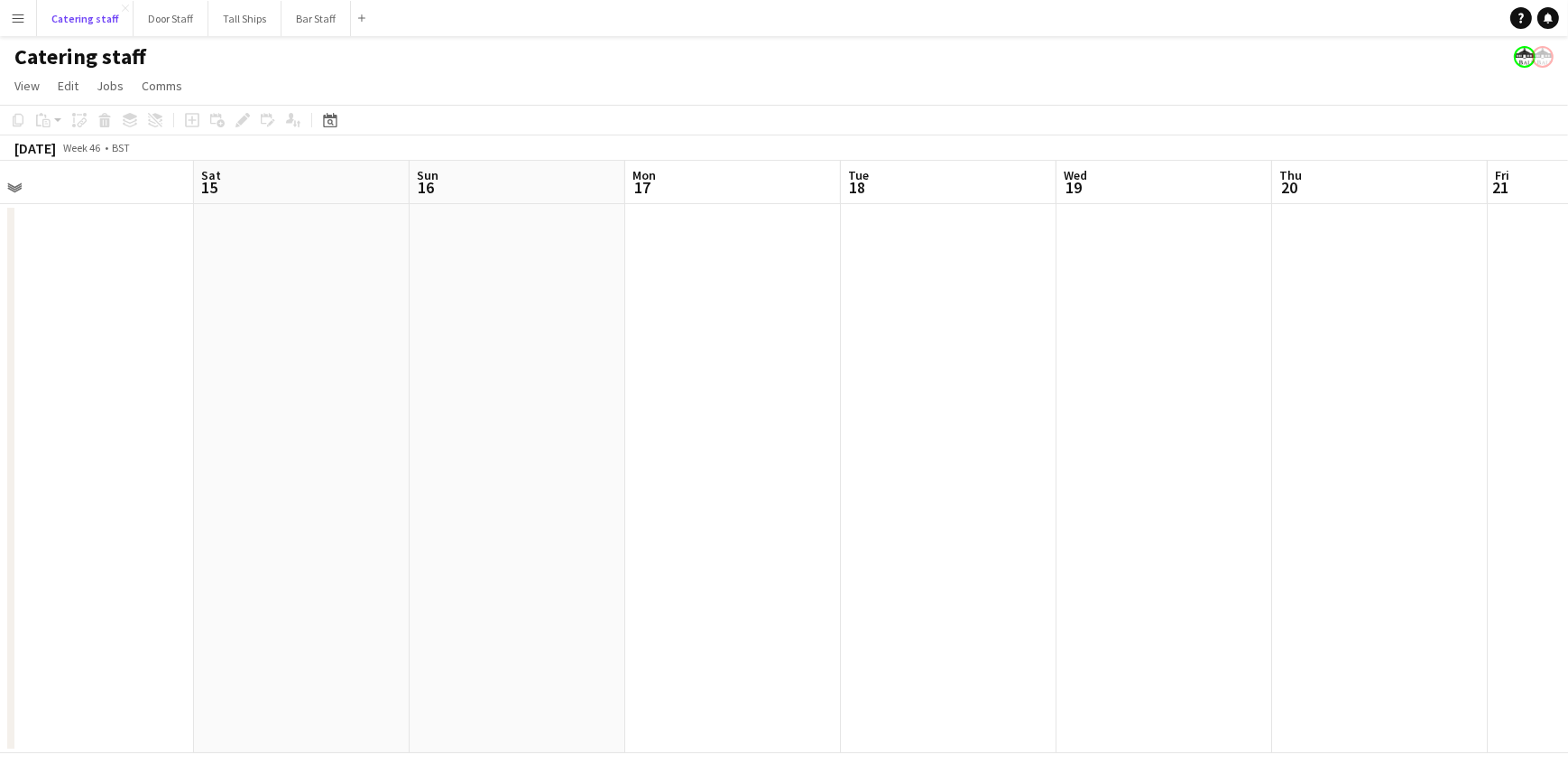
scroll to position [0, 886]
click at [289, 19] on button "Bar Staff Close" at bounding box center [316, 18] width 69 height 36
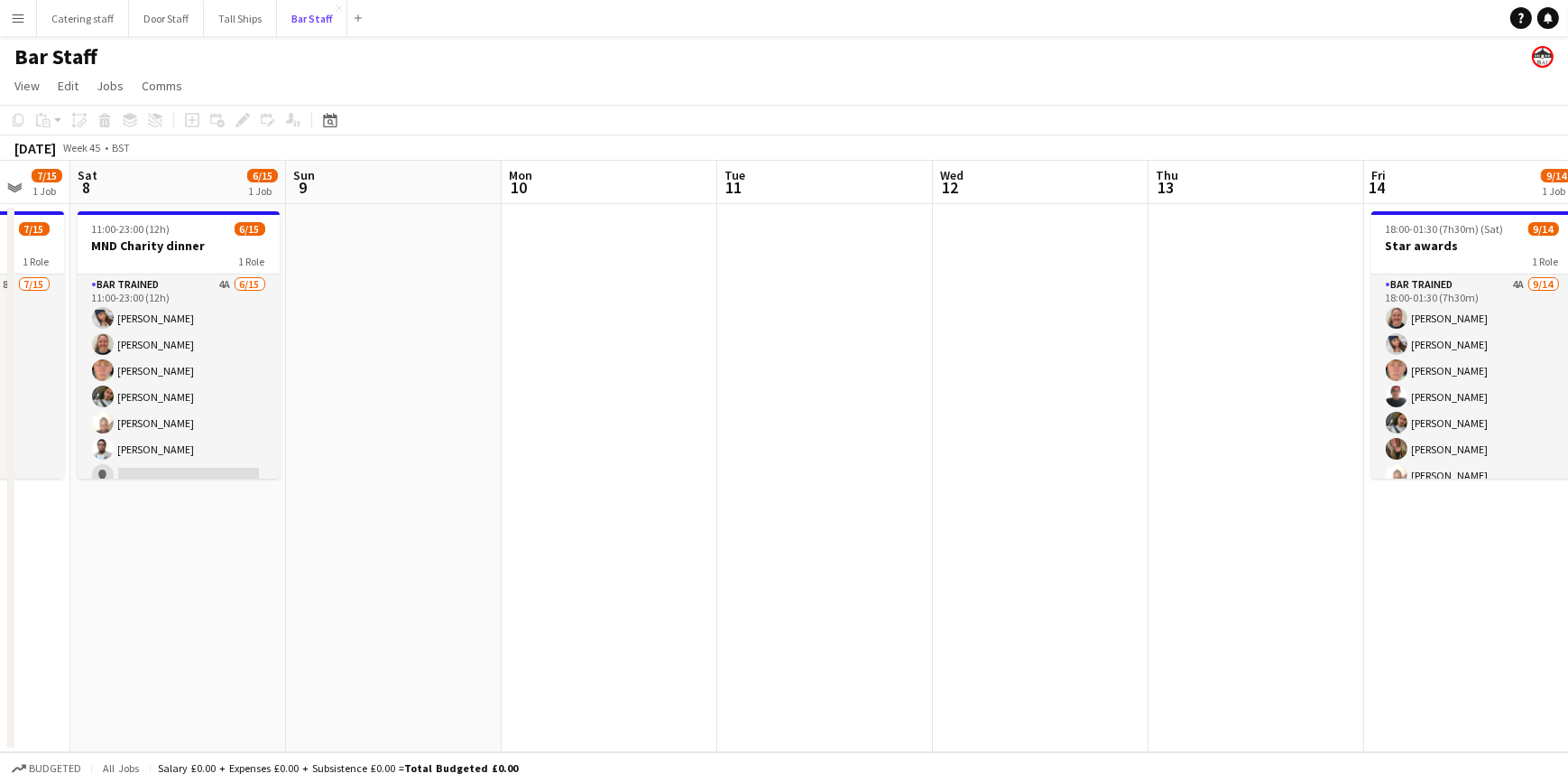
scroll to position [0, 525]
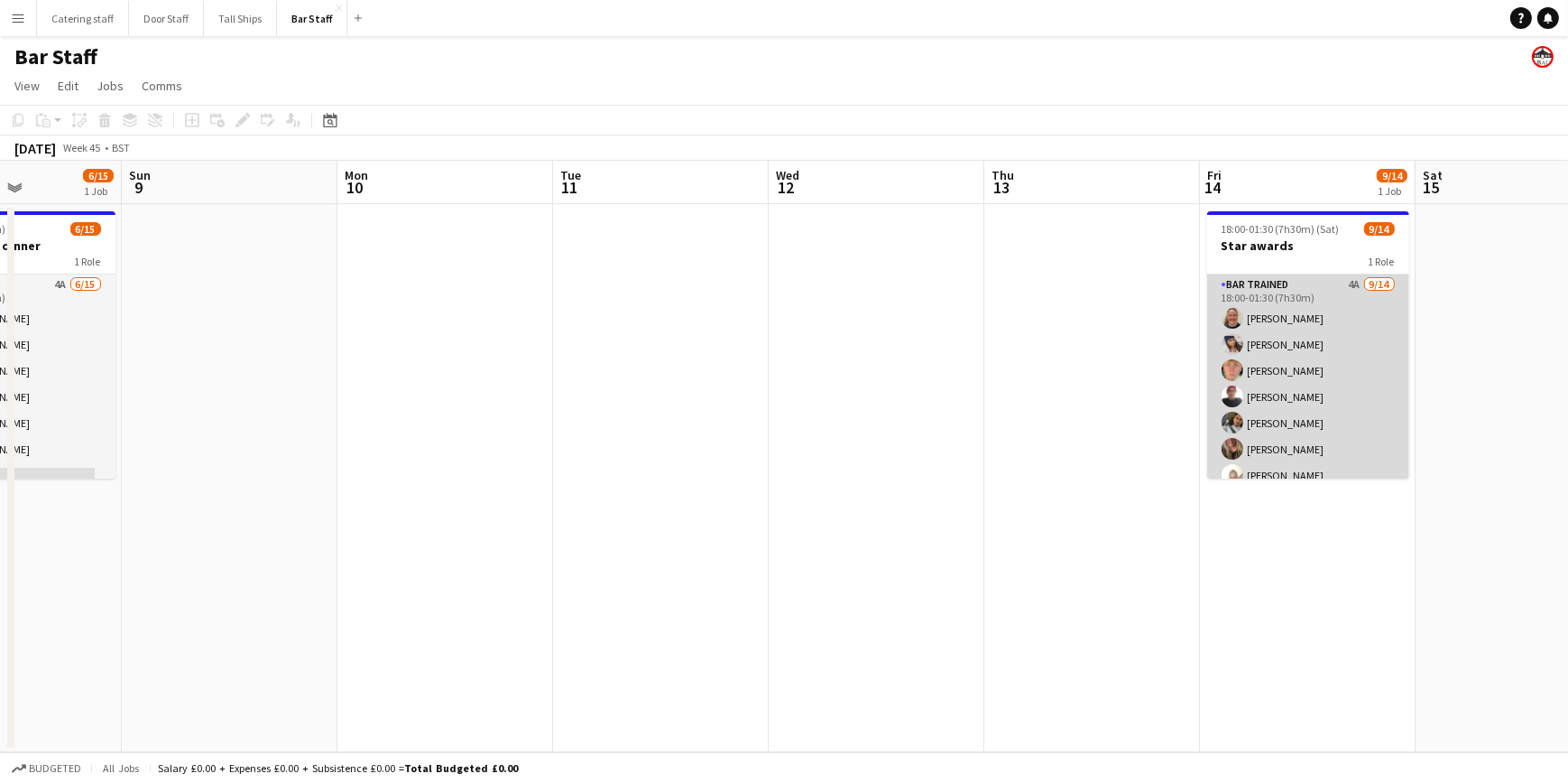
click at [1305, 373] on app-card-role "Bar trained 4A 9/14 18:00-01:30 (7h30m) Lucy Hutchison Hutchison Hadassah Eleje…" at bounding box center [1309, 475] width 202 height 402
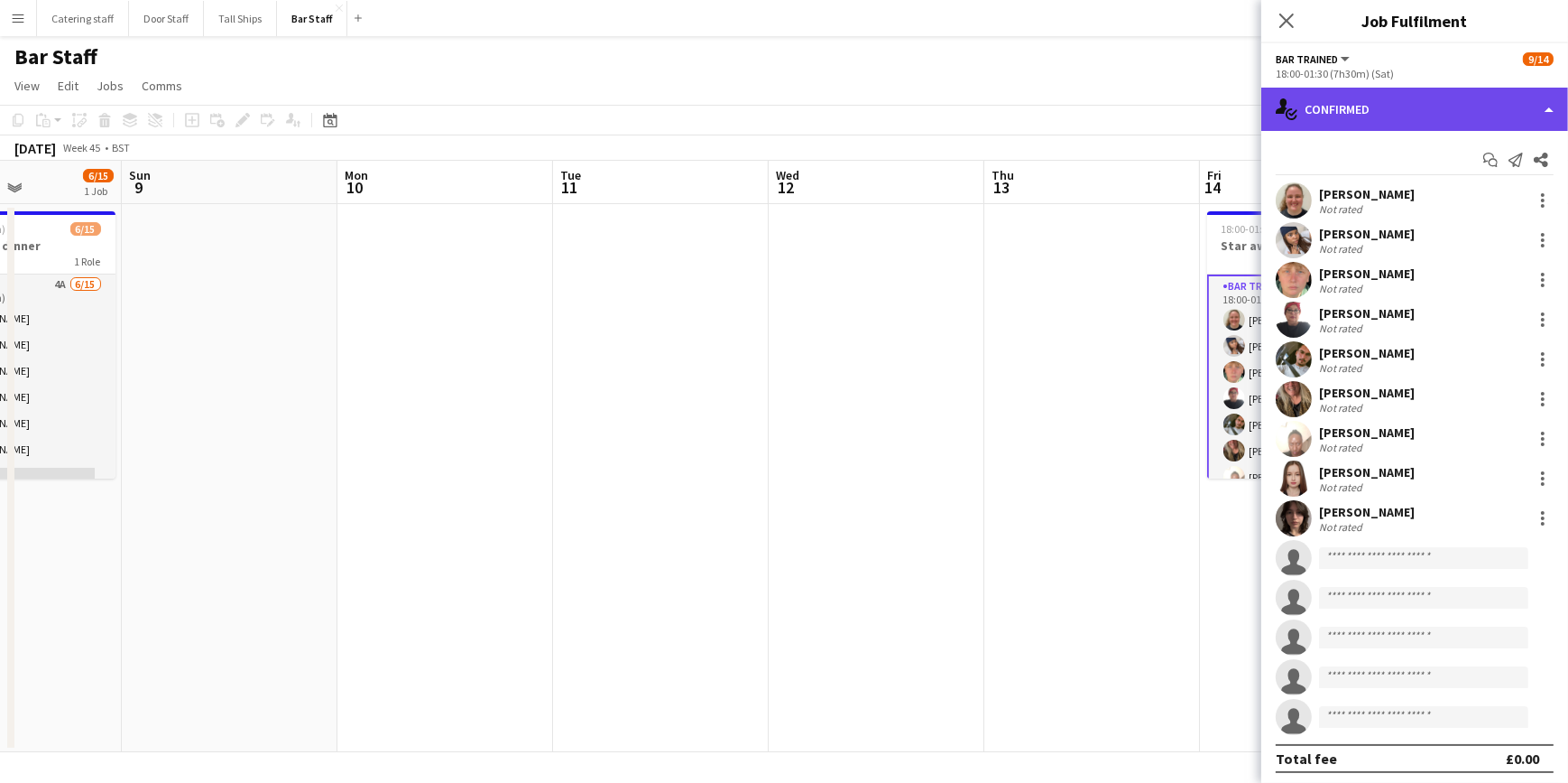
click at [1385, 110] on div "single-neutral-actions-check-2 Confirmed" at bounding box center [1415, 109] width 306 height 43
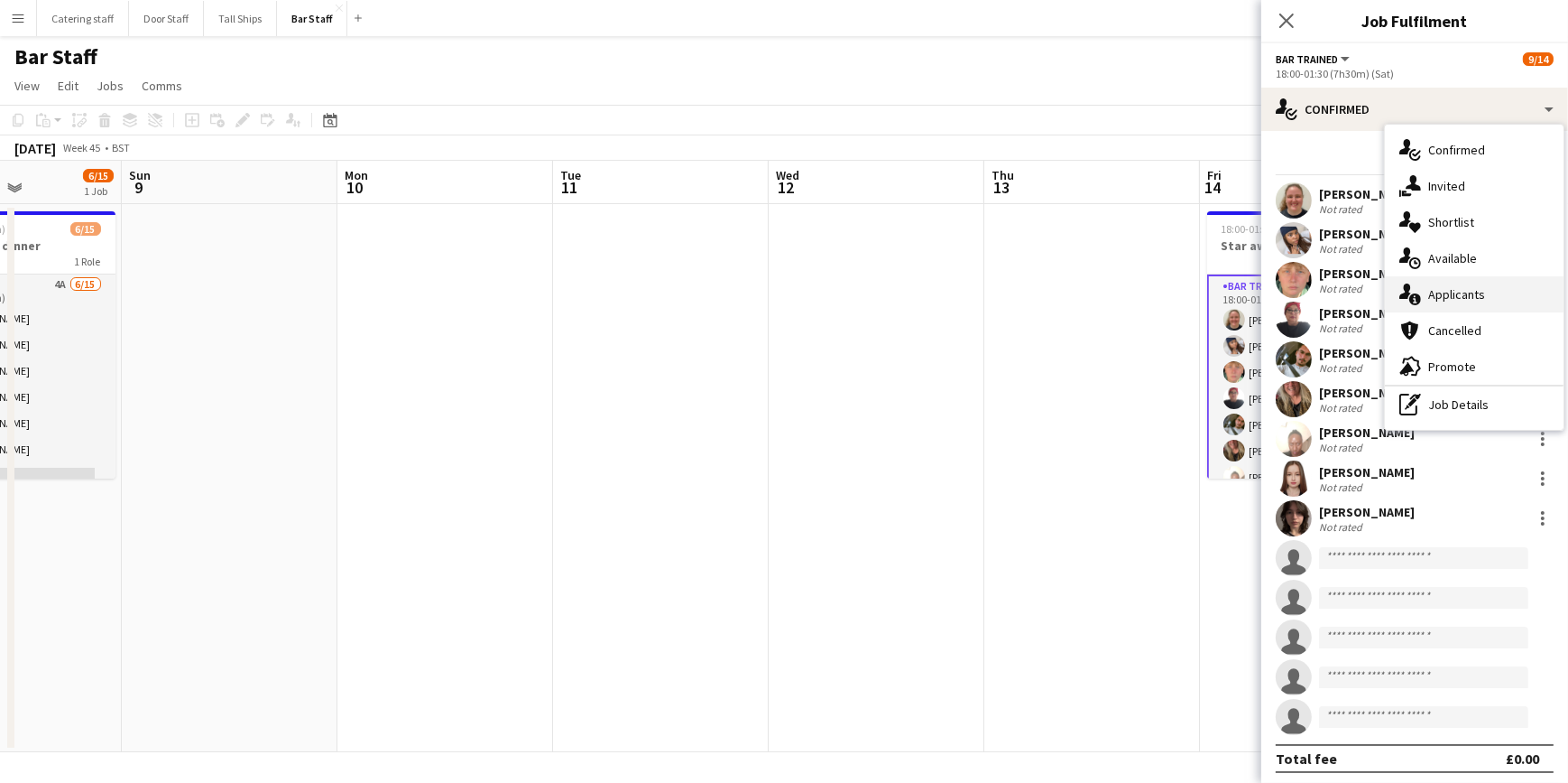
click at [1436, 298] on span "Applicants" at bounding box center [1456, 294] width 57 height 16
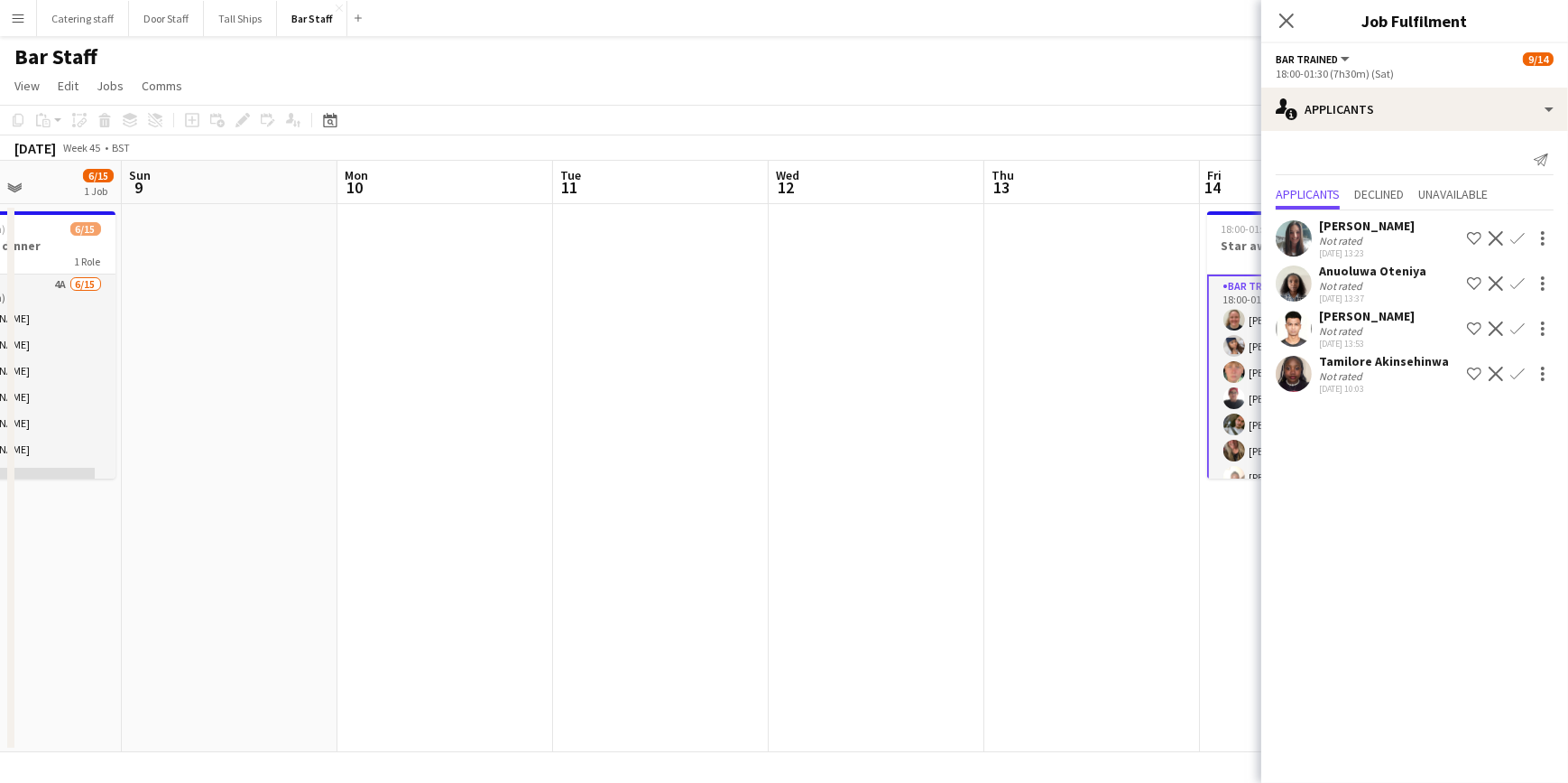
click at [1520, 373] on app-icon "Confirm" at bounding box center [1518, 373] width 14 height 14
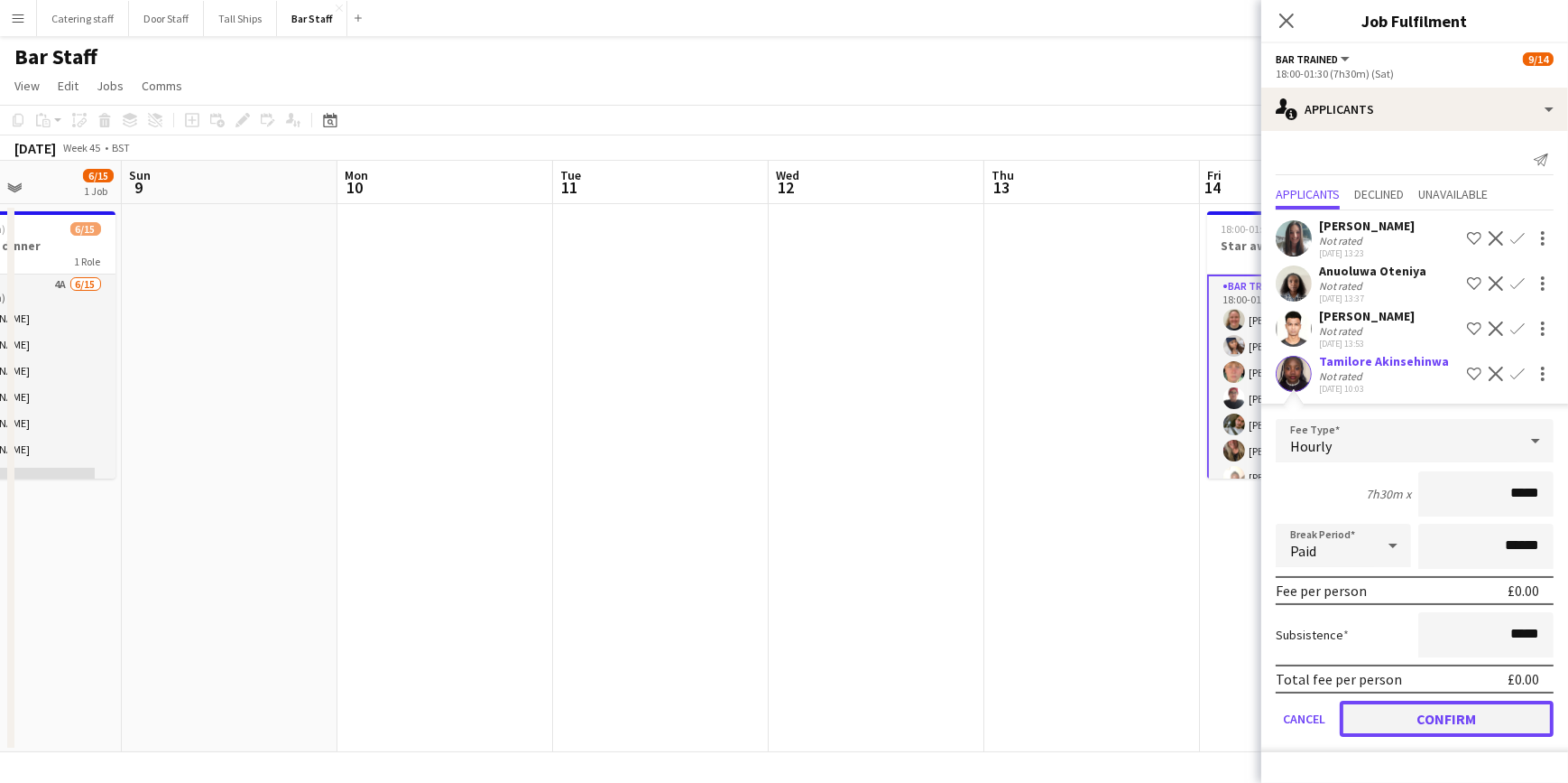
click at [1448, 713] on button "Confirm" at bounding box center [1448, 718] width 214 height 36
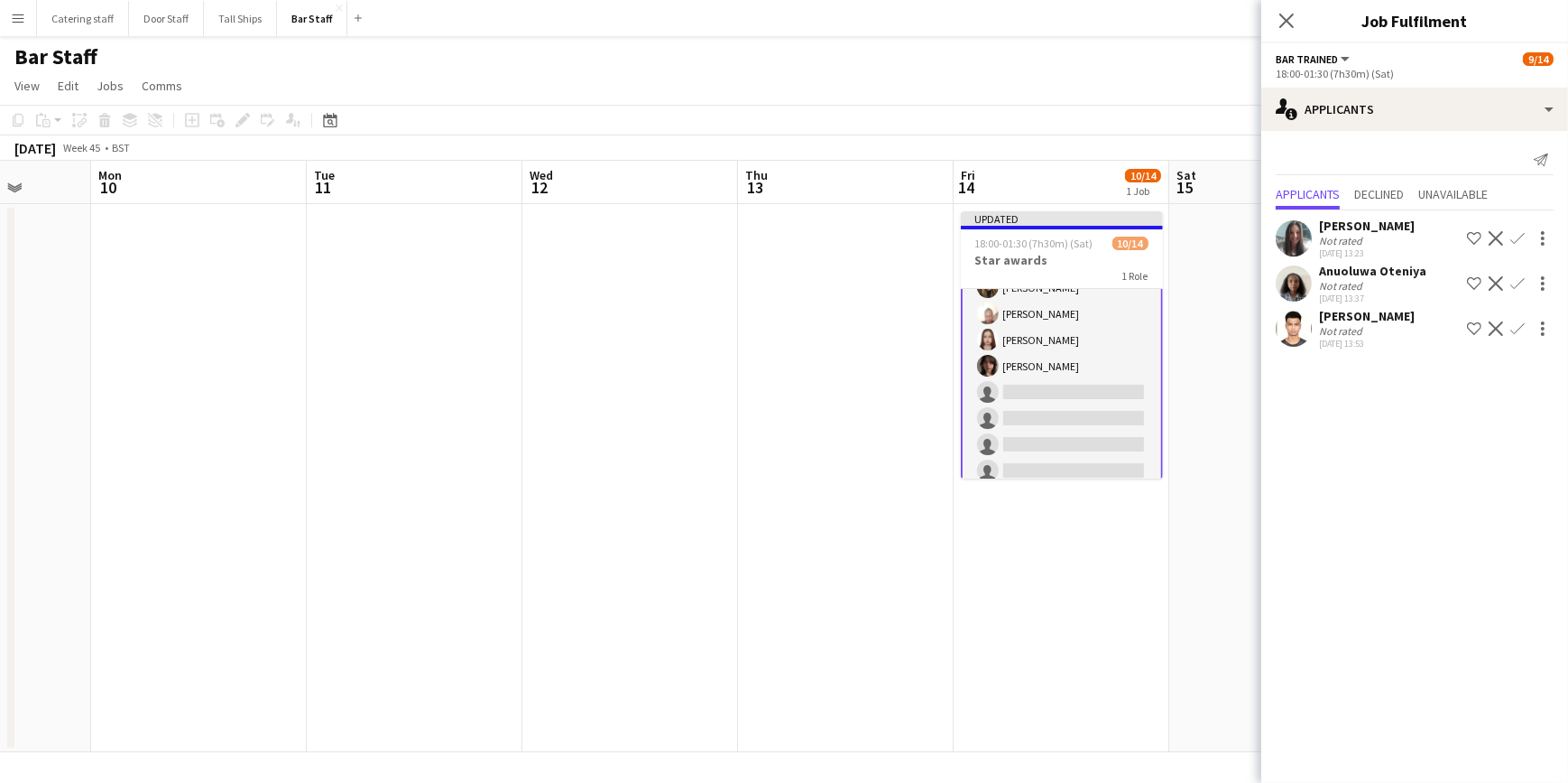
scroll to position [215, 0]
click at [890, 451] on app-date-cell at bounding box center [846, 478] width 216 height 548
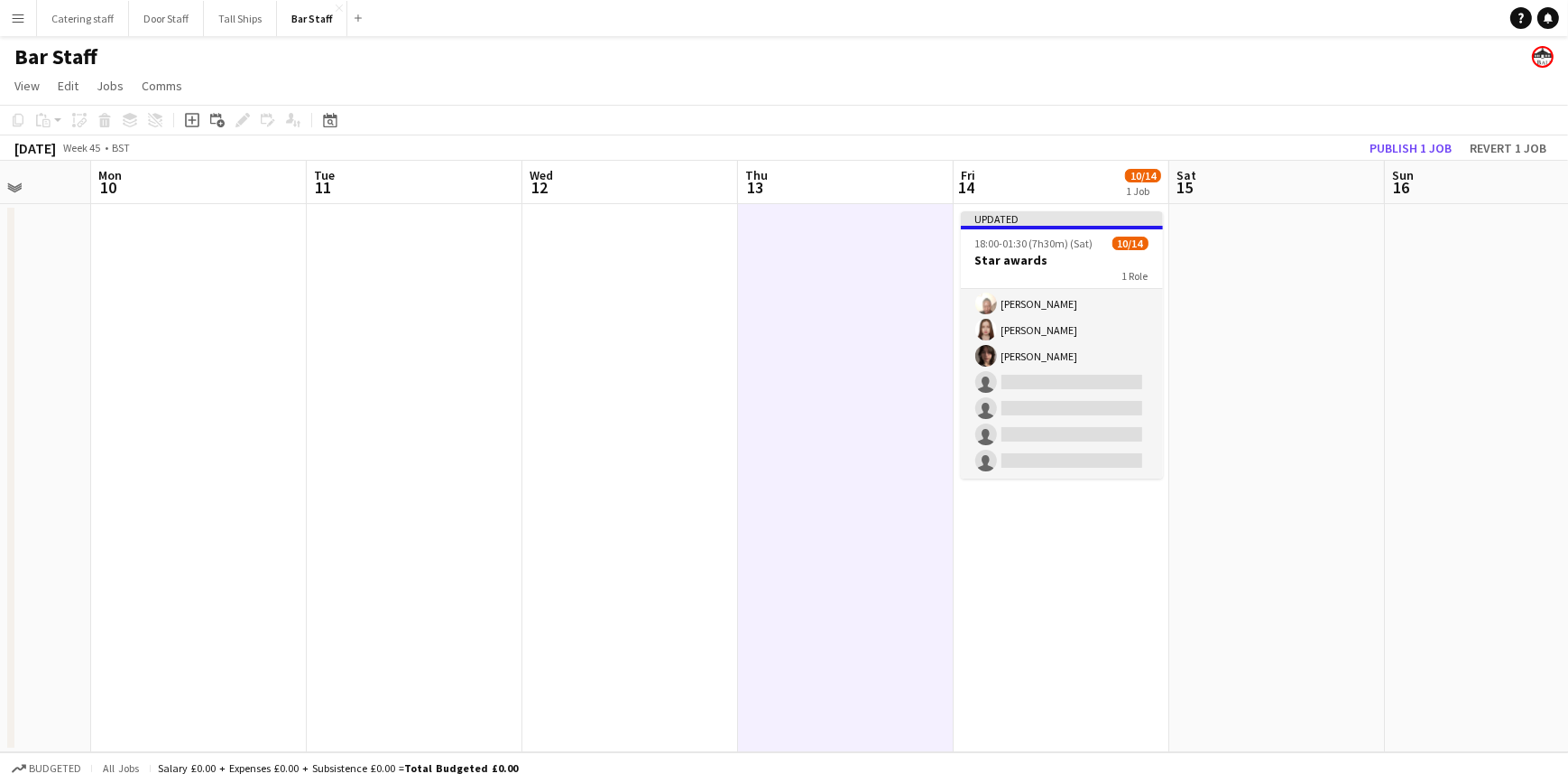
scroll to position [211, 0]
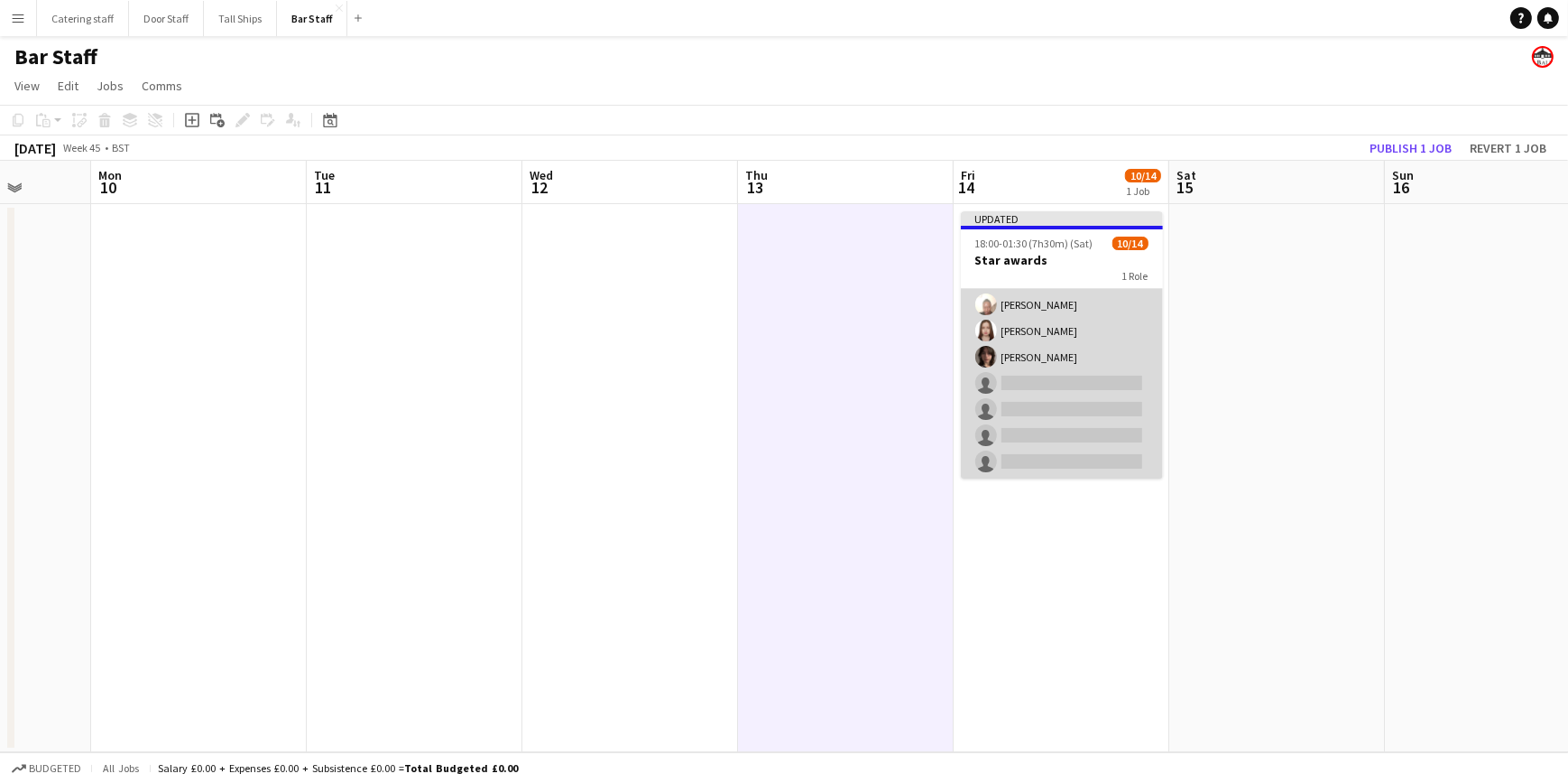
click at [1038, 406] on app-card-role "Bar trained 3A 10/14 18:00-01:30 (7h30m) Tamilore Akinsehinwa Lucy Hutchison Hu…" at bounding box center [1062, 279] width 202 height 402
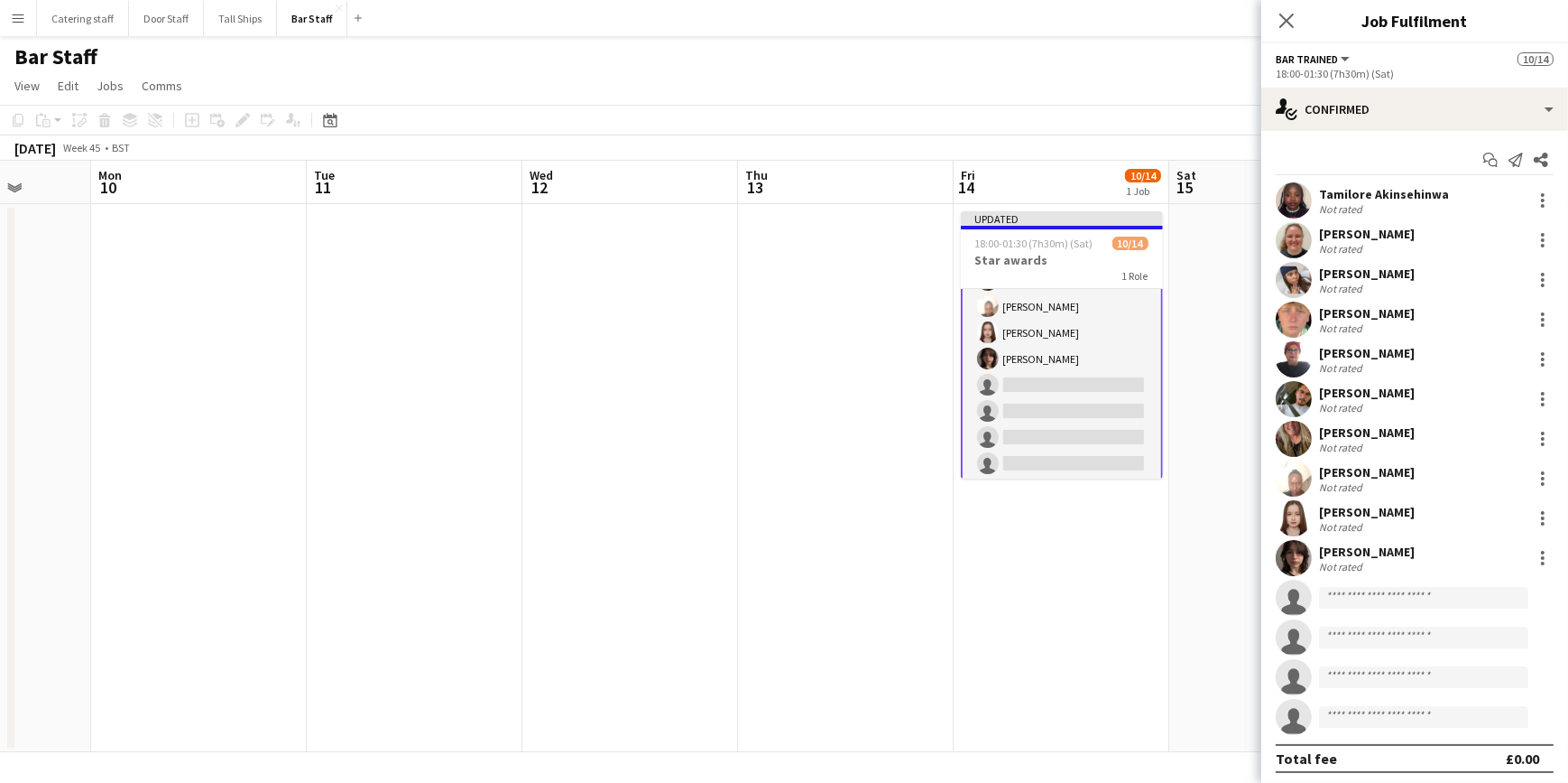
scroll to position [213, 0]
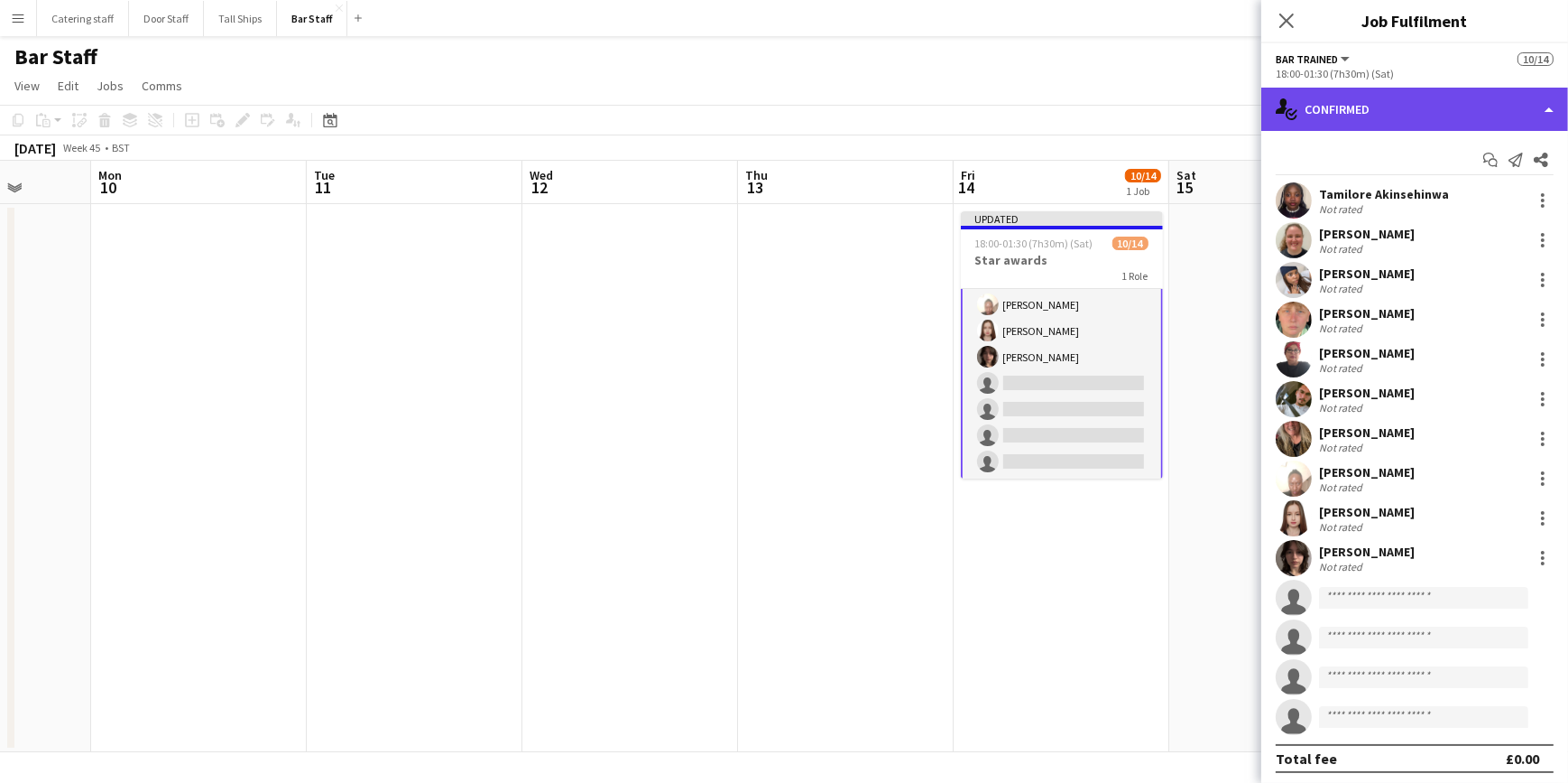
click at [1408, 100] on div "single-neutral-actions-check-2 Confirmed" at bounding box center [1415, 109] width 306 height 43
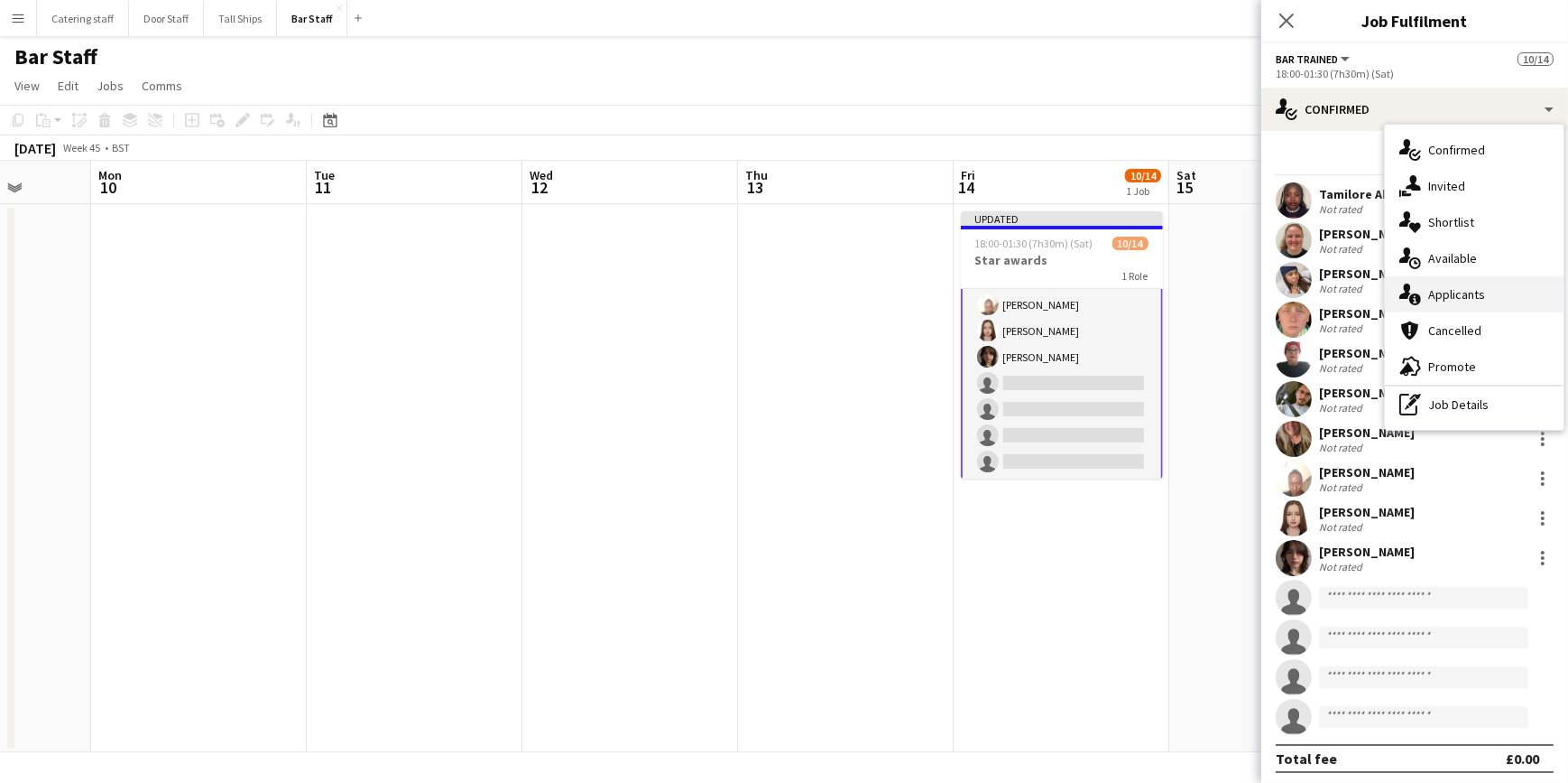
click at [1440, 289] on span "Applicants" at bounding box center [1456, 294] width 57 height 16
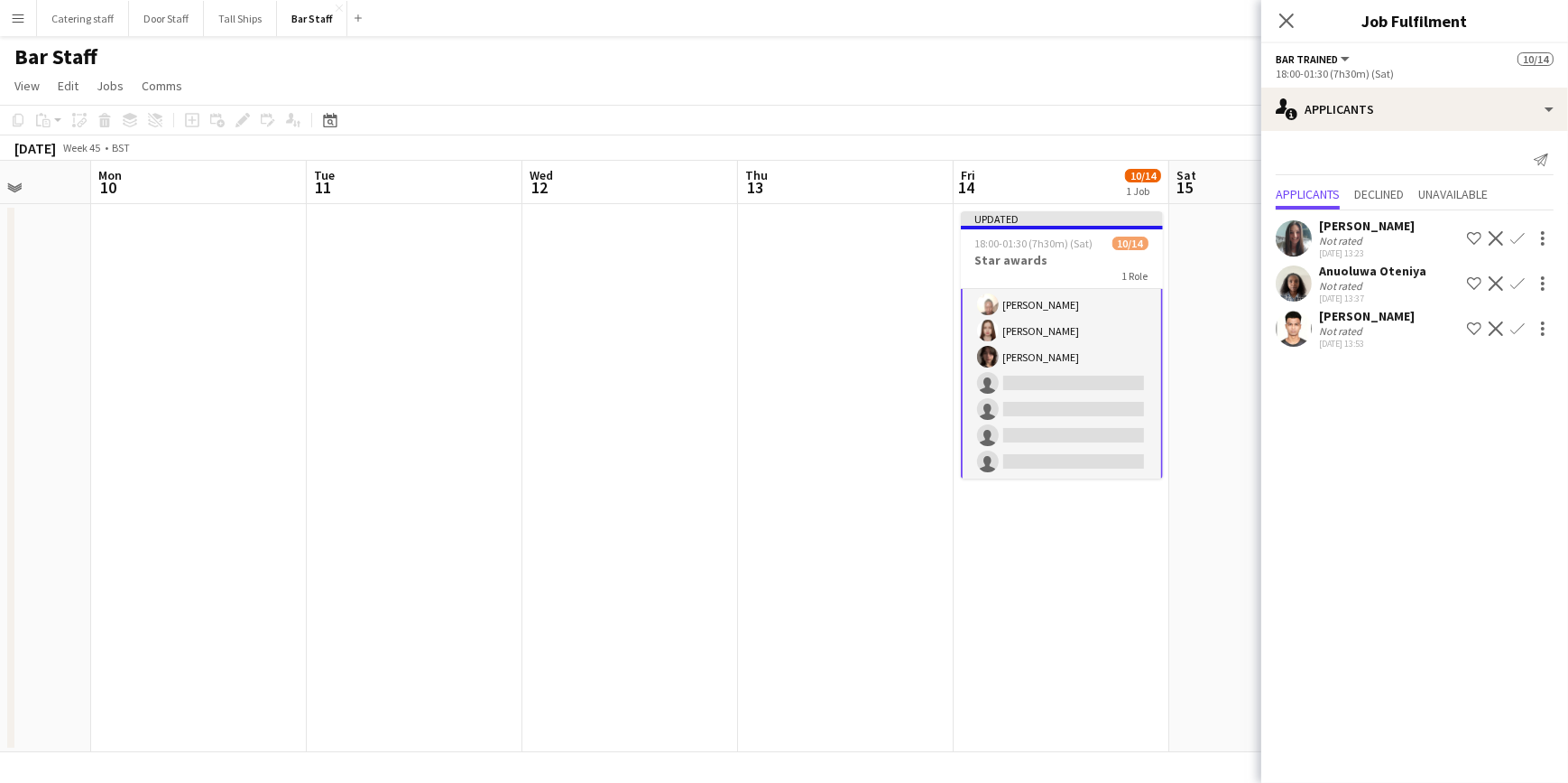
click at [1521, 284] on app-icon "Confirm" at bounding box center [1518, 284] width 14 height 14
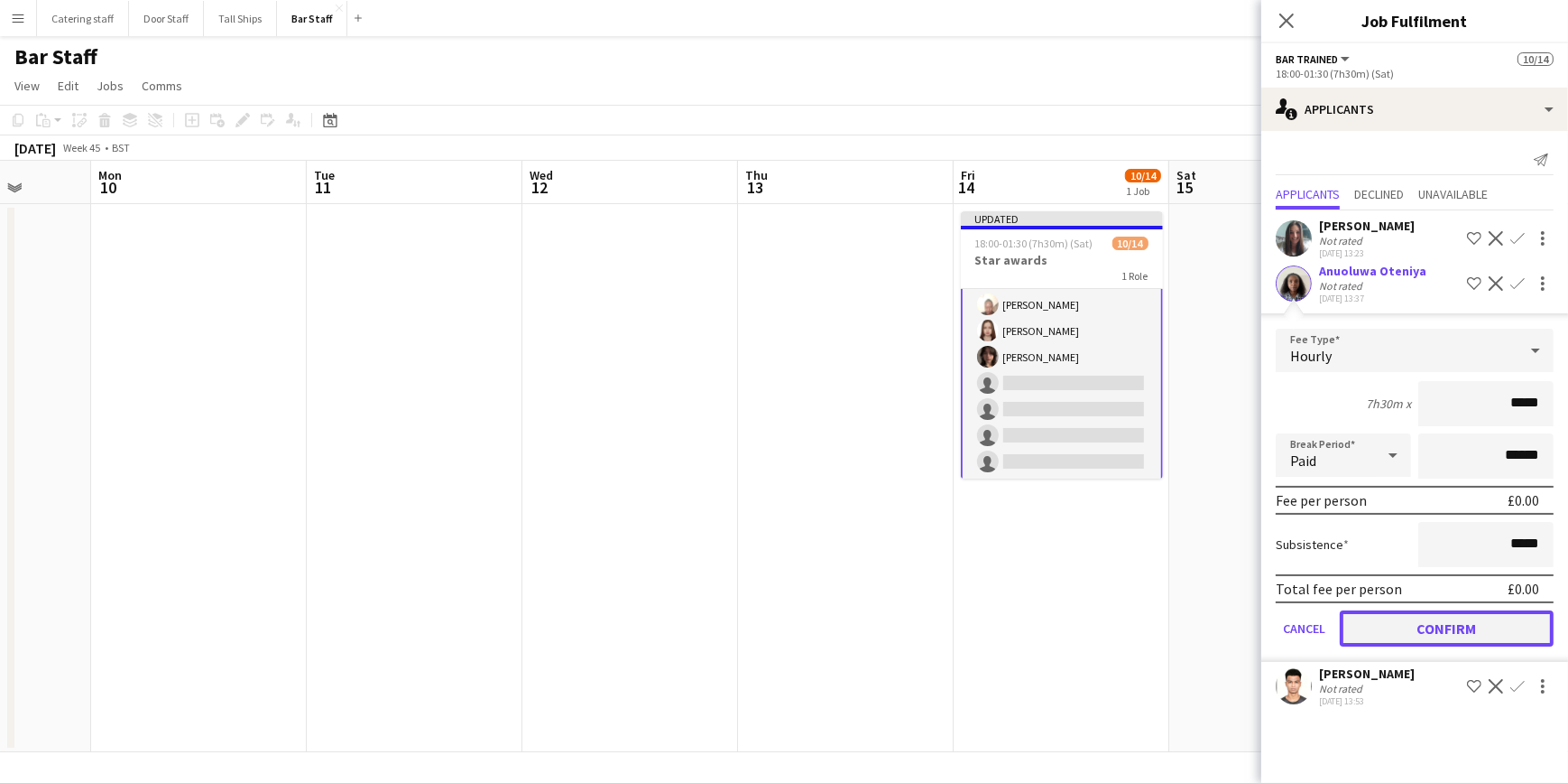
click at [1437, 615] on button "Confirm" at bounding box center [1448, 628] width 214 height 36
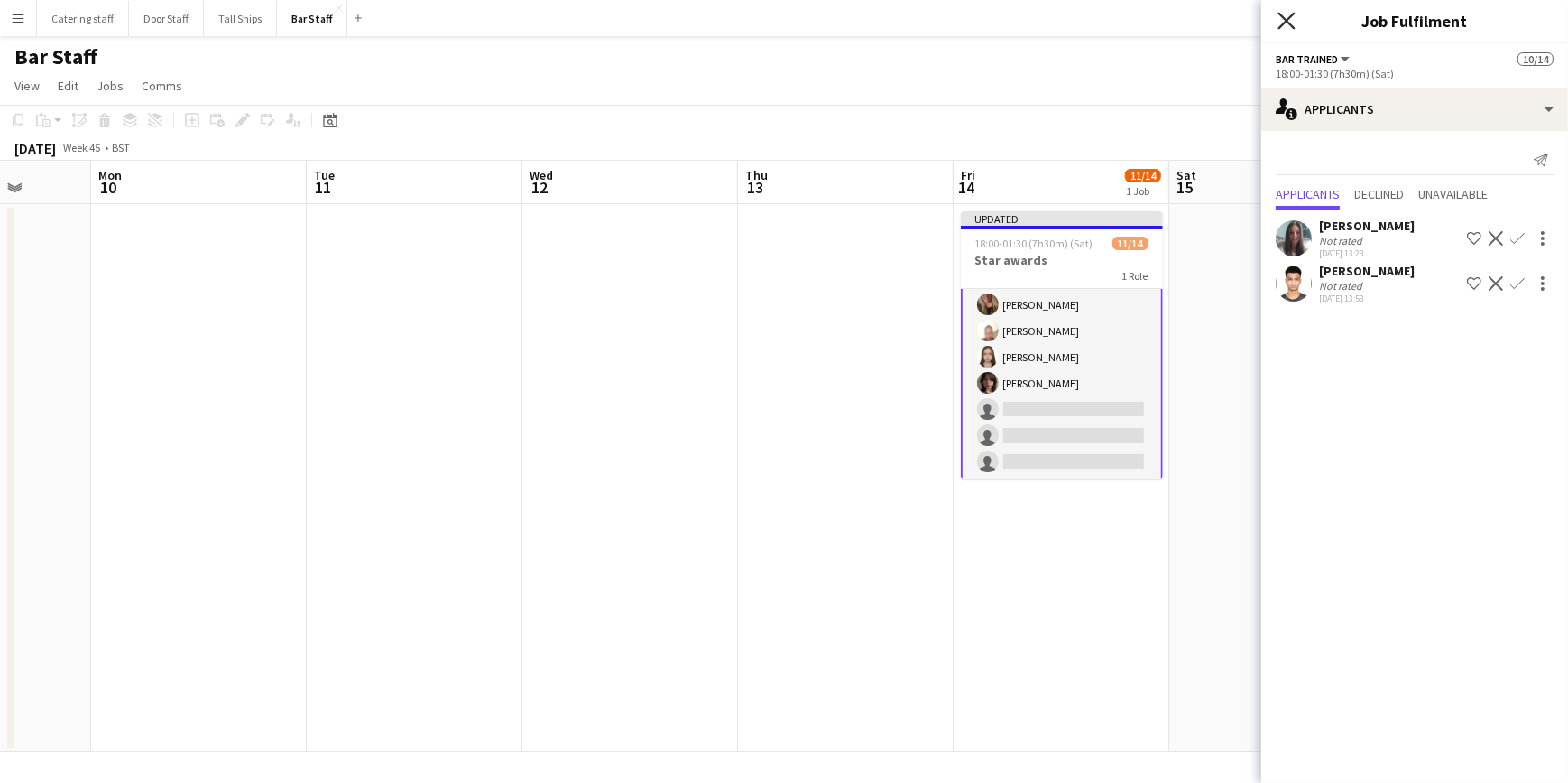
click at [1290, 14] on icon "Close pop-in" at bounding box center [1287, 20] width 17 height 17
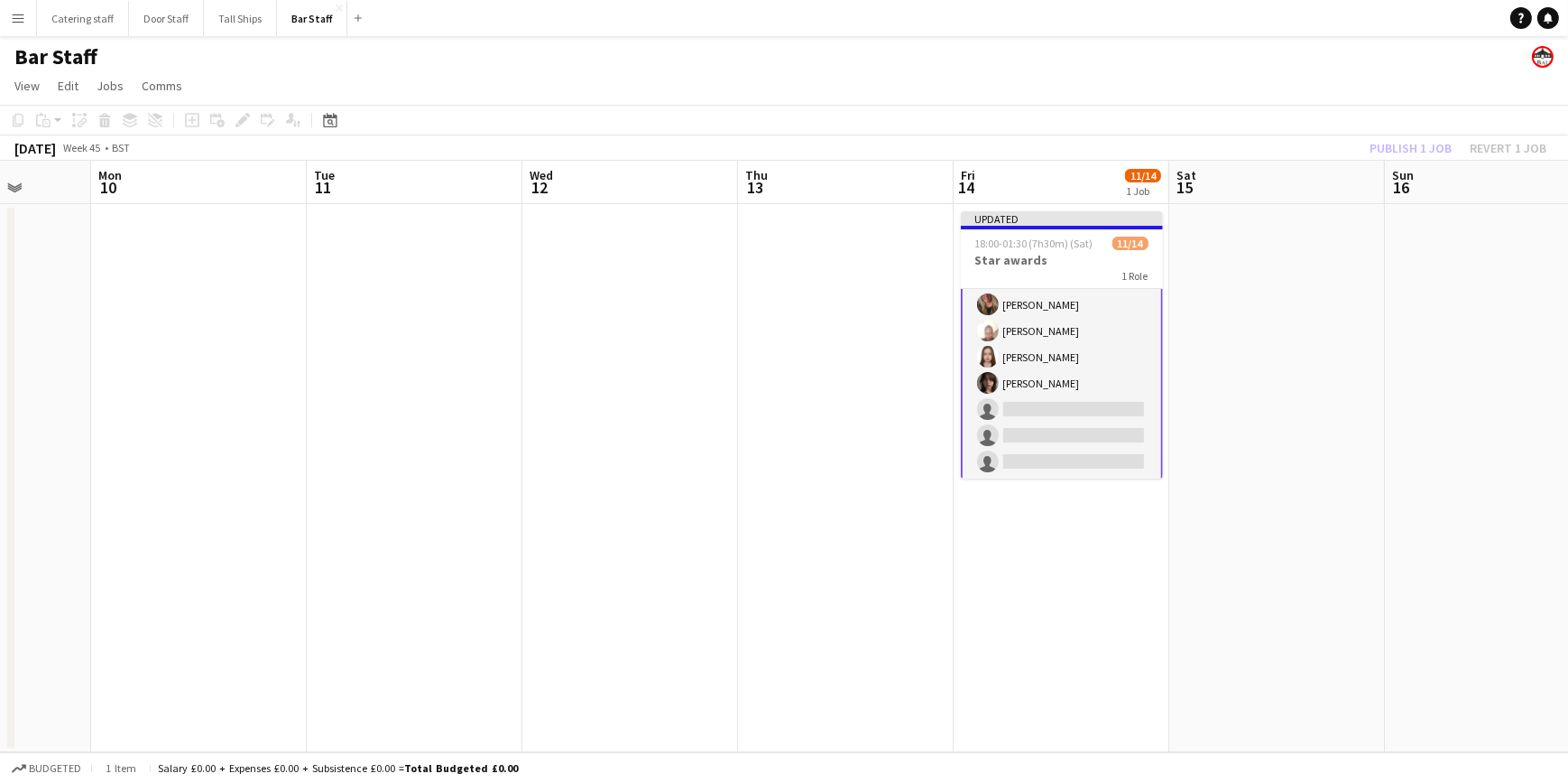
click at [1372, 274] on app-date-cell at bounding box center [1278, 478] width 216 height 548
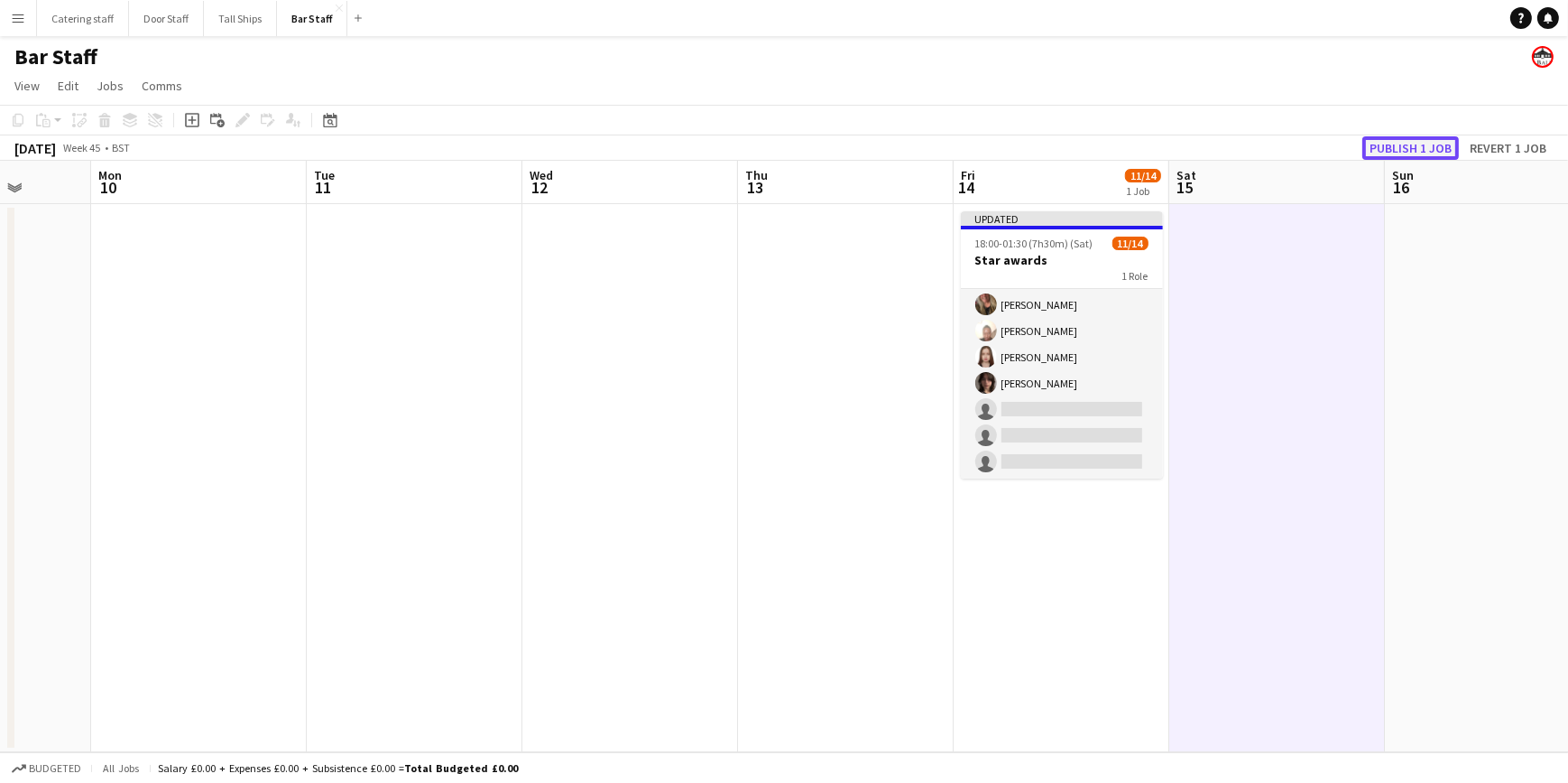
click at [1419, 143] on button "Publish 1 job" at bounding box center [1411, 148] width 96 height 23
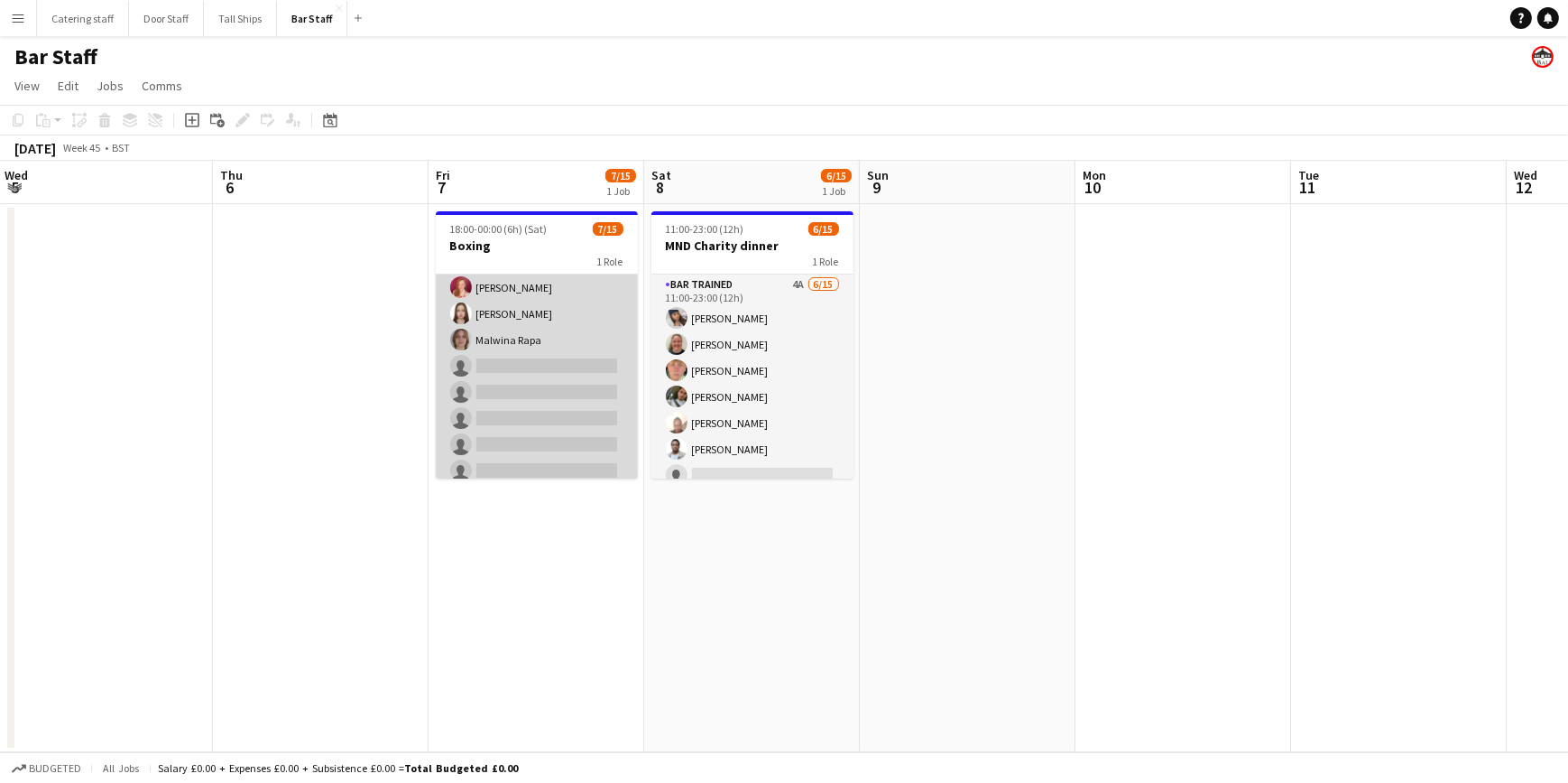
scroll to position [0, 0]
click at [488, 348] on app-card-role "Bar trained 8A 7/15 18:00-00:00 (6h) Lucy Hutchison Hutchison Ellie Fyffe Shiva…" at bounding box center [537, 265] width 202 height 428
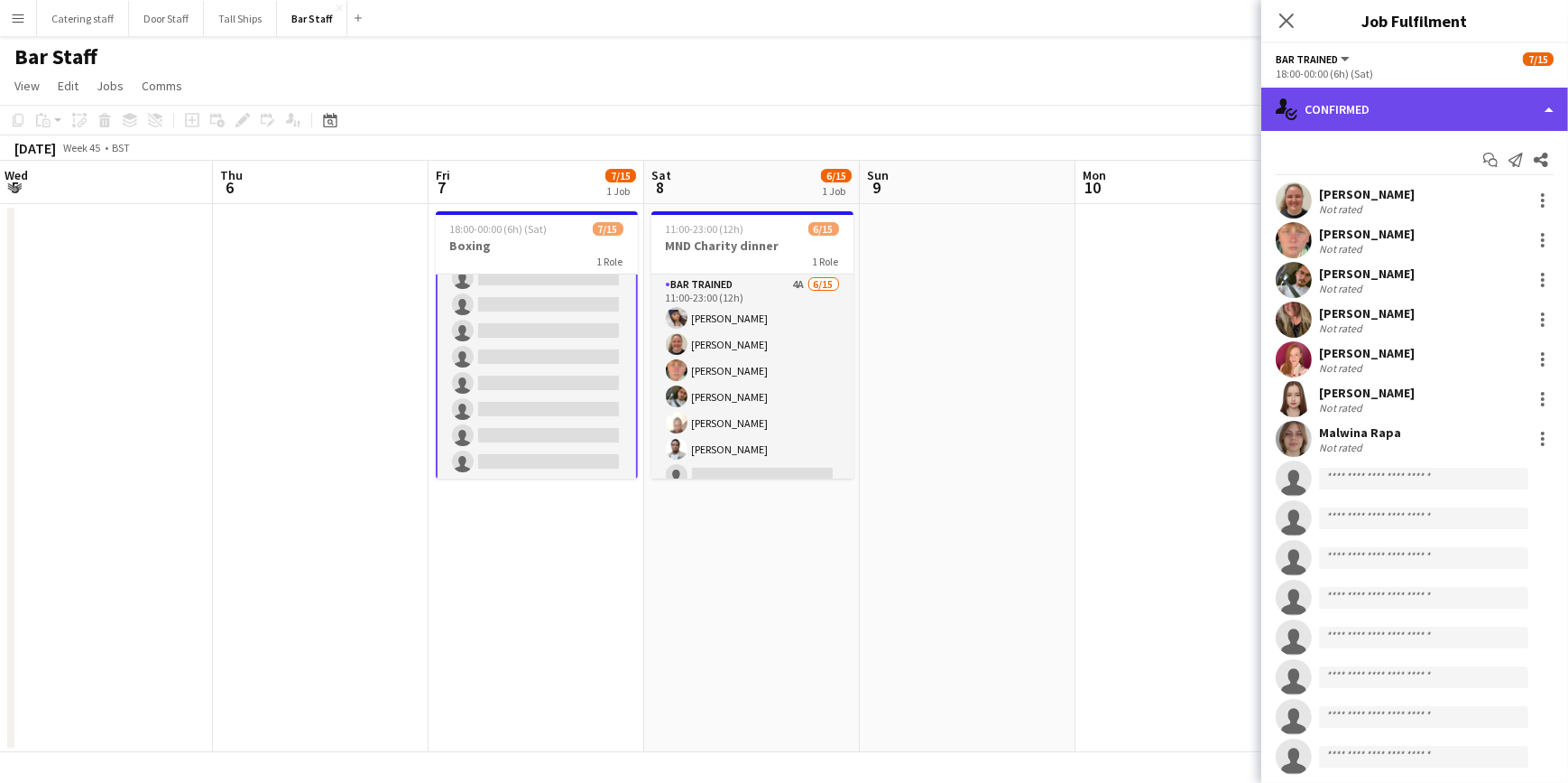
click at [1383, 120] on div "single-neutral-actions-check-2 Confirmed" at bounding box center [1415, 109] width 306 height 43
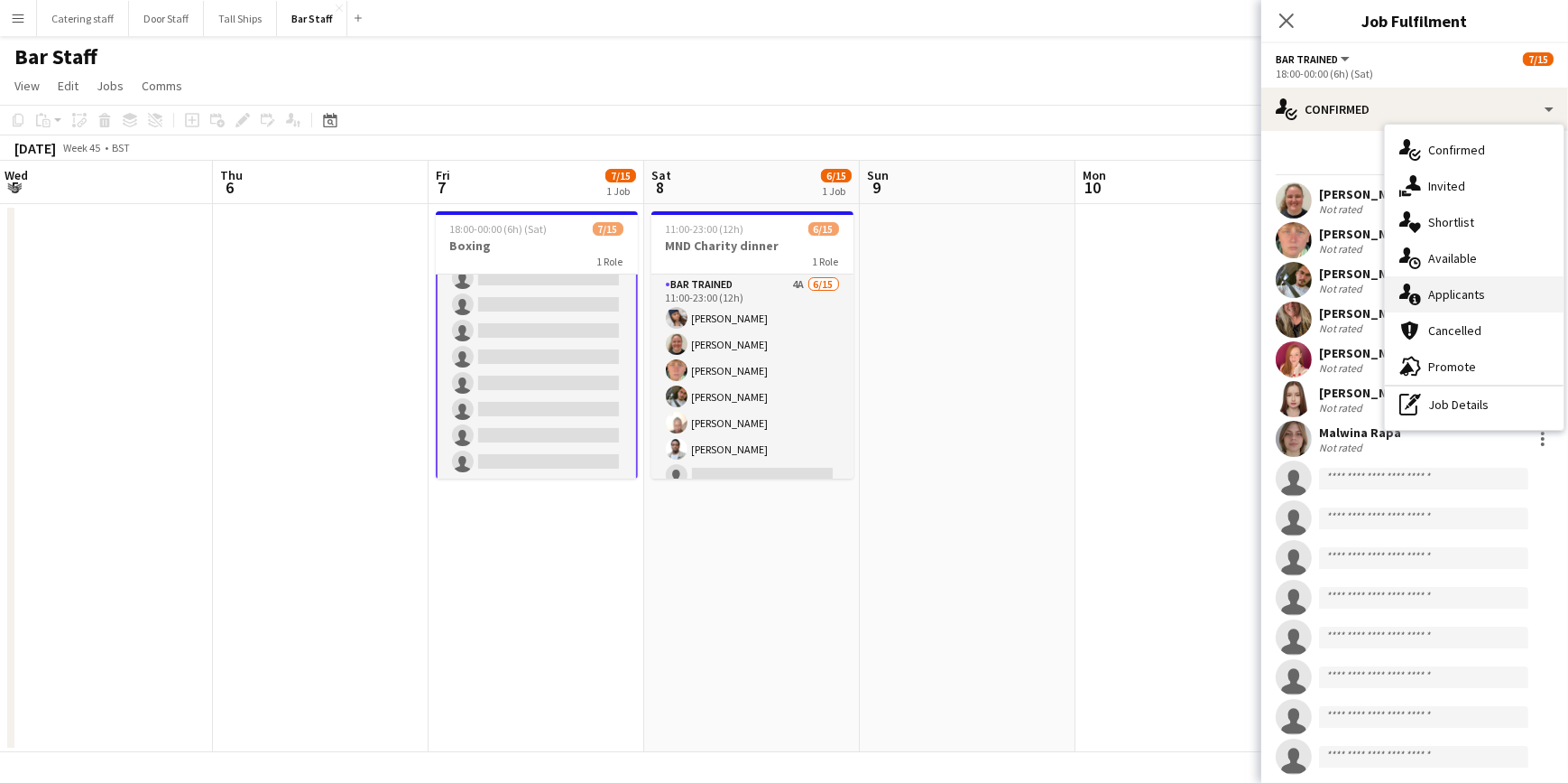
click at [1462, 284] on div "single-neutral-actions-information Applicants" at bounding box center [1474, 294] width 178 height 36
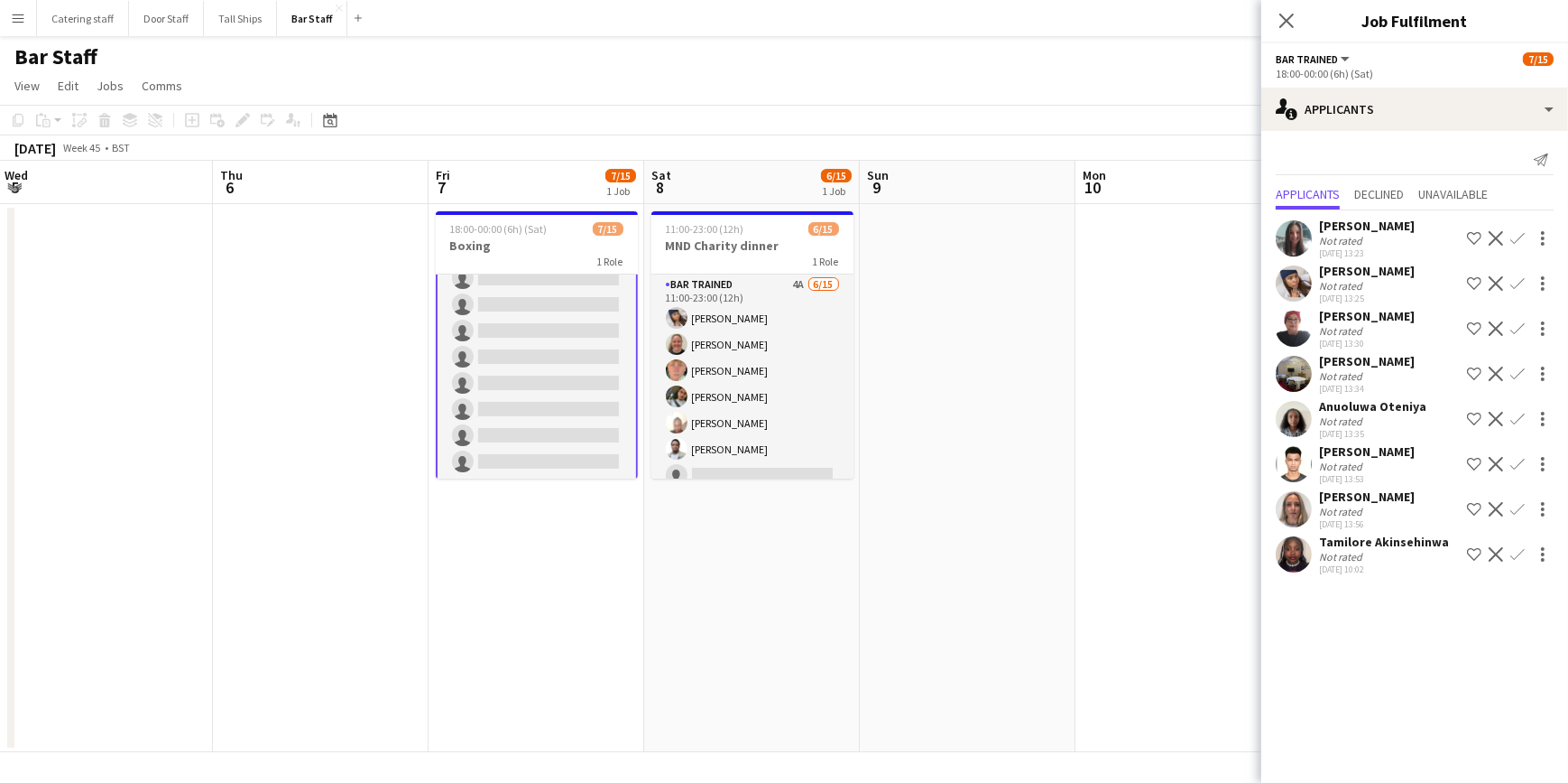
click at [1513, 555] on app-icon "Confirm" at bounding box center [1518, 554] width 14 height 14
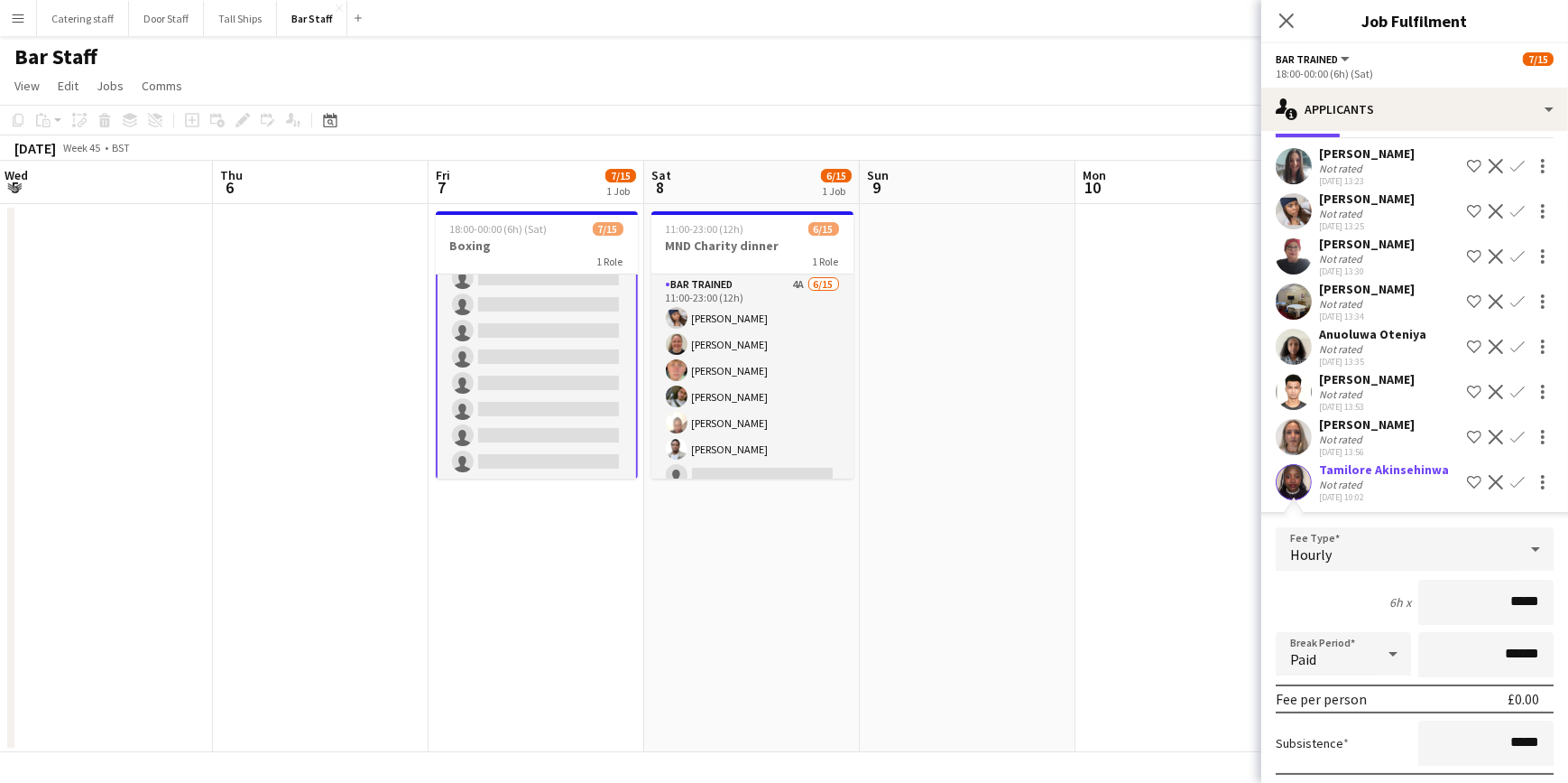
scroll to position [163, 0]
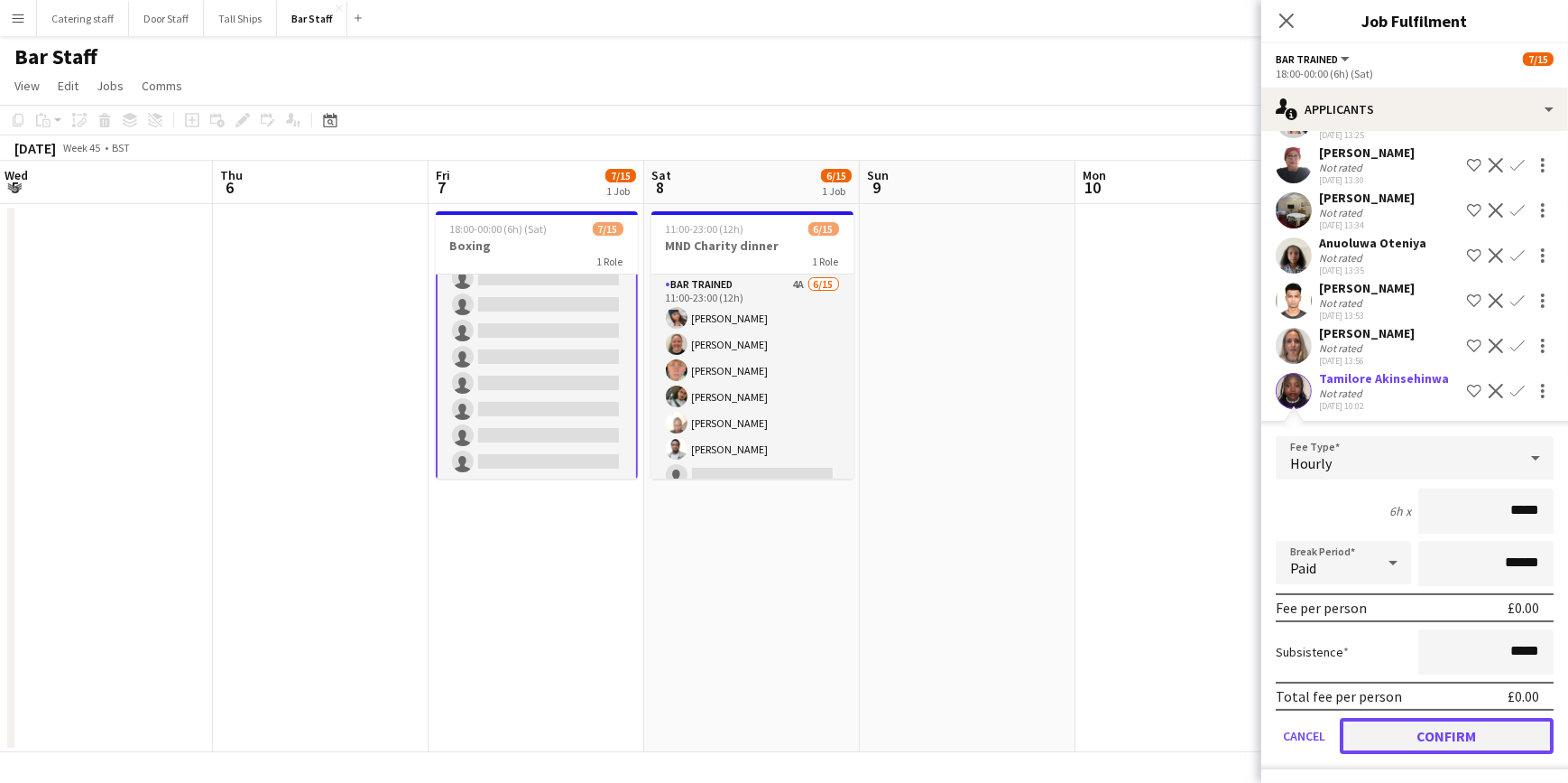
click at [1413, 729] on button "Confirm" at bounding box center [1448, 735] width 214 height 36
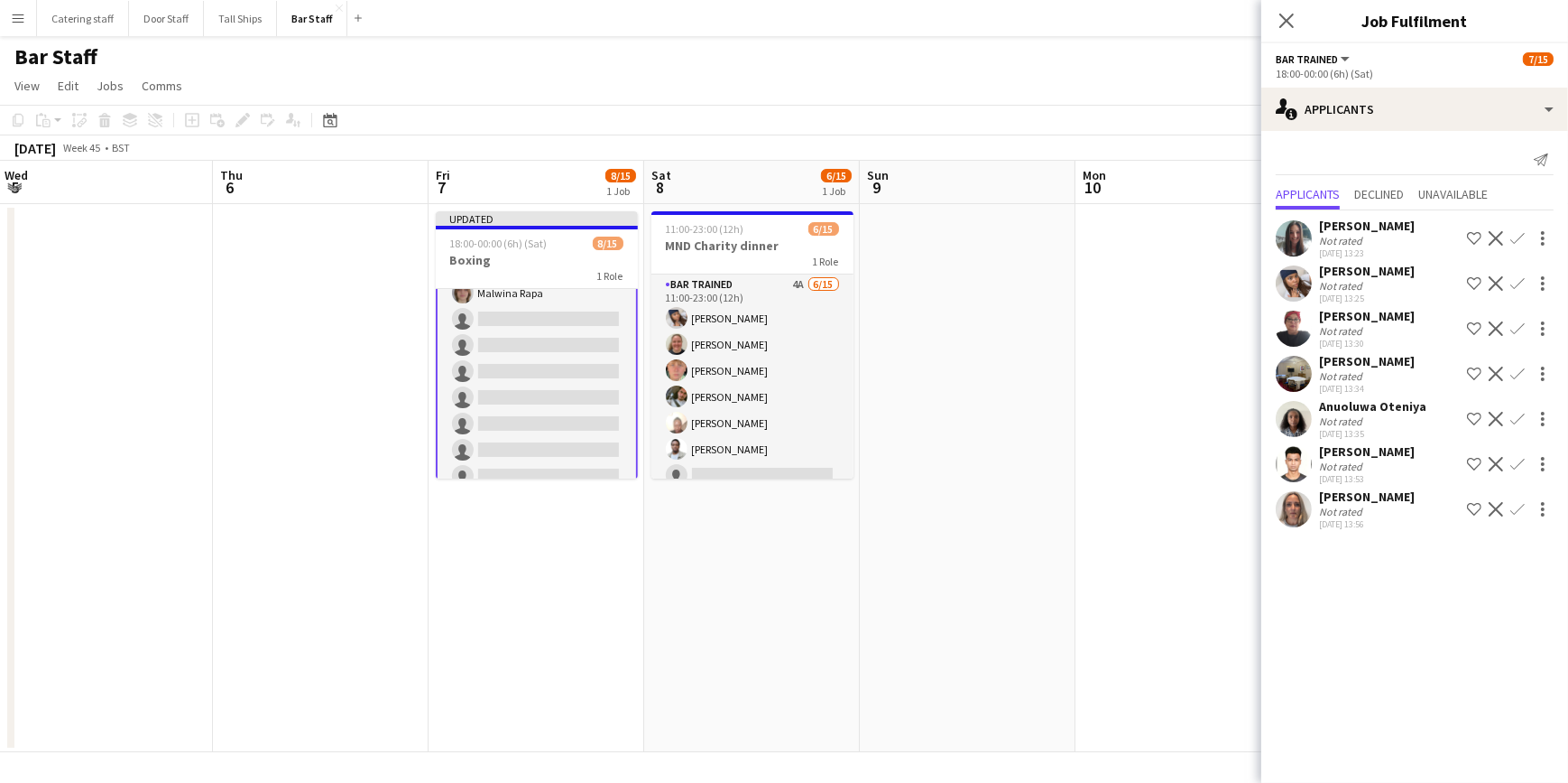
click at [1516, 418] on app-icon "Confirm" at bounding box center [1518, 418] width 14 height 14
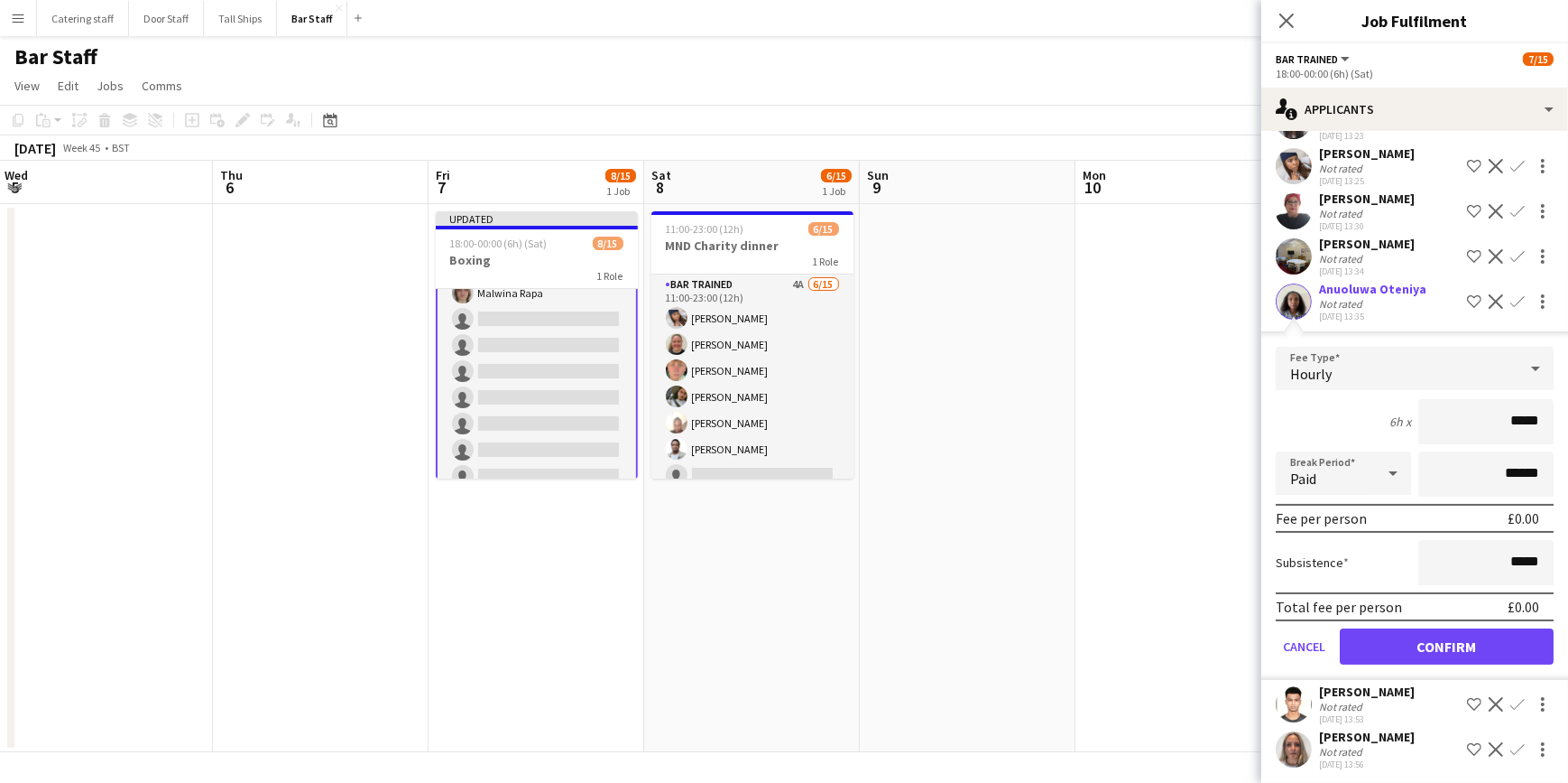
scroll to position [121, 0]
click at [1442, 628] on button "Confirm" at bounding box center [1448, 643] width 214 height 36
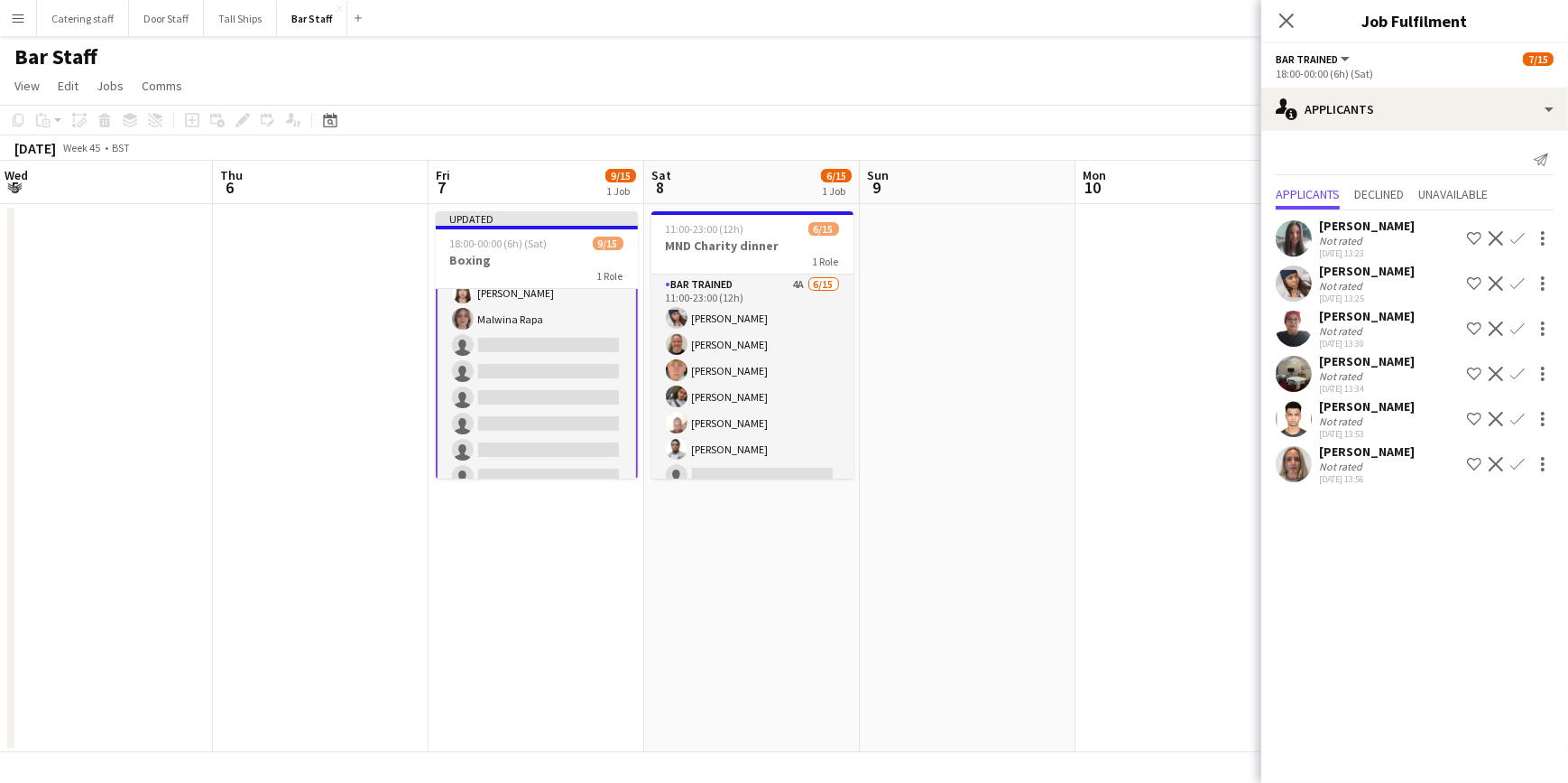
click at [1524, 279] on app-icon "Confirm" at bounding box center [1518, 284] width 14 height 14
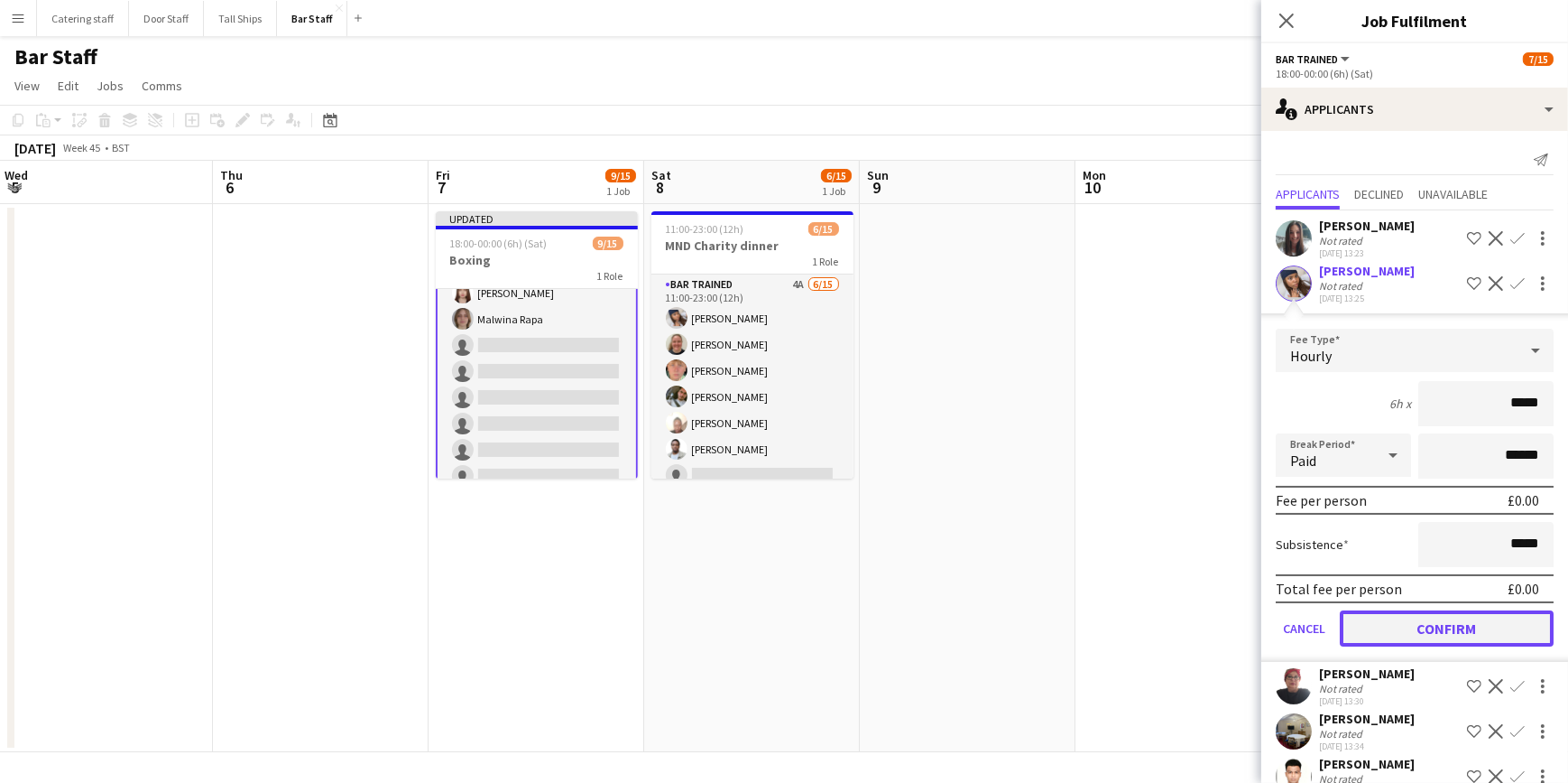
click at [1462, 617] on button "Confirm" at bounding box center [1448, 628] width 214 height 36
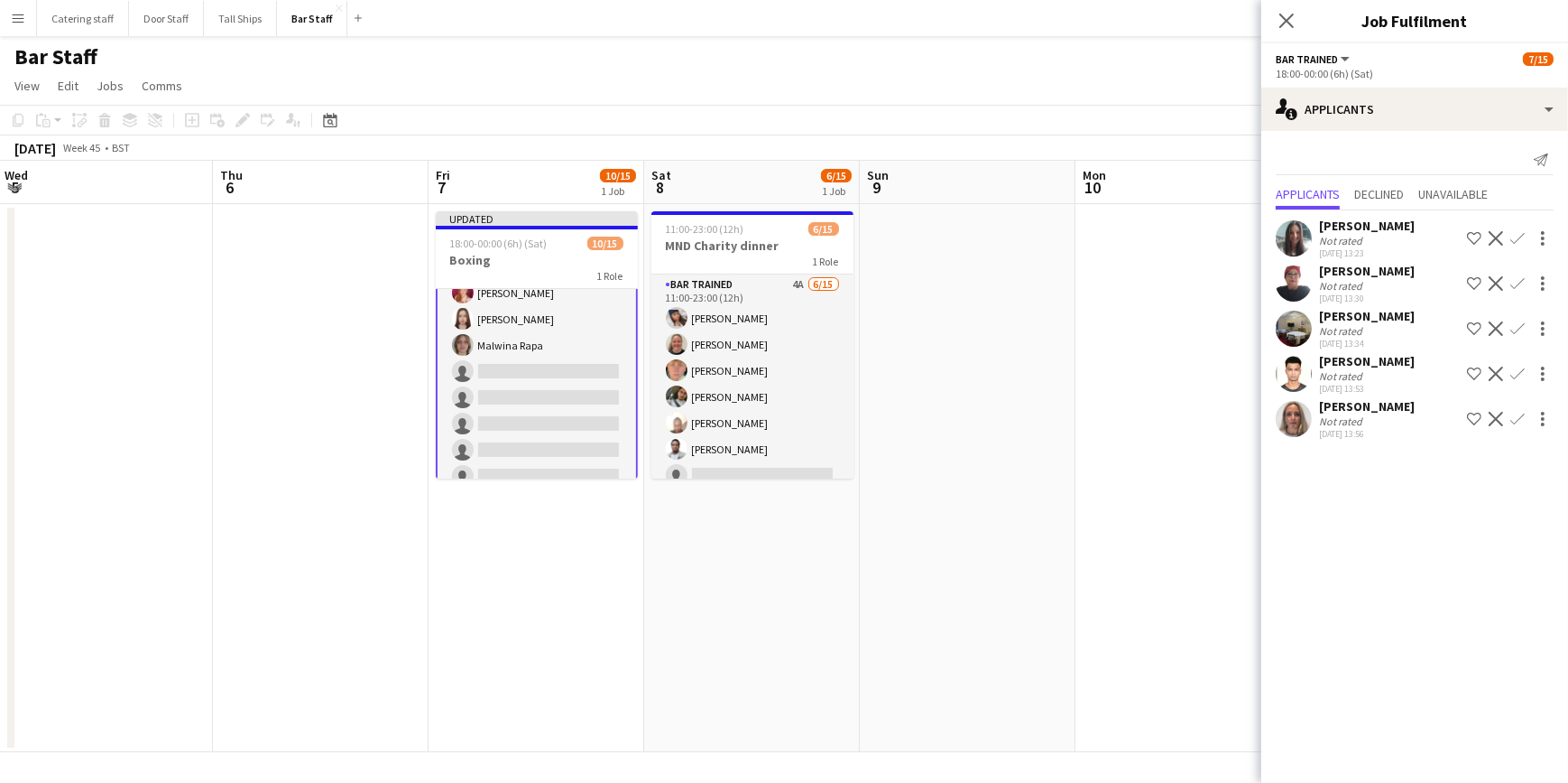
click at [1204, 555] on app-date-cell at bounding box center [1183, 478] width 216 height 548
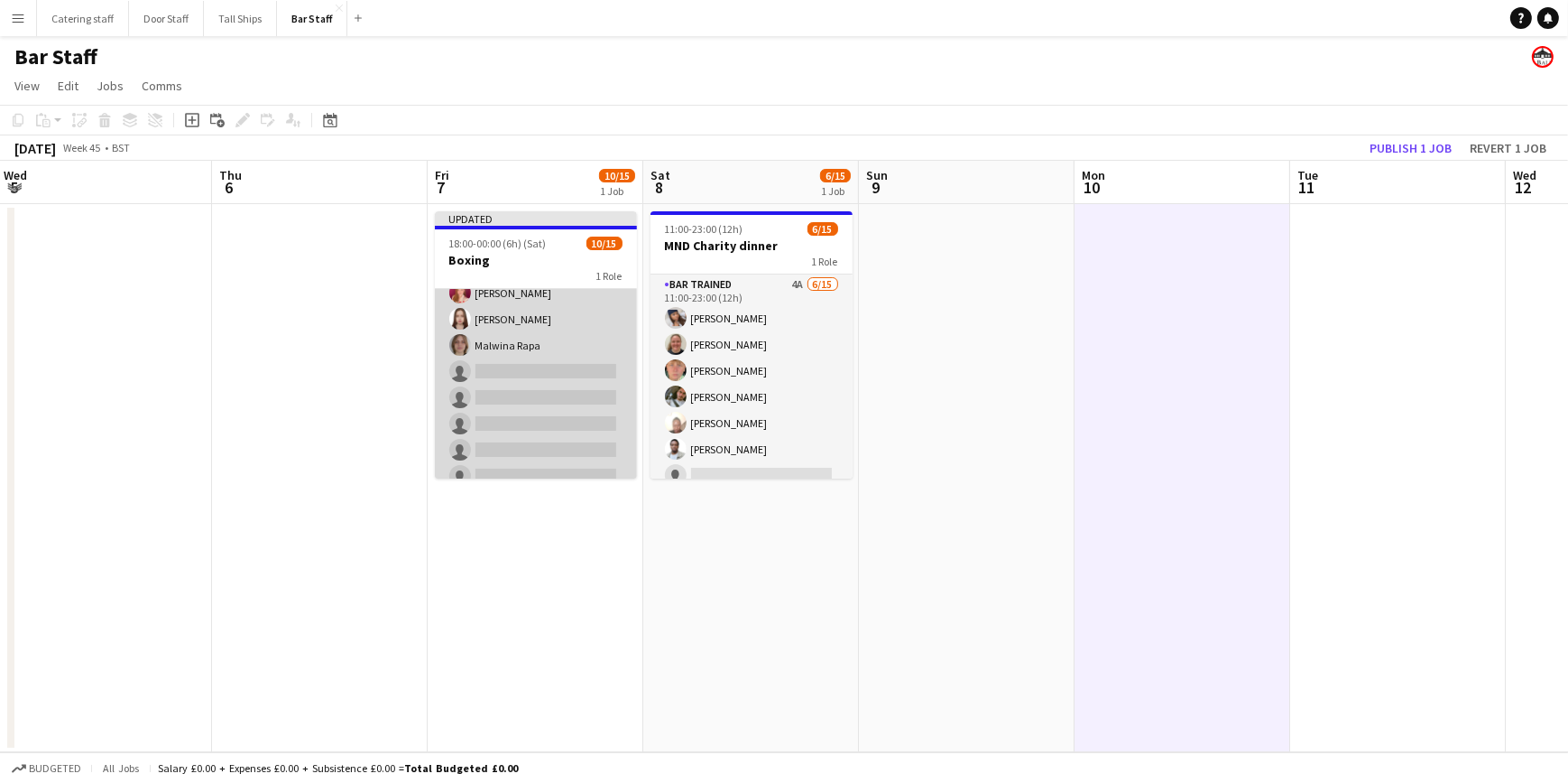
click at [553, 362] on app-card-role "Bar trained 5A 10/15 18:00-00:00 (6h) Hadassah Eleje-Abili Anuoluwa Oteniya Tam…" at bounding box center [536, 280] width 202 height 428
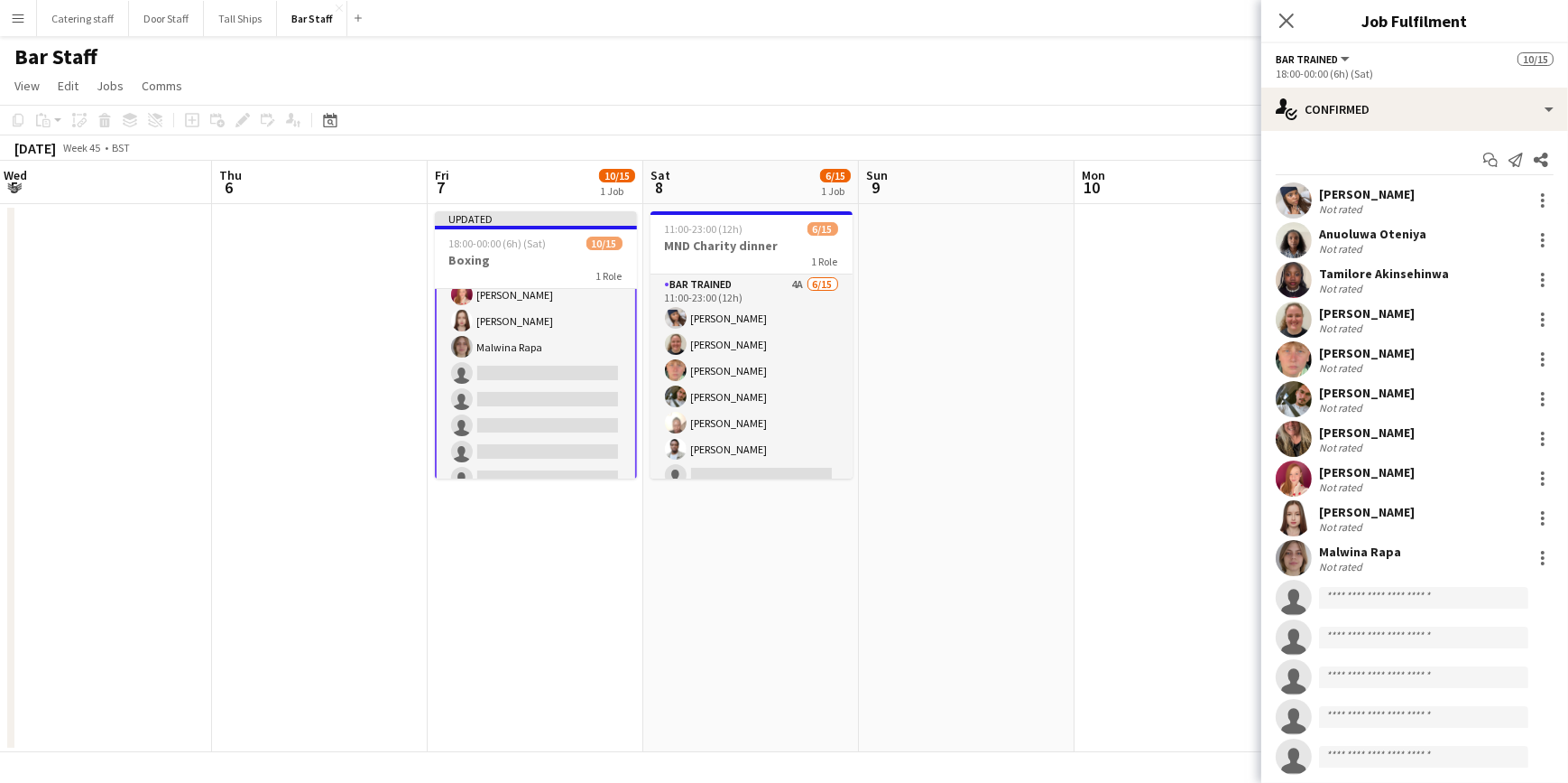
scroll to position [225, 0]
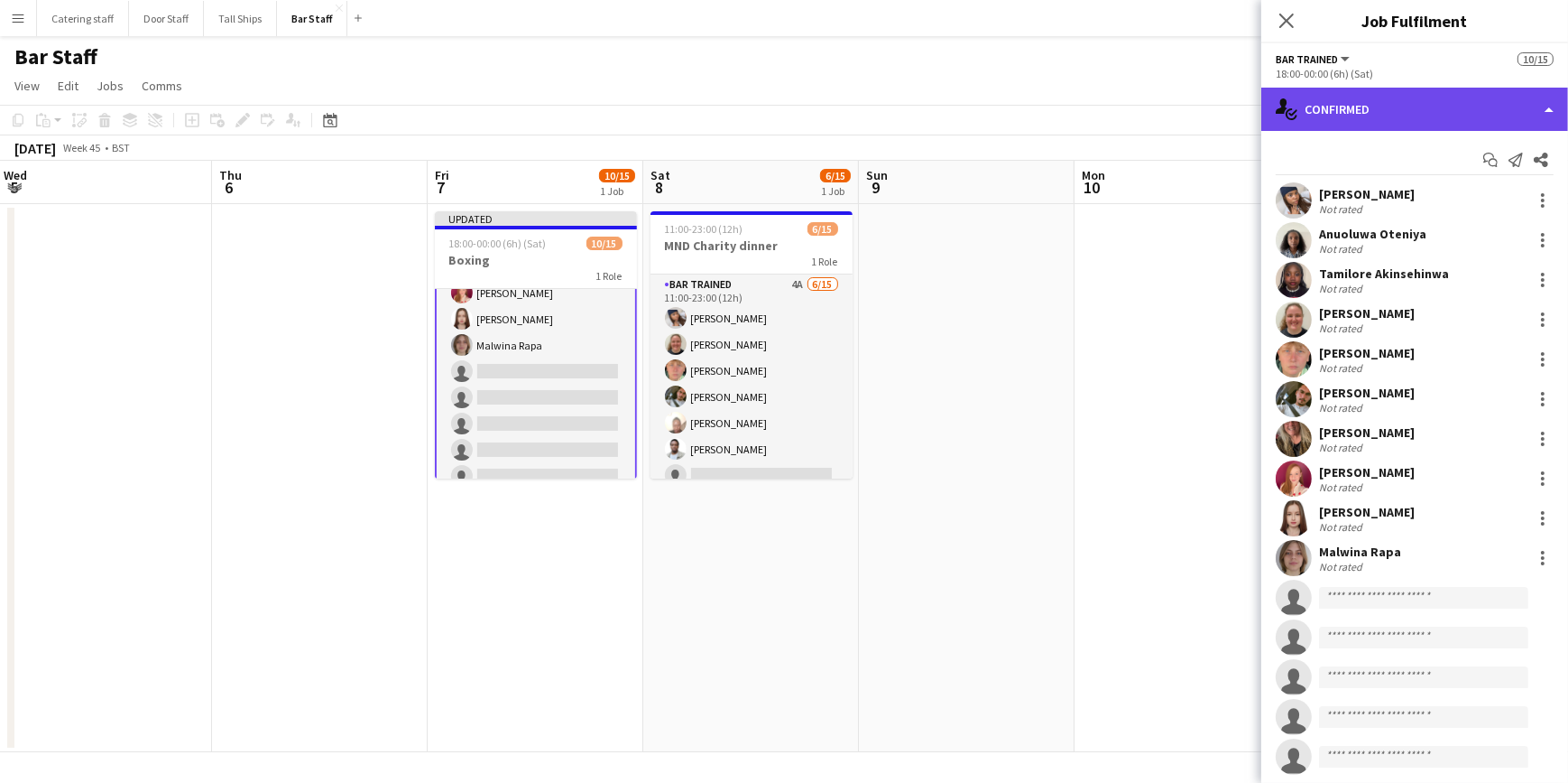
click at [1408, 119] on div "single-neutral-actions-check-2 Confirmed" at bounding box center [1415, 109] width 306 height 43
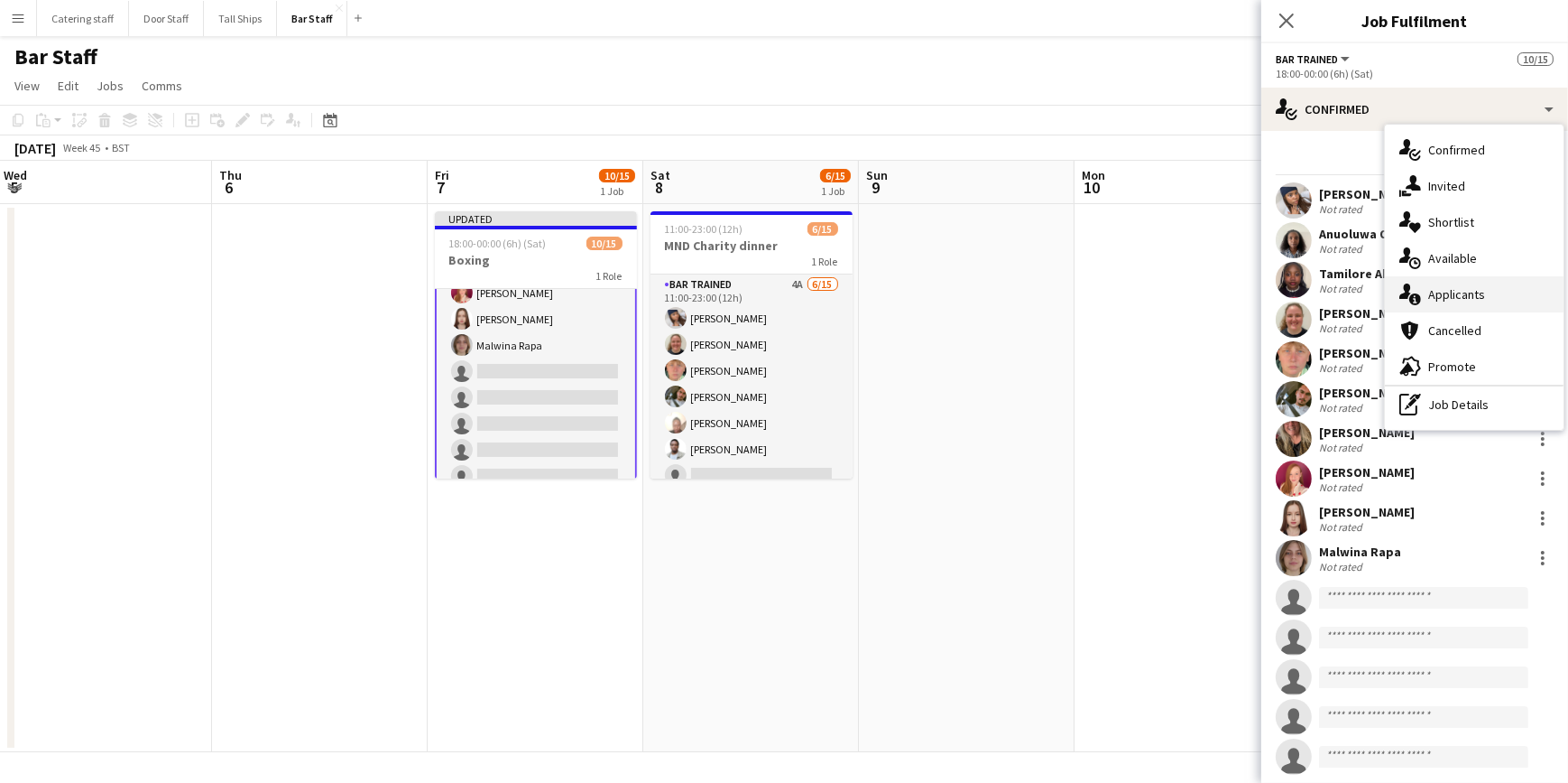
click at [1476, 296] on span "Applicants" at bounding box center [1456, 294] width 57 height 16
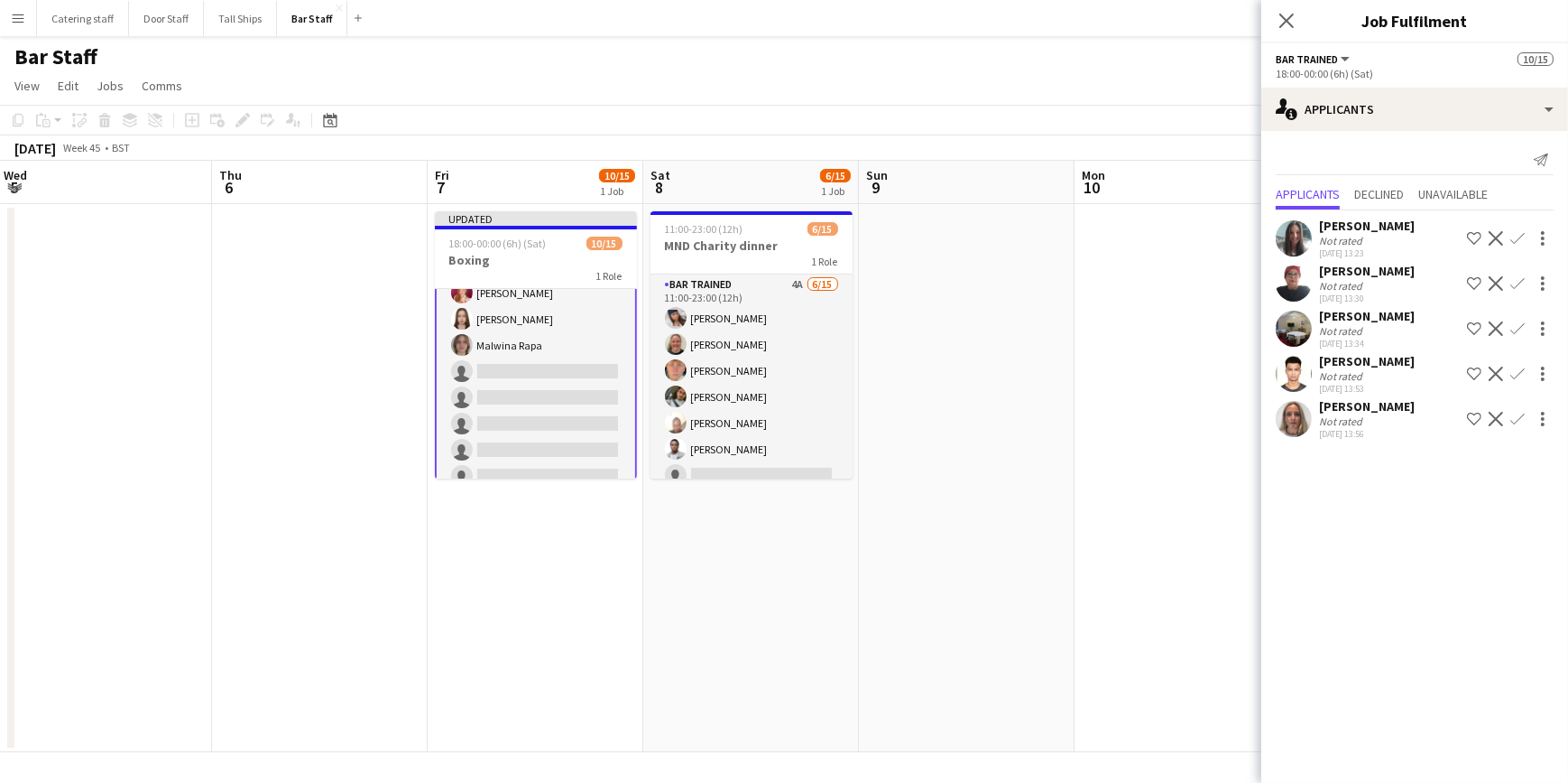
click at [1369, 409] on div "Stacey Corbett" at bounding box center [1367, 406] width 95 height 16
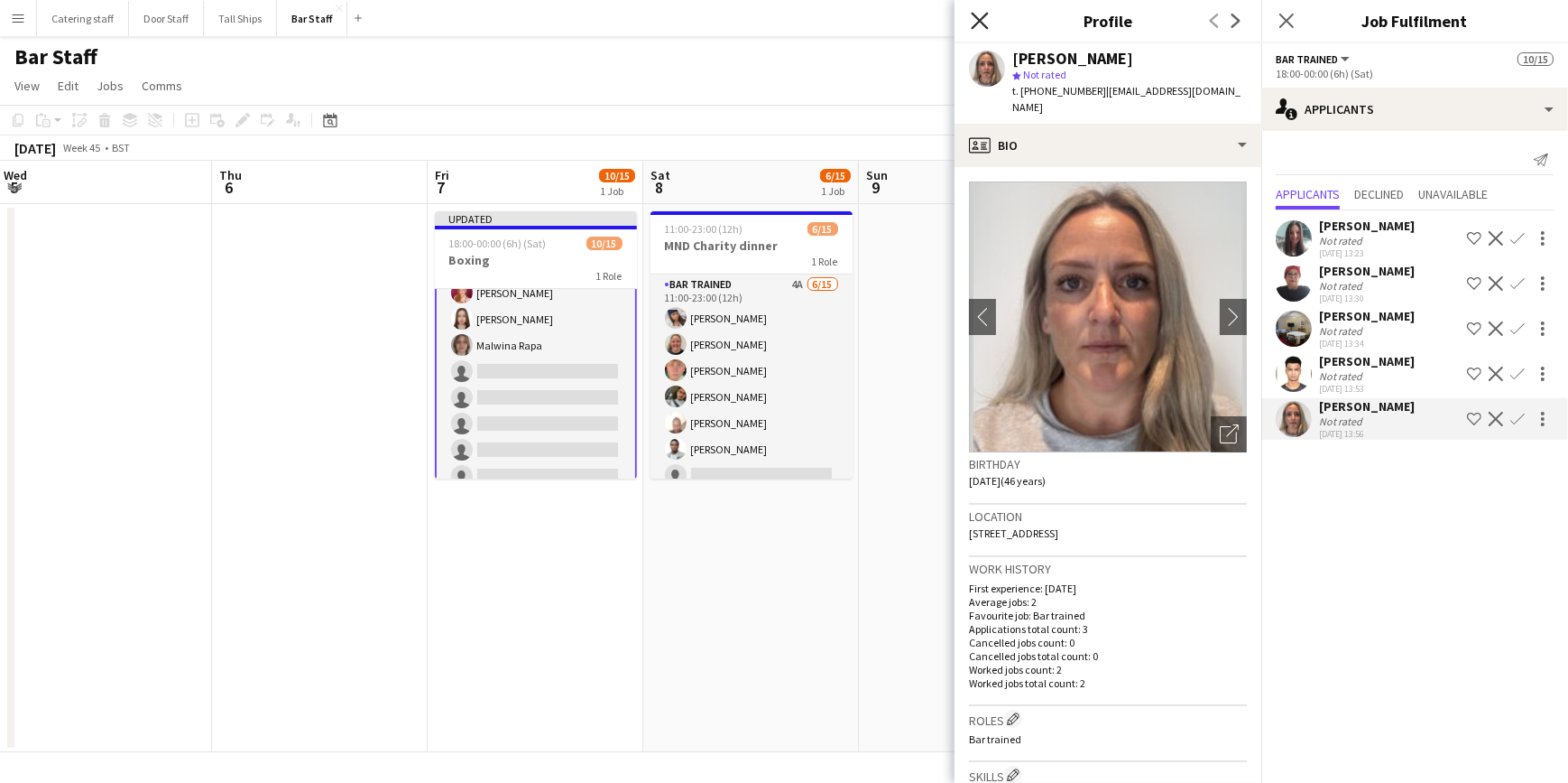
click at [980, 20] on icon at bounding box center [980, 20] width 17 height 17
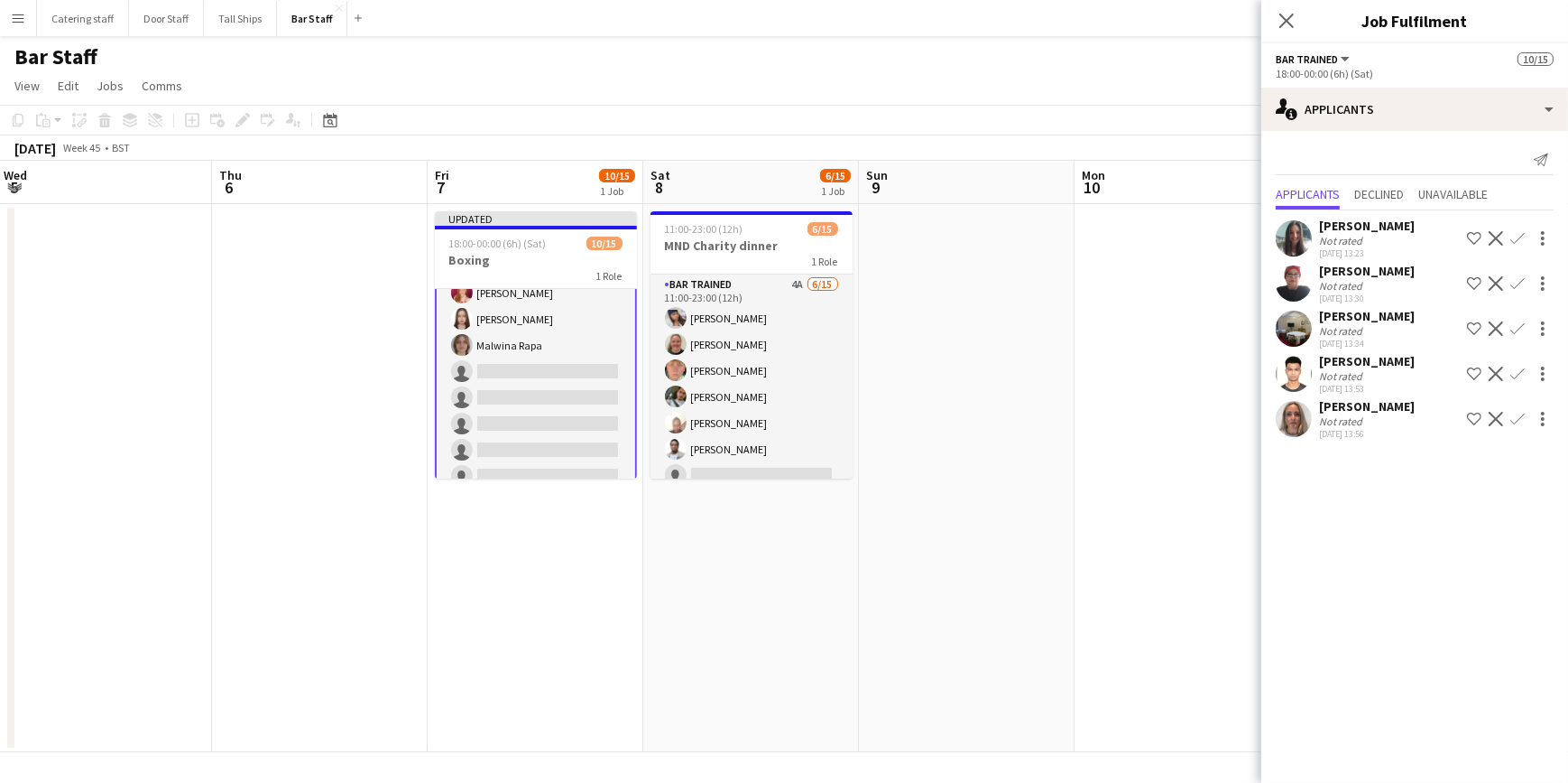
click at [1516, 420] on app-icon "Confirm" at bounding box center [1518, 418] width 14 height 14
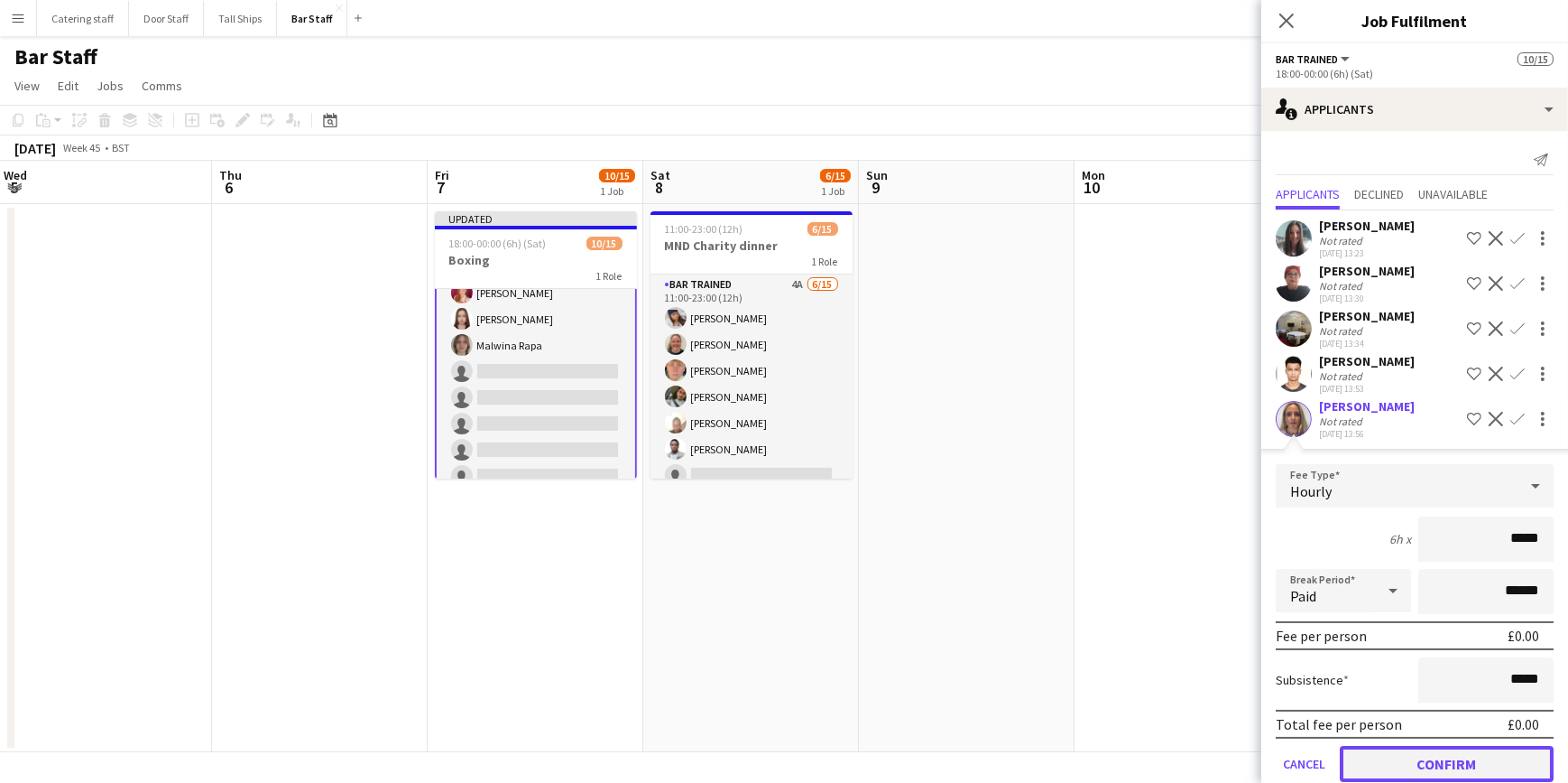
click at [1462, 759] on button "Confirm" at bounding box center [1448, 763] width 214 height 36
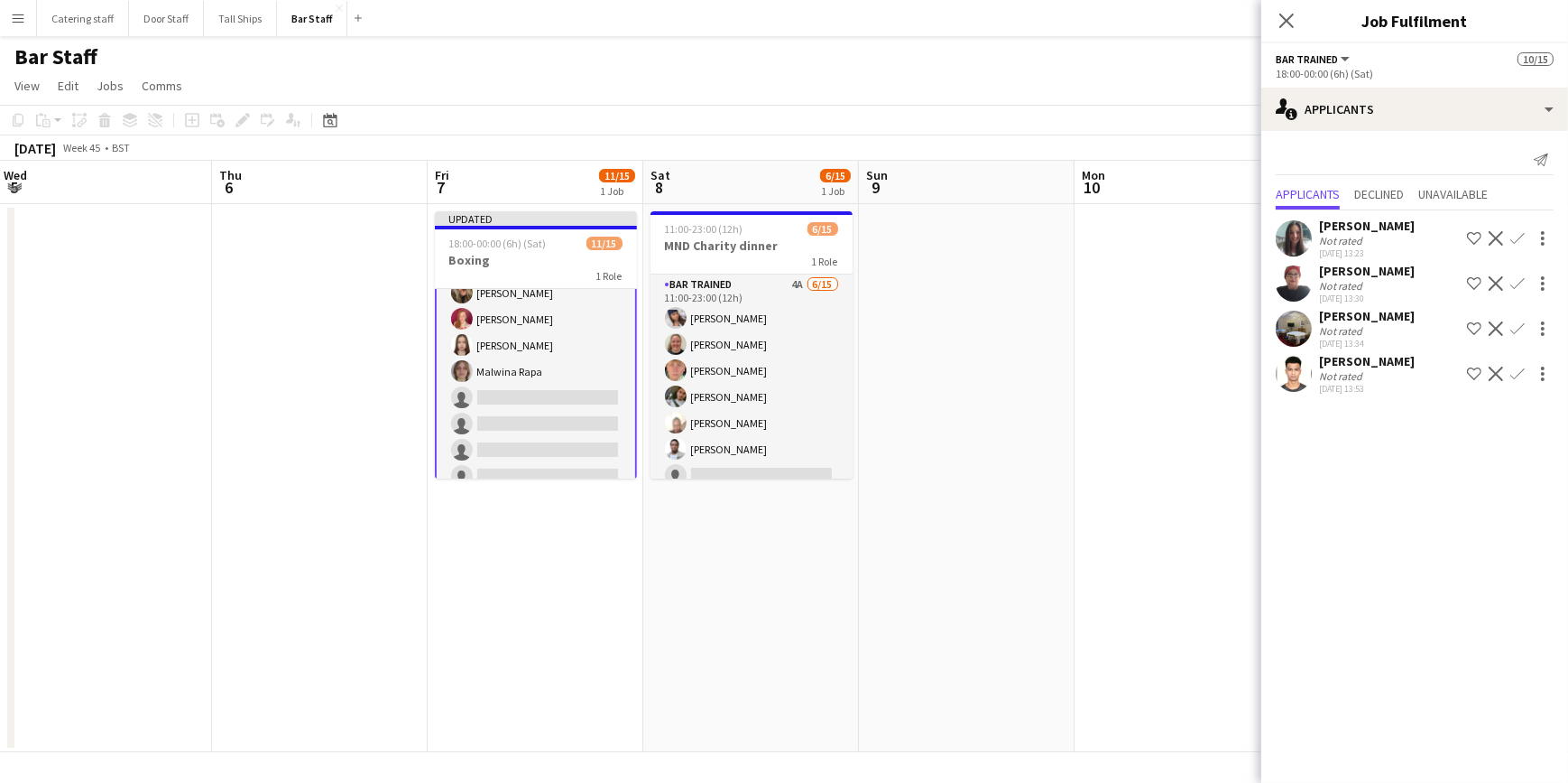
click at [1220, 573] on app-date-cell at bounding box center [1183, 478] width 216 height 548
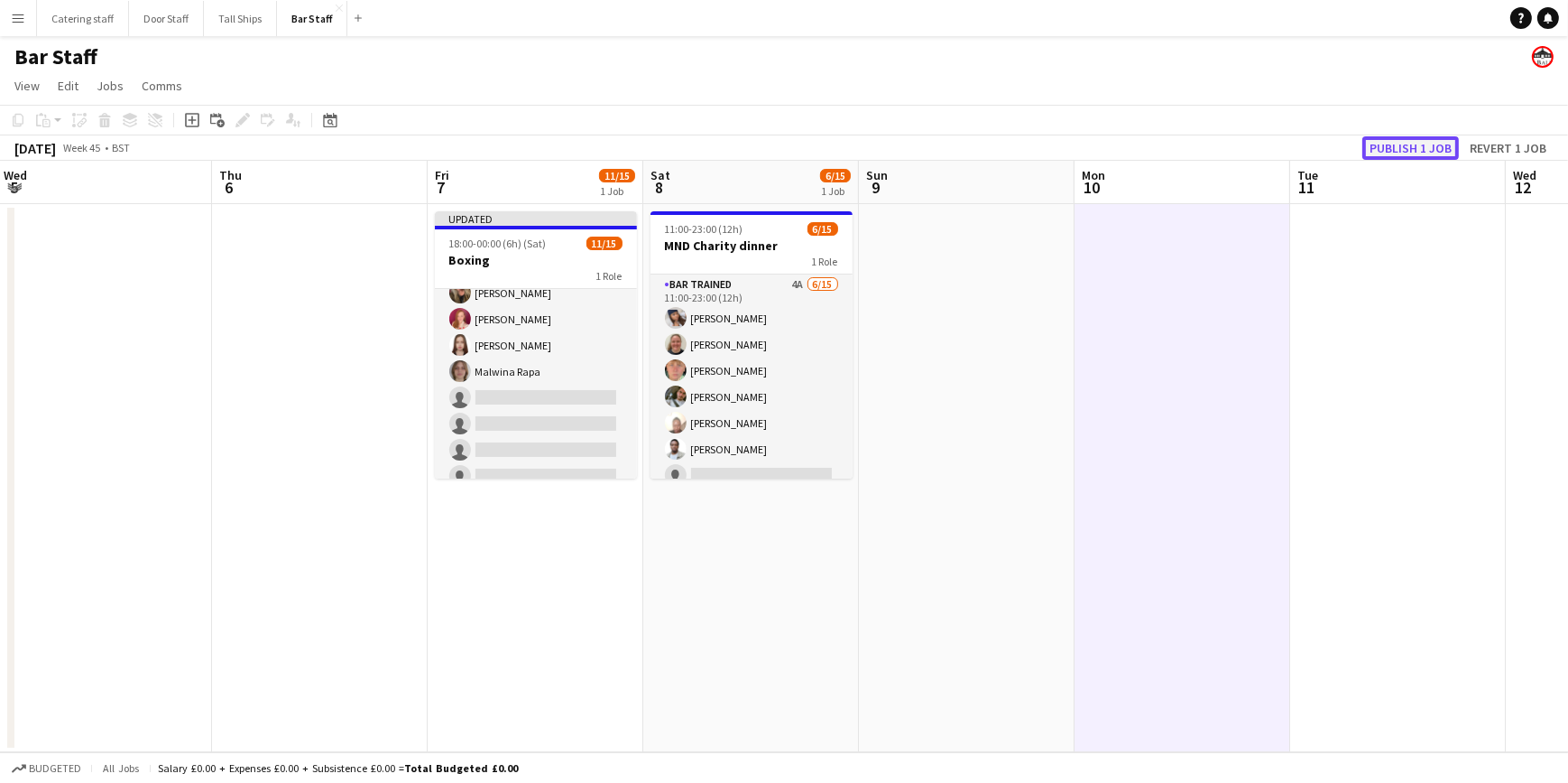
click at [1409, 149] on button "Publish 1 job" at bounding box center [1411, 148] width 96 height 23
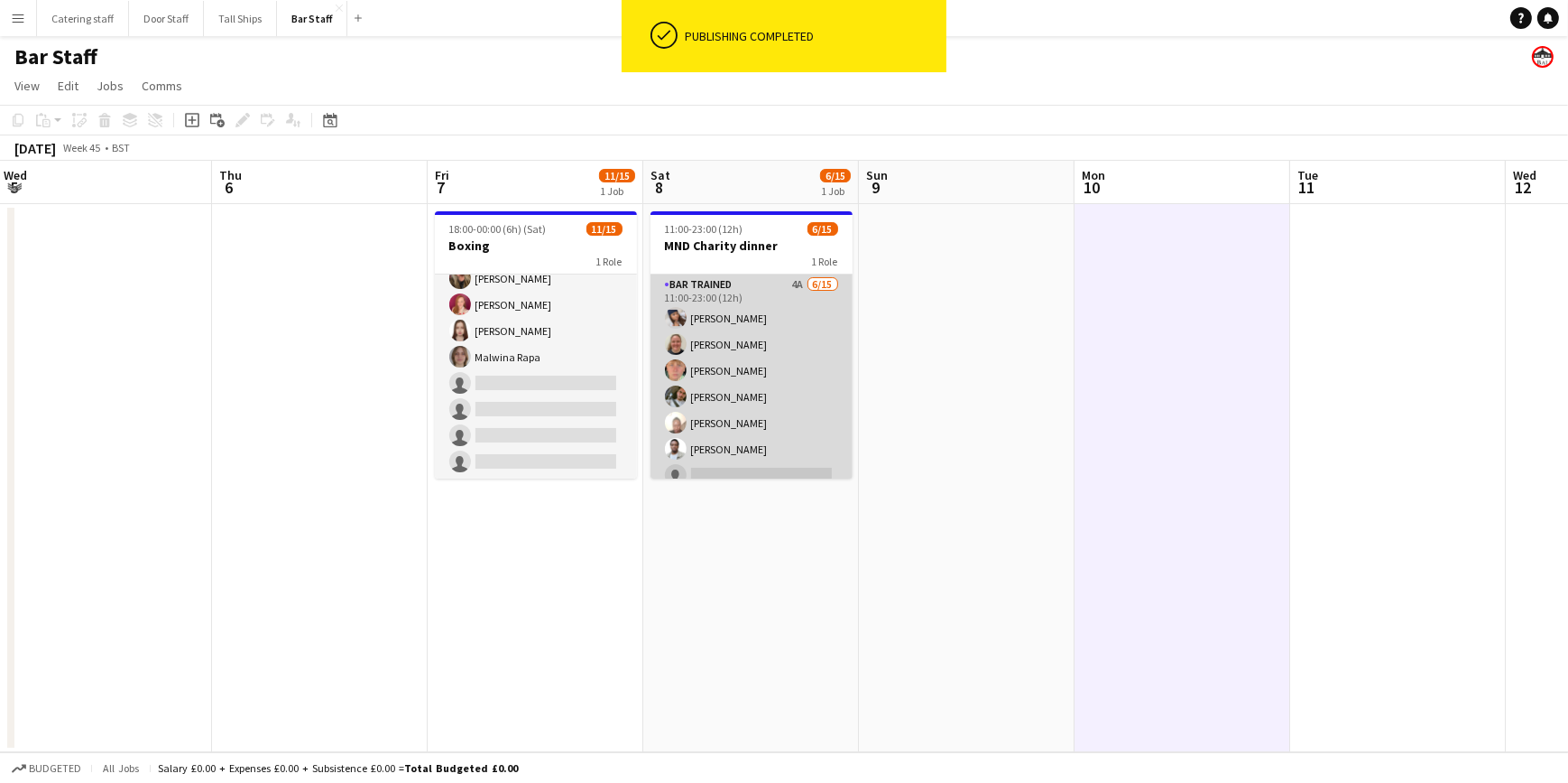
click at [772, 337] on app-card-role "Bar trained 4A 6/15 11:00-23:00 (12h) Hadassah Eleje-Abili Lucy Hutchison Hutch…" at bounding box center [752, 489] width 202 height 428
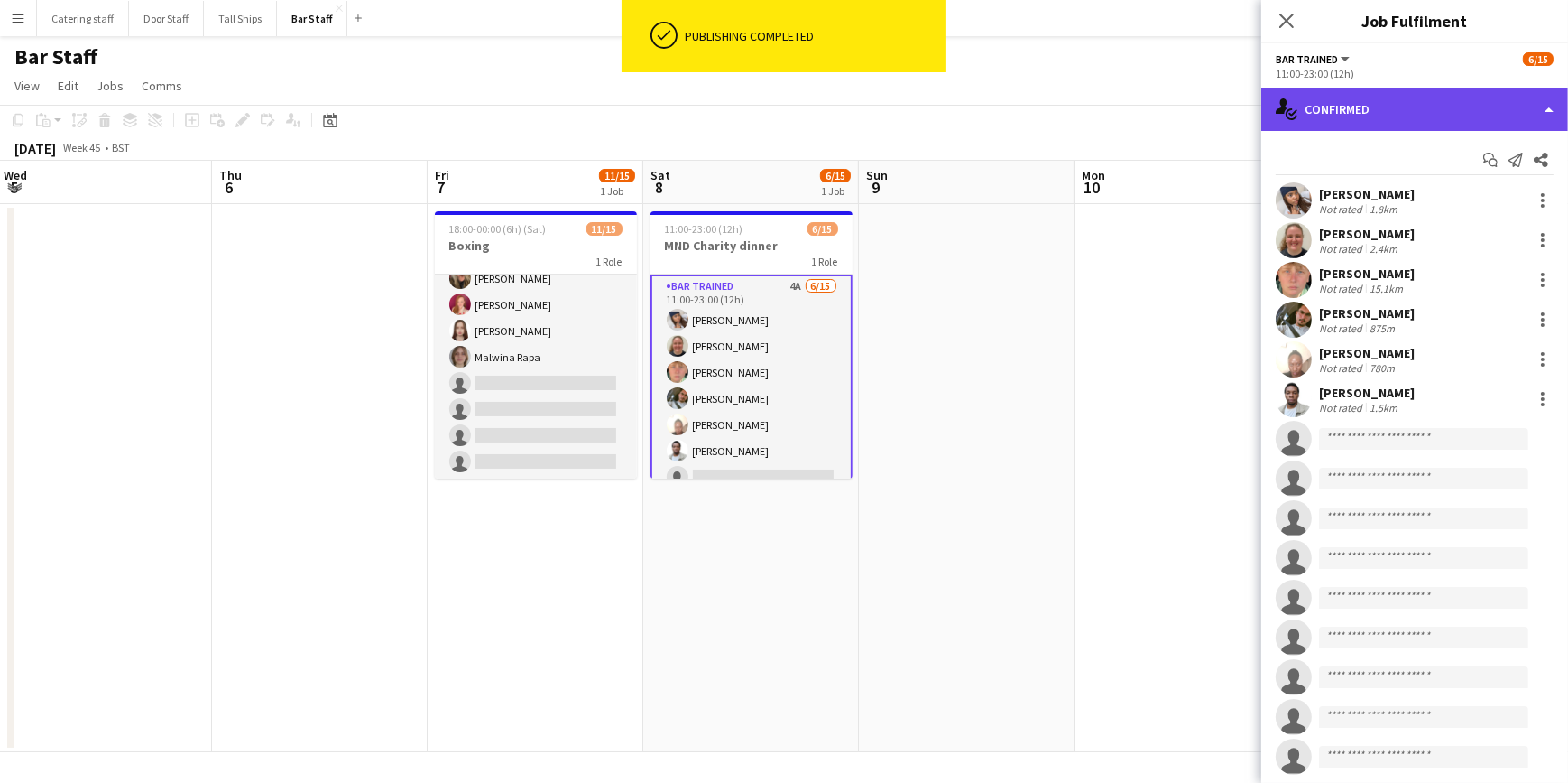
click at [1369, 123] on div "single-neutral-actions-check-2 Confirmed" at bounding box center [1415, 109] width 306 height 43
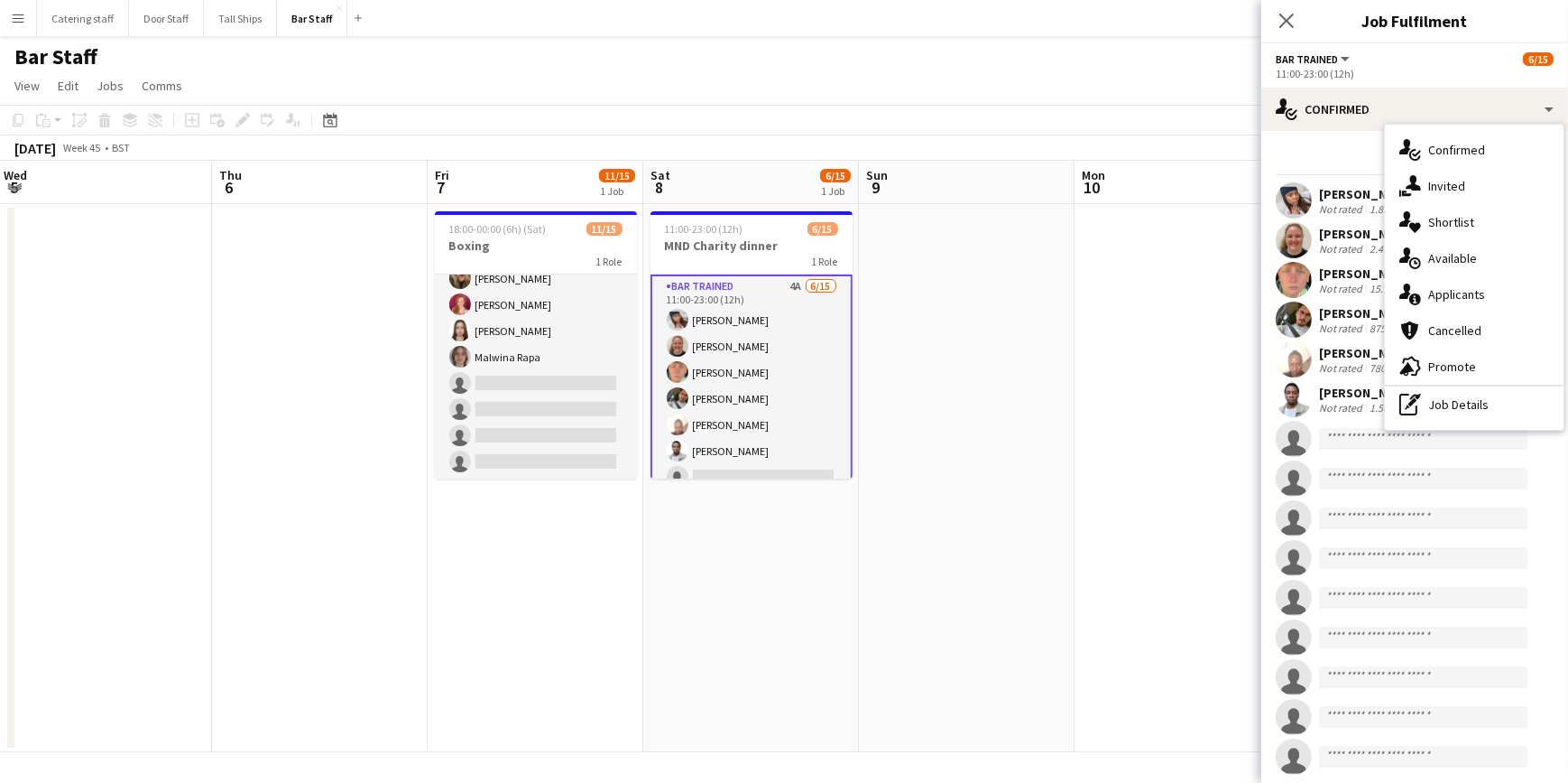
click at [1441, 294] on span "Applicants" at bounding box center [1456, 294] width 57 height 16
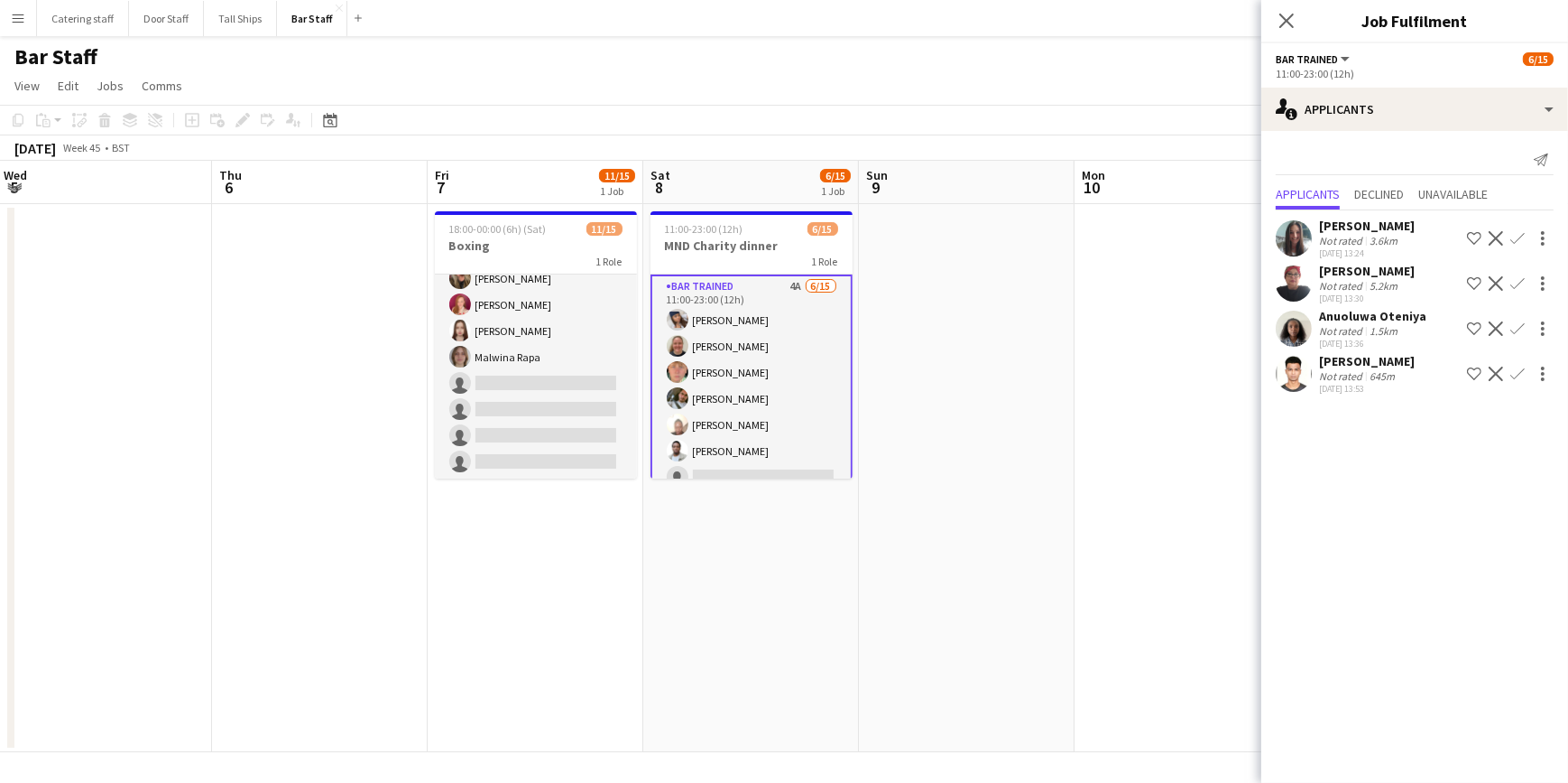
click at [1207, 433] on app-date-cell at bounding box center [1183, 478] width 216 height 548
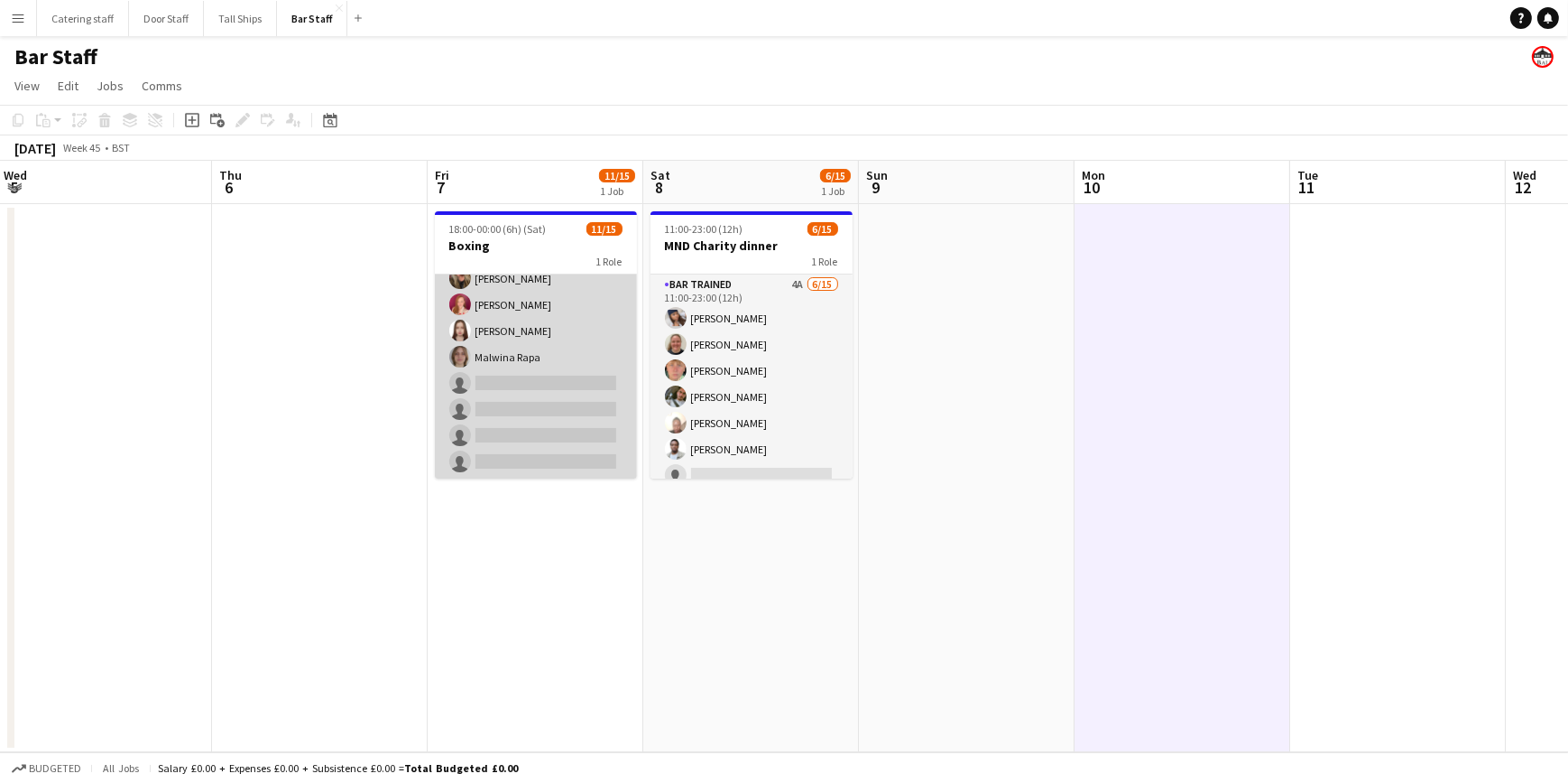
click at [549, 393] on app-card-role "Bar trained 4A 11/15 18:00-00:00 (6h) Hadassah Eleje-Abili Anuoluwa Oteniya Sta…" at bounding box center [536, 265] width 202 height 428
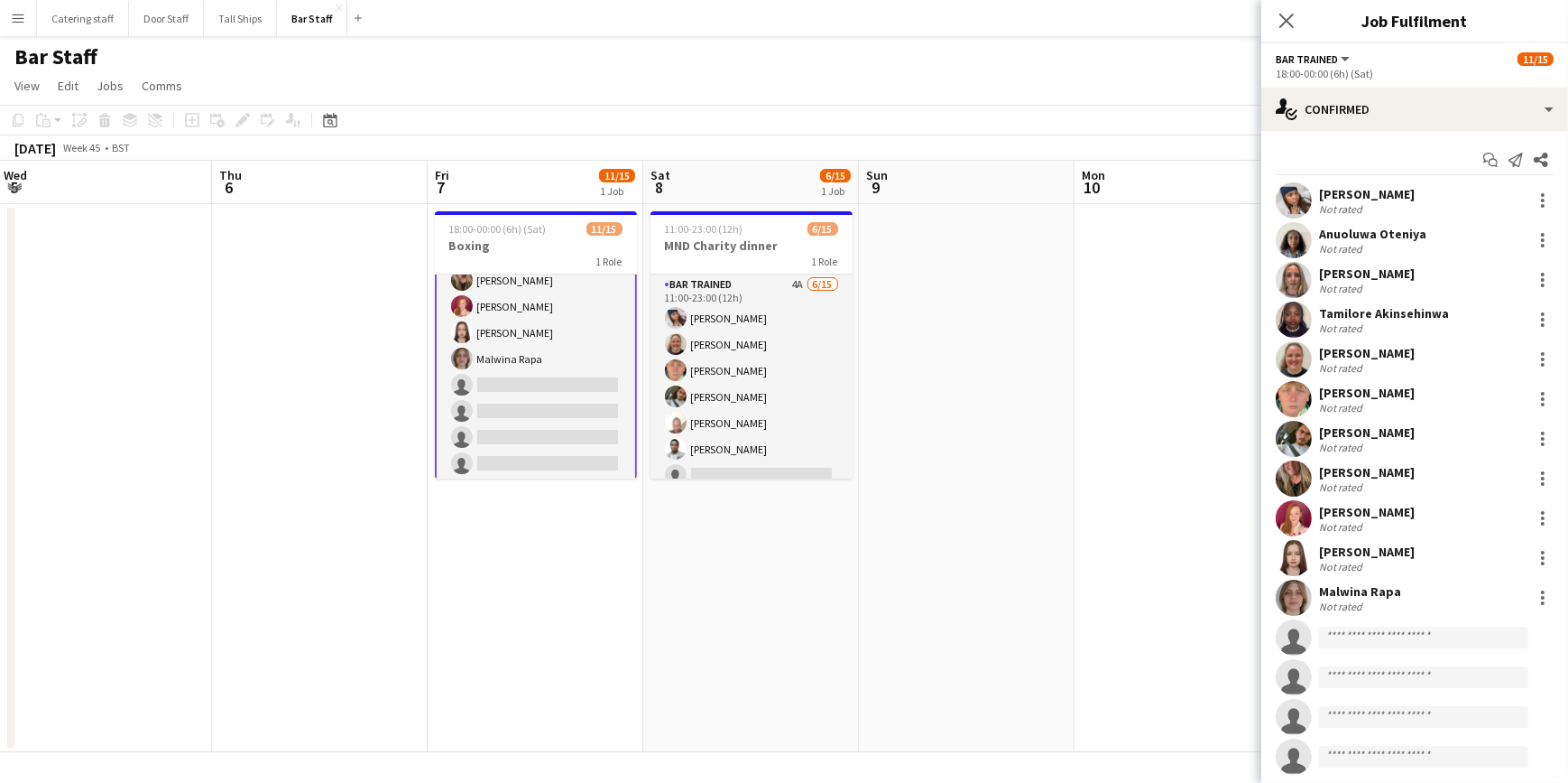
scroll to position [225, 0]
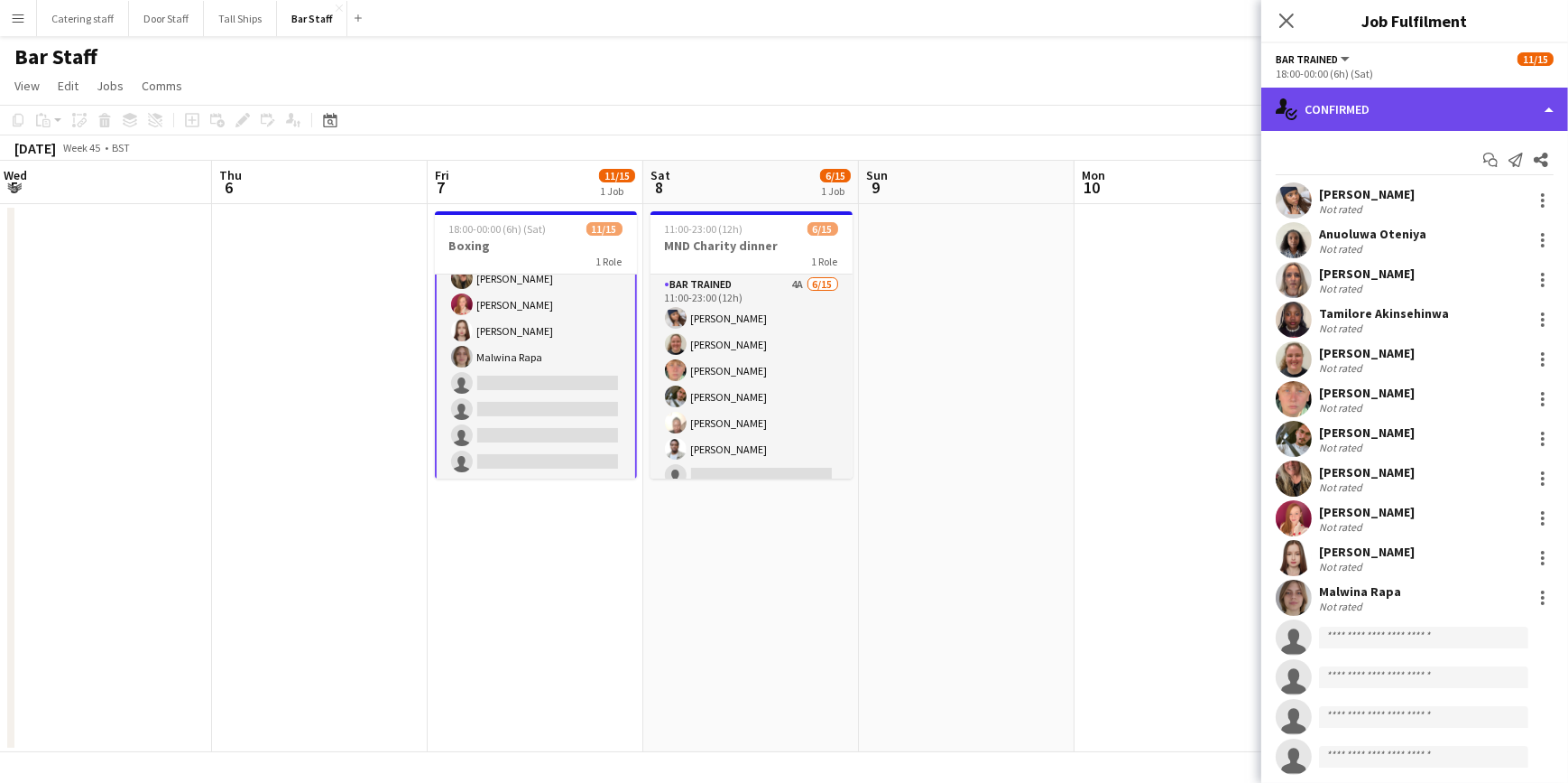
click at [1345, 107] on div "single-neutral-actions-check-2 Confirmed" at bounding box center [1415, 109] width 306 height 43
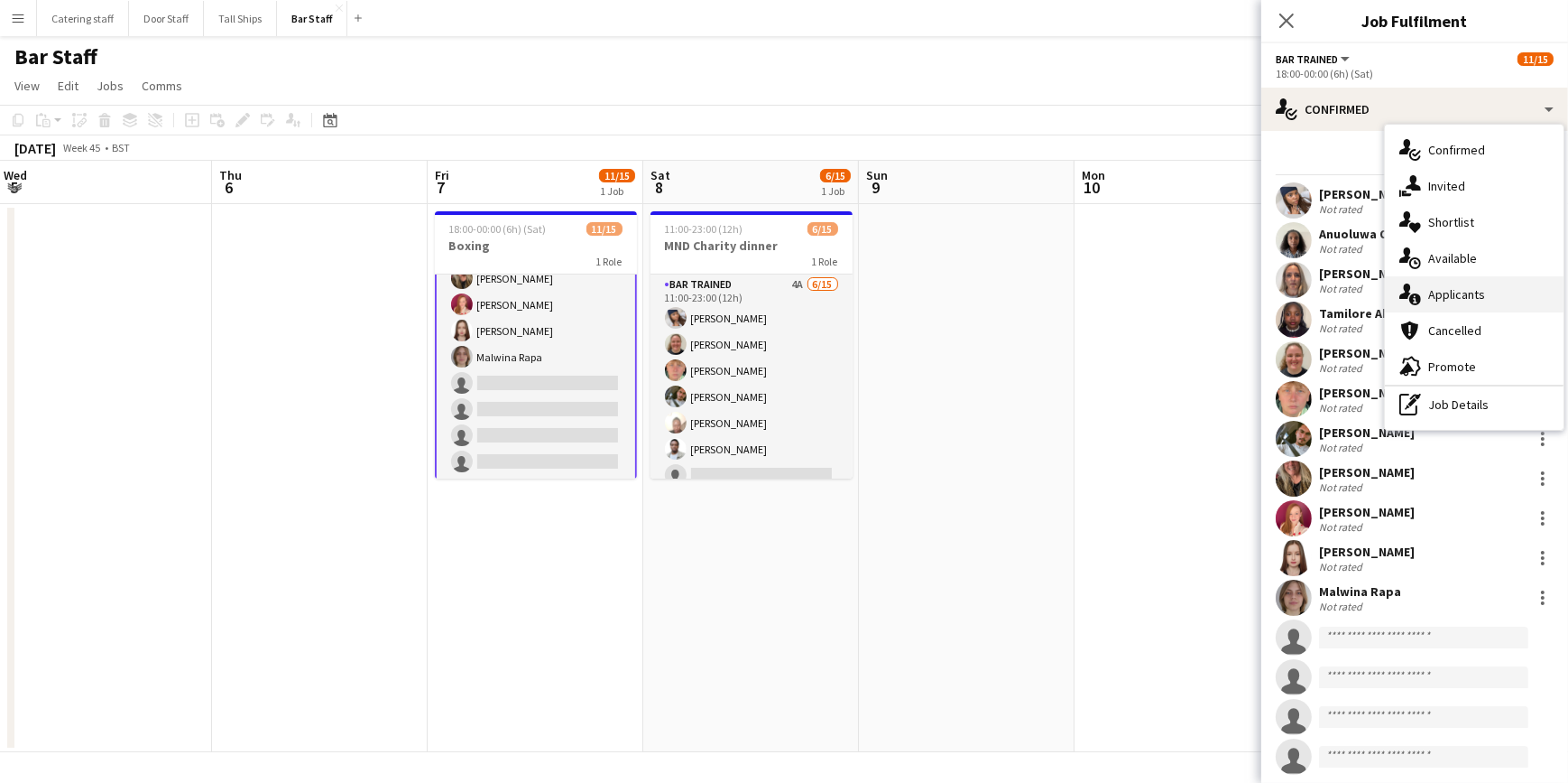
click at [1435, 290] on span "Applicants" at bounding box center [1456, 294] width 57 height 16
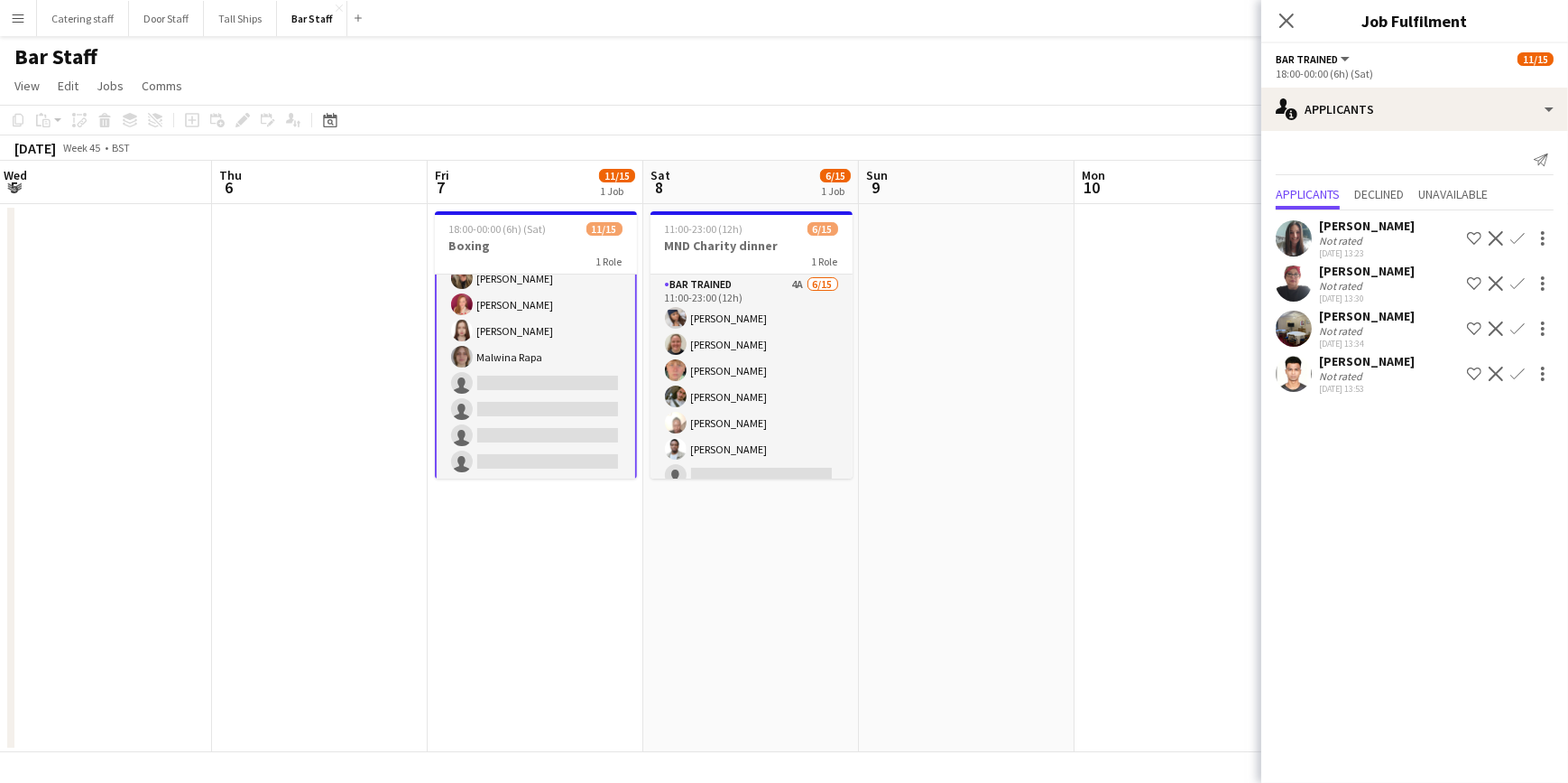
click at [1520, 375] on app-icon "Confirm" at bounding box center [1518, 373] width 14 height 14
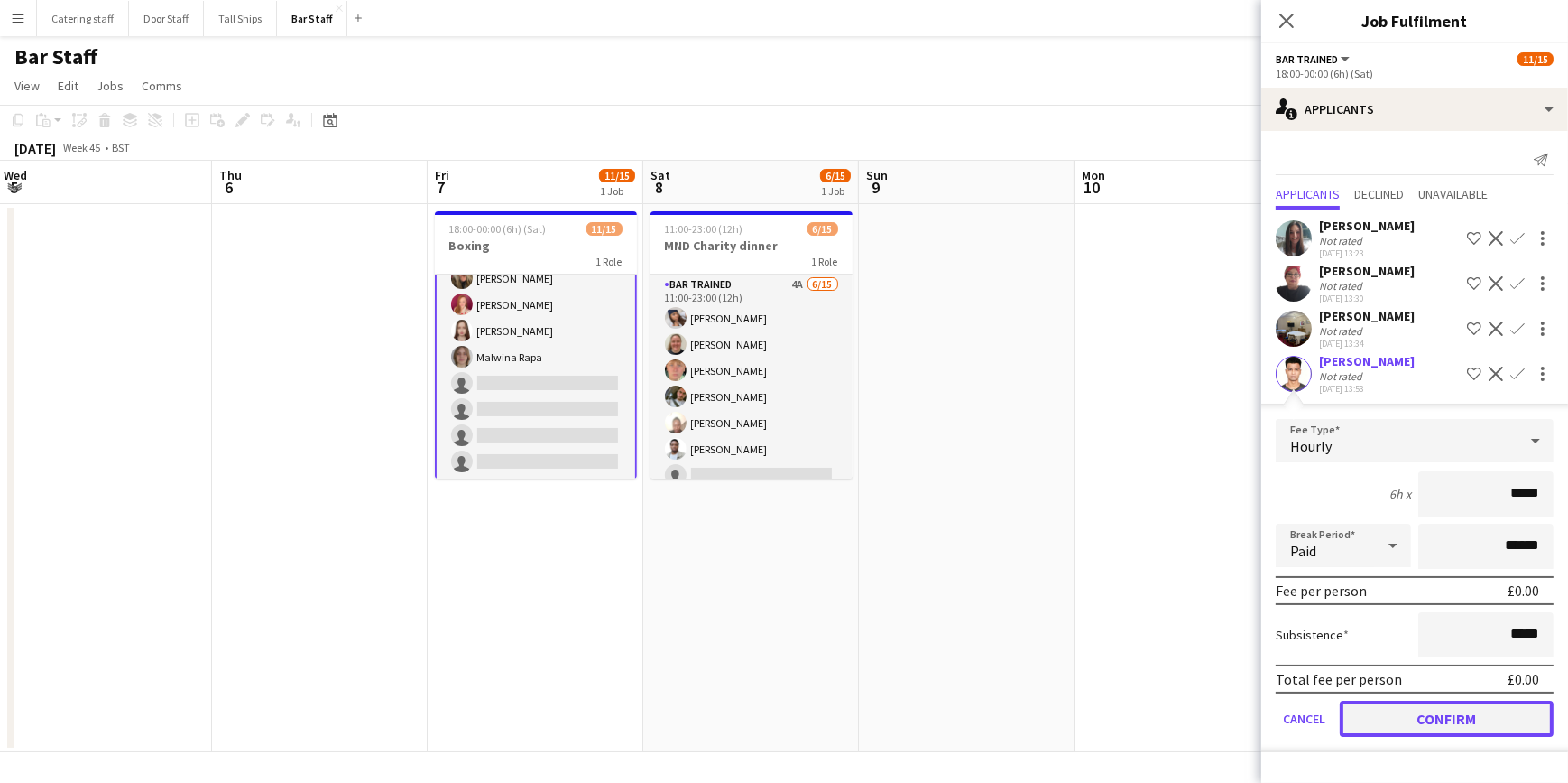
click at [1449, 716] on button "Confirm" at bounding box center [1448, 718] width 214 height 36
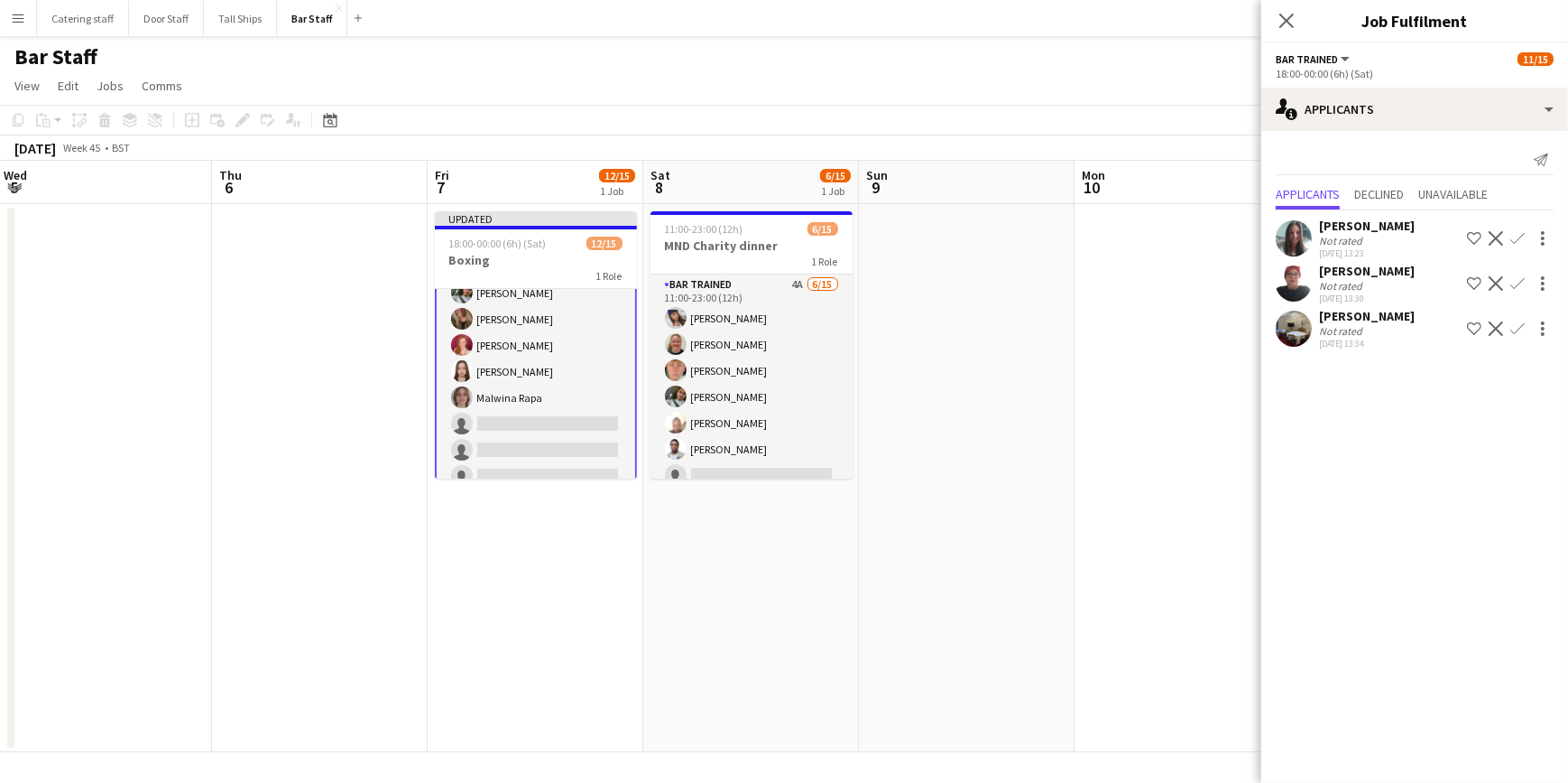
click at [1163, 541] on app-date-cell at bounding box center [1183, 478] width 216 height 548
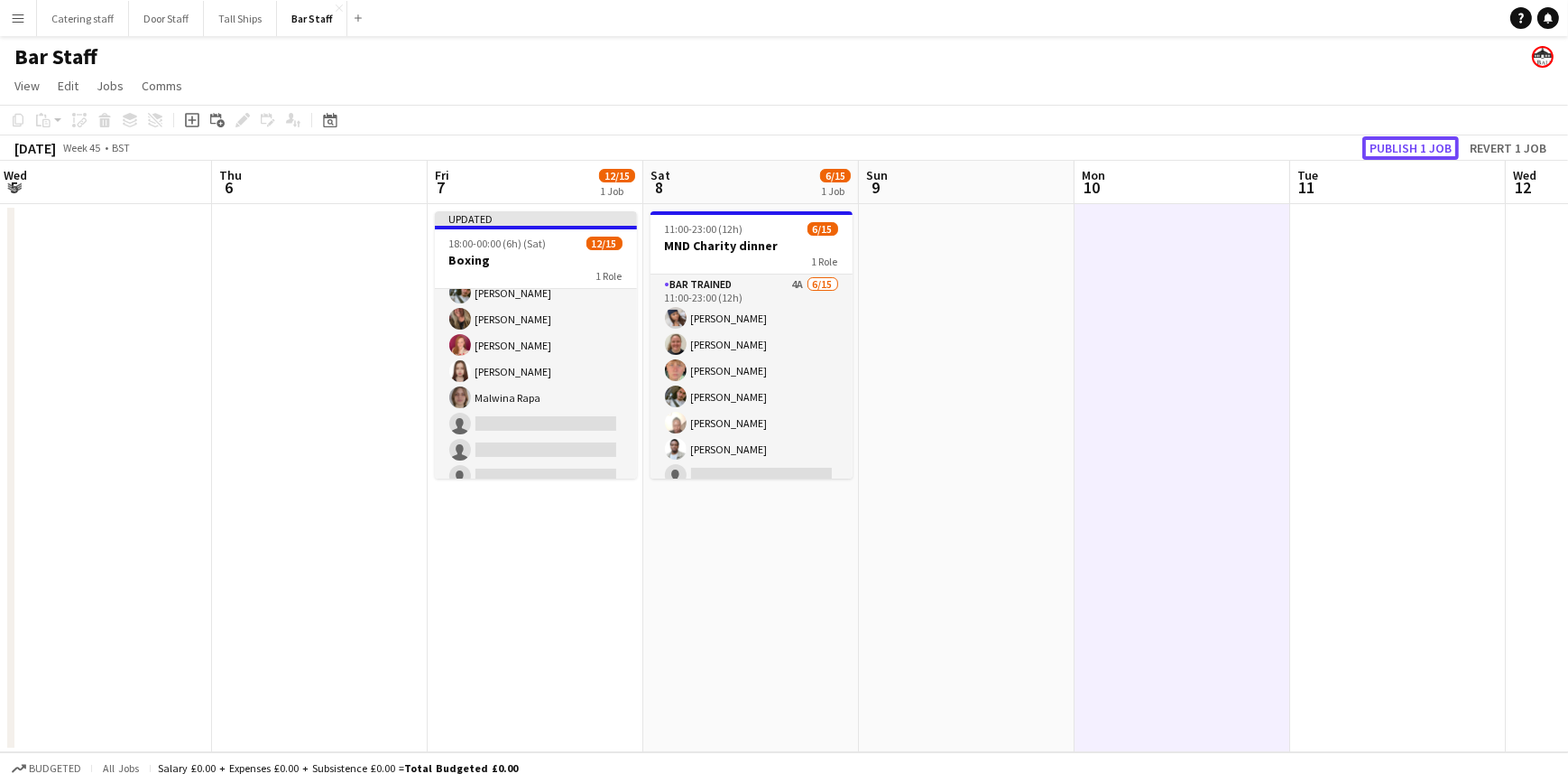
click at [1407, 149] on button "Publish 1 job" at bounding box center [1411, 148] width 96 height 23
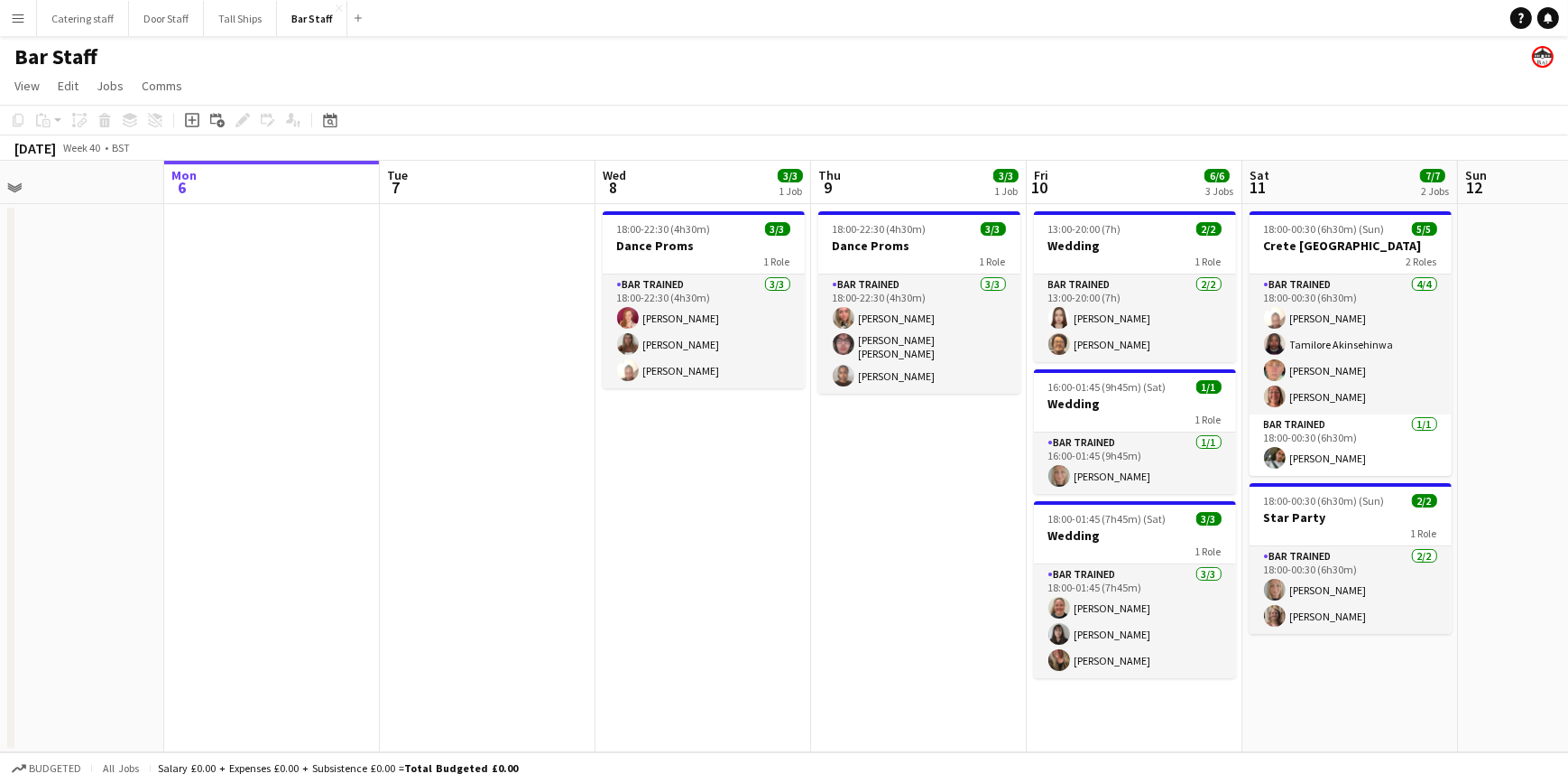
scroll to position [0, 465]
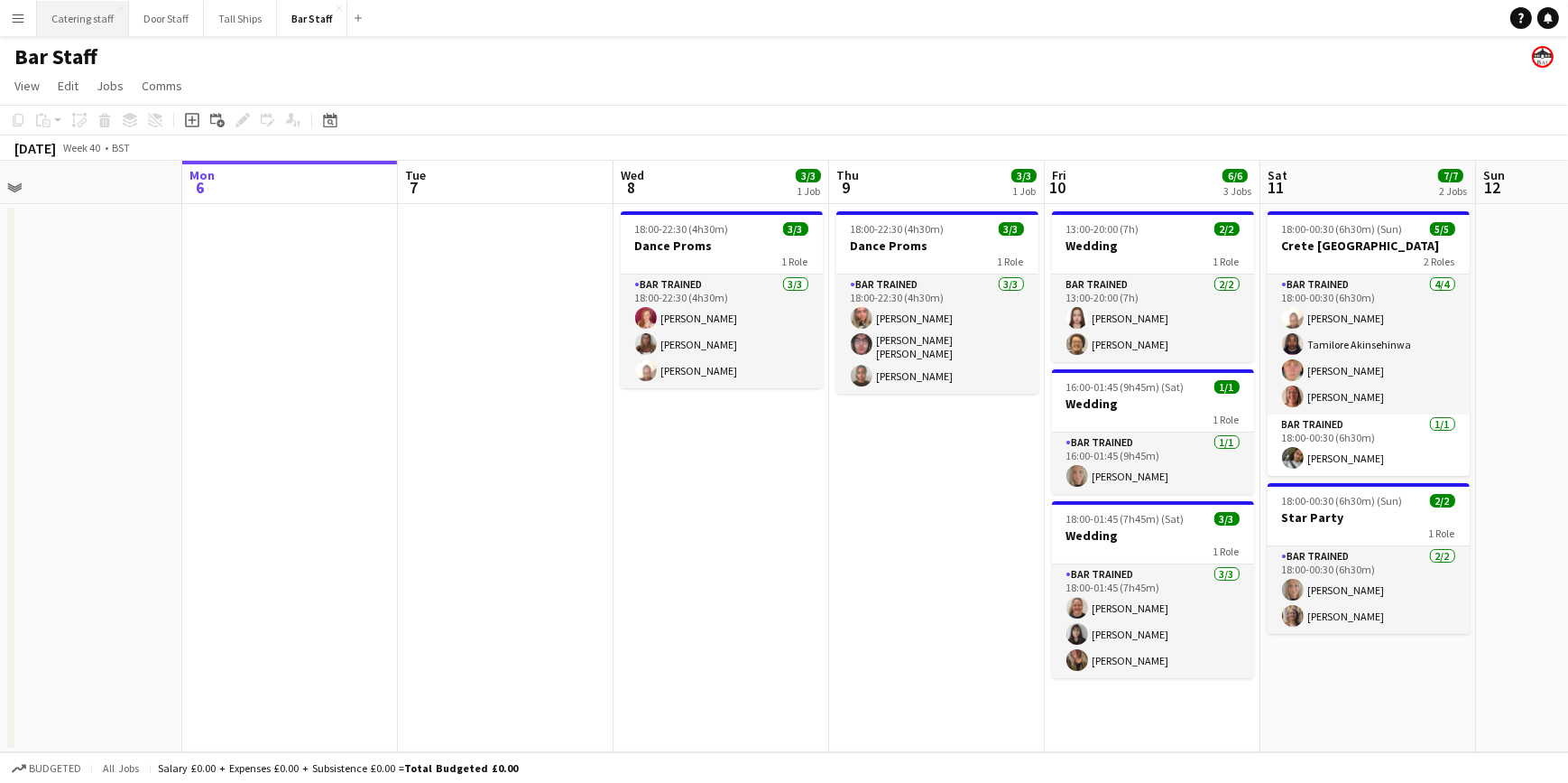
click at [98, 21] on button "Catering staff Close" at bounding box center [83, 18] width 93 height 36
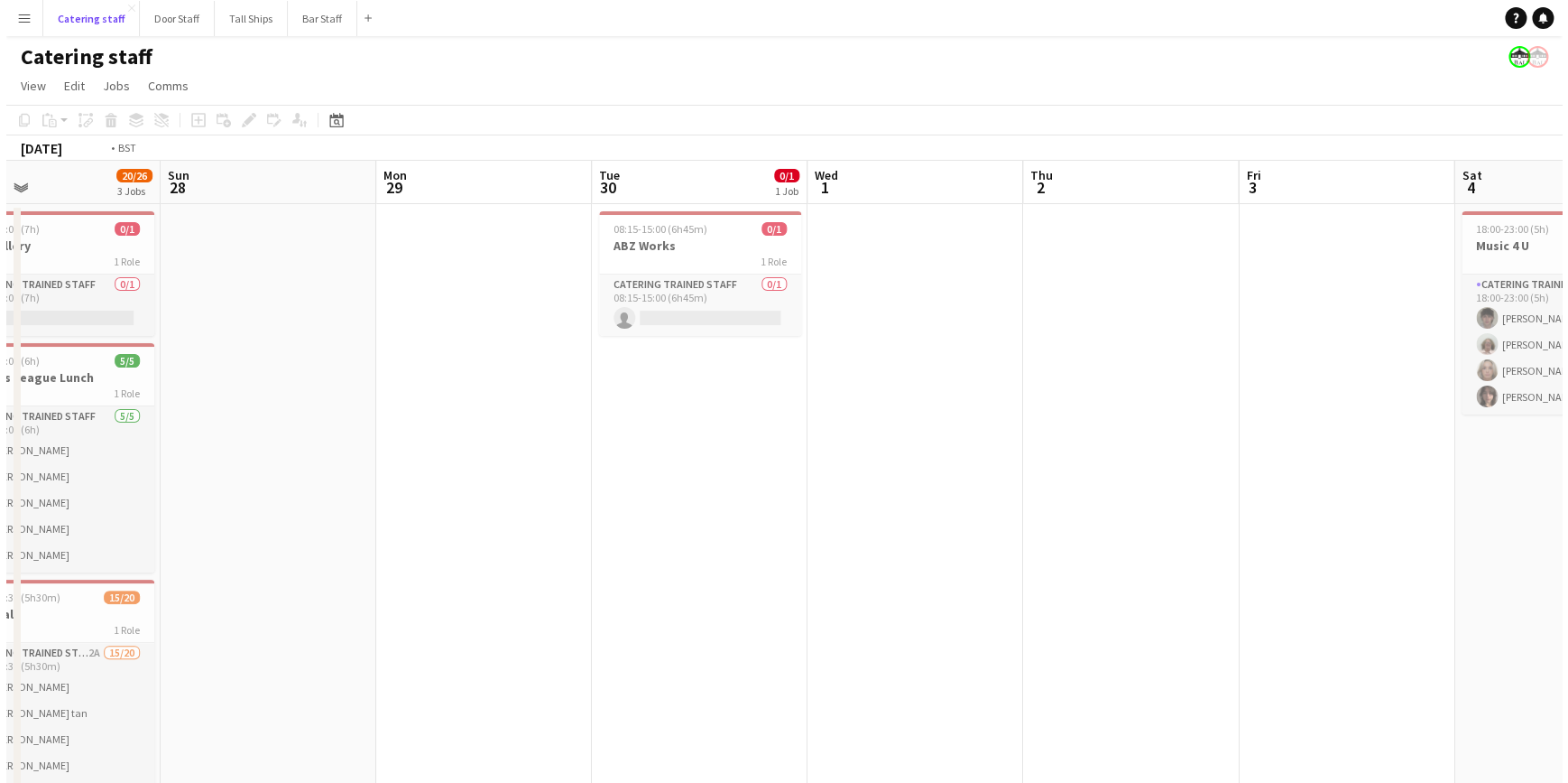
scroll to position [0, 495]
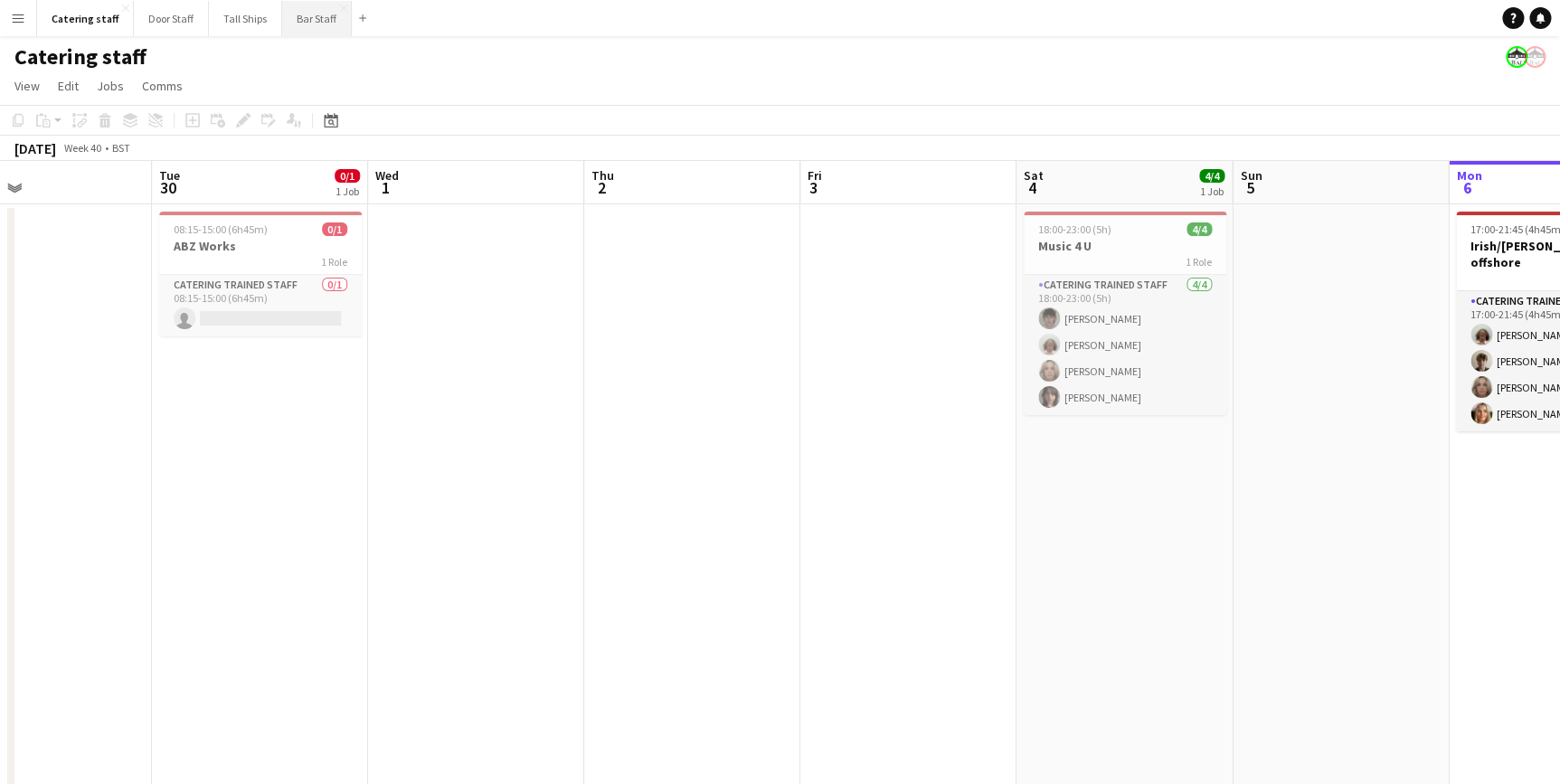
click at [319, 19] on button "Bar Staff Close" at bounding box center [317, 18] width 70 height 36
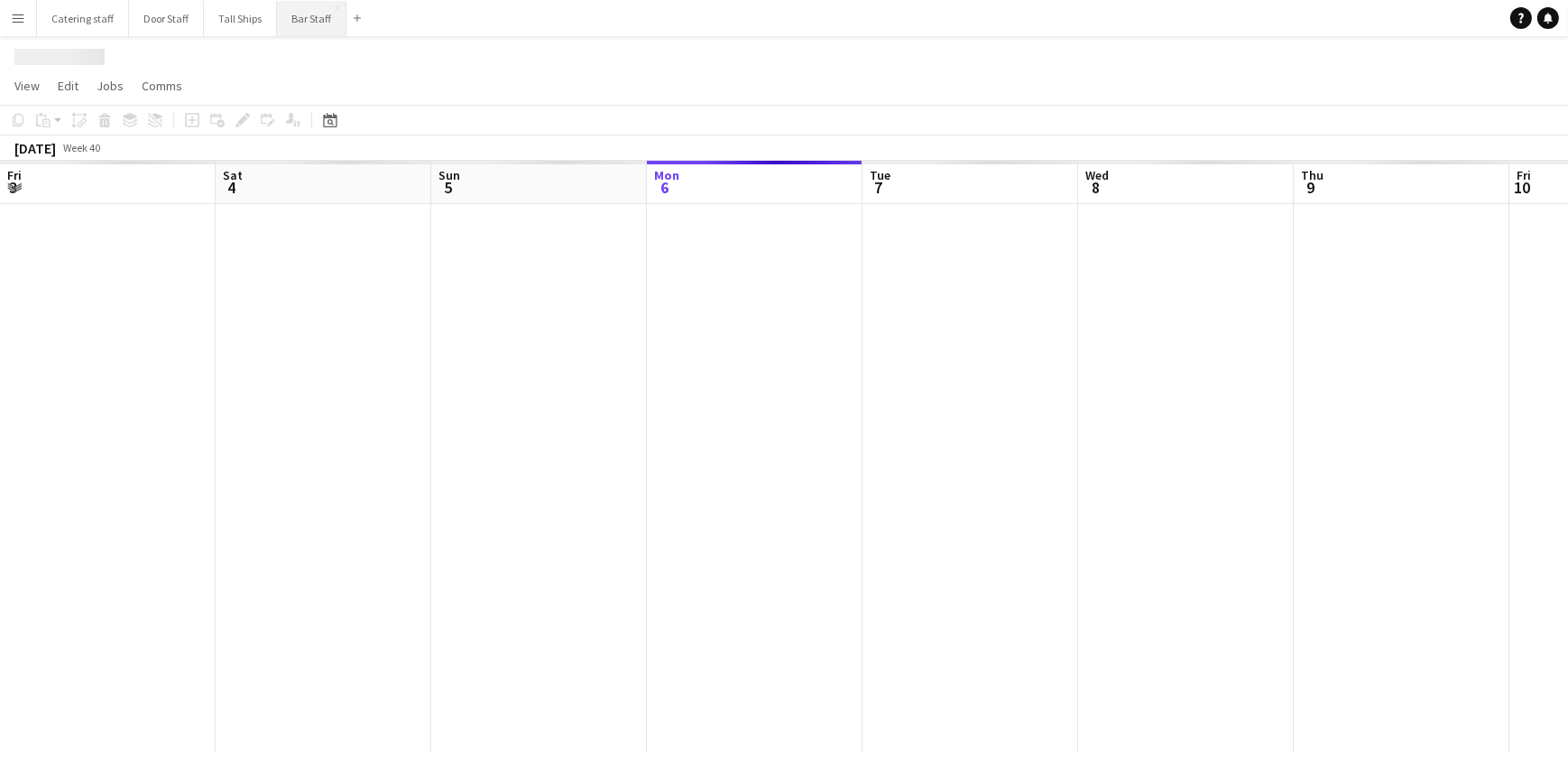
scroll to position [0, 432]
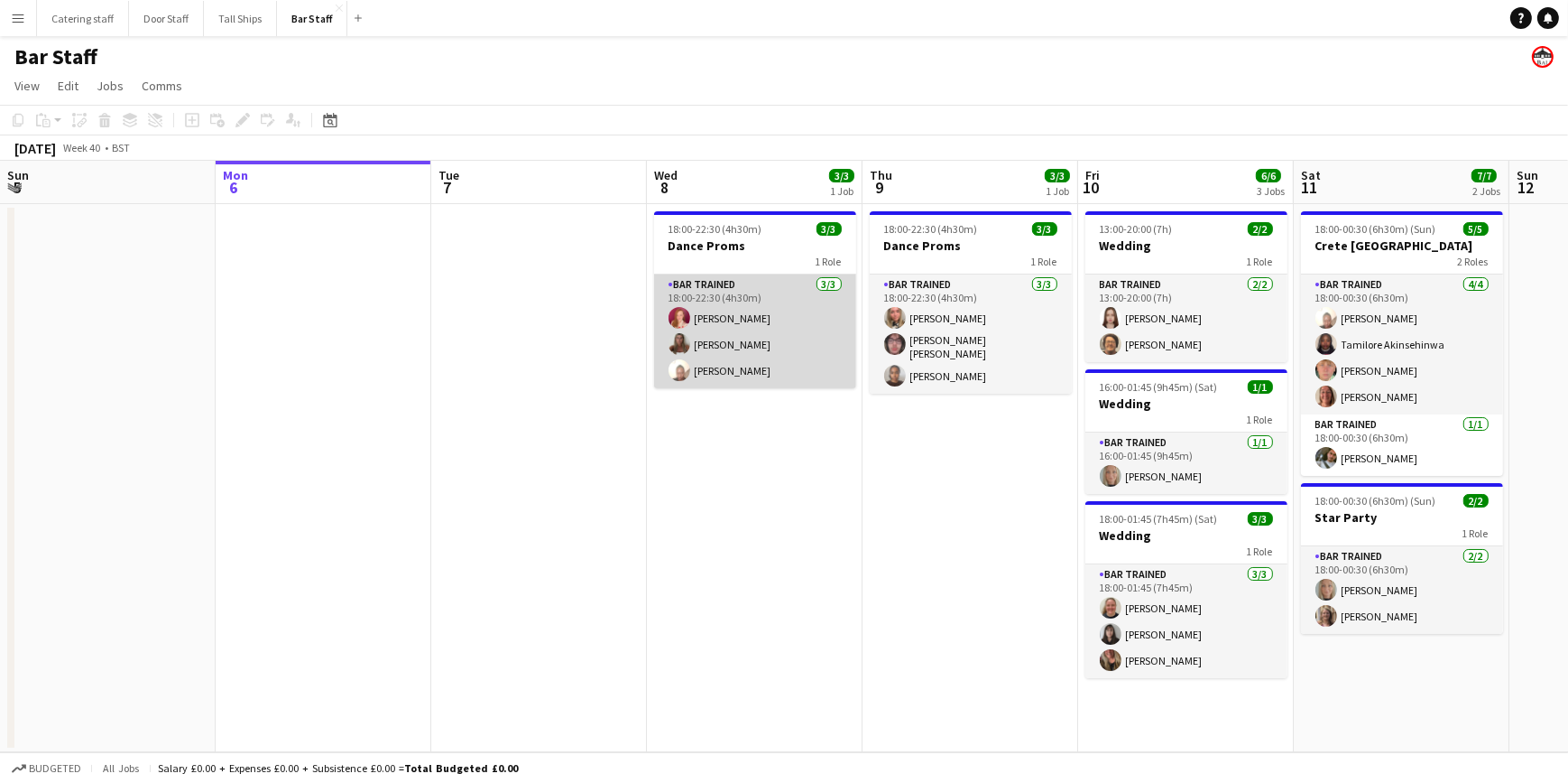
click at [717, 371] on app-card-role "Bar trained 3/3 18:00-22:30 (4h30m) Louise McEwan Joely Milne Lydia Lewis" at bounding box center [756, 332] width 202 height 114
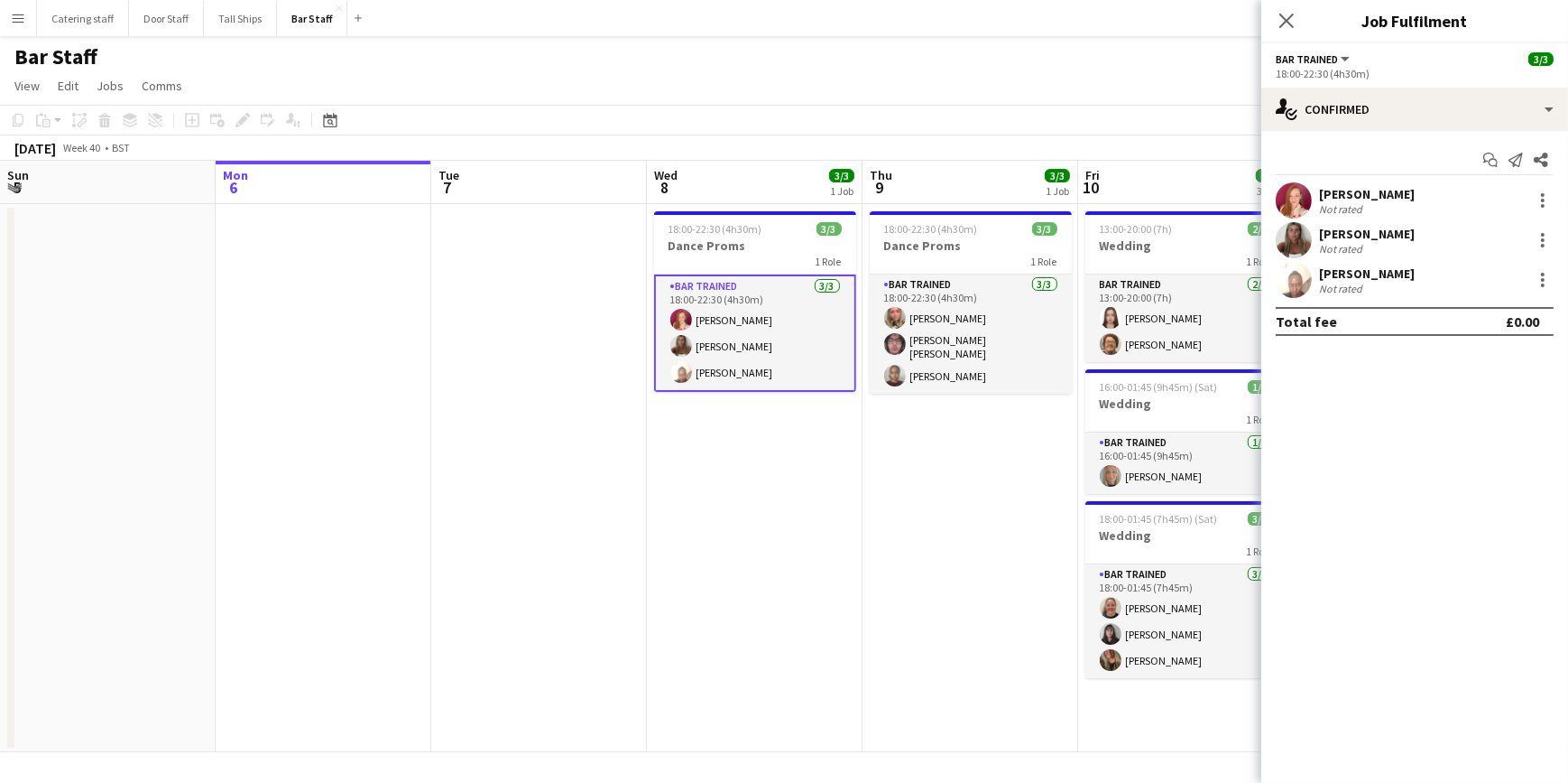
click at [1360, 274] on div "Lydia Lewis" at bounding box center [1367, 273] width 95 height 16
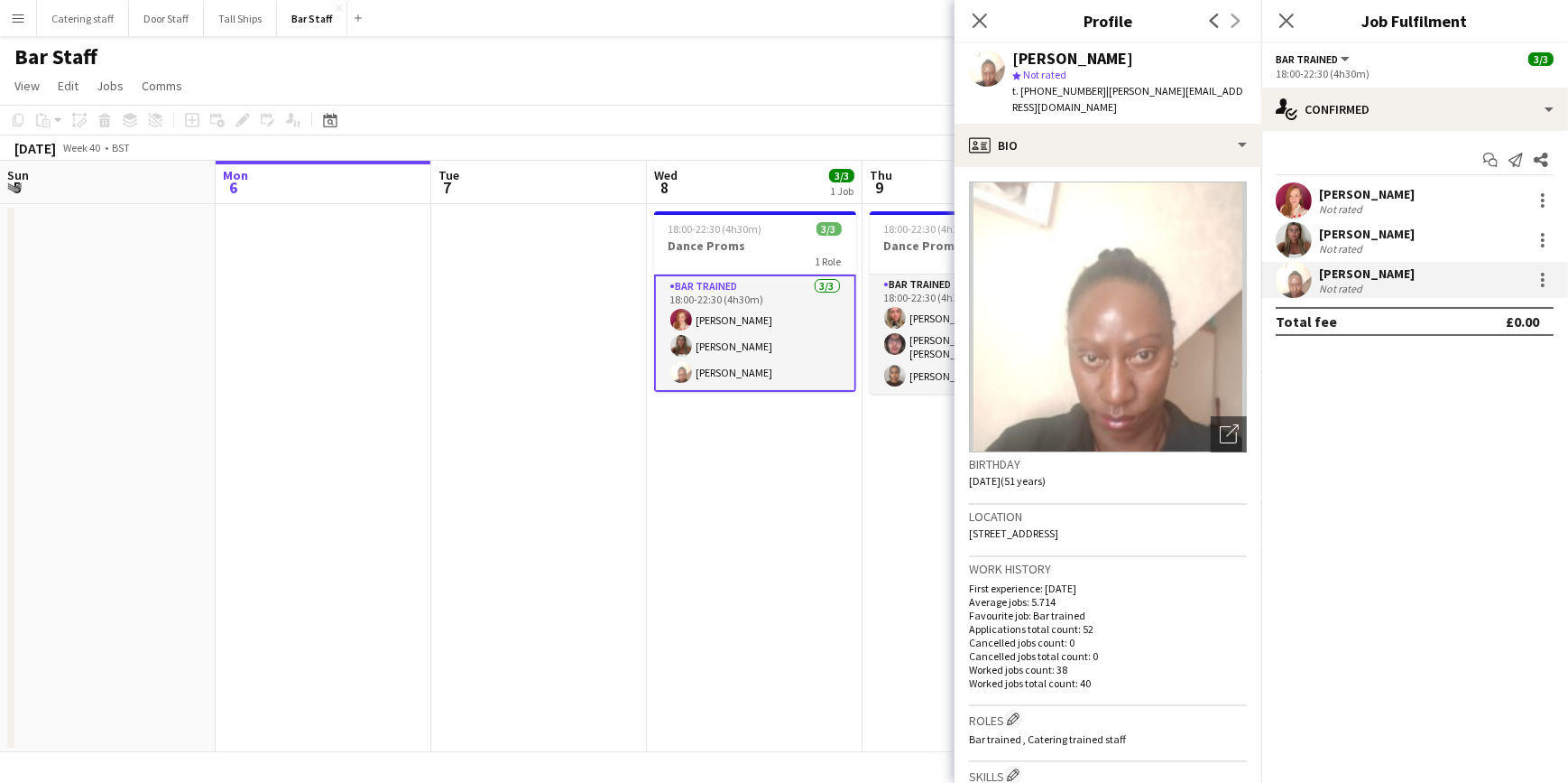
click at [887, 550] on app-date-cell "18:00-22:30 (4h30m) 3/3 Dance Proms 1 Role Bar trained 3/3 18:00-22:30 (4h30m) …" at bounding box center [970, 478] width 216 height 548
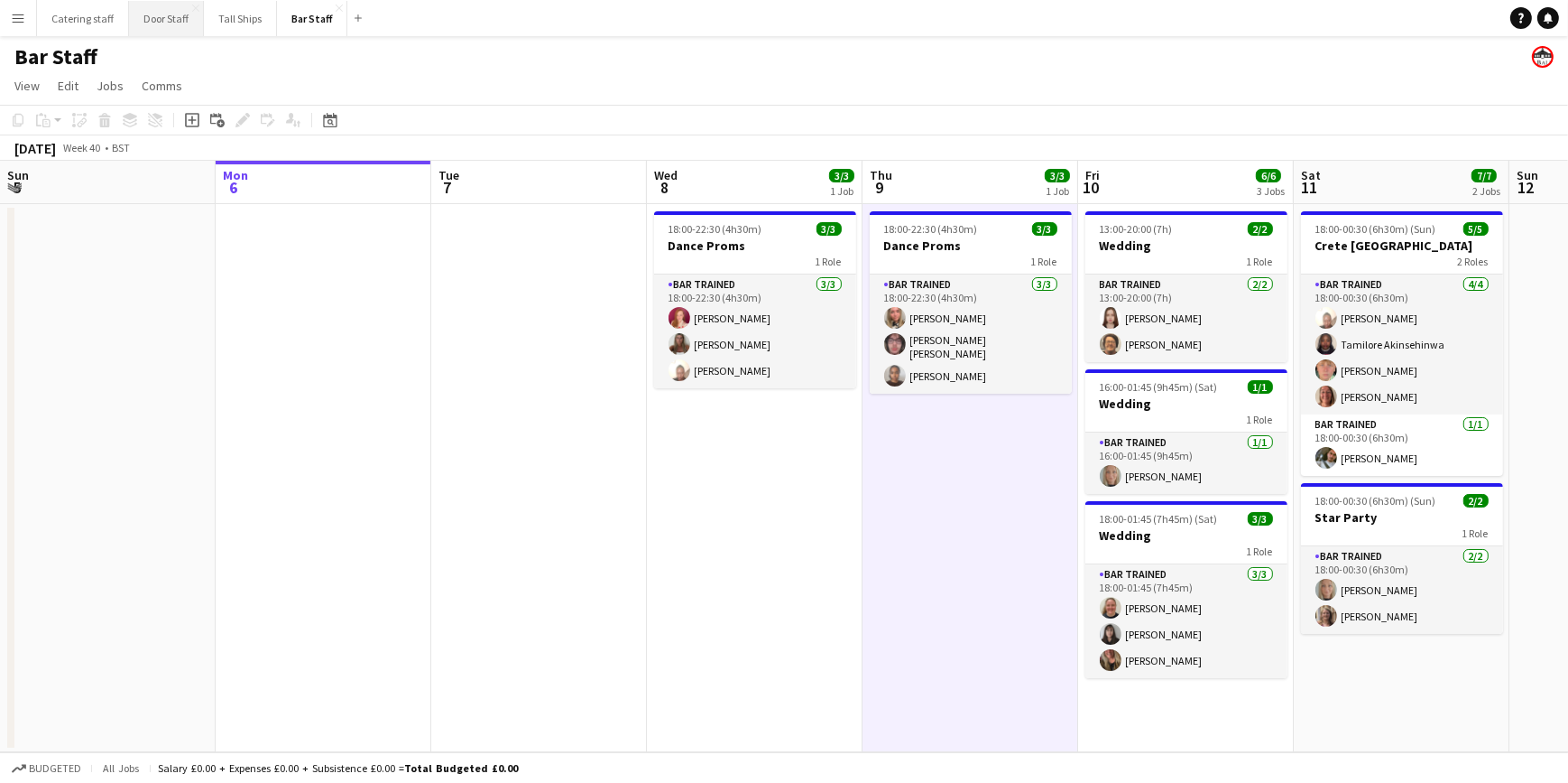
click at [155, 18] on button "Door Staff Close" at bounding box center [167, 18] width 75 height 36
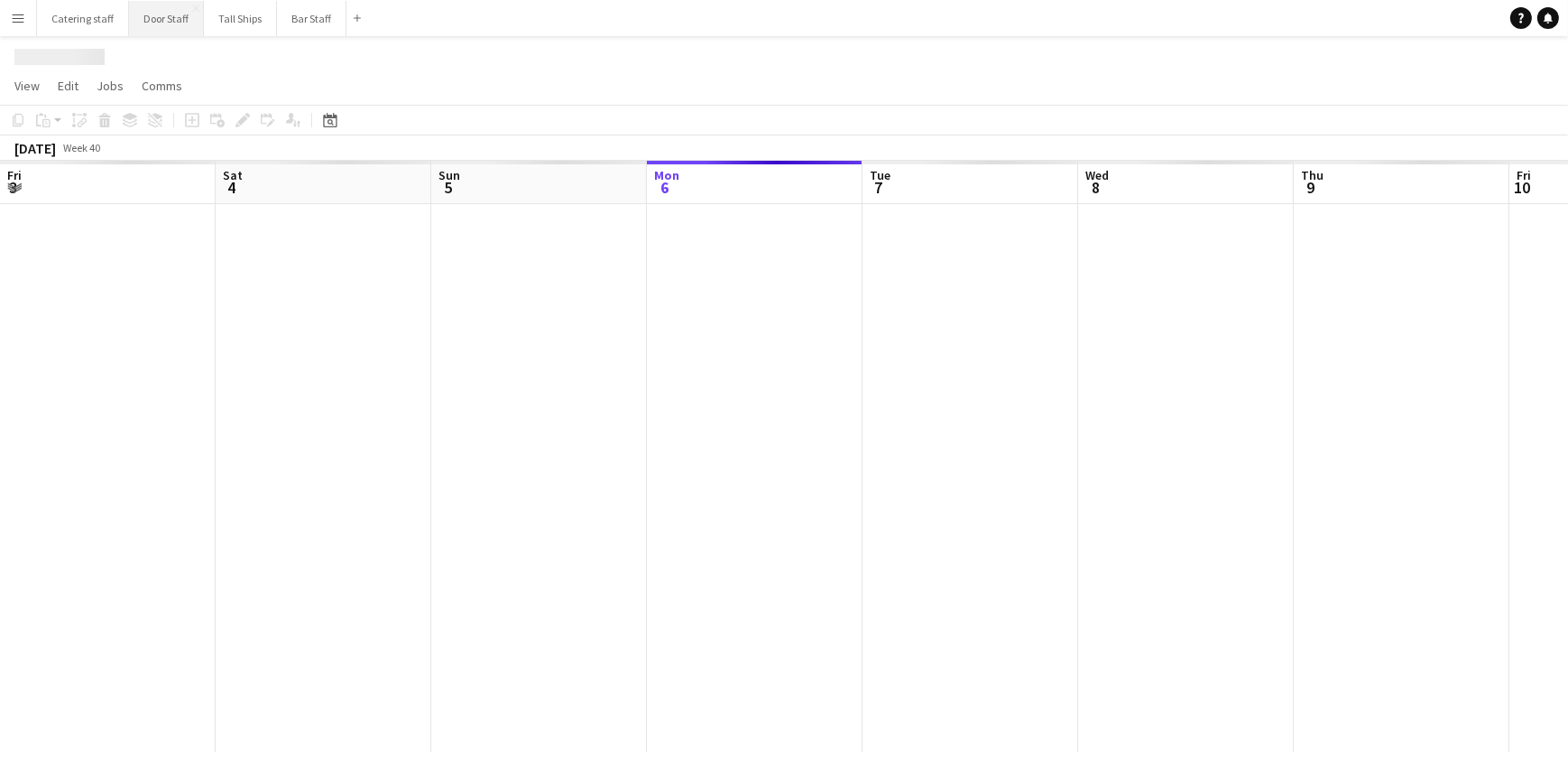
scroll to position [0, 432]
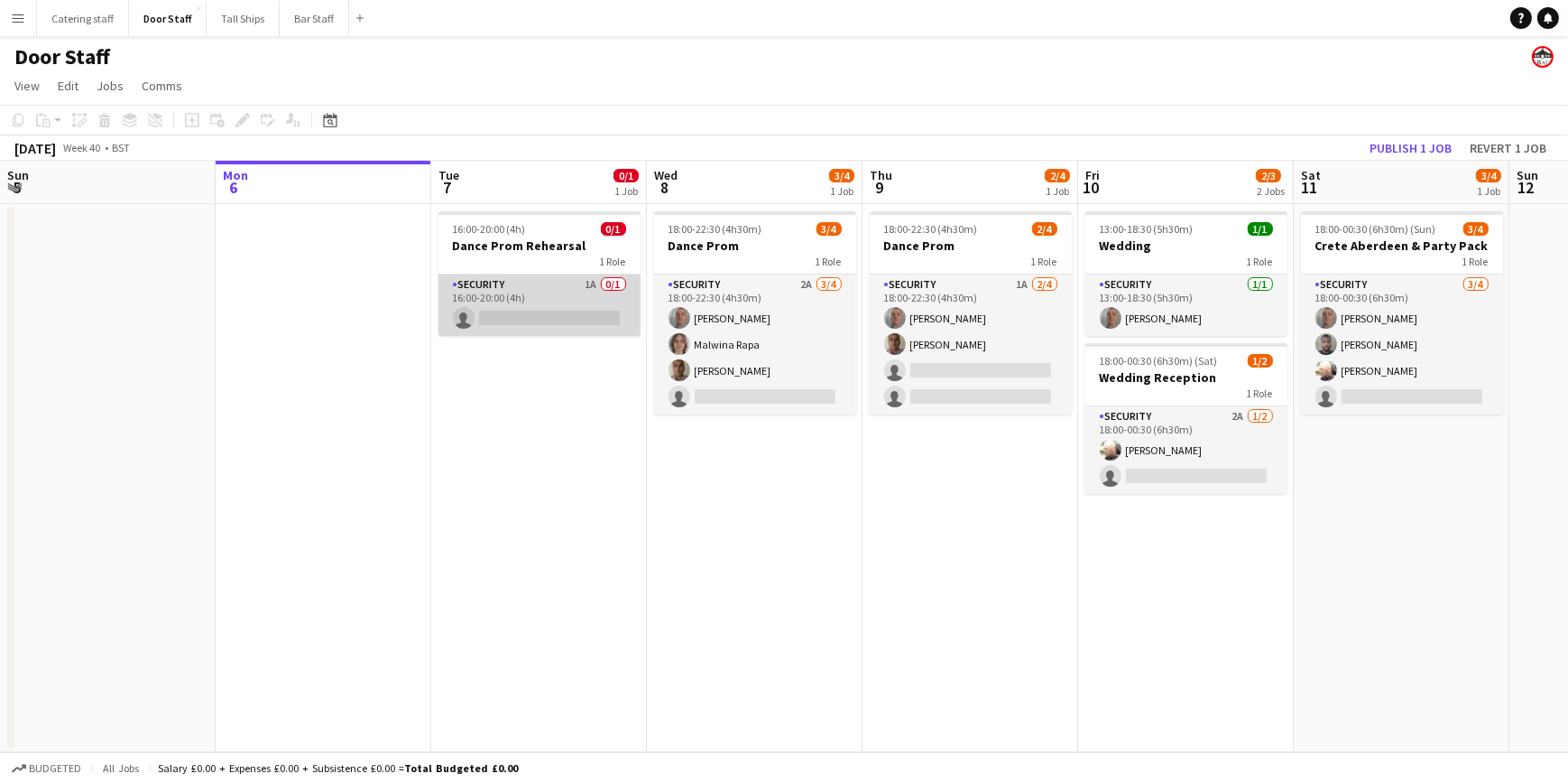
click at [545, 292] on app-card-role "Security 1A 0/1 16:00-20:00 (4h) single-neutral-actions" at bounding box center [540, 306] width 202 height 62
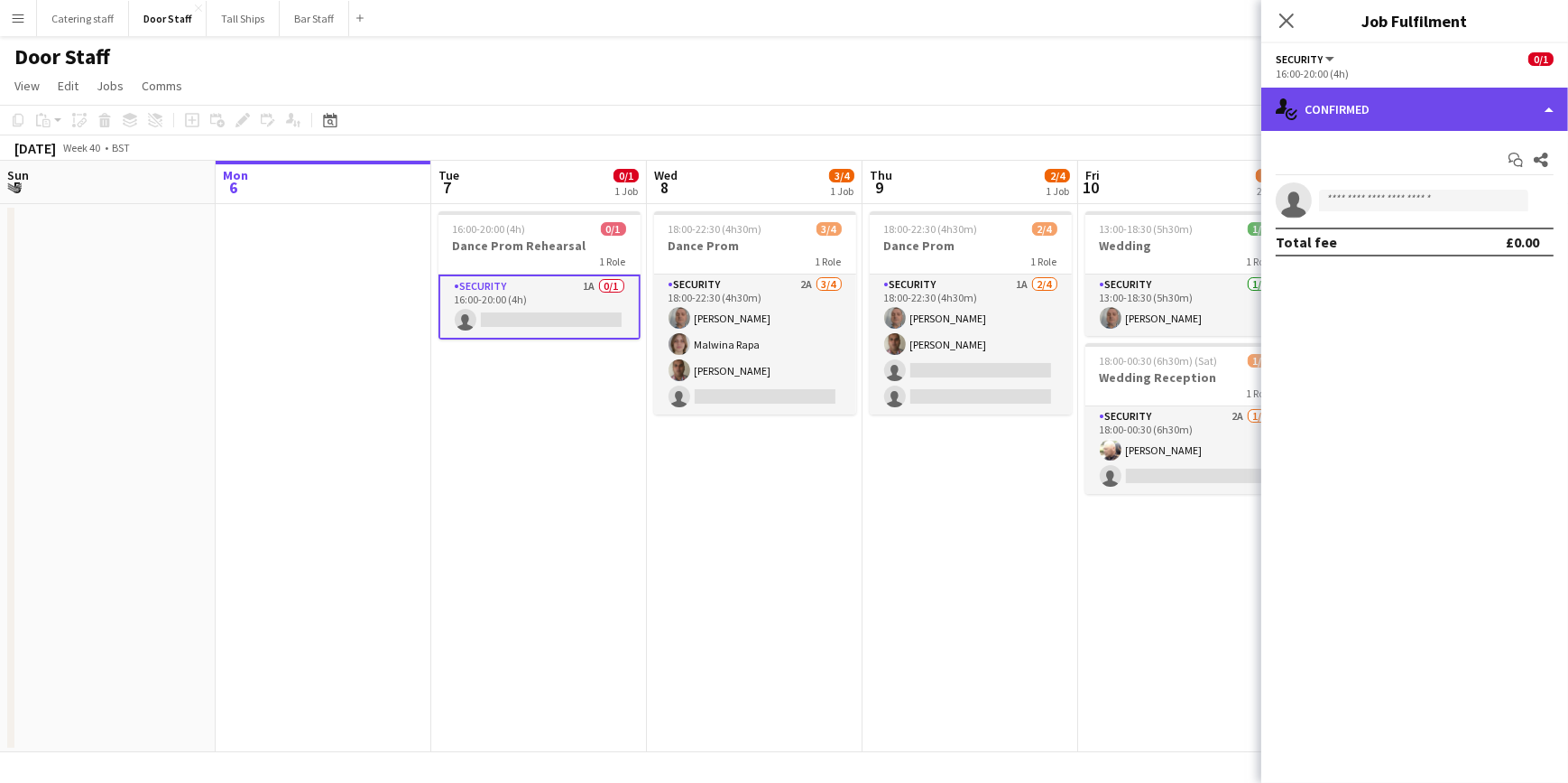
click at [1383, 124] on div "single-neutral-actions-check-2 Confirmed" at bounding box center [1415, 109] width 306 height 43
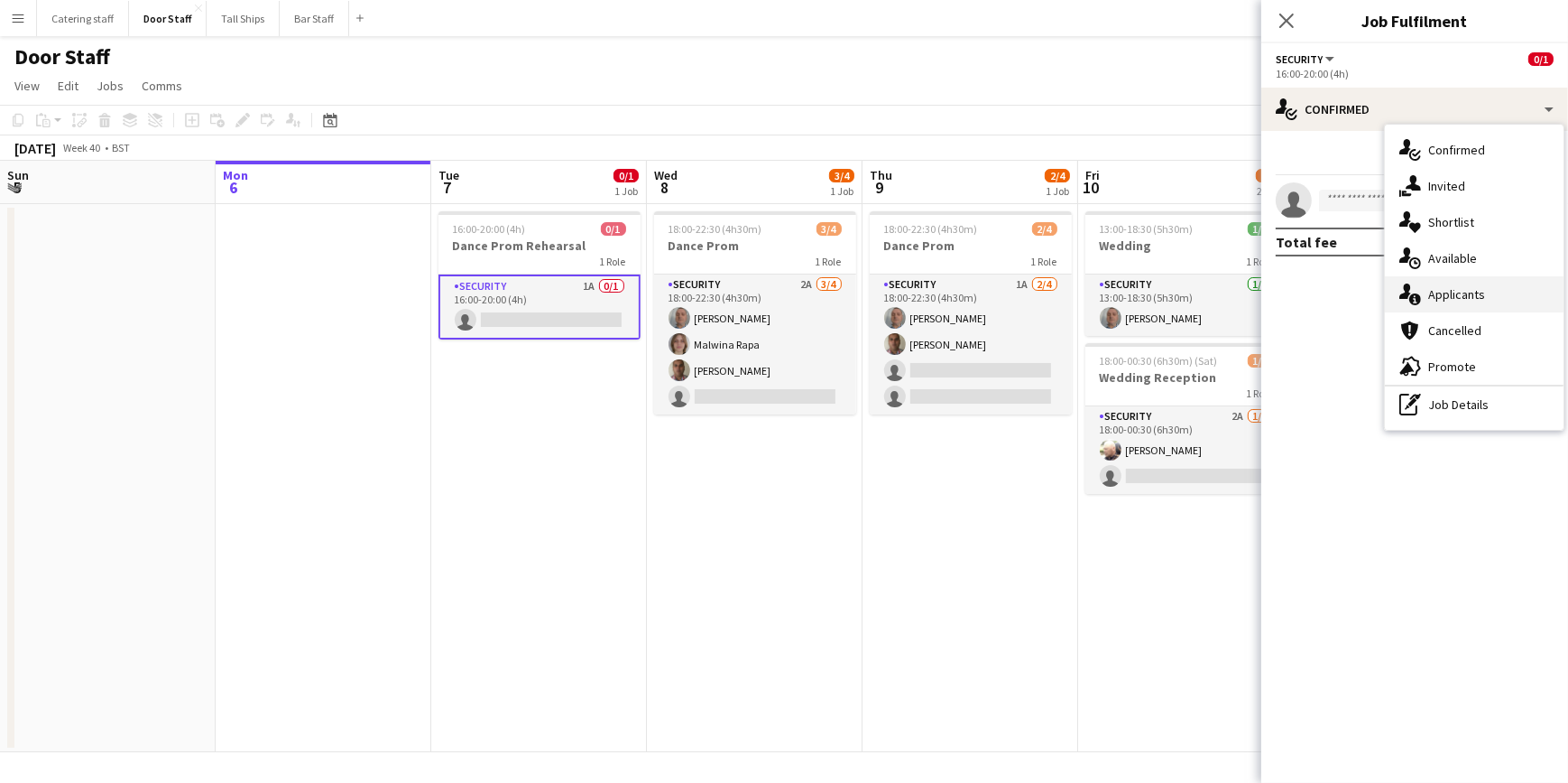
click at [1452, 287] on span "Applicants" at bounding box center [1456, 294] width 57 height 16
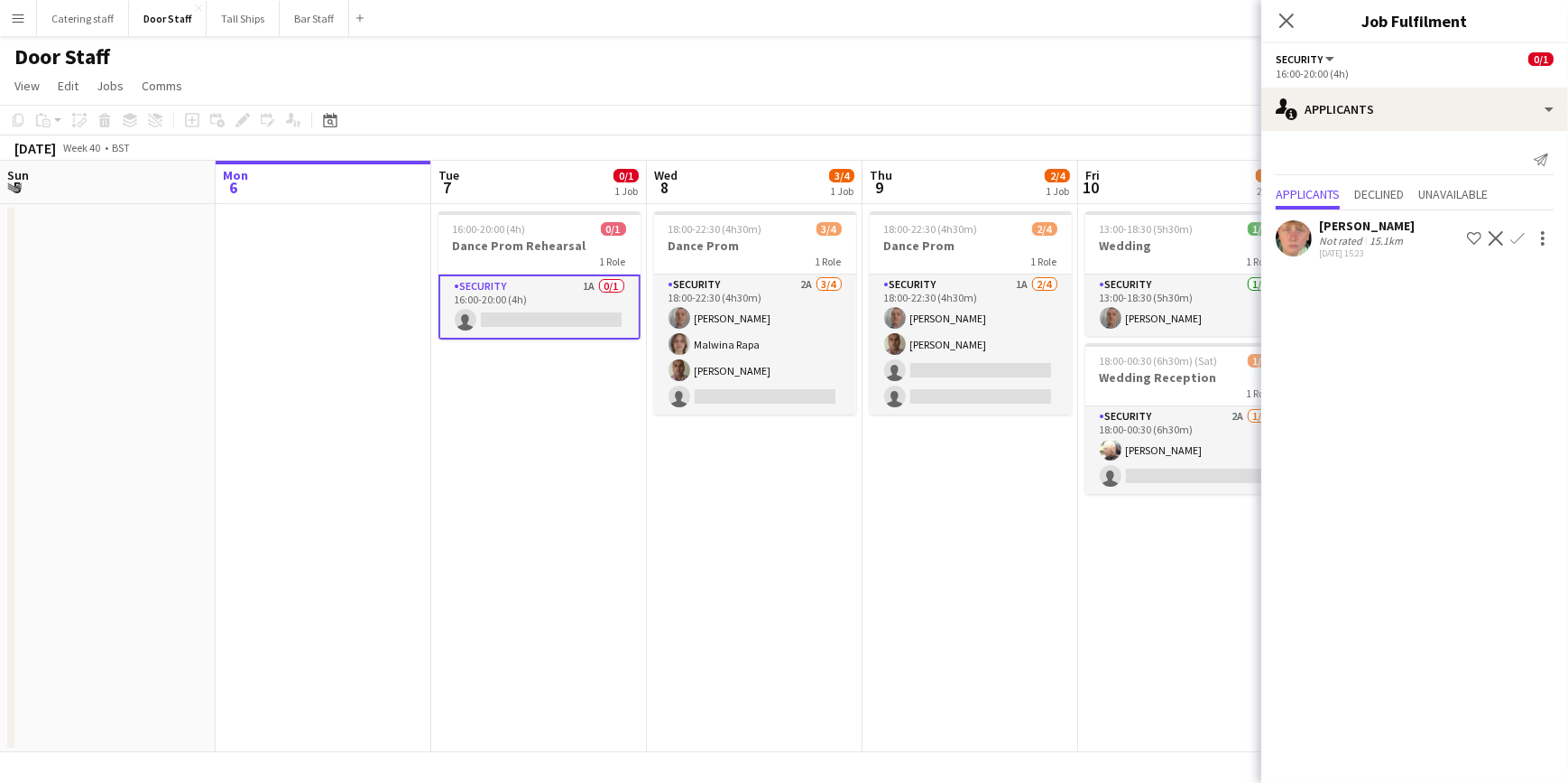
click at [1339, 230] on div "[PERSON_NAME]" at bounding box center [1367, 226] width 95 height 16
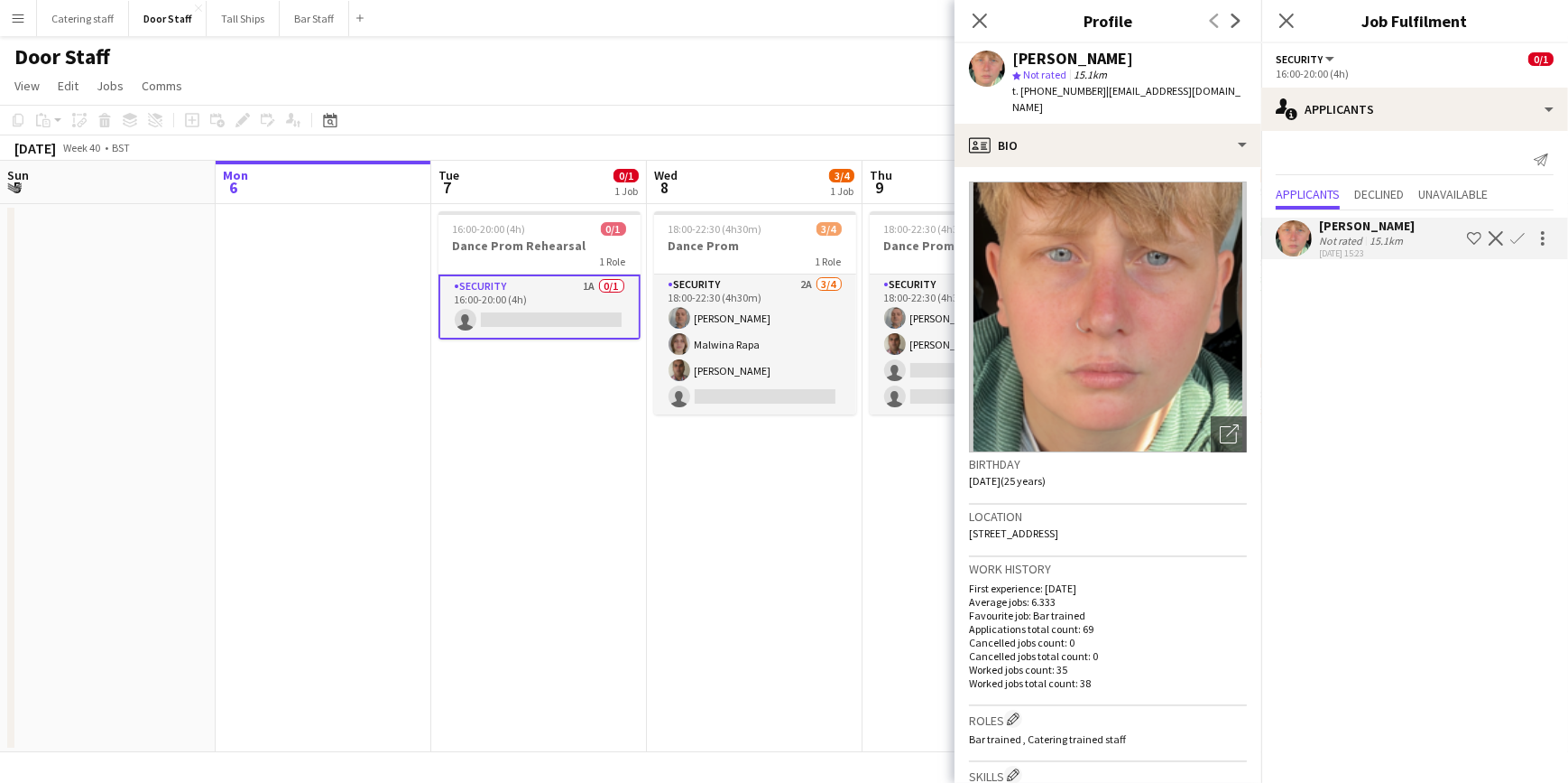
click at [838, 587] on app-date-cell "18:00-22:30 (4h30m) 3/4 Dance Prom 1 Role Security 2A 3/4 18:00-22:30 (4h30m) N…" at bounding box center [755, 478] width 216 height 548
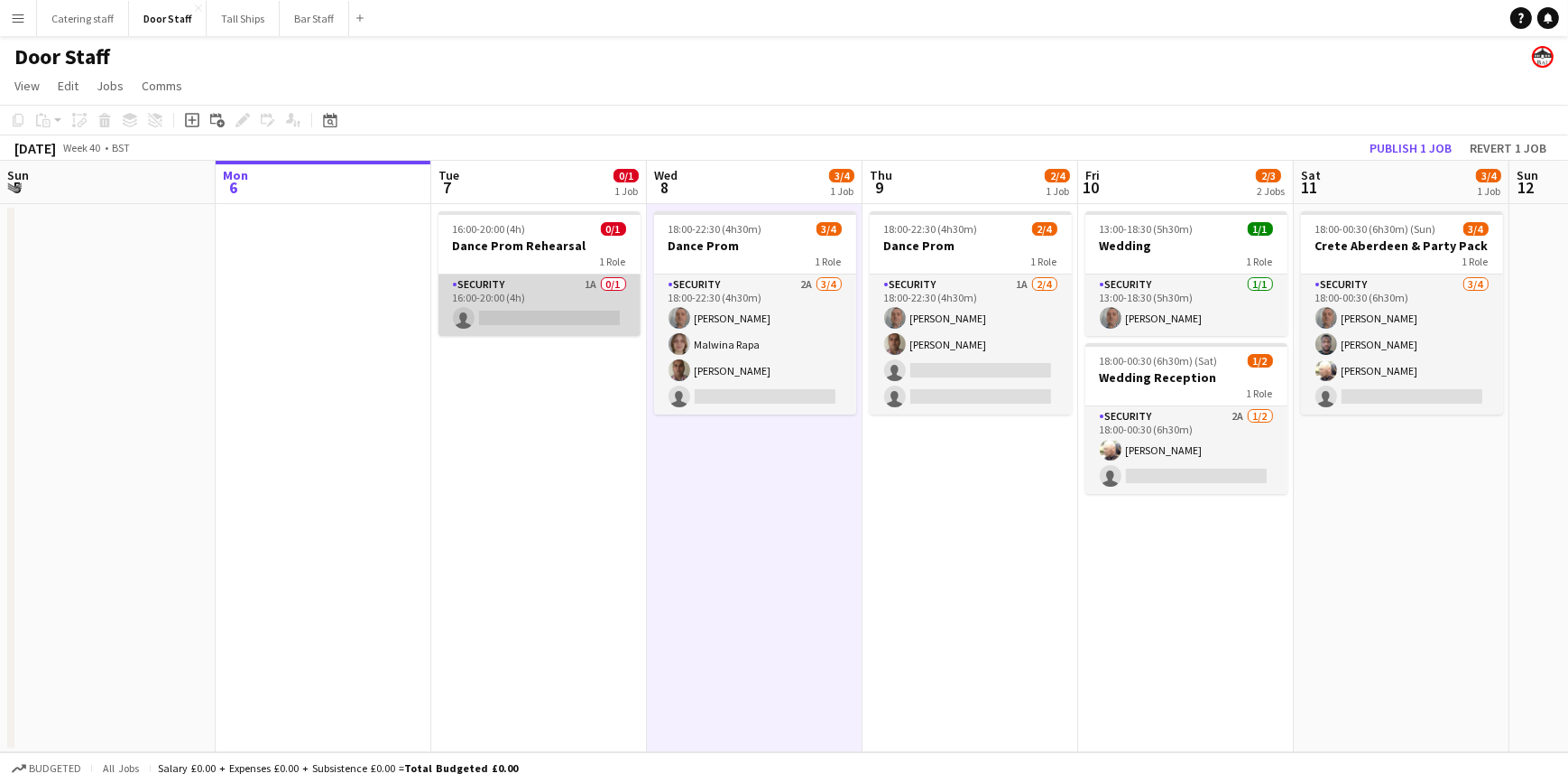
click at [552, 291] on app-card-role "Security 1A 0/1 16:00-20:00 (4h) single-neutral-actions" at bounding box center [540, 306] width 202 height 62
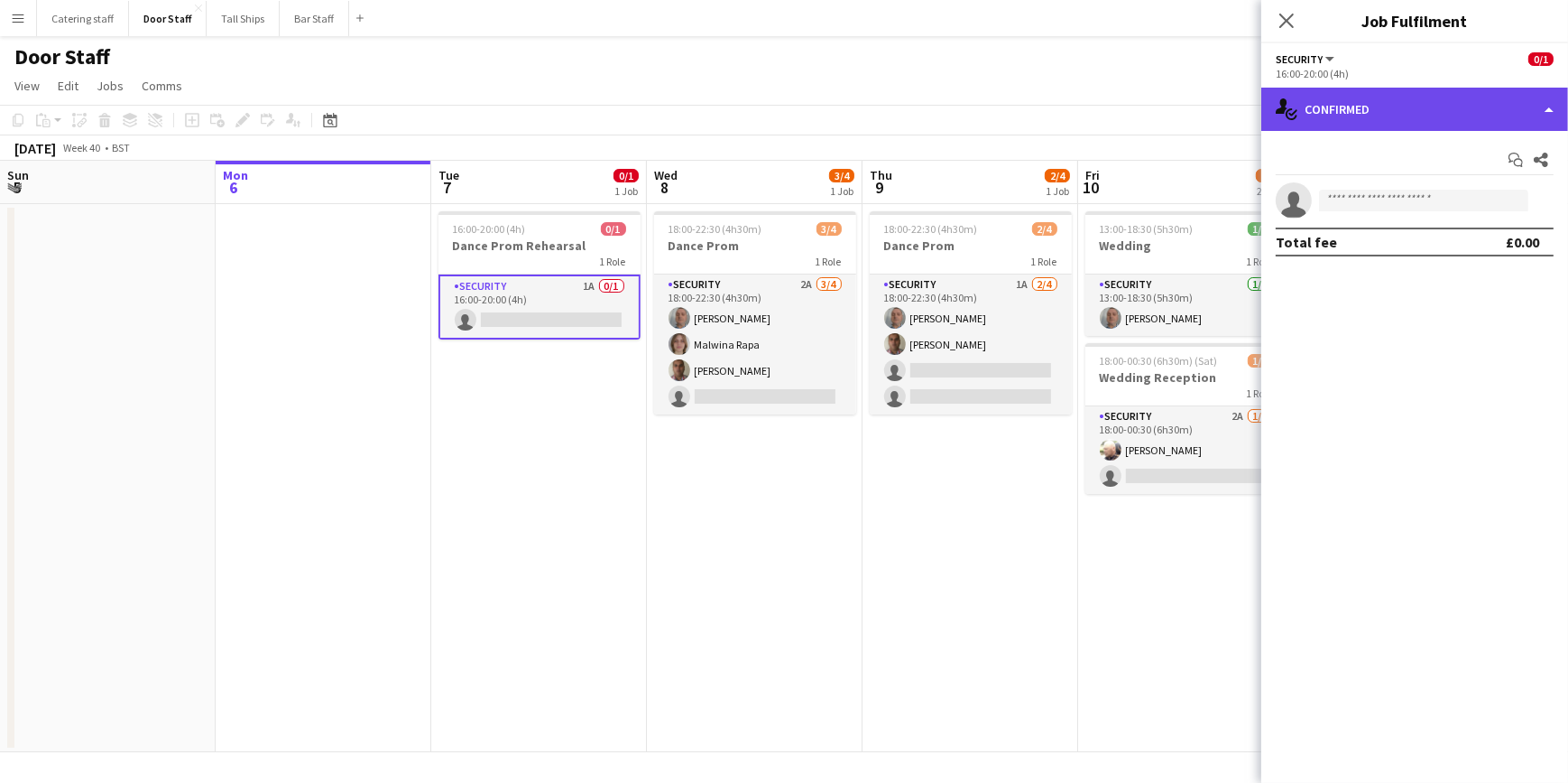
click at [1365, 94] on div "single-neutral-actions-check-2 Confirmed" at bounding box center [1415, 109] width 306 height 43
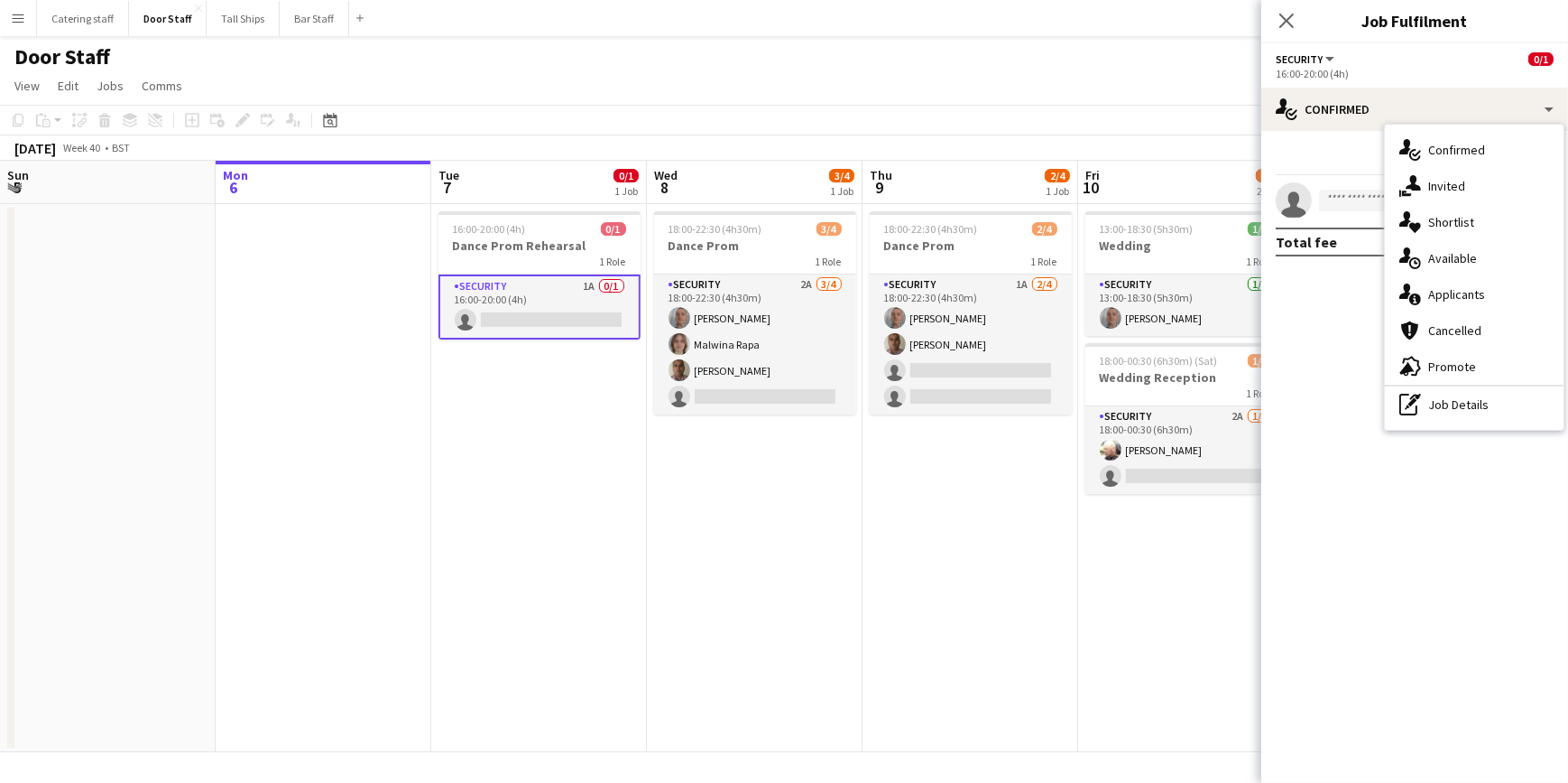
click at [1444, 256] on span "Available" at bounding box center [1452, 257] width 49 height 16
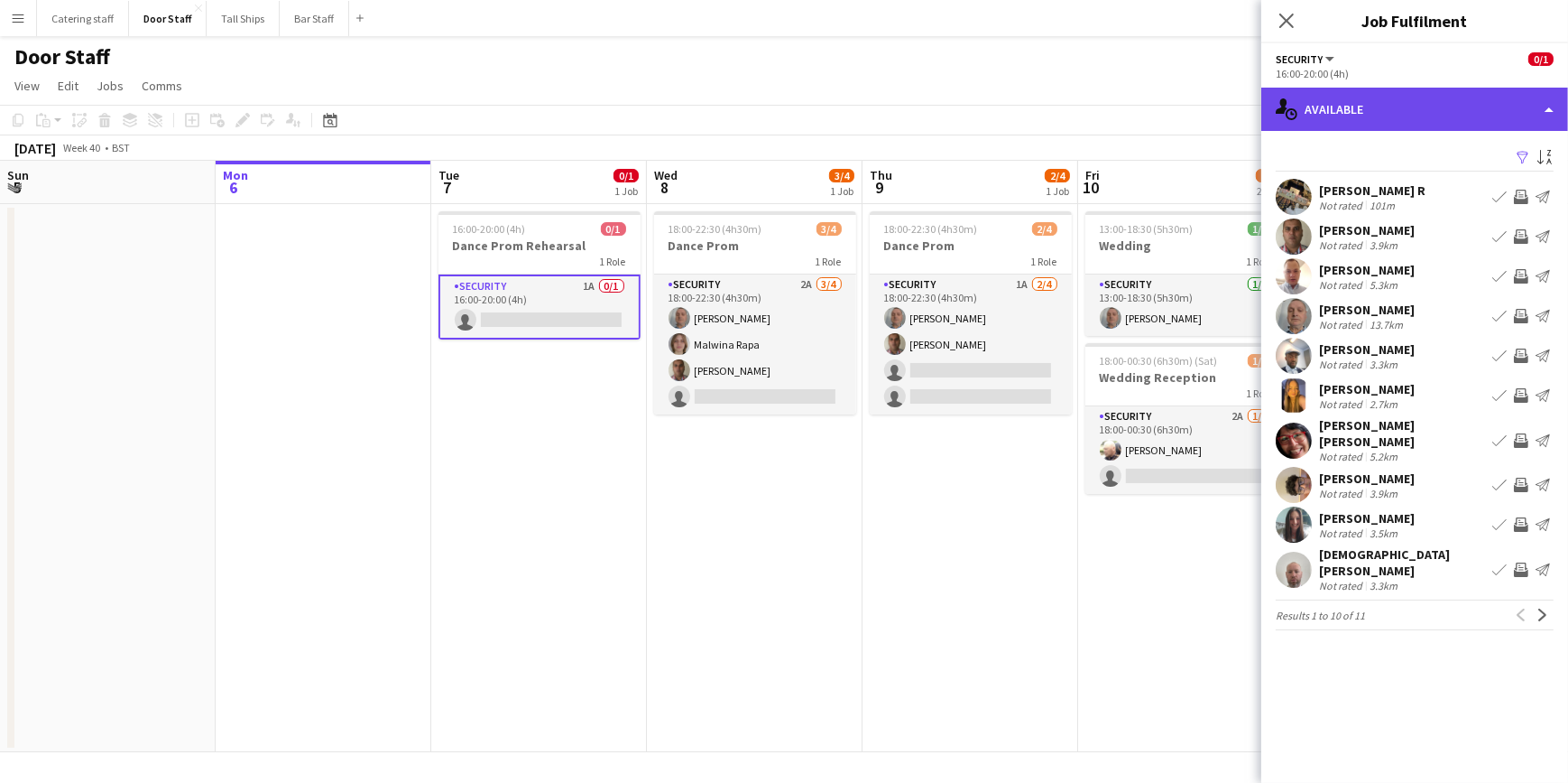
click at [1351, 110] on div "single-neutral-actions-upload Available" at bounding box center [1415, 109] width 306 height 43
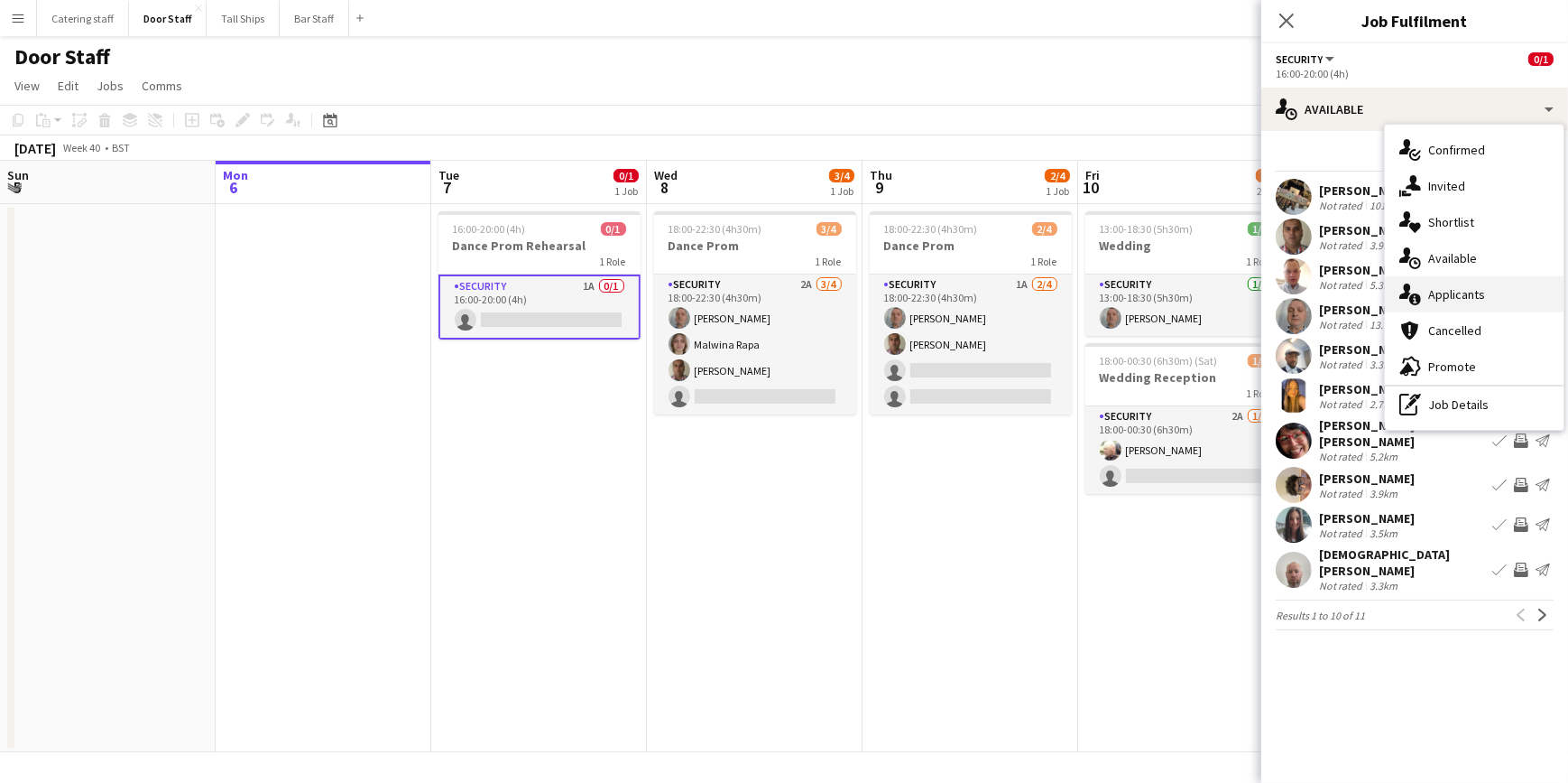
click at [1444, 298] on span "Applicants" at bounding box center [1456, 294] width 57 height 16
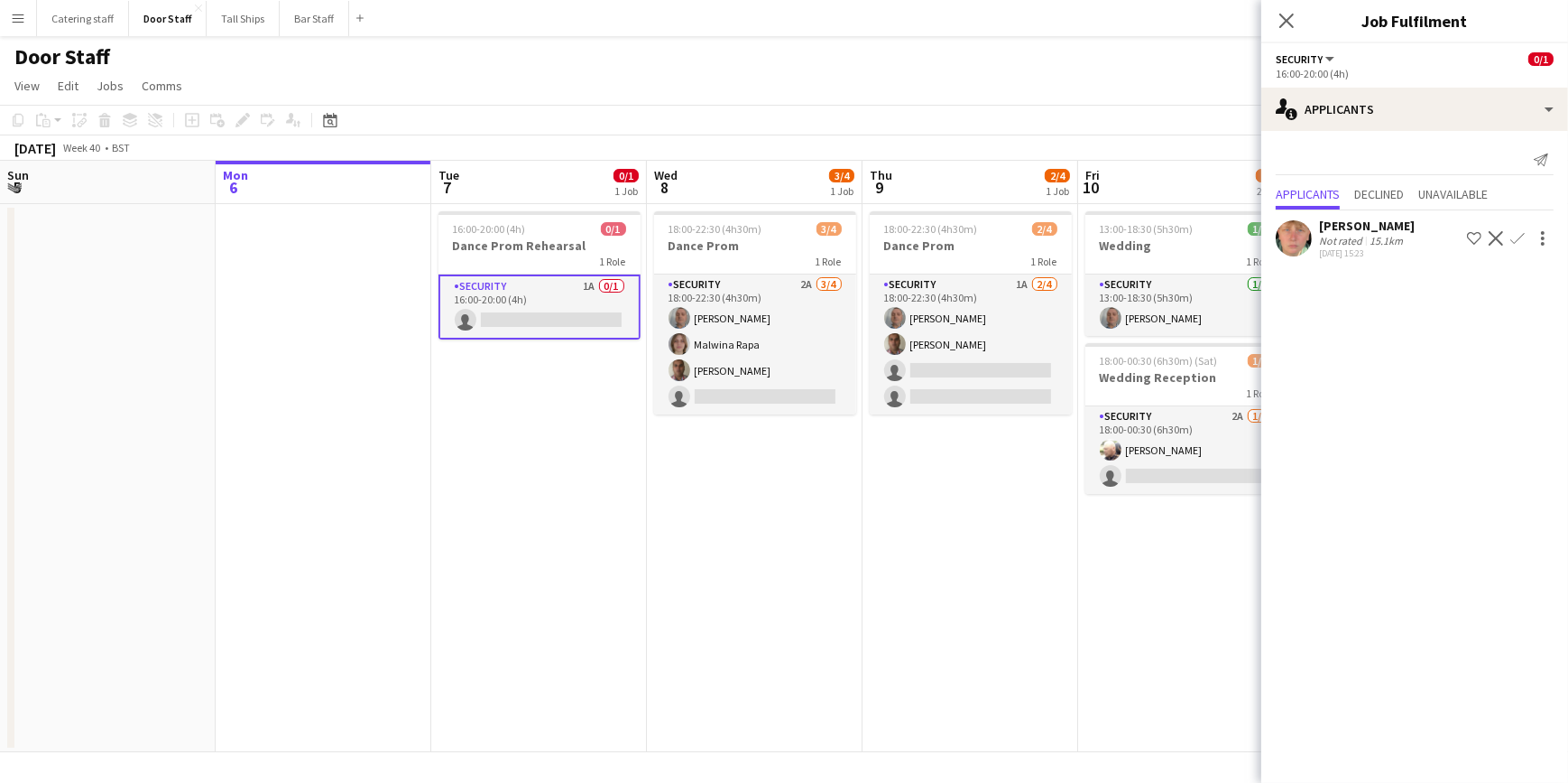
click at [1523, 236] on app-icon "Confirm" at bounding box center [1518, 238] width 14 height 14
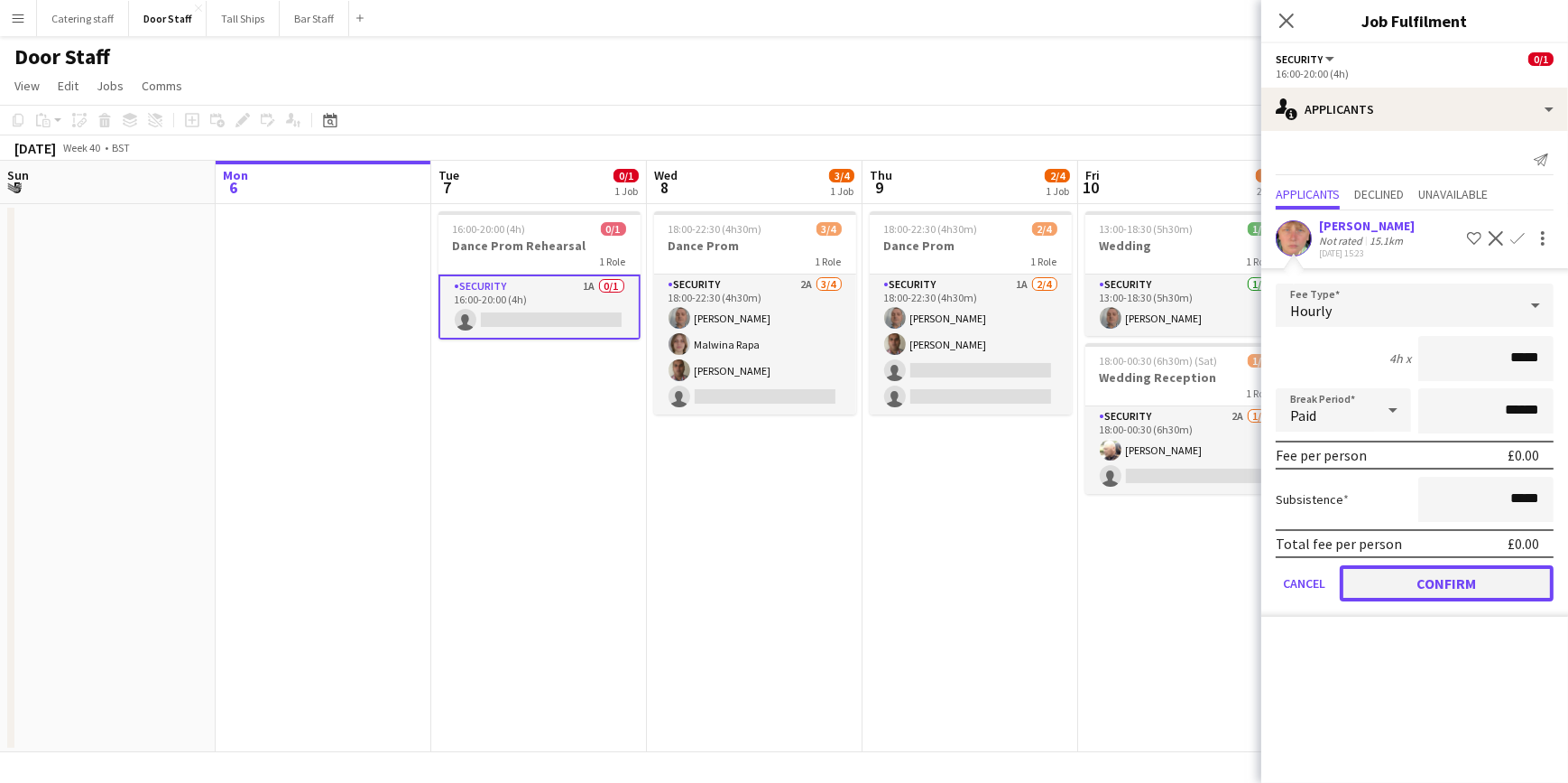
click at [1435, 572] on button "Confirm" at bounding box center [1448, 582] width 214 height 36
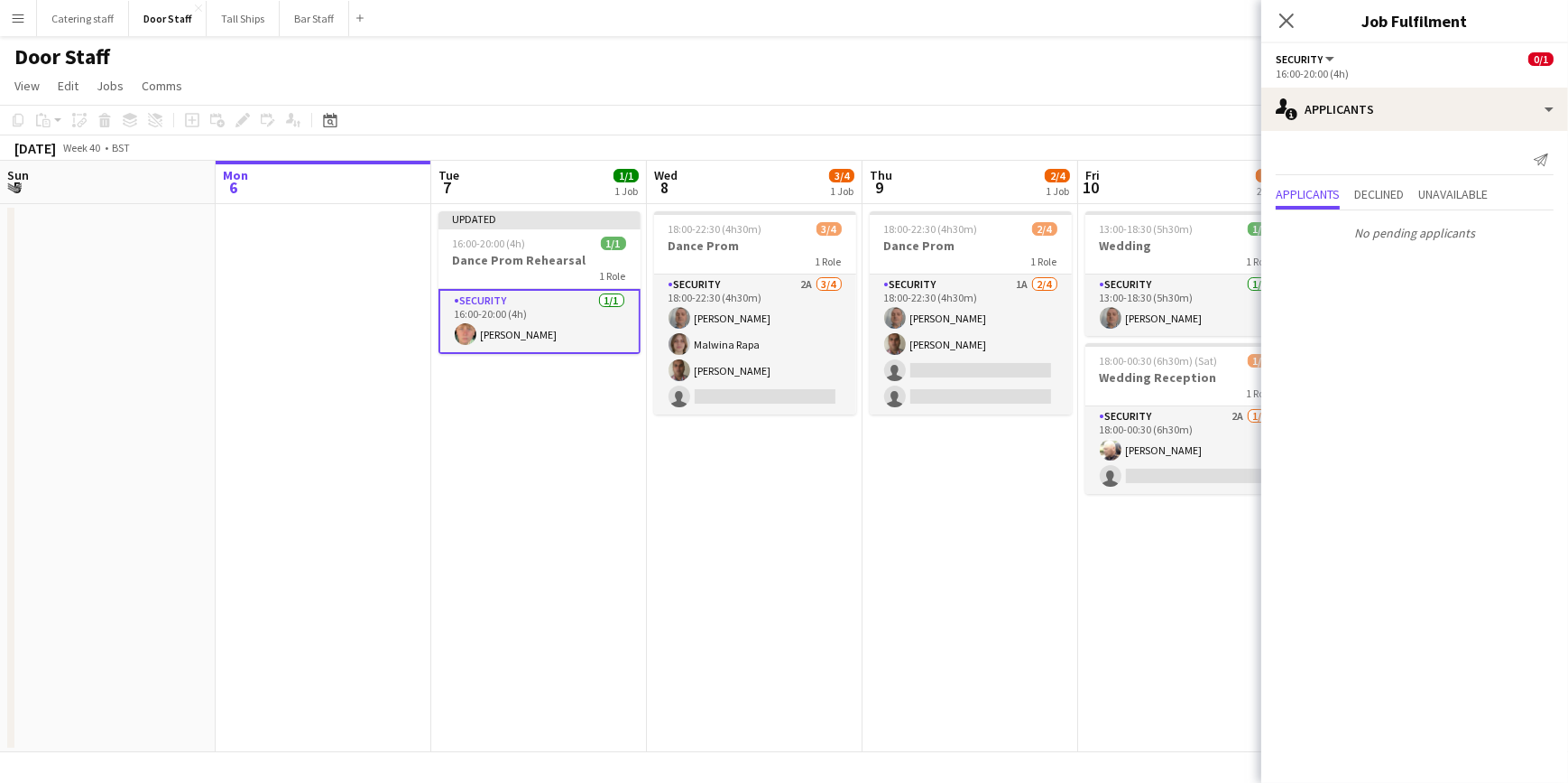
click at [1119, 585] on app-date-cell "13:00-18:30 (5h30m) 1/1 Wedding 1 Role Security 1/1 13:00-18:30 (5h30m) Neil Fr…" at bounding box center [1186, 478] width 216 height 548
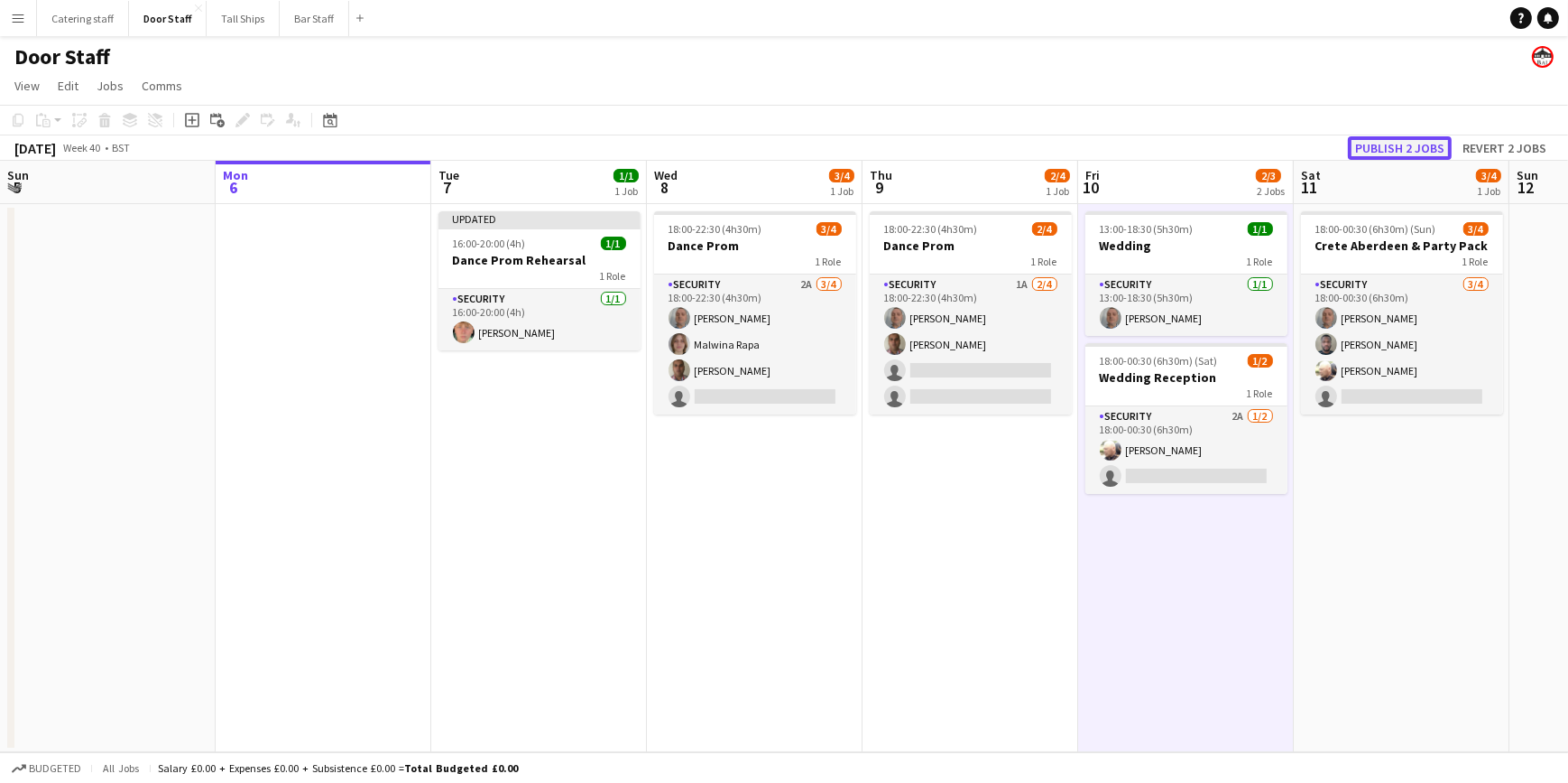
click at [1417, 149] on button "Publish 2 jobs" at bounding box center [1400, 148] width 104 height 23
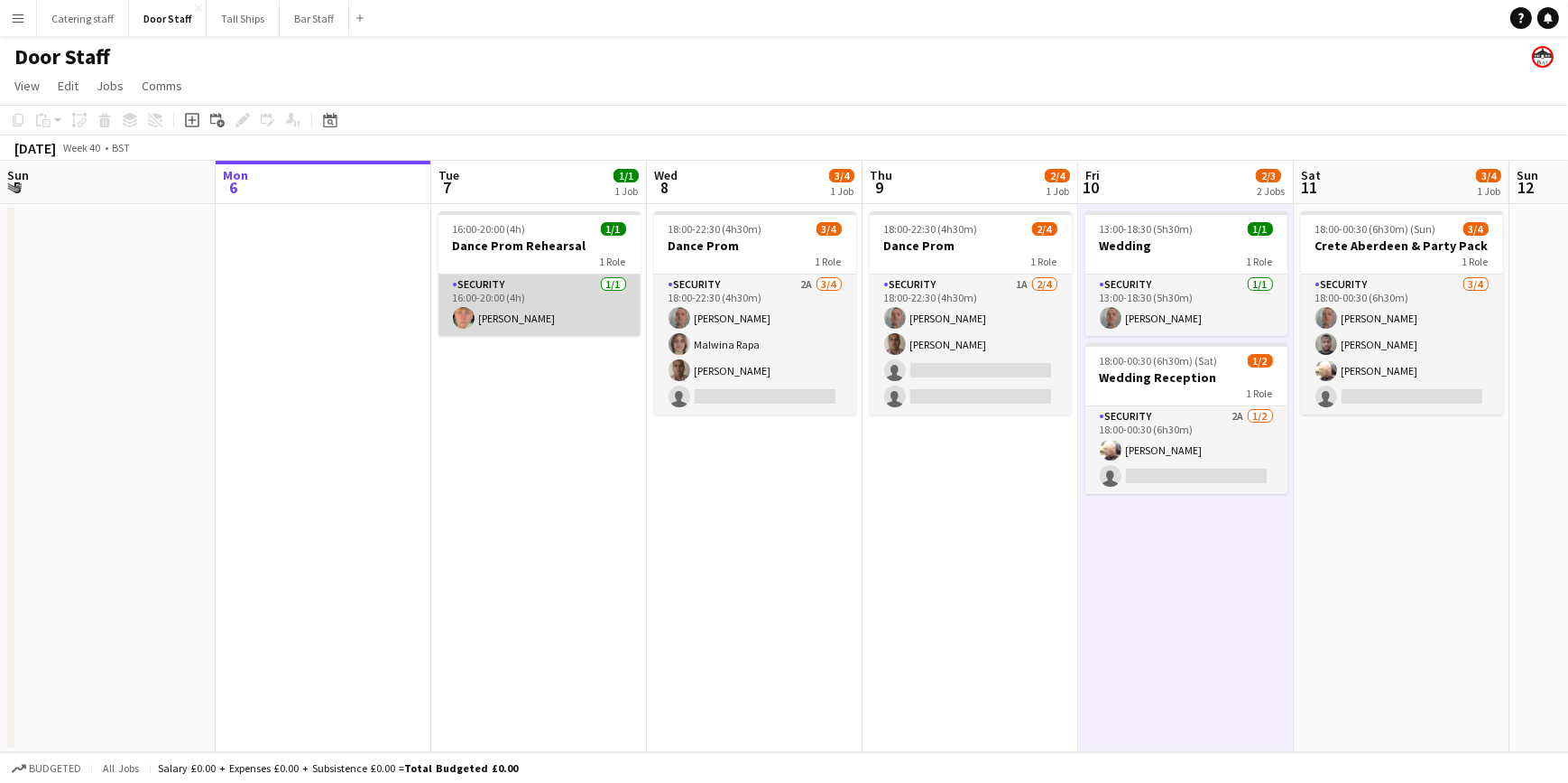
click at [508, 319] on app-card-role "Security 1/1 16:00-20:00 (4h) Ellie Fyffe" at bounding box center [540, 306] width 202 height 62
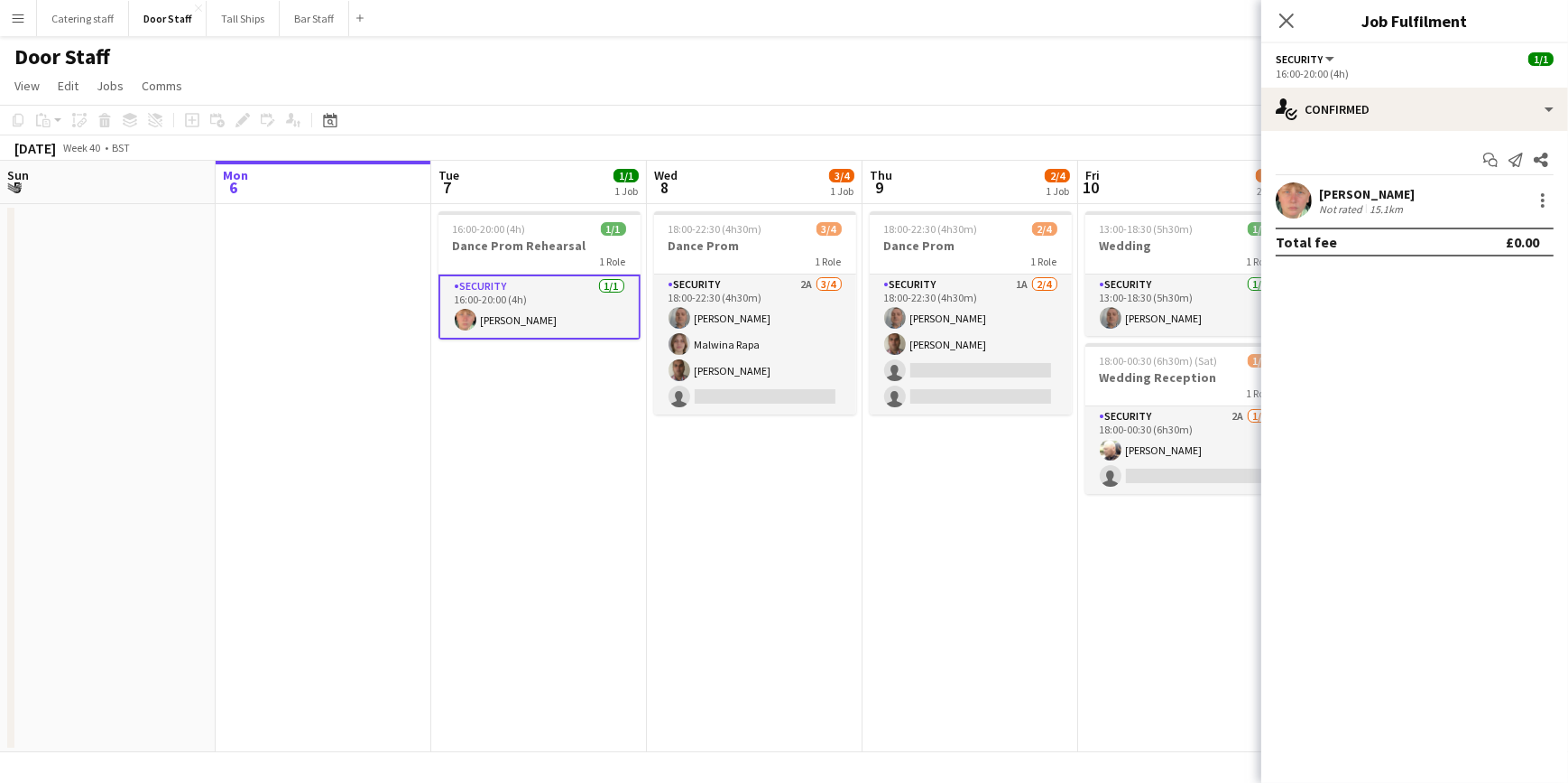
click at [1349, 198] on div "[PERSON_NAME]" at bounding box center [1367, 194] width 95 height 16
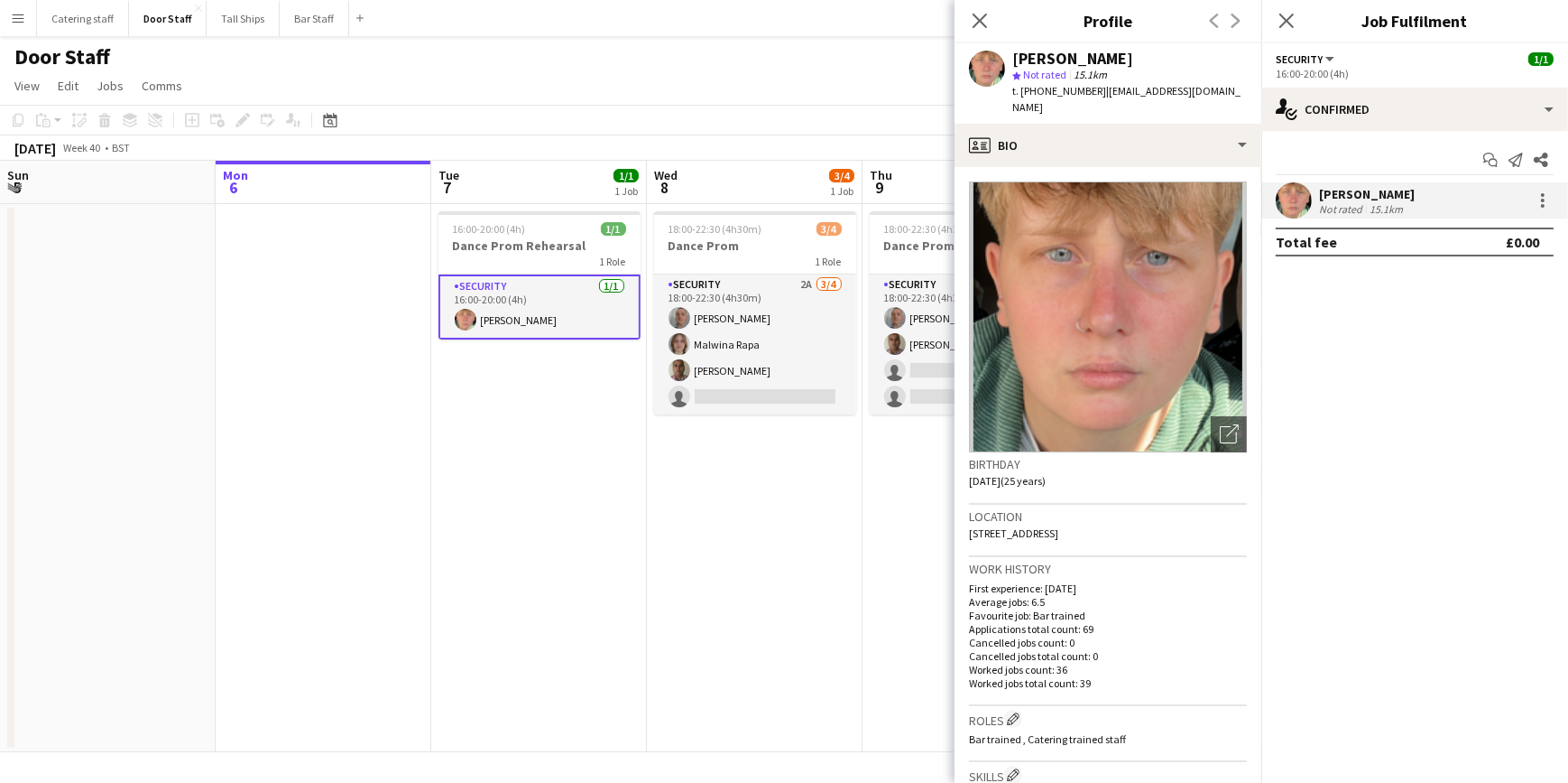
click at [764, 527] on app-date-cell "18:00-22:30 (4h30m) 3/4 Dance Prom 1 Role Security 2A 3/4 18:00-22:30 (4h30m) N…" at bounding box center [755, 478] width 216 height 548
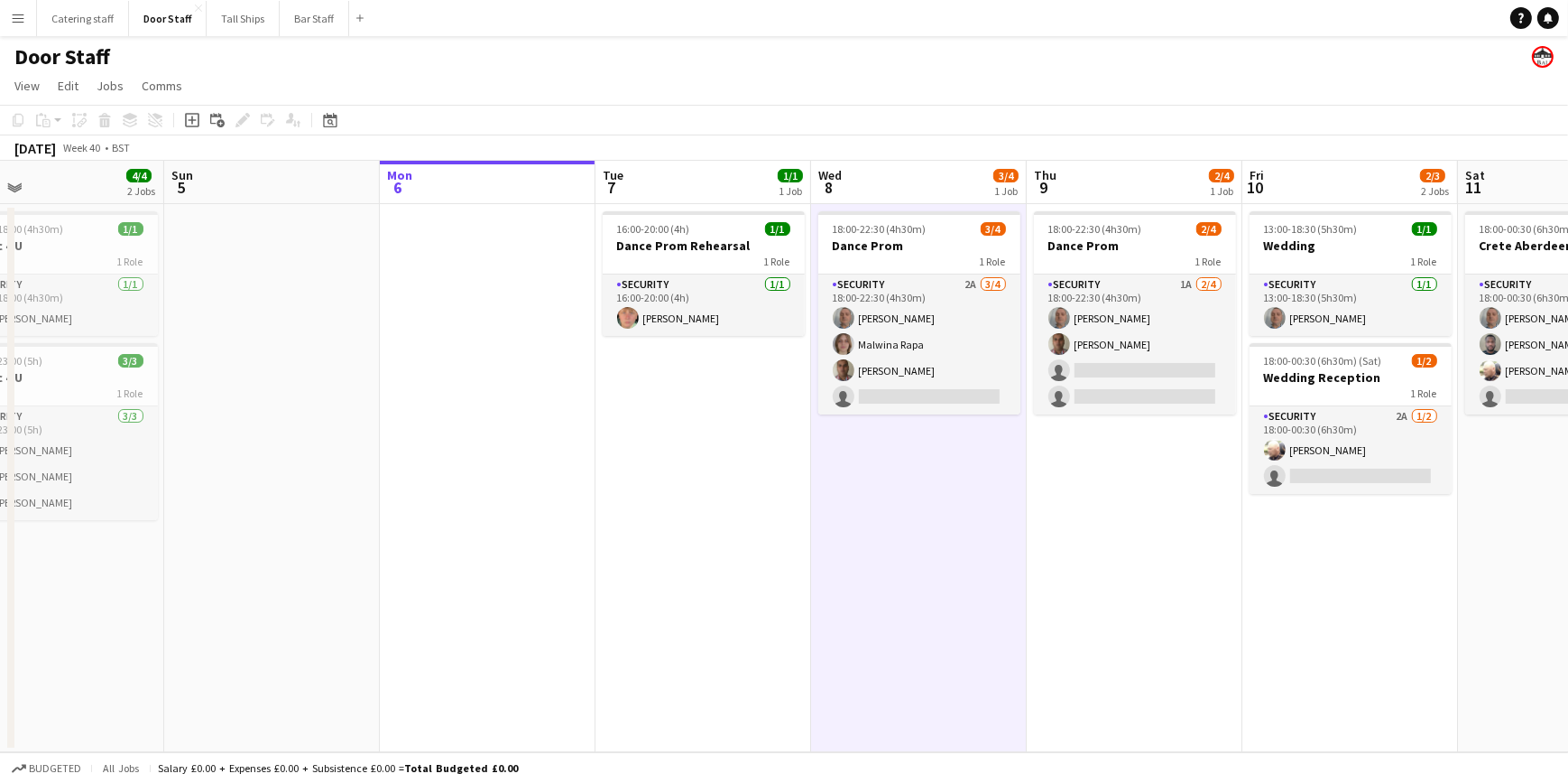
scroll to position [0, 811]
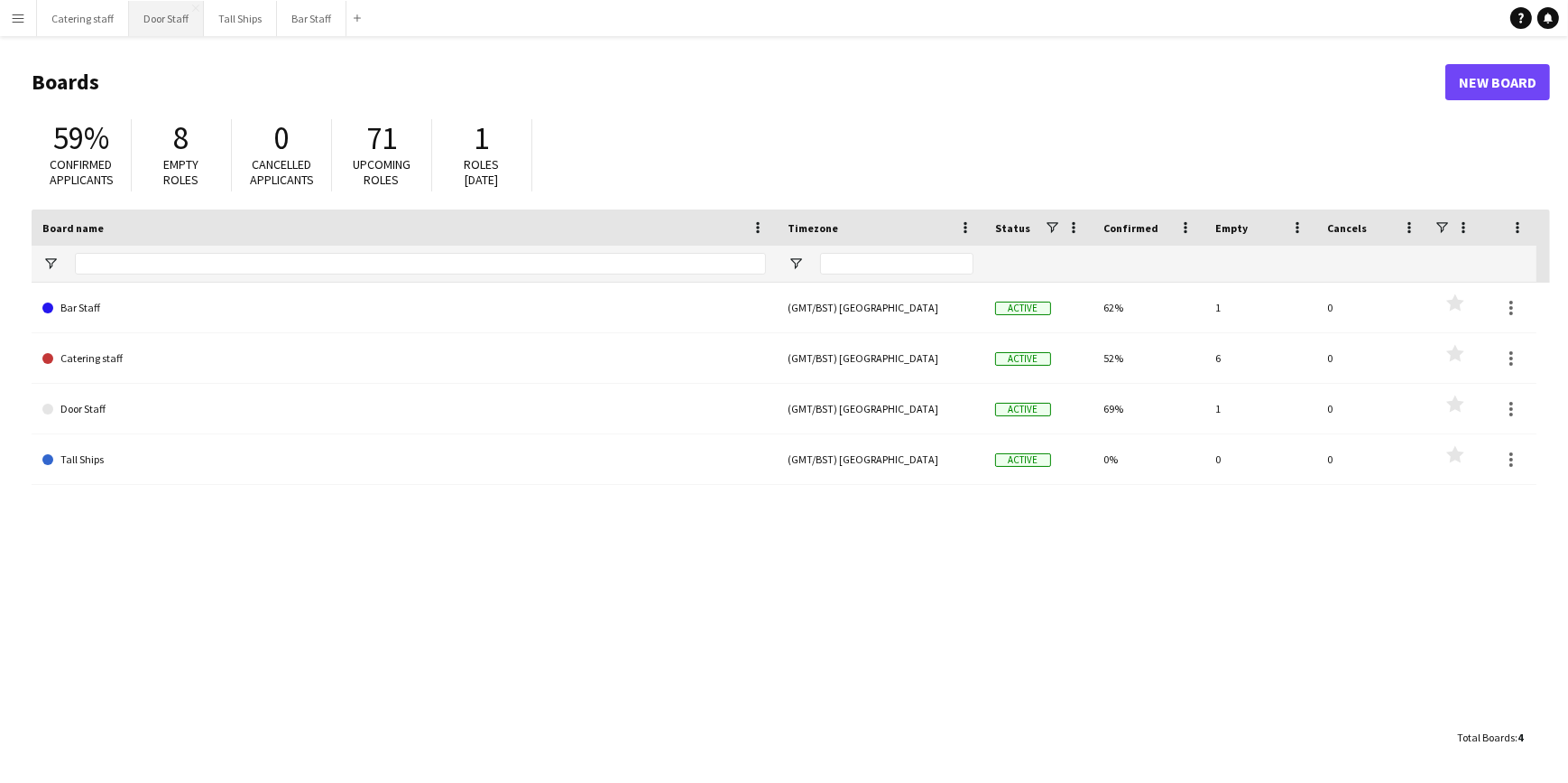
click at [173, 23] on button "Door Staff Close" at bounding box center [167, 18] width 75 height 36
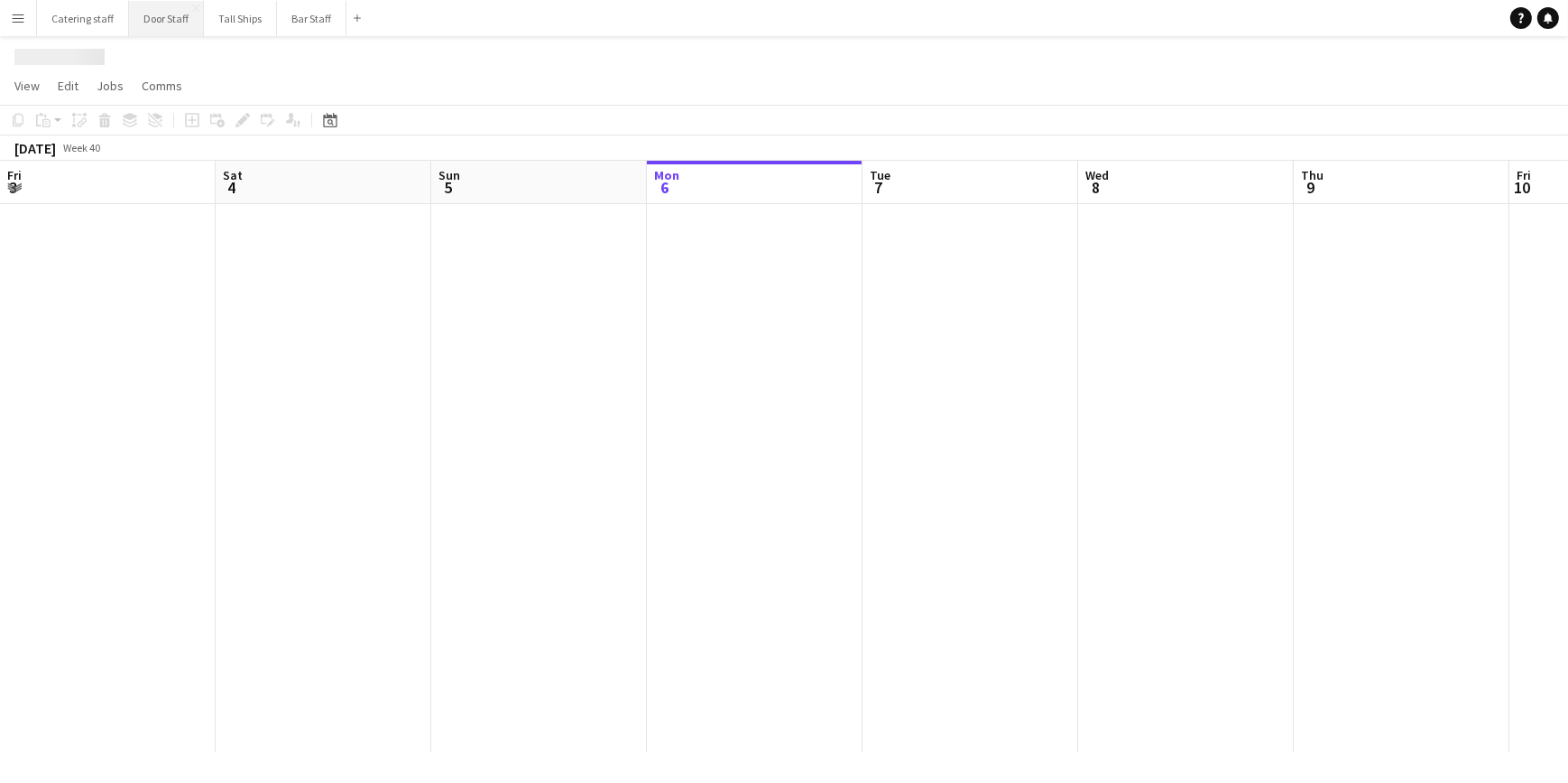
scroll to position [0, 432]
